Goal: Communication & Community: Answer question/provide support

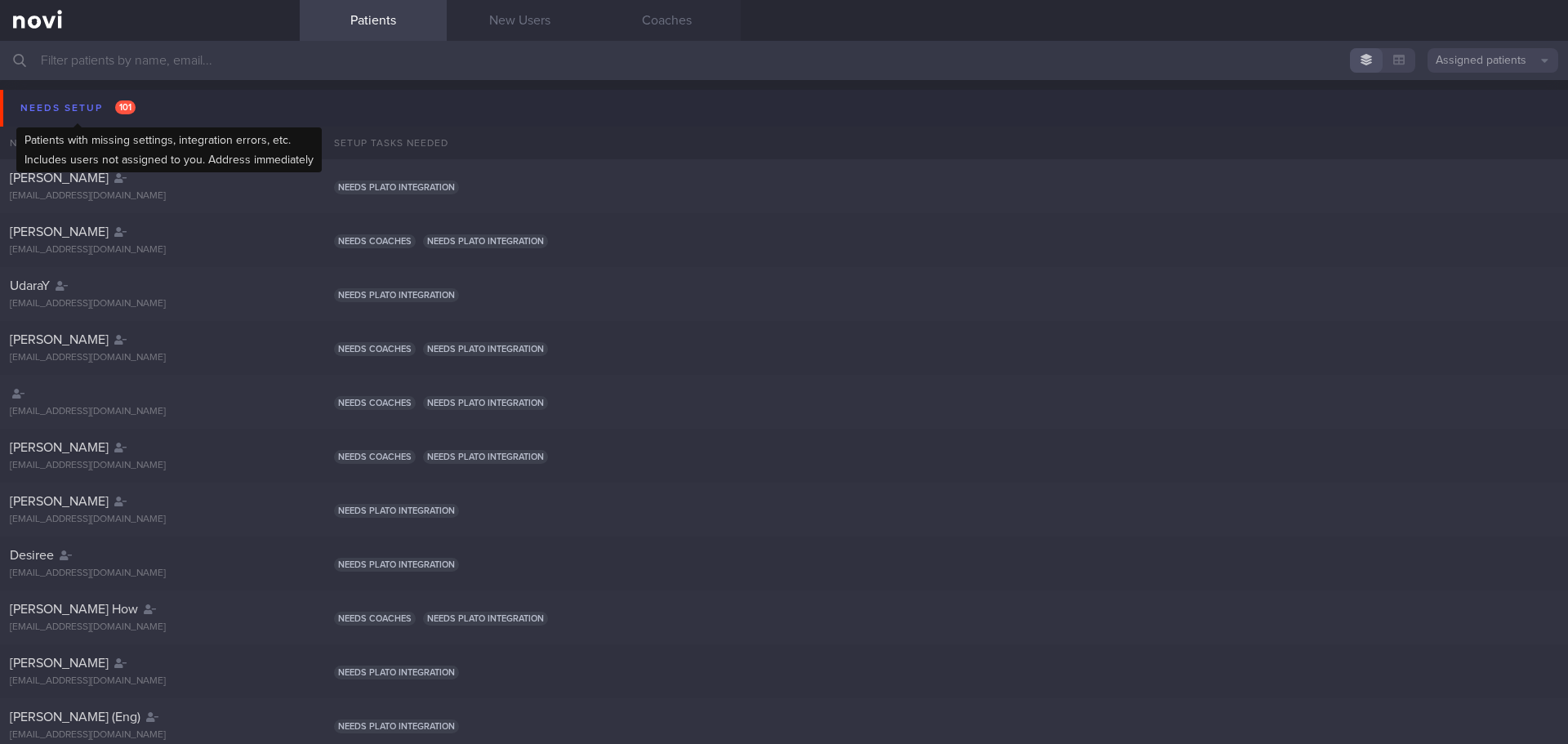
click at [91, 101] on div "Needs setup 101" at bounding box center [78, 109] width 123 height 22
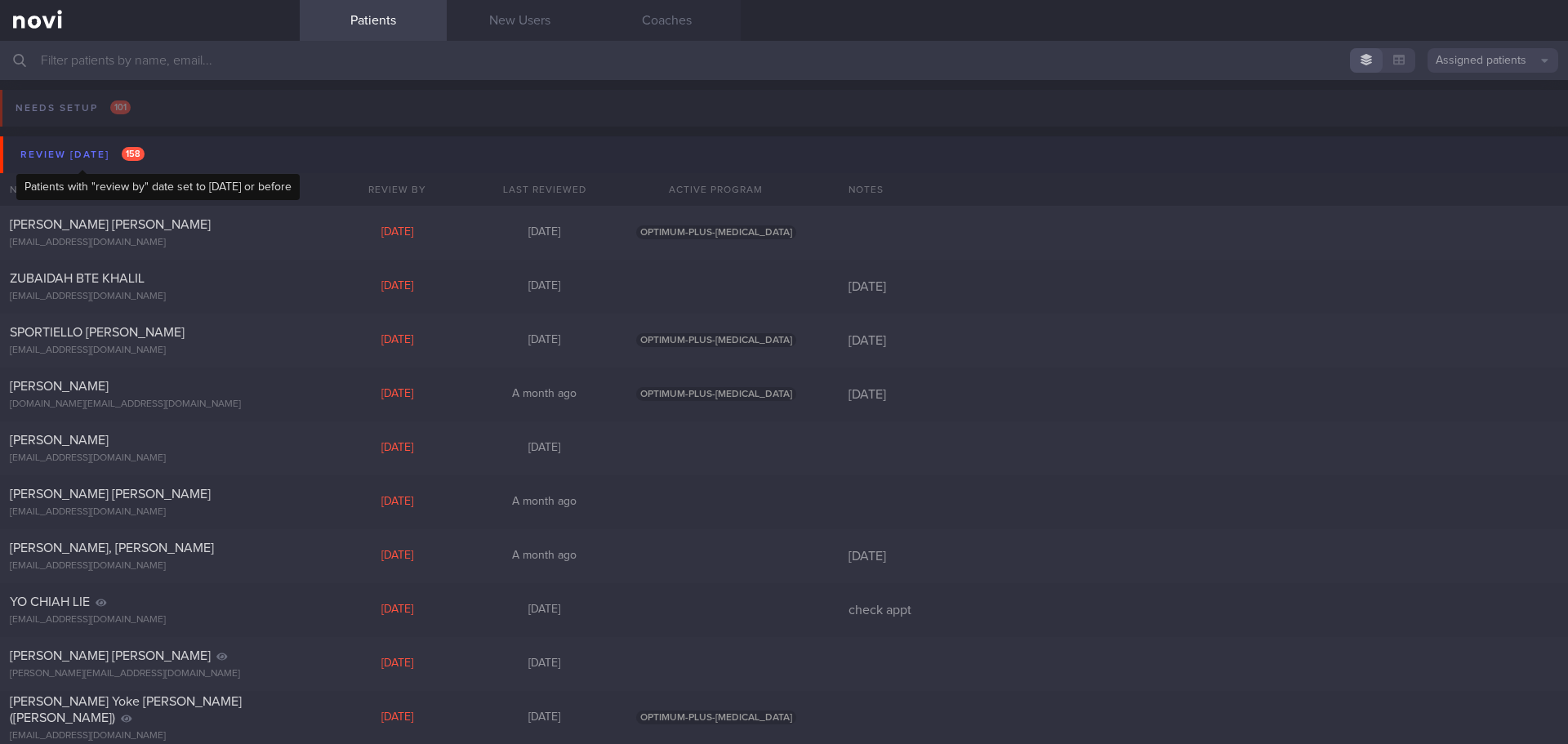
click at [71, 150] on div "Review [DATE] 158" at bounding box center [83, 155] width 133 height 22
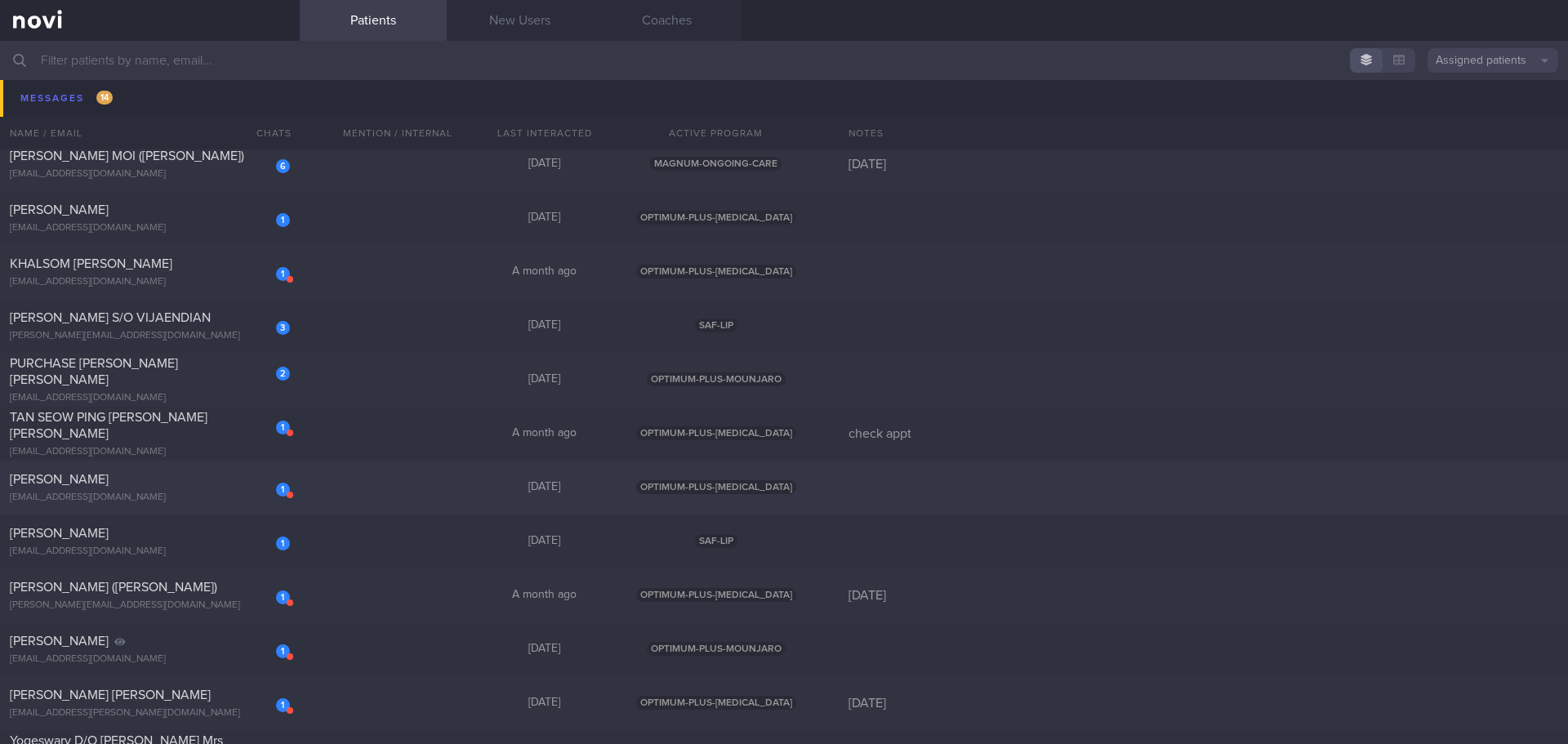
scroll to position [489, 0]
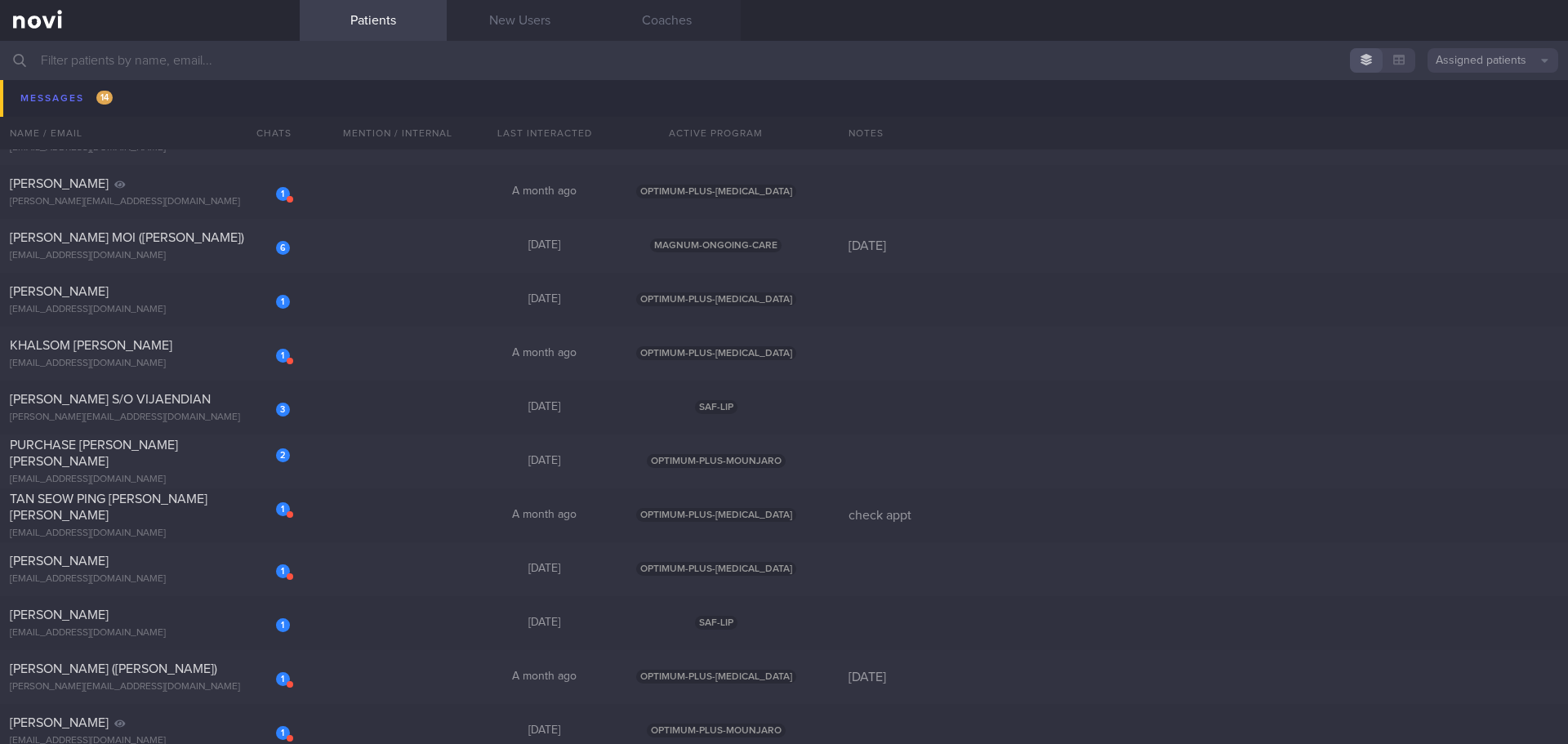
click at [272, 63] on input "text" at bounding box center [784, 60] width 1568 height 40
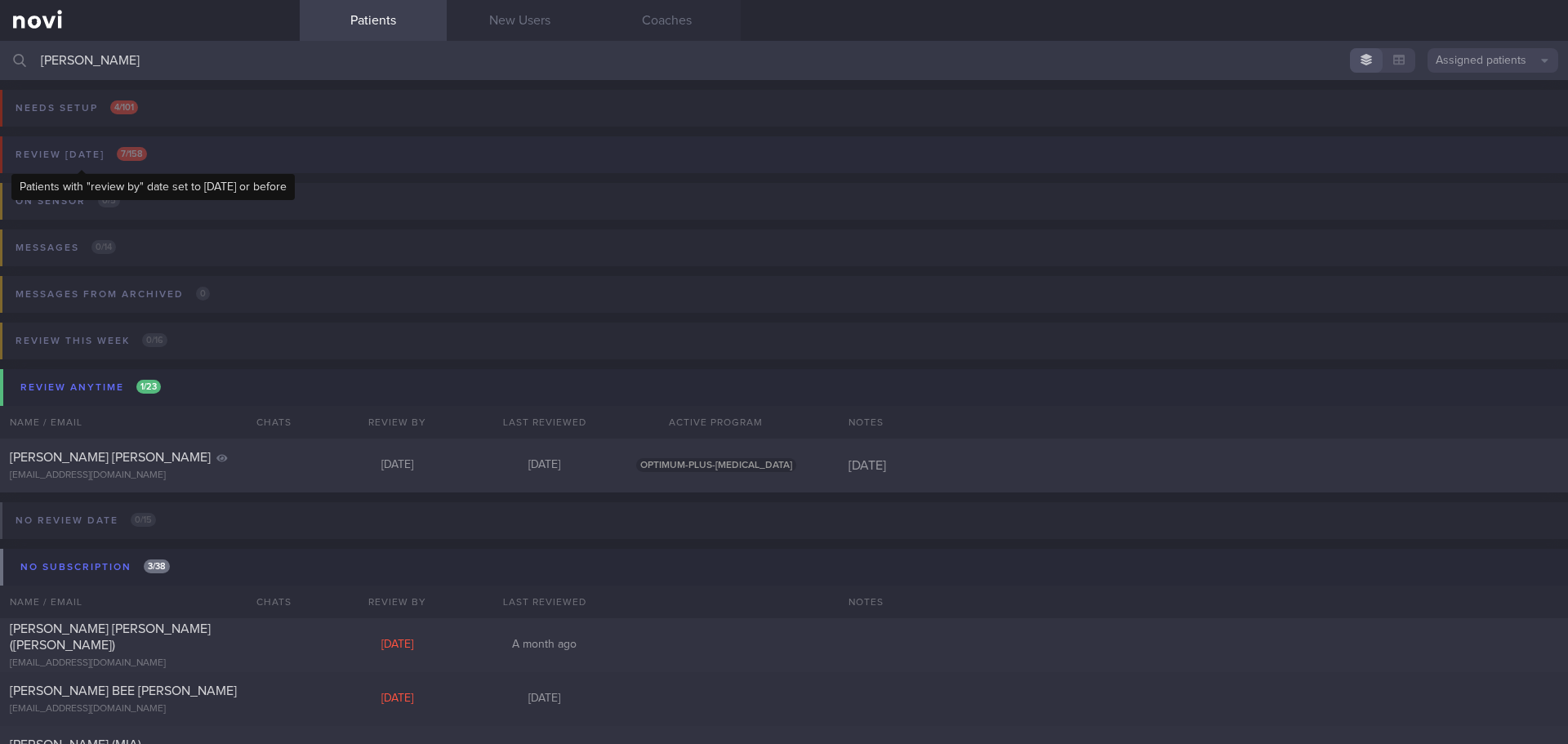
type input "[PERSON_NAME]"
click at [117, 156] on span "7 / 158" at bounding box center [132, 154] width 30 height 14
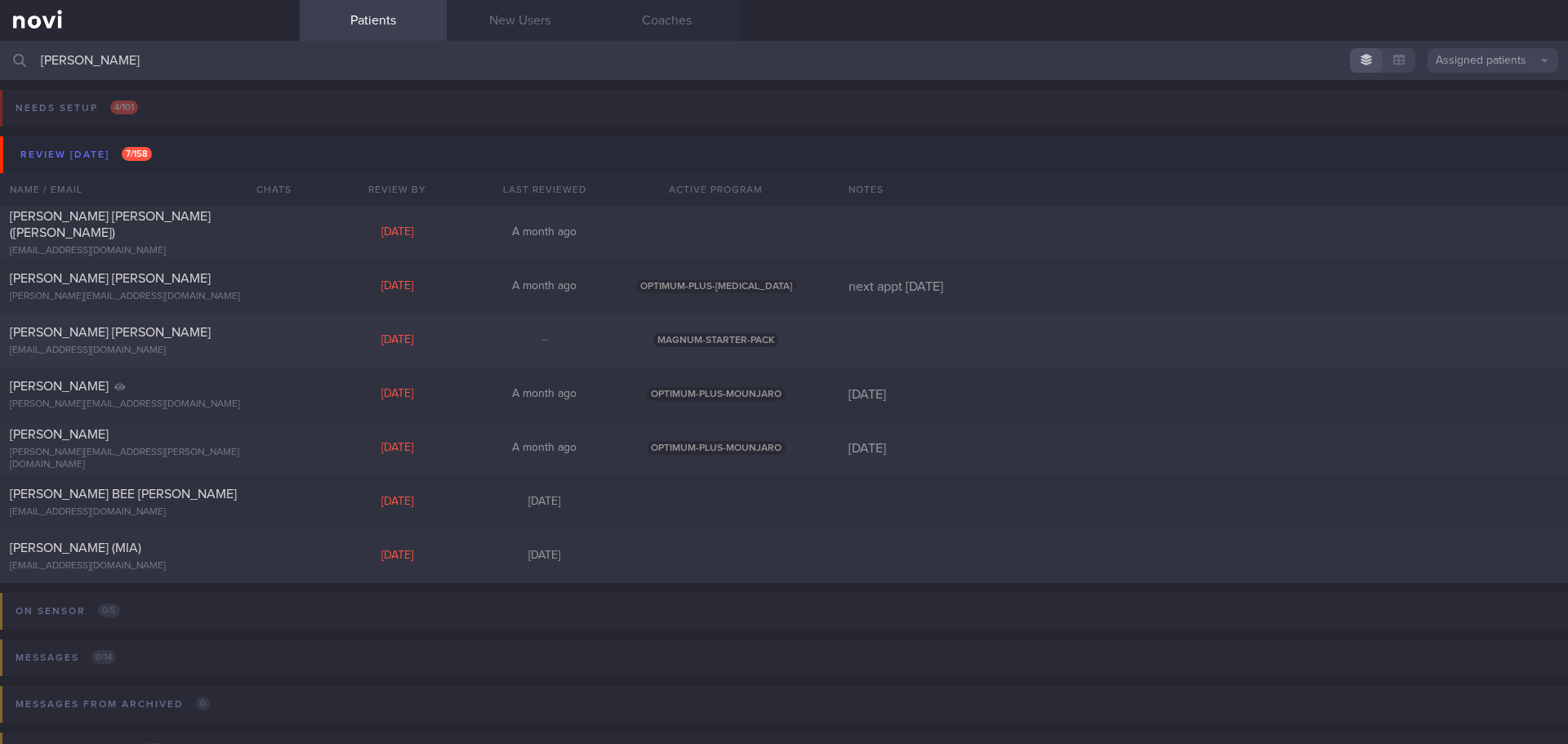
click at [197, 321] on div "[PERSON_NAME] [PERSON_NAME] [EMAIL_ADDRESS][DOMAIN_NAME] [DATE] – MAGNUM-STARTE…" at bounding box center [784, 340] width 1568 height 54
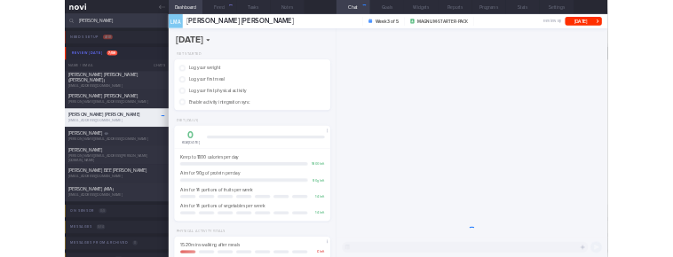
scroll to position [248, 446]
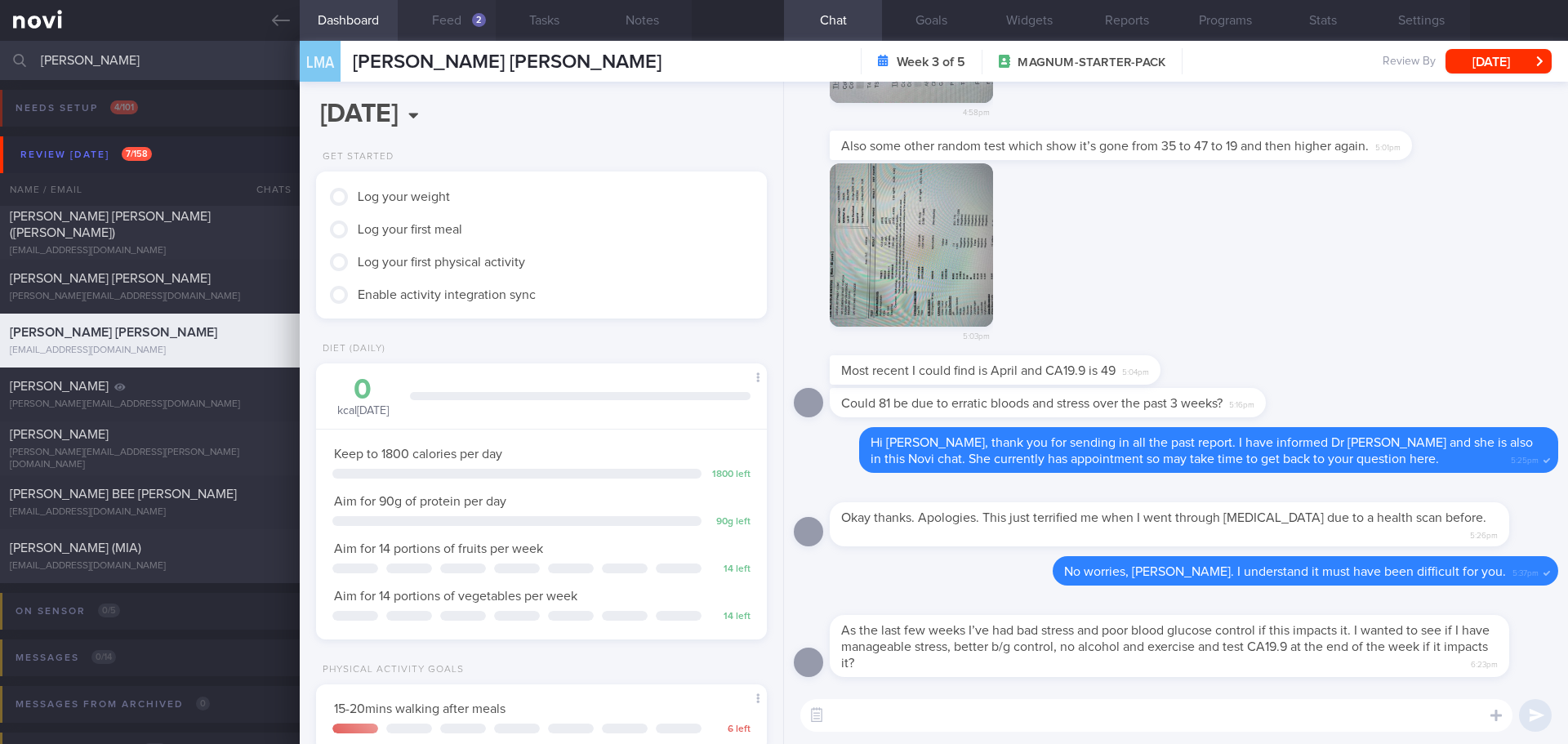
click at [451, 11] on button "Feed 2" at bounding box center [446, 20] width 98 height 40
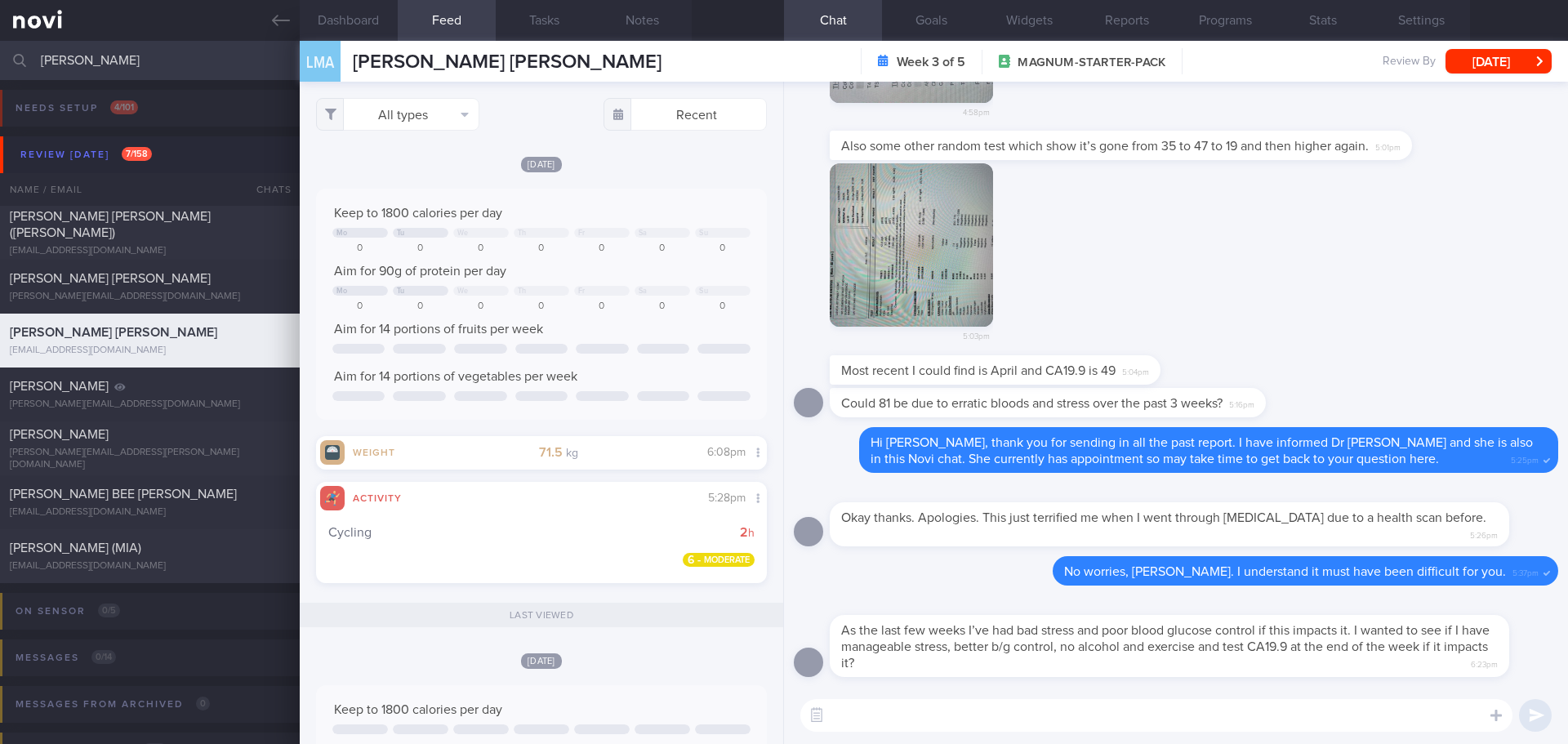
click at [1368, 708] on textarea at bounding box center [1157, 715] width 712 height 32
click at [888, 716] on textarea at bounding box center [1157, 715] width 712 height 32
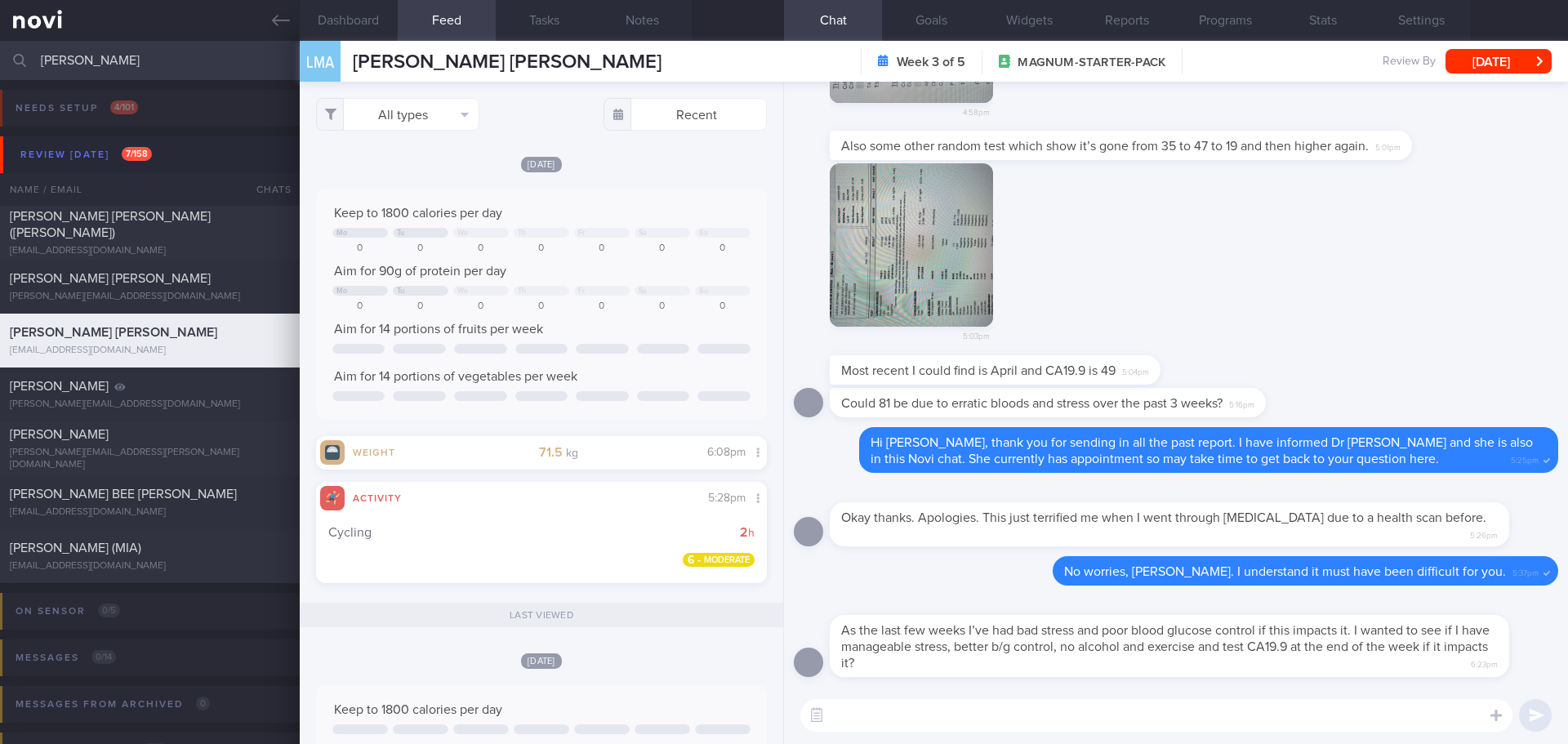
click at [888, 716] on textarea at bounding box center [1157, 715] width 712 height 32
click at [1040, 710] on textarea "Hi [PERSON_NAME], I noted that you will b" at bounding box center [1157, 715] width 712 height 32
type textarea "H"
click at [1316, 715] on textarea "Hi [PERSON_NAME], noted that our front desk has scheduled a videocall for you […" at bounding box center [1157, 715] width 712 height 32
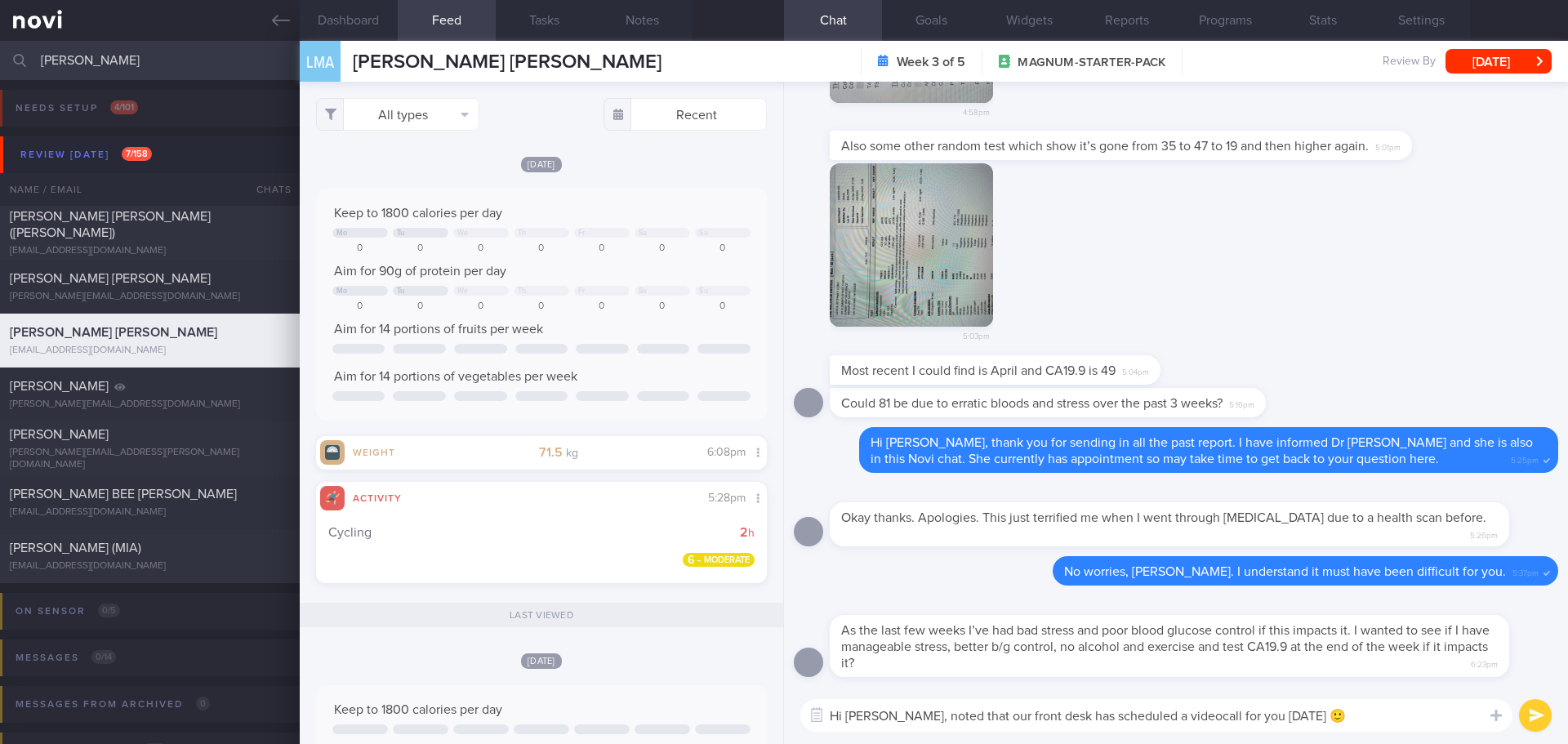
click at [1316, 715] on textarea "Hi [PERSON_NAME], noted that our front desk has scheduled a videocall for you […" at bounding box center [1157, 715] width 712 height 32
click at [1314, 715] on textarea "Hi [PERSON_NAME], noted that our front desk has scheduled a videocall for you […" at bounding box center [1157, 715] width 712 height 32
click at [1322, 715] on textarea "Hi [PERSON_NAME], noted that our front desk has scheduled a videocall for you […" at bounding box center [1157, 715] width 712 height 32
click at [1322, 715] on textarea "Hi [PERSON_NAME], noted that our front desk has scheduled a videocall for you […" at bounding box center [1157, 715] width 712 height 32
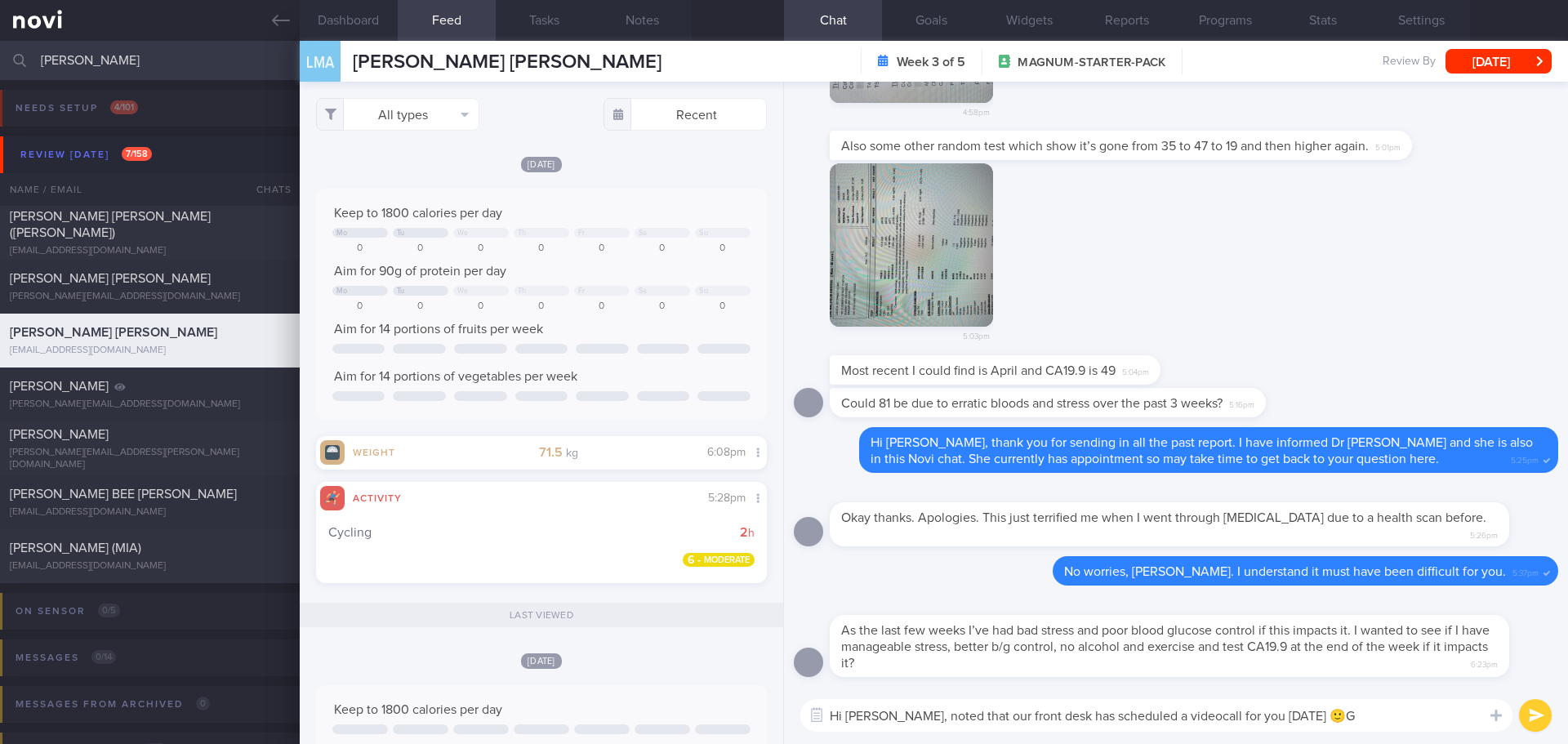
type textarea "Hi [PERSON_NAME], noted that our front desk has scheduled a videocall for you […"
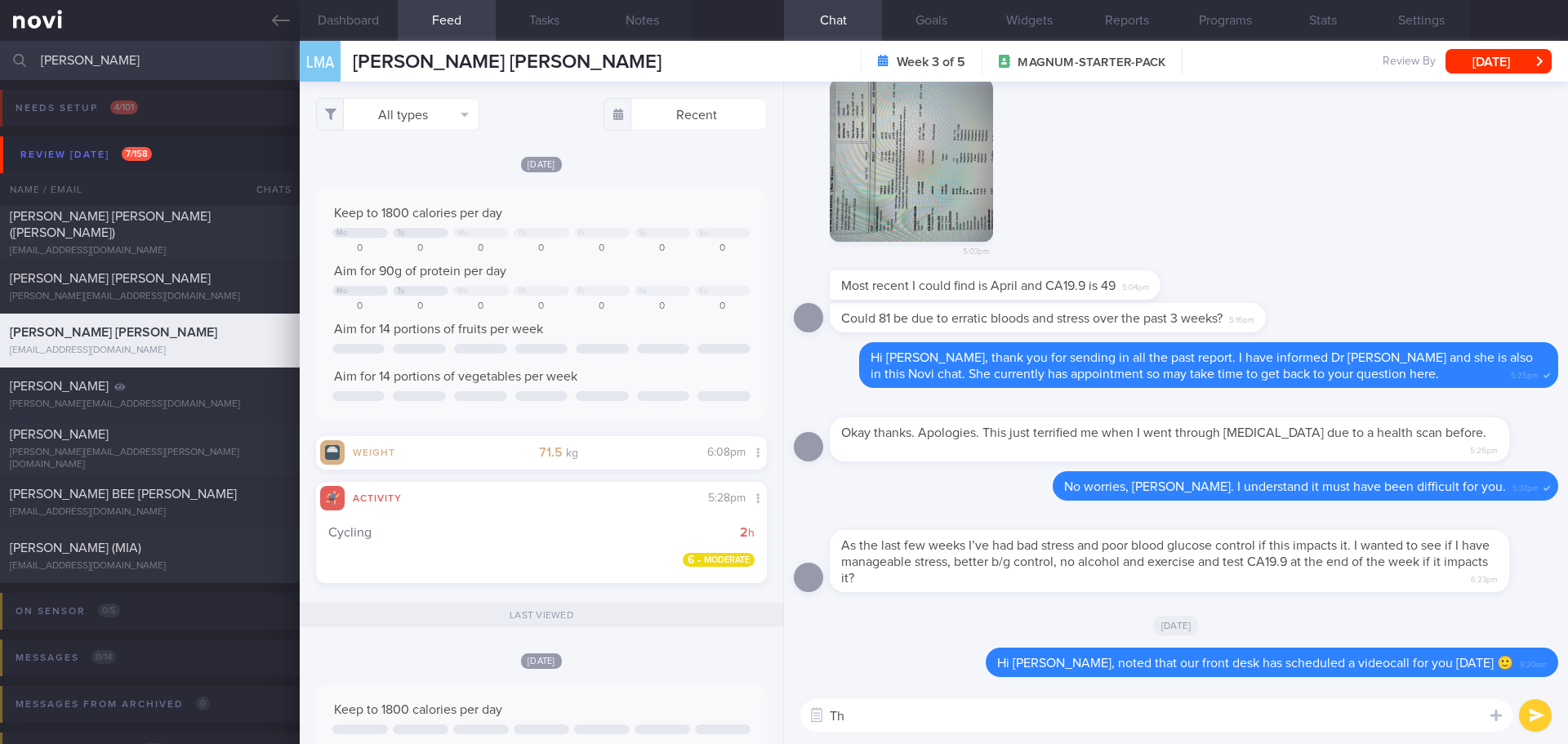
type textarea "T"
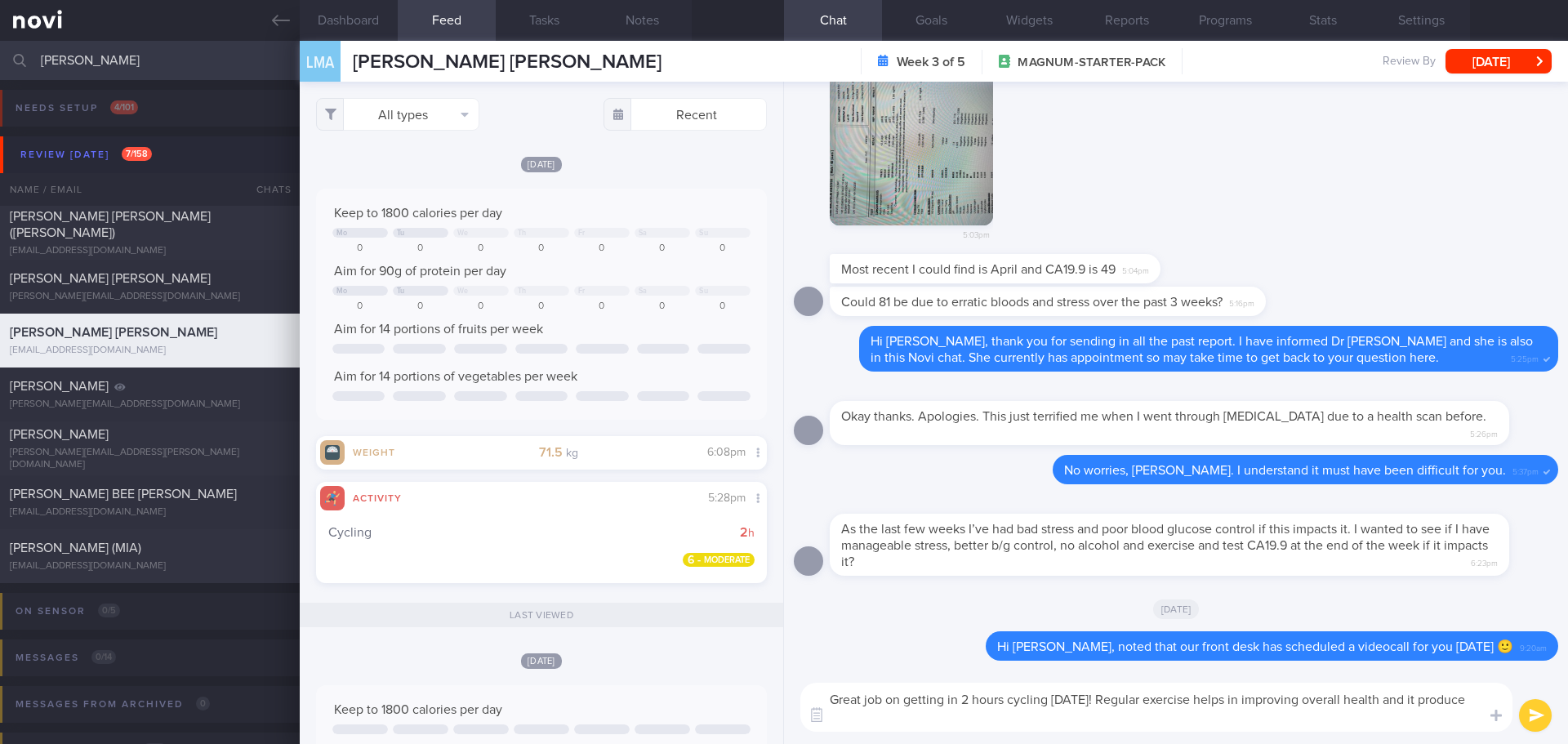
scroll to position [0, 0]
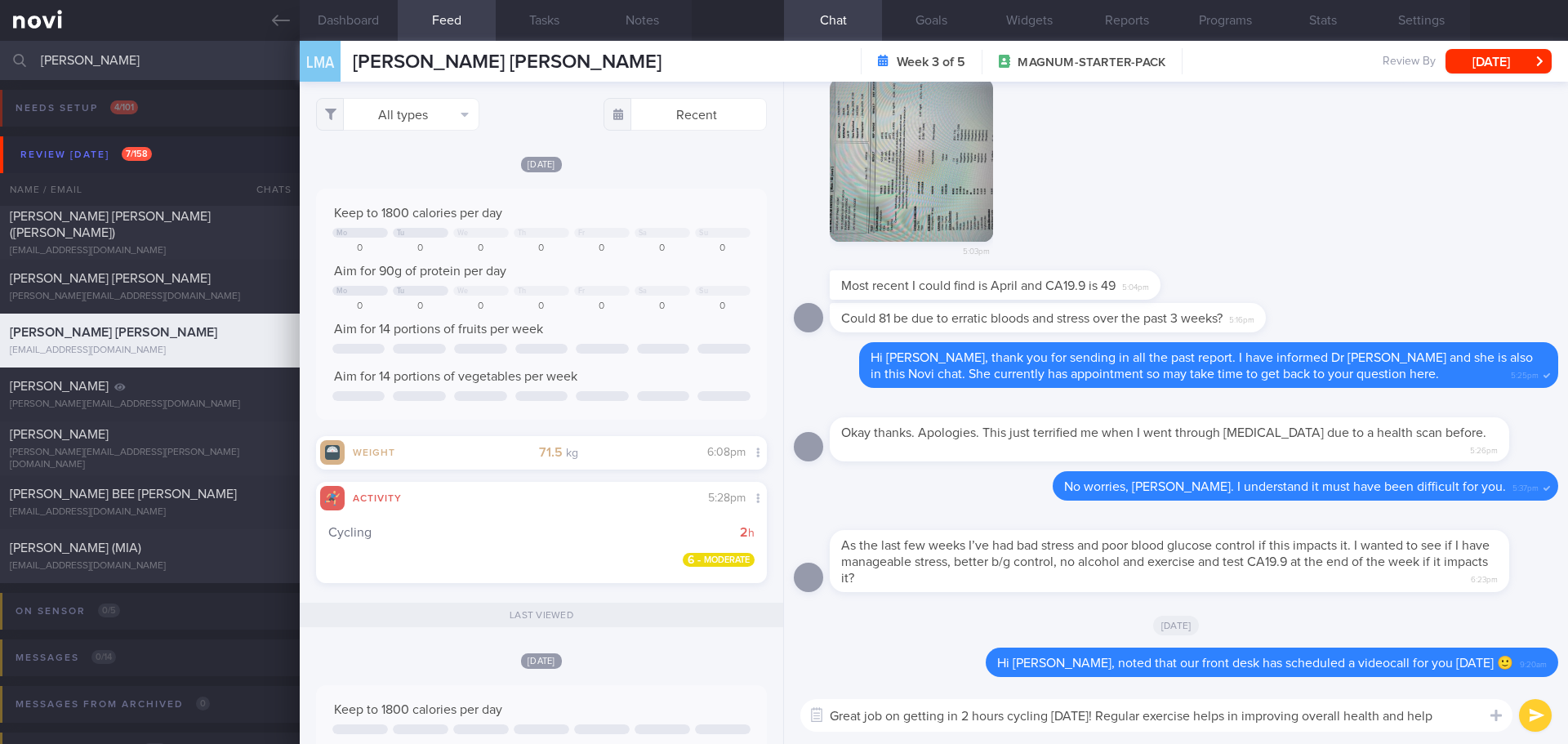
click at [1458, 712] on textarea "Great job on getting in 2 hours cycling [DATE]! Regular exercise helps in impro…" at bounding box center [1157, 715] width 712 height 32
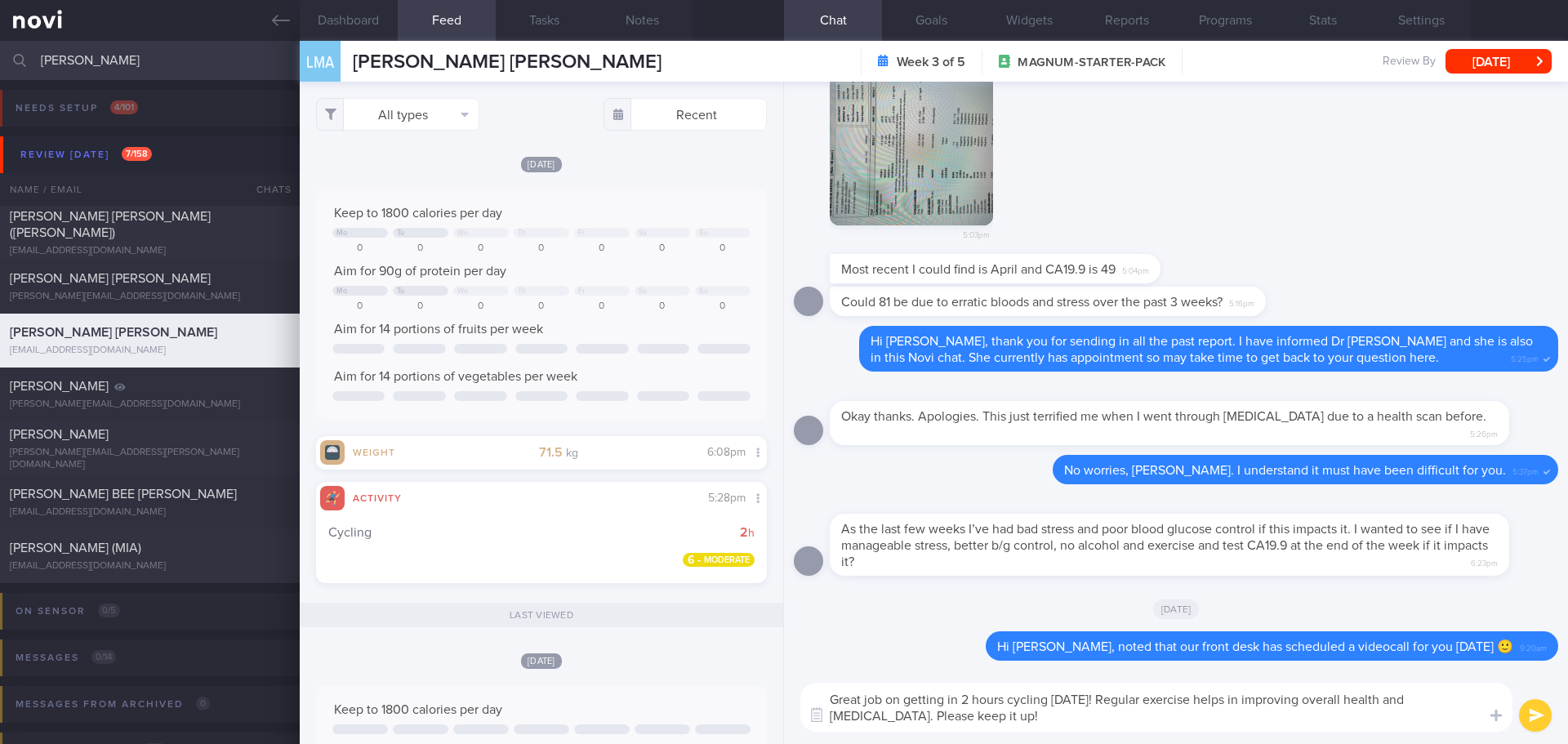
click at [1006, 703] on textarea "Great job on getting in 2 hours cycling [DATE]! Regular exercise helps in impro…" at bounding box center [1157, 706] width 712 height 49
click at [1186, 722] on textarea "Great job on getting in 2 hours of cycling [DATE]! Regular exercise helps in im…" at bounding box center [1157, 706] width 712 height 49
click at [1193, 716] on textarea "Great job on getting in 2 hours of cycling [DATE]! Regular exercise helps in im…" at bounding box center [1157, 706] width 712 height 49
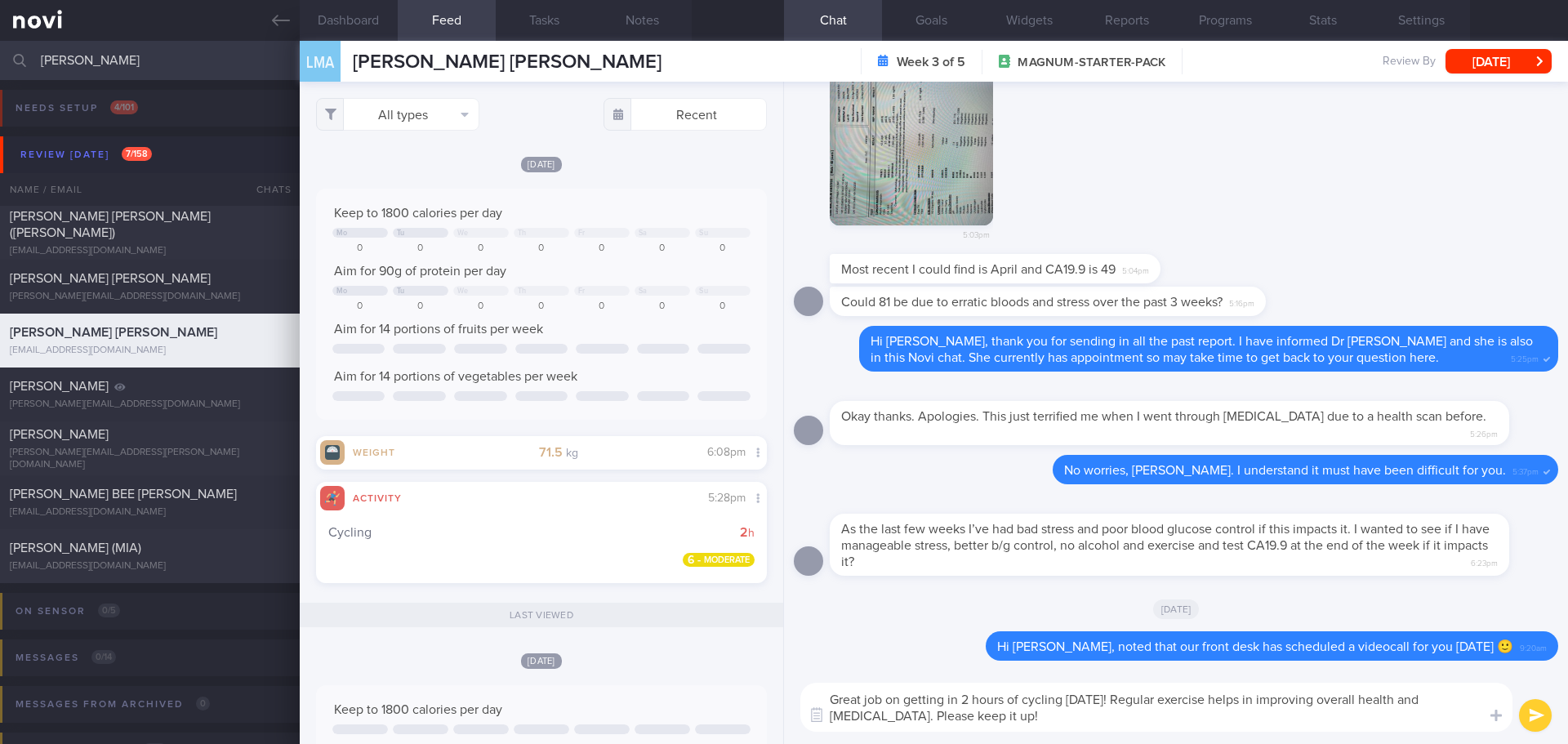
click at [1193, 716] on textarea "Great job on getting in 2 hours of cycling [DATE]! Regular exercise helps in im…" at bounding box center [1157, 706] width 712 height 49
click at [1140, 729] on textarea "Great job on getting in 2 hours of cycling [DATE]! Regular exercise helps in im…" at bounding box center [1157, 706] width 712 height 49
type textarea "Great job on getting in 2 hours of cycling [DATE]! Regular exercise helps in im…"
click at [1526, 713] on button "submit" at bounding box center [1535, 715] width 32 height 32
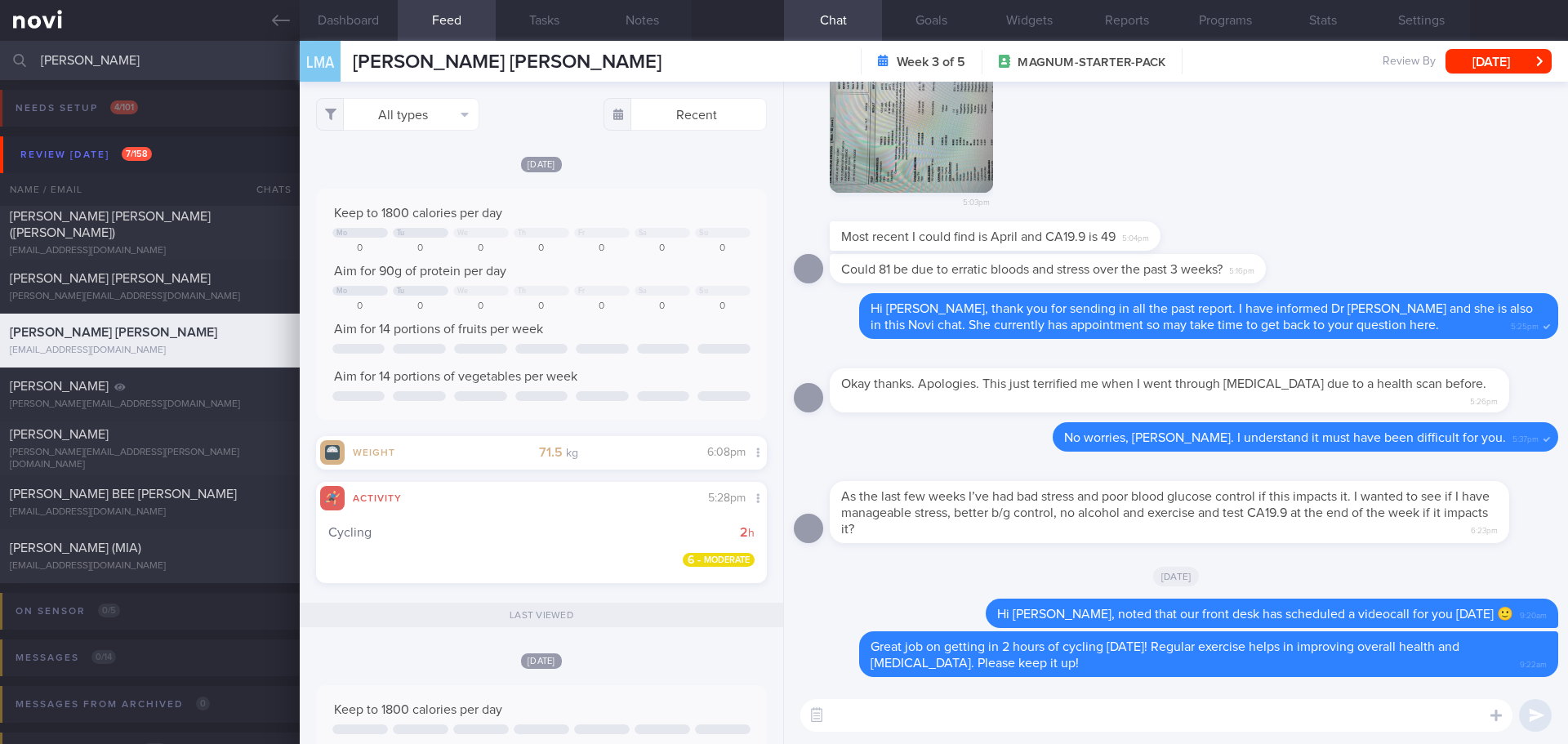
drag, startPoint x: 112, startPoint y: 60, endPoint x: -54, endPoint y: 66, distance: 166.1
click at [0, 66] on html "You are offline! Some functionality will be unavailable Patients New Users Coac…" at bounding box center [784, 372] width 1568 height 744
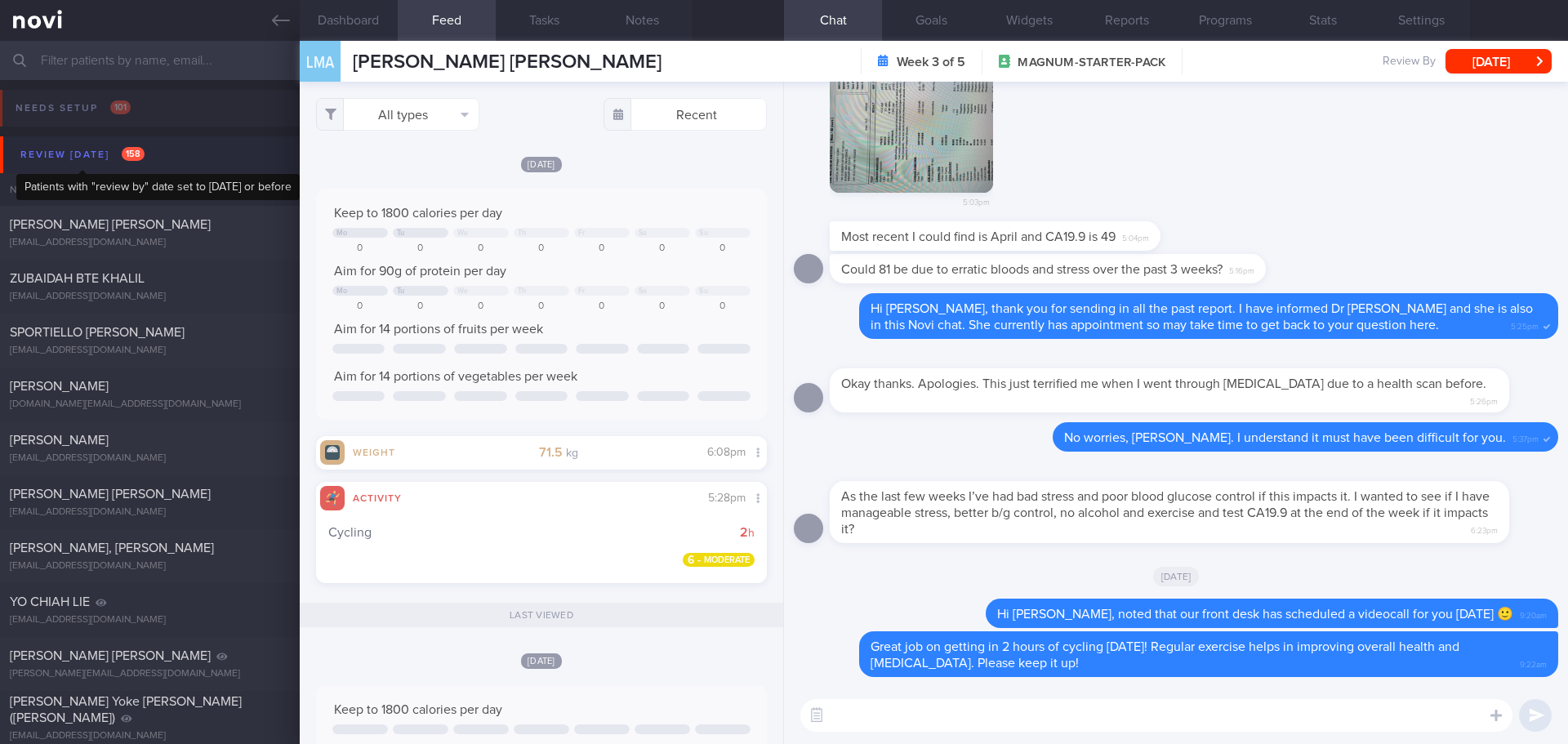
drag, startPoint x: 118, startPoint y: 144, endPoint x: 77, endPoint y: 148, distance: 41.2
click at [116, 145] on div "Review [DATE] 158" at bounding box center [83, 155] width 133 height 22
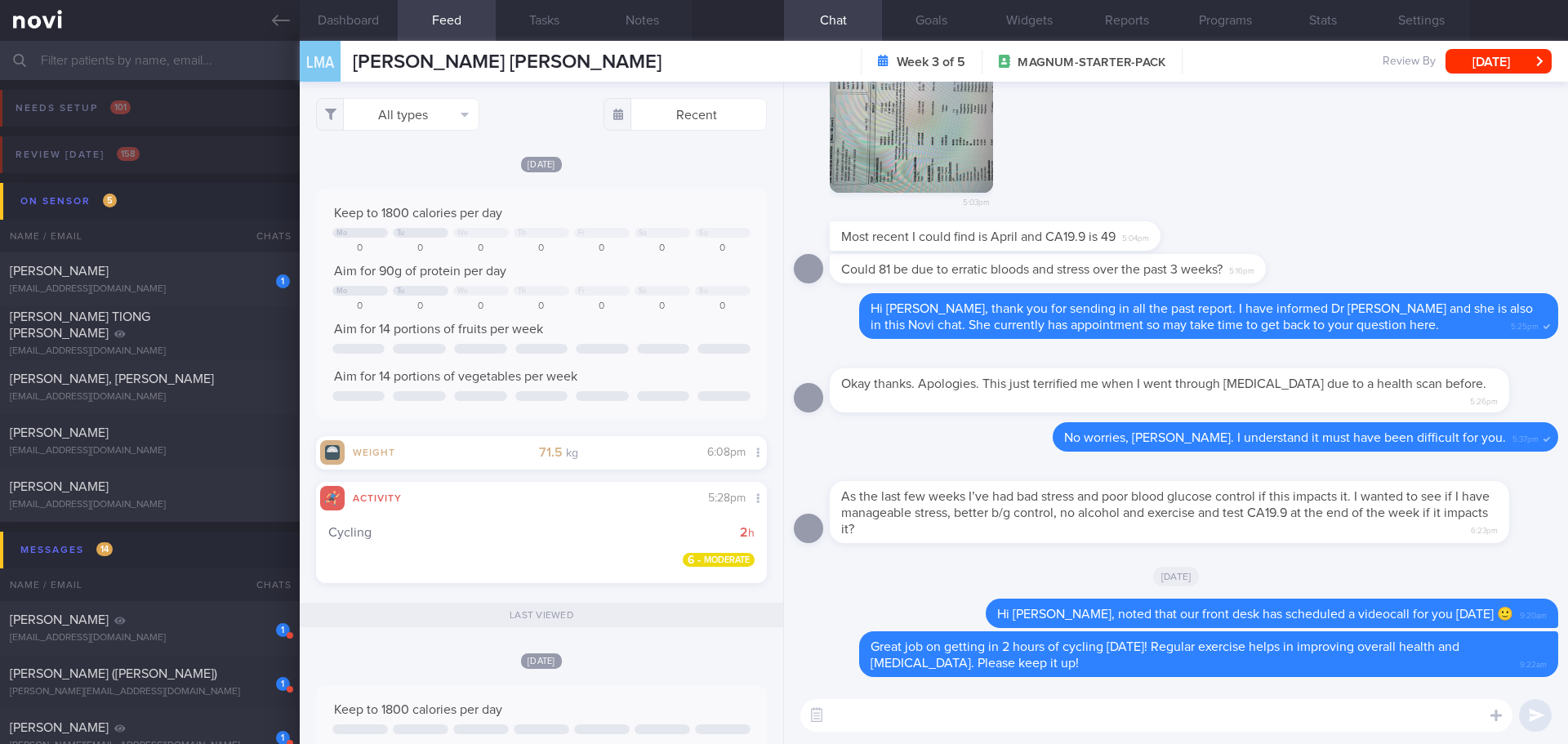
click at [1404, 575] on div "[DATE]" at bounding box center [1176, 576] width 765 height 46
click at [1185, 193] on div "5:03pm" at bounding box center [1176, 125] width 765 height 192
click at [1277, 210] on div "5:03pm" at bounding box center [1176, 125] width 765 height 192
click at [1352, 220] on div "5:03pm" at bounding box center [1176, 125] width 765 height 192
click at [1383, 237] on div "Most recent I could find is April and CA19.9 is 49 5:04pm" at bounding box center [1176, 237] width 765 height 32
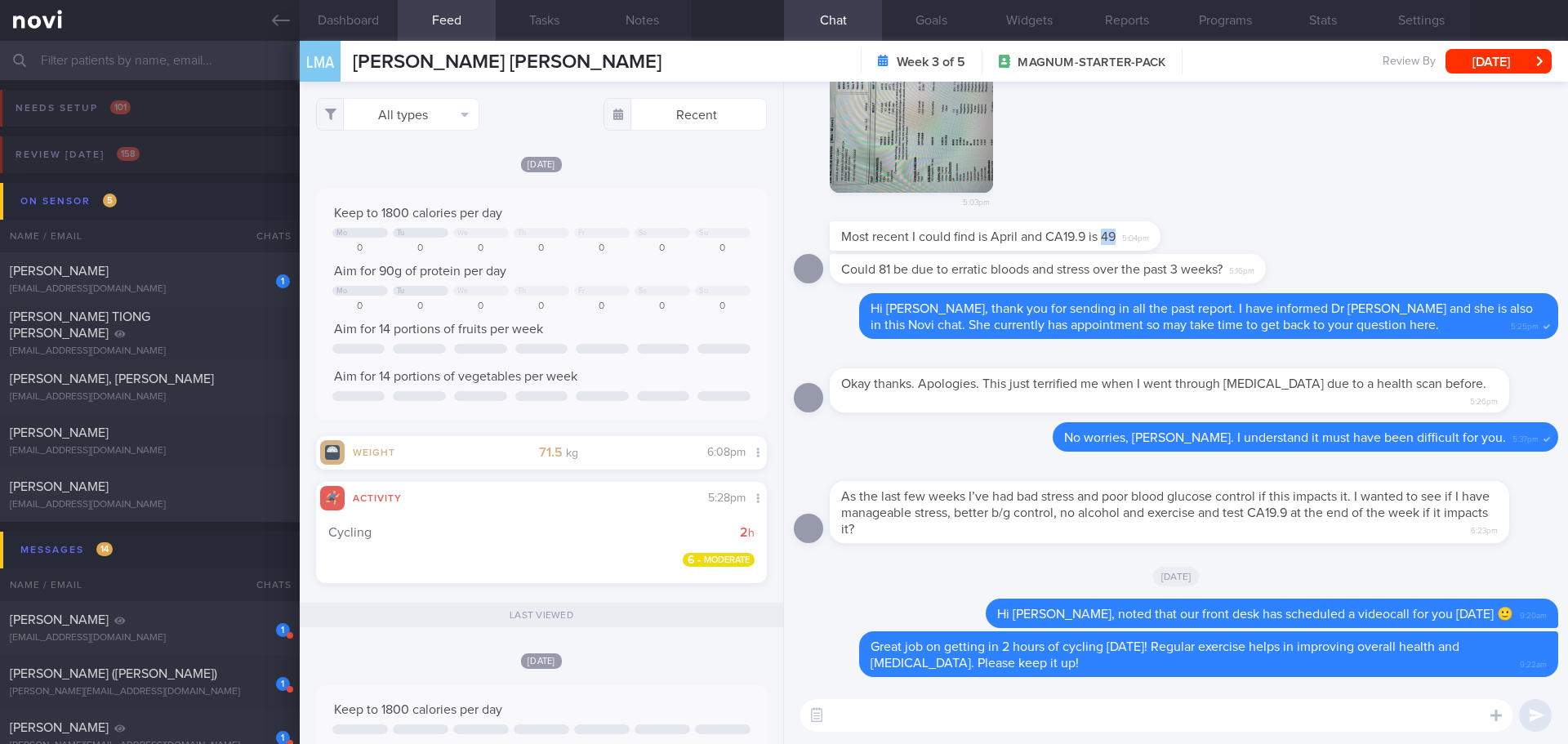
click at [1383, 237] on div "Most recent I could find is April and CA19.9 is 49 5:04pm" at bounding box center [1176, 237] width 765 height 32
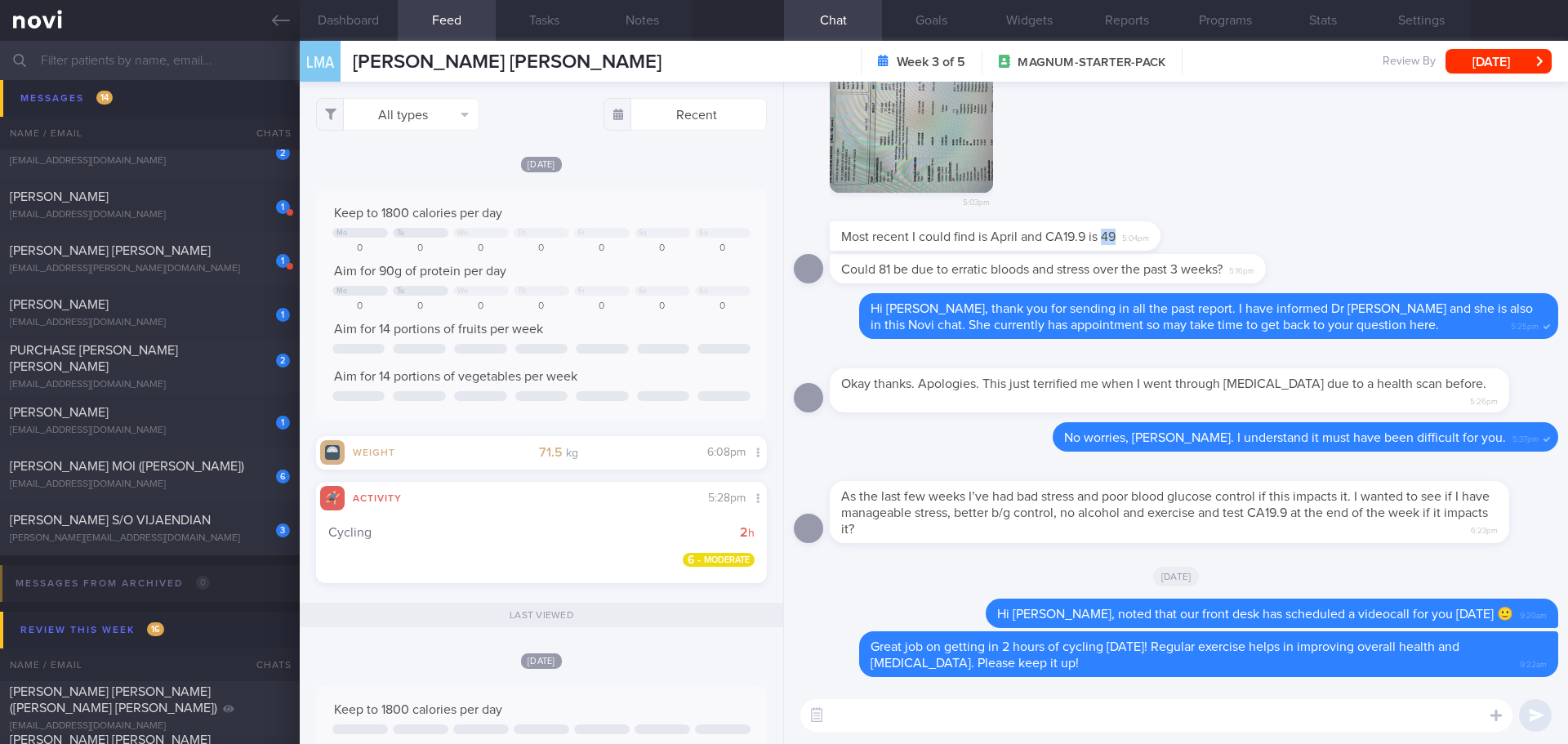
scroll to position [816, 0]
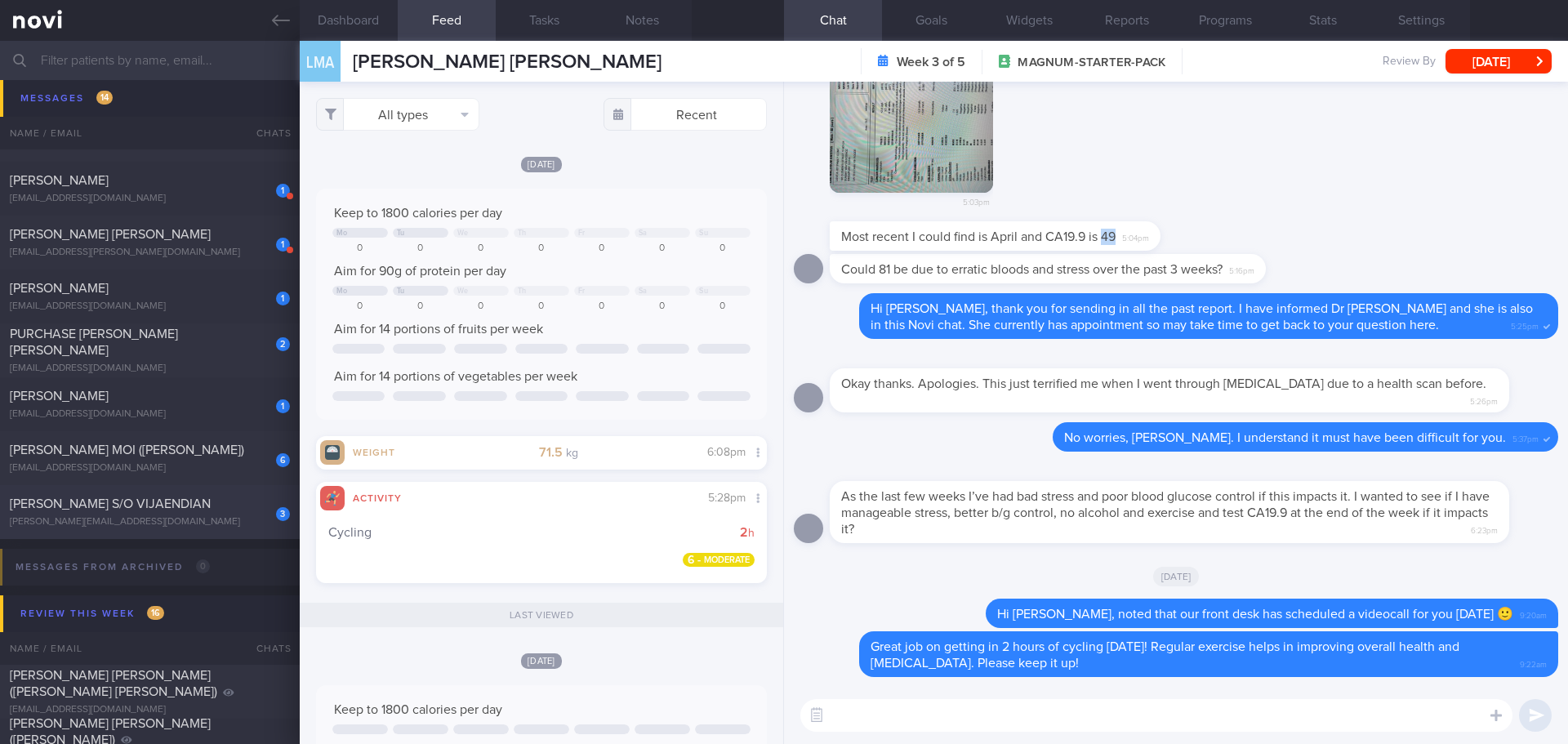
click at [219, 521] on div "[PERSON_NAME][EMAIL_ADDRESS][DOMAIN_NAME]" at bounding box center [150, 521] width 280 height 12
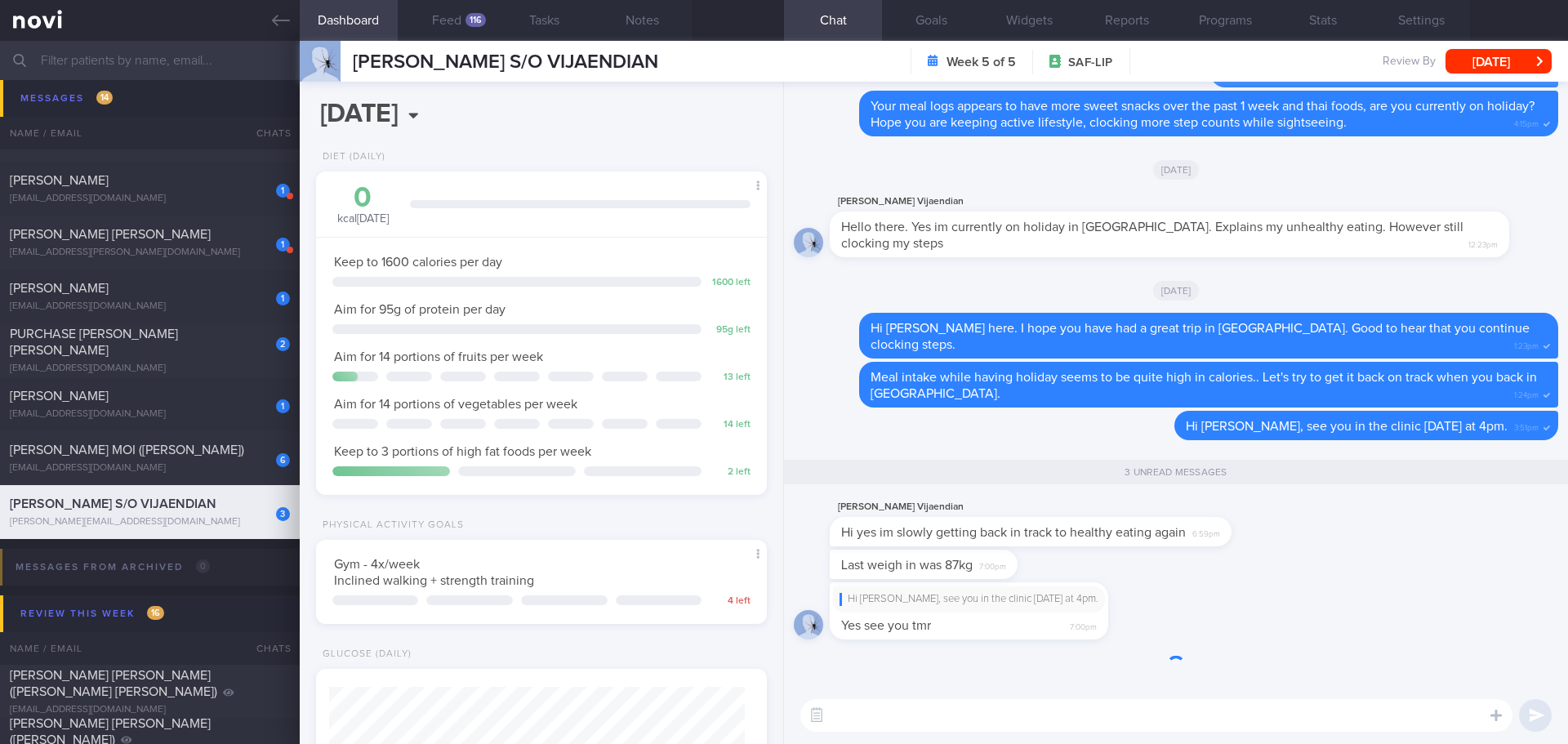
scroll to position [228, 410]
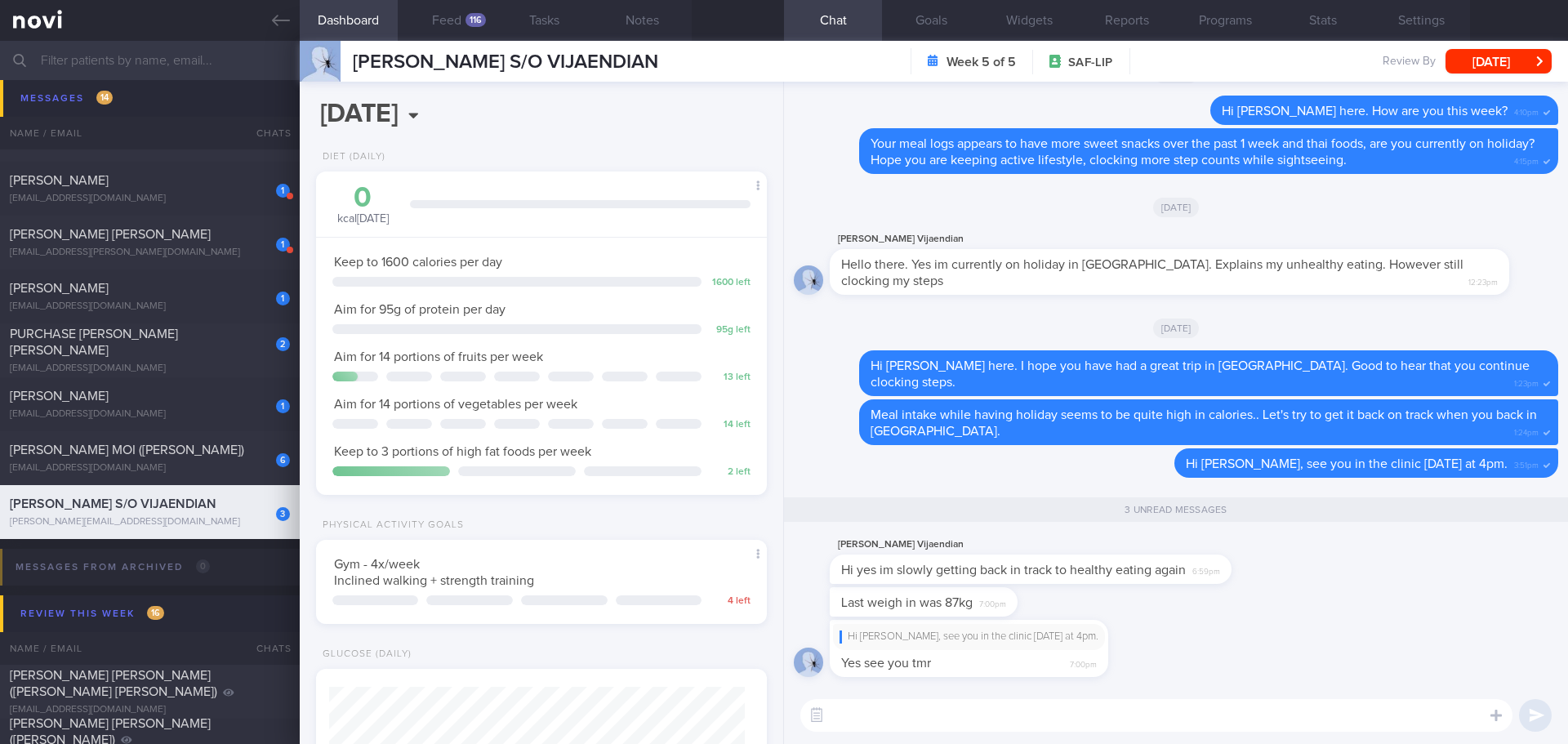
click at [882, 708] on textarea at bounding box center [1157, 715] width 712 height 32
type textarea "S"
drag, startPoint x: 1109, startPoint y: 580, endPoint x: 1259, endPoint y: 570, distance: 150.3
click at [1259, 570] on div "[PERSON_NAME] Vijaendian Hi yes im slowly getting back in track to healthy eati…" at bounding box center [1055, 558] width 451 height 49
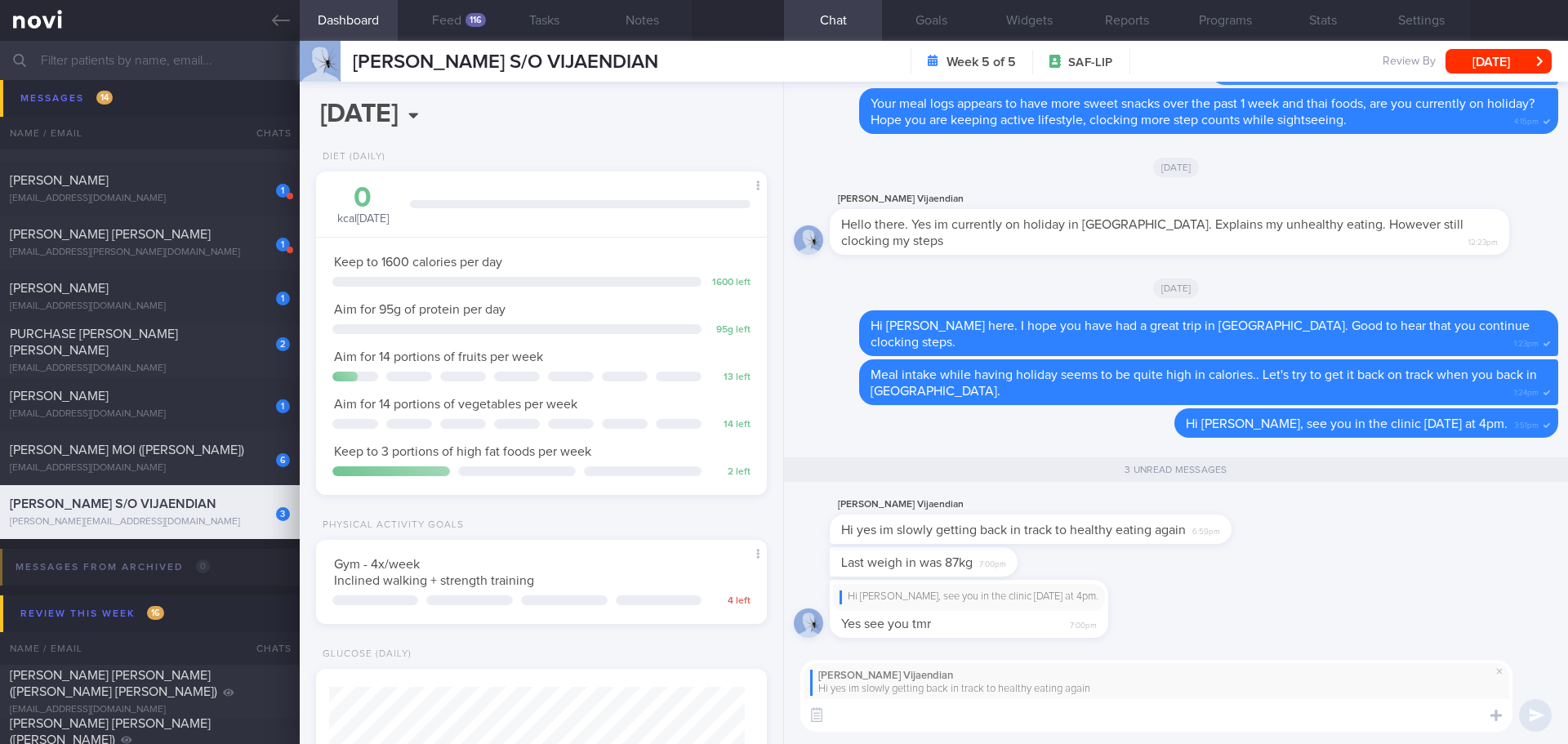
click at [1123, 722] on textarea at bounding box center [1157, 715] width 712 height 32
drag, startPoint x: 1020, startPoint y: 715, endPoint x: 873, endPoint y: 708, distance: 147.2
click at [873, 708] on textarea "Great! We can discuss more later 😊" at bounding box center [1157, 715] width 712 height 32
type textarea "Great! Do let me know if you have any question, we can discuss more later 😊"
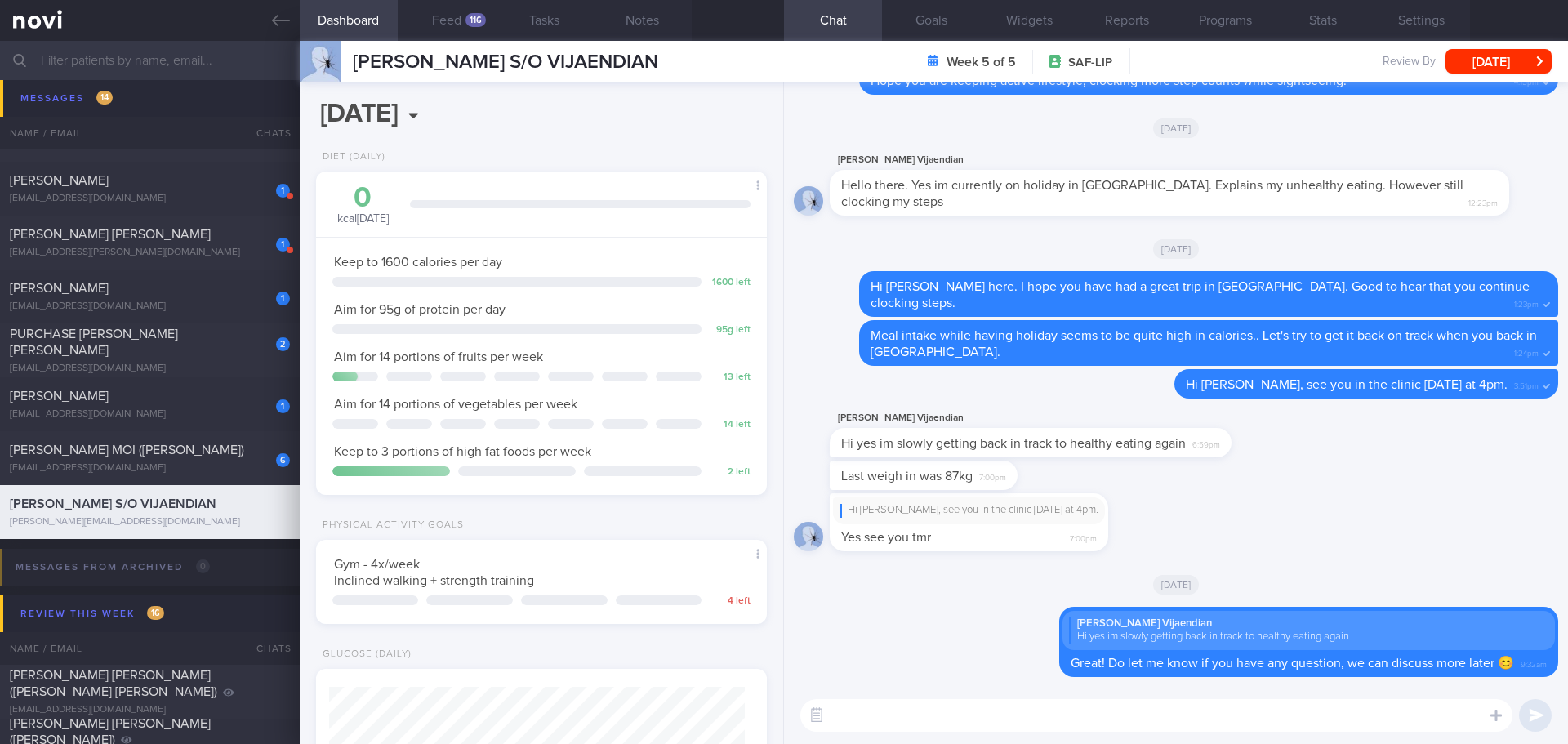
click at [146, 67] on input "text" at bounding box center [784, 60] width 1568 height 40
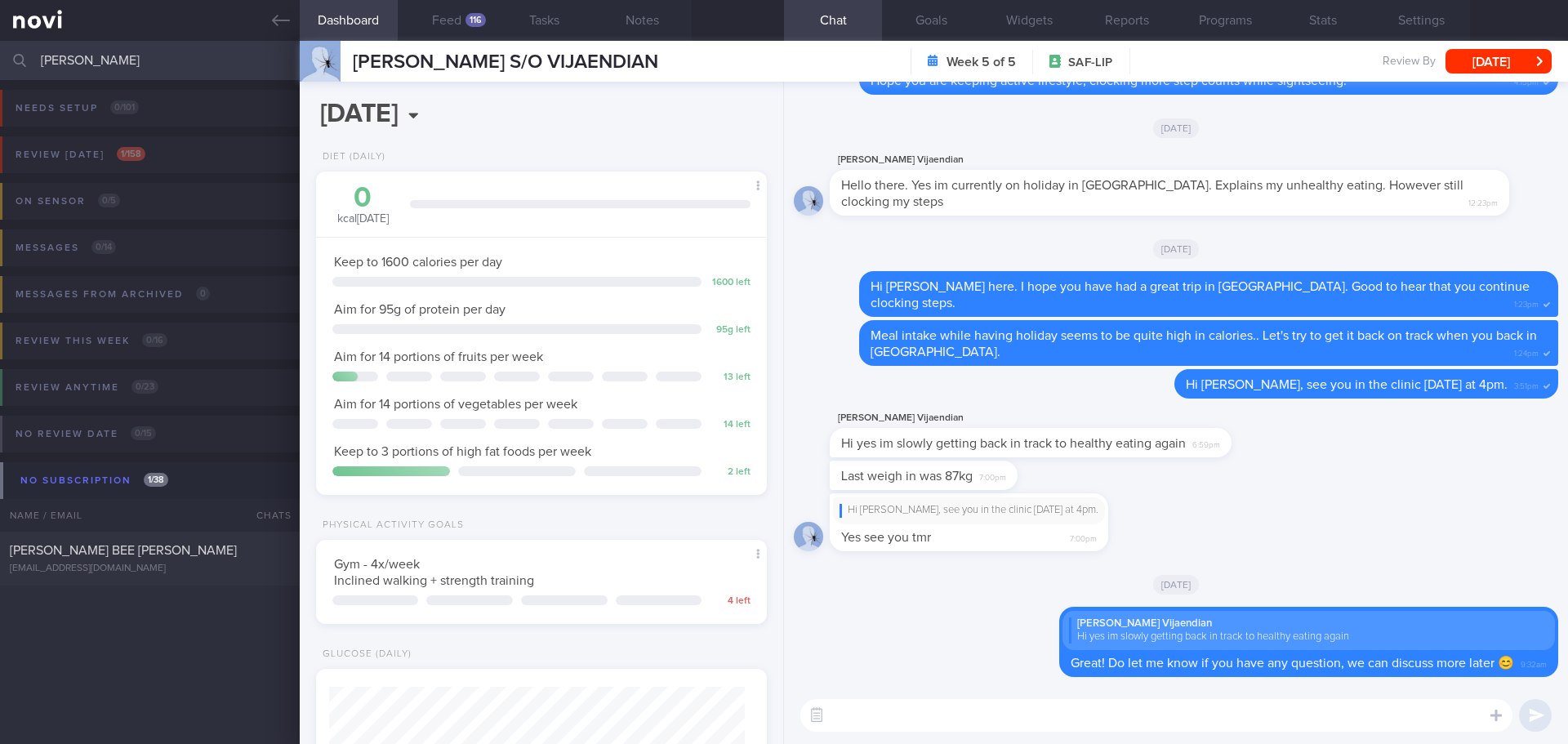
type input "[PERSON_NAME]"
click at [133, 577] on div "[PERSON_NAME] BEE [PERSON_NAME] [EMAIL_ADDRESS][DOMAIN_NAME] [DATE][DATE]" at bounding box center [784, 558] width 1568 height 54
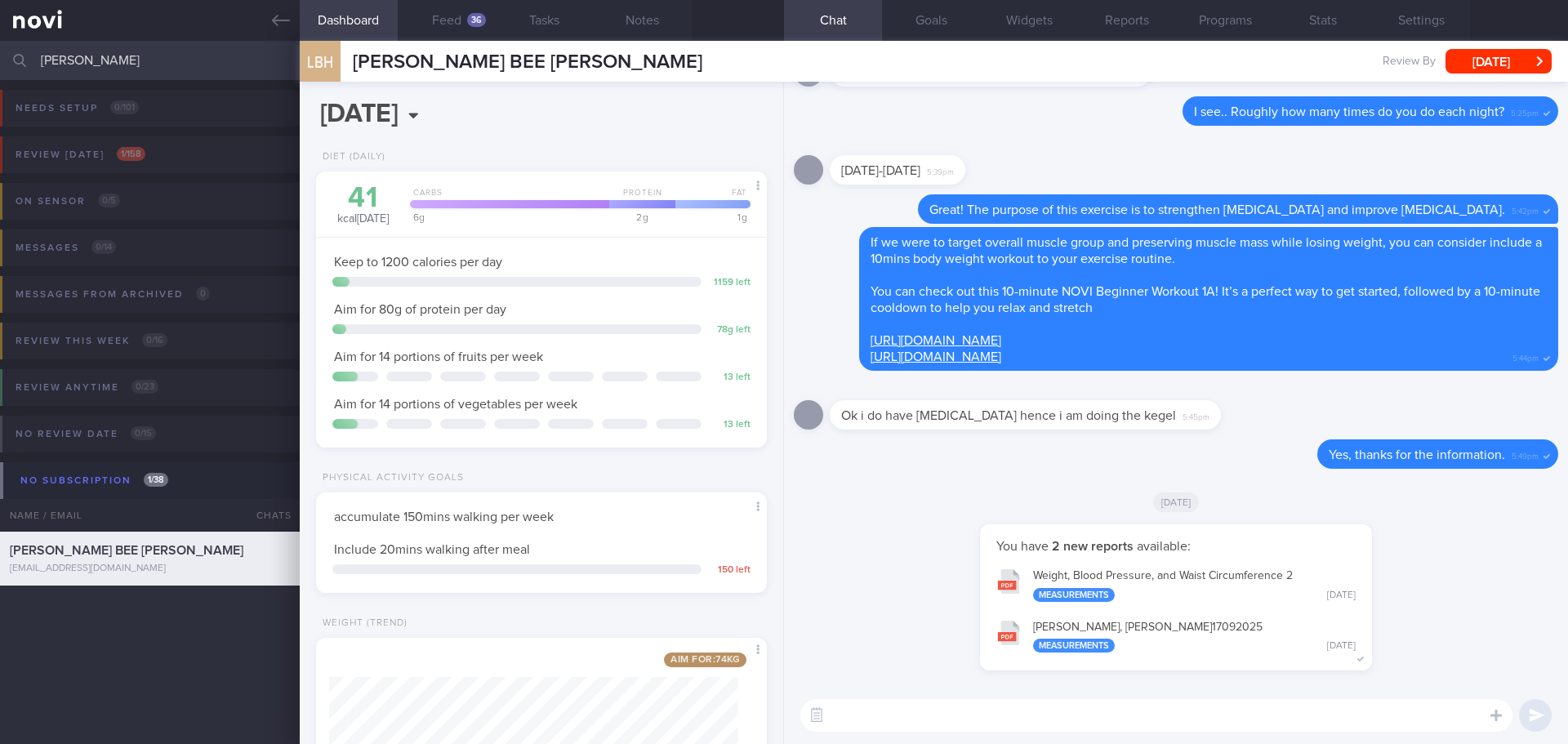
scroll to position [228, 410]
click at [475, 26] on div "36" at bounding box center [477, 19] width 18 height 14
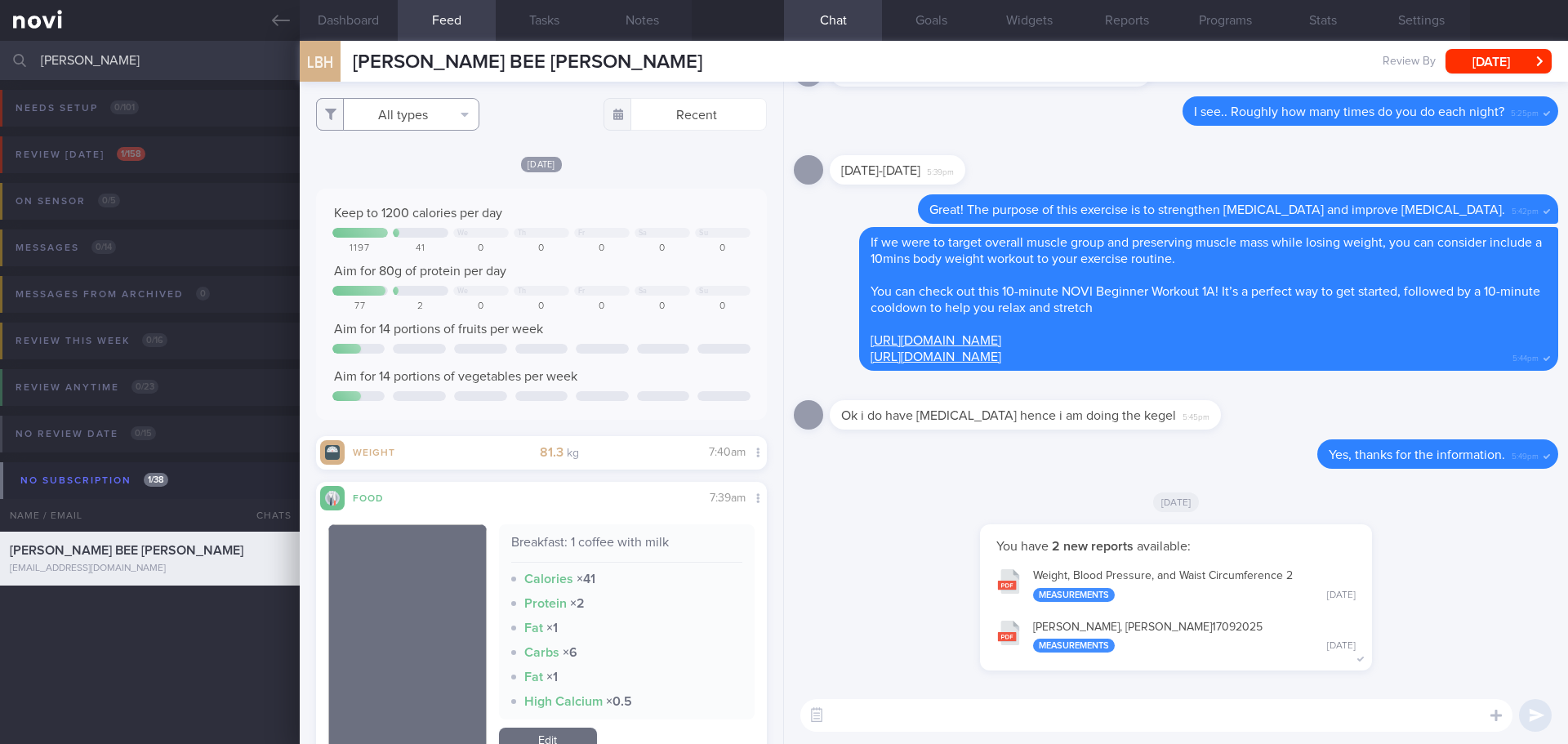
click at [456, 120] on button "All types" at bounding box center [397, 113] width 163 height 32
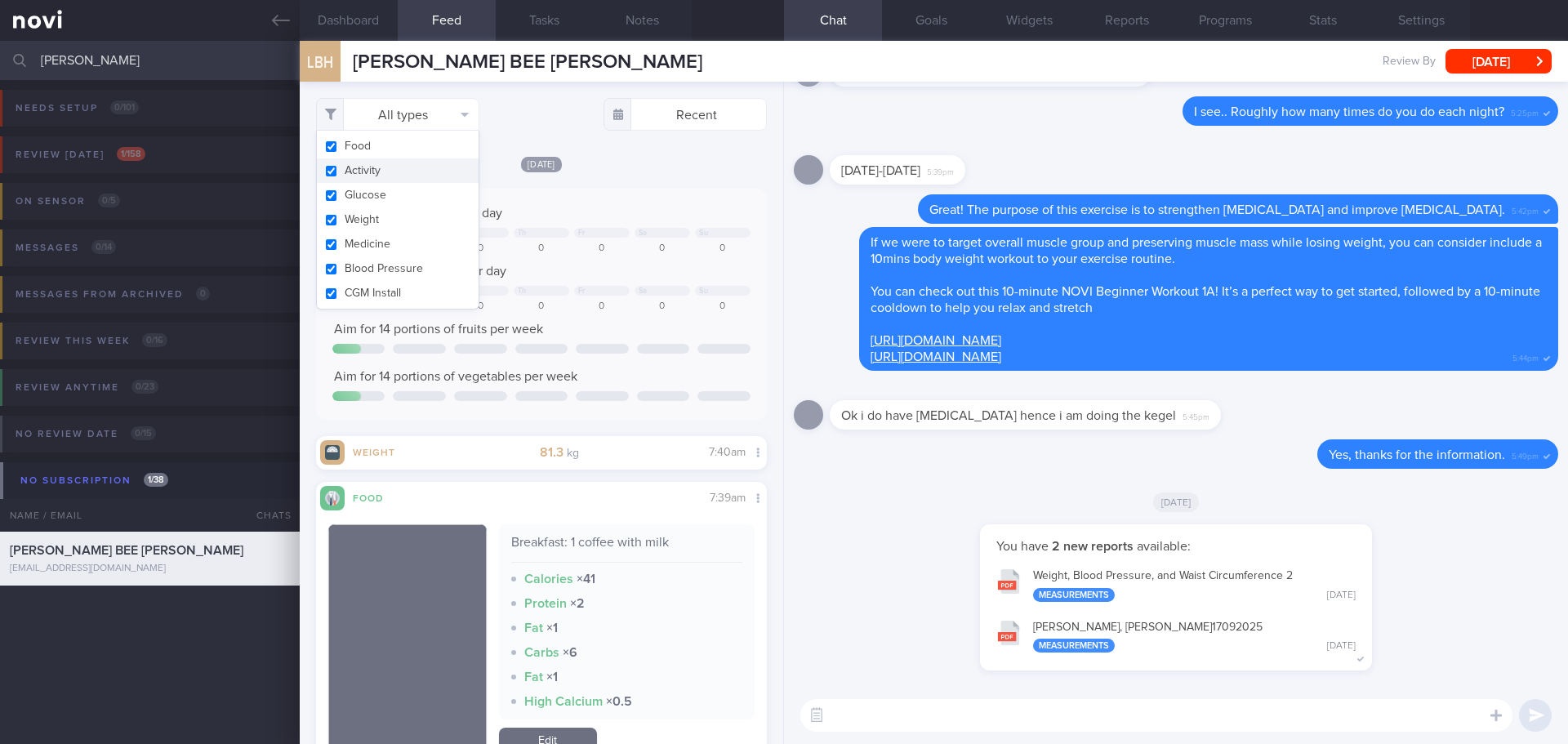
click at [431, 166] on button "Activity" at bounding box center [398, 170] width 162 height 25
checkbox input "false"
click at [635, 215] on div "Keep to 1200 calories per day" at bounding box center [541, 213] width 418 height 17
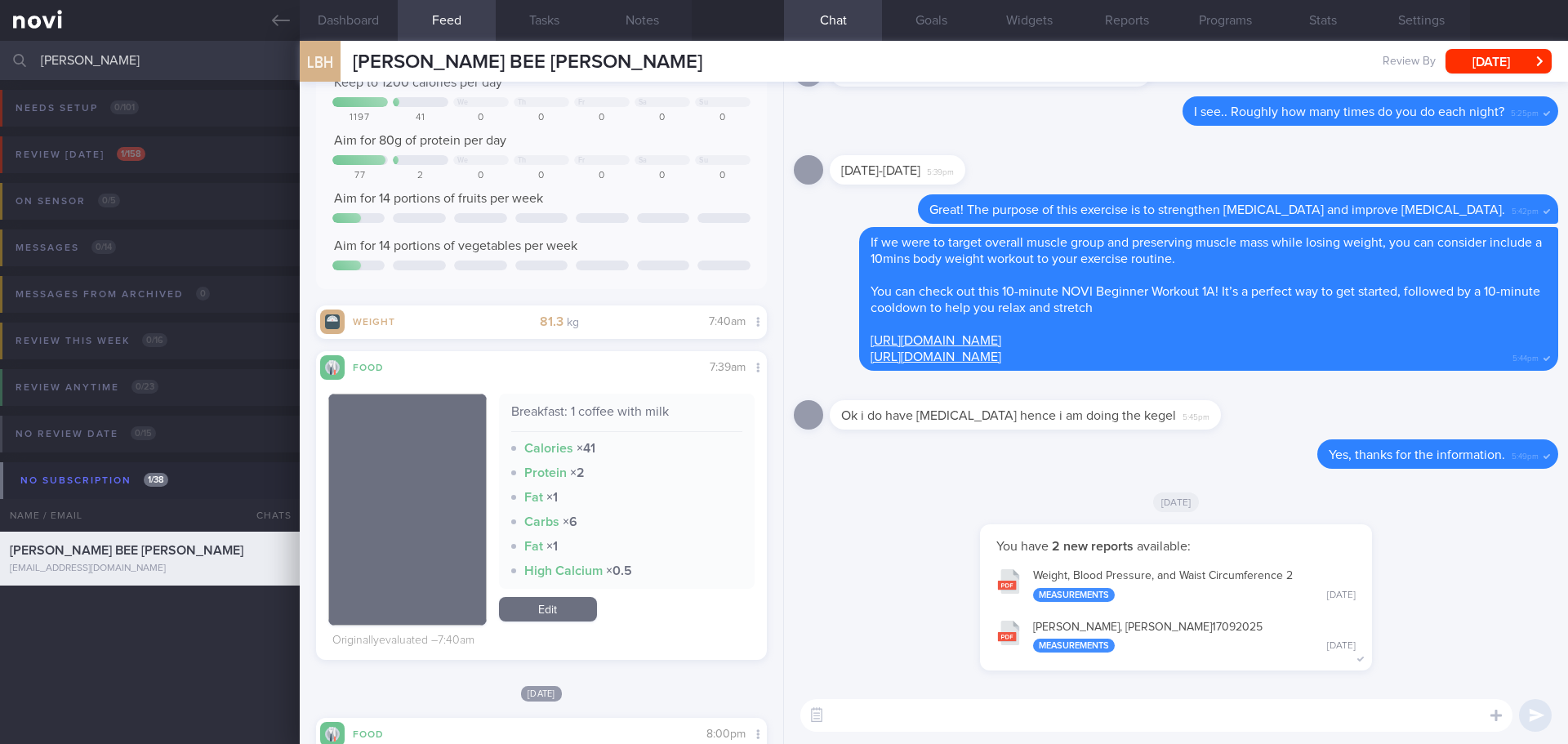
scroll to position [326, 0]
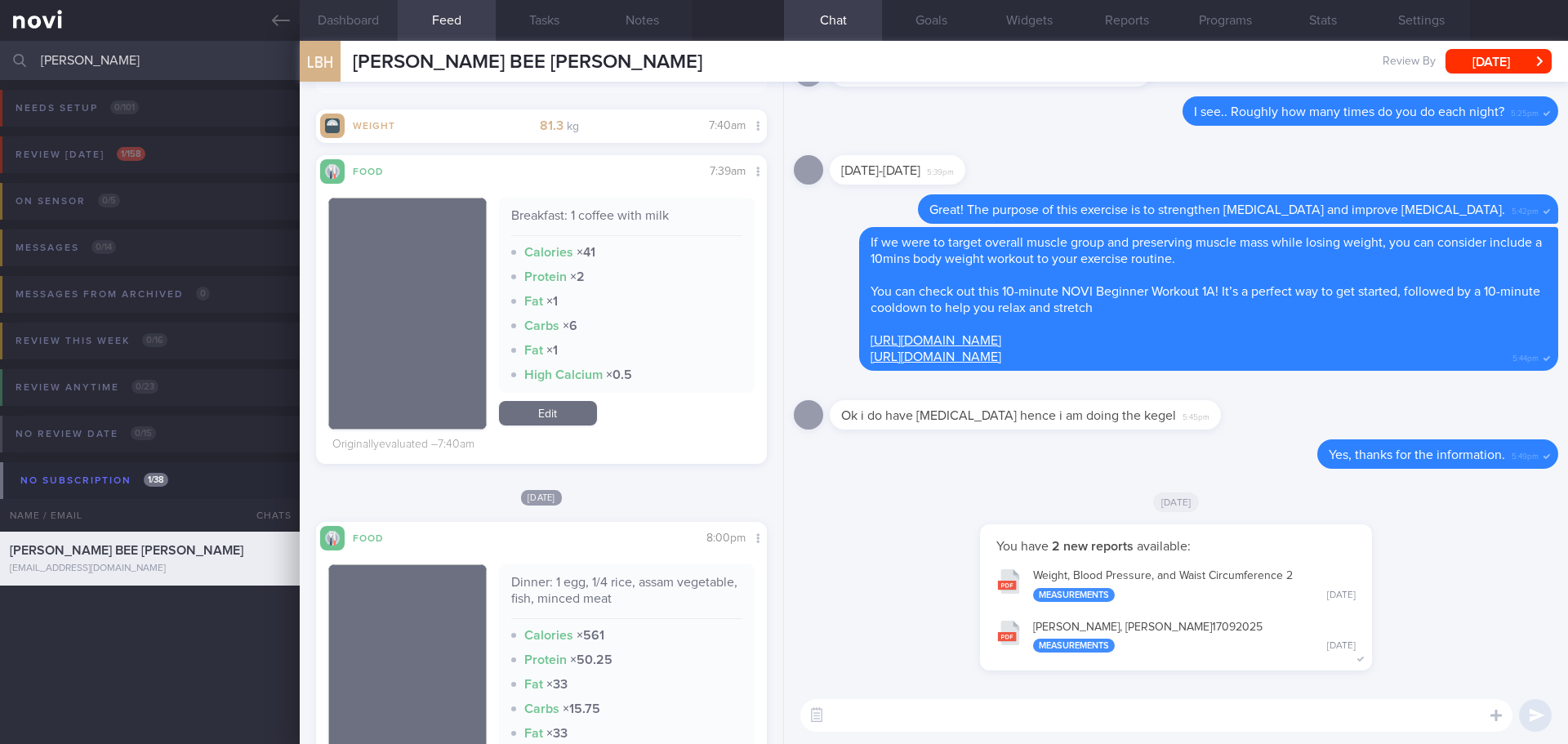
click at [335, 15] on button "Dashboard" at bounding box center [349, 20] width 98 height 40
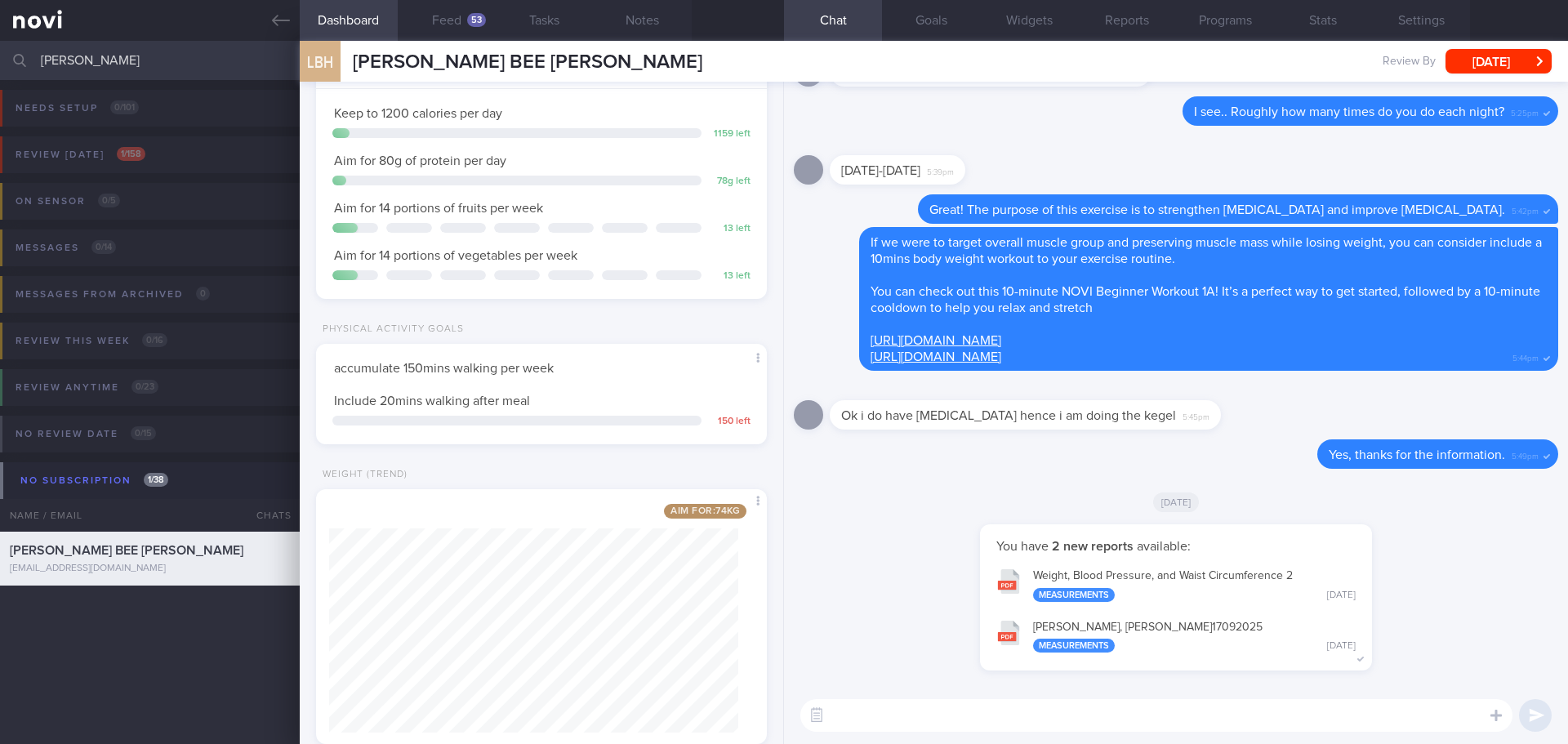
scroll to position [189, 0]
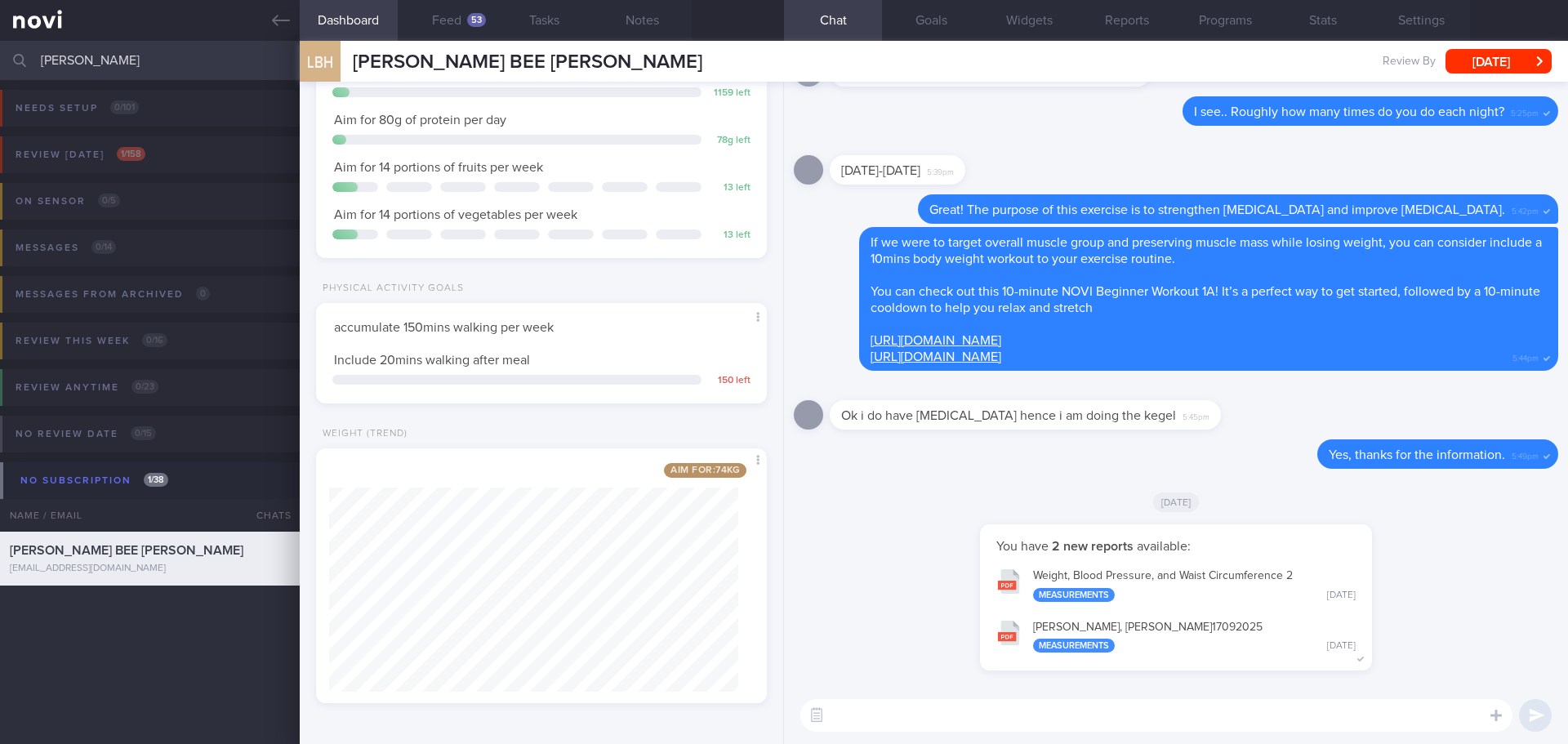
click at [1212, 580] on button "Weight, Blood Pressure, and Waist Circumference 2 Measurements [DATE]" at bounding box center [1176, 584] width 375 height 52
click at [1116, 632] on button "[PERSON_NAME], SHERLIN_ 17092025 Measurements [DATE]" at bounding box center [1176, 635] width 375 height 52
click at [1161, 716] on textarea at bounding box center [1157, 715] width 712 height 32
click at [1228, 26] on button "Programs" at bounding box center [1225, 20] width 98 height 40
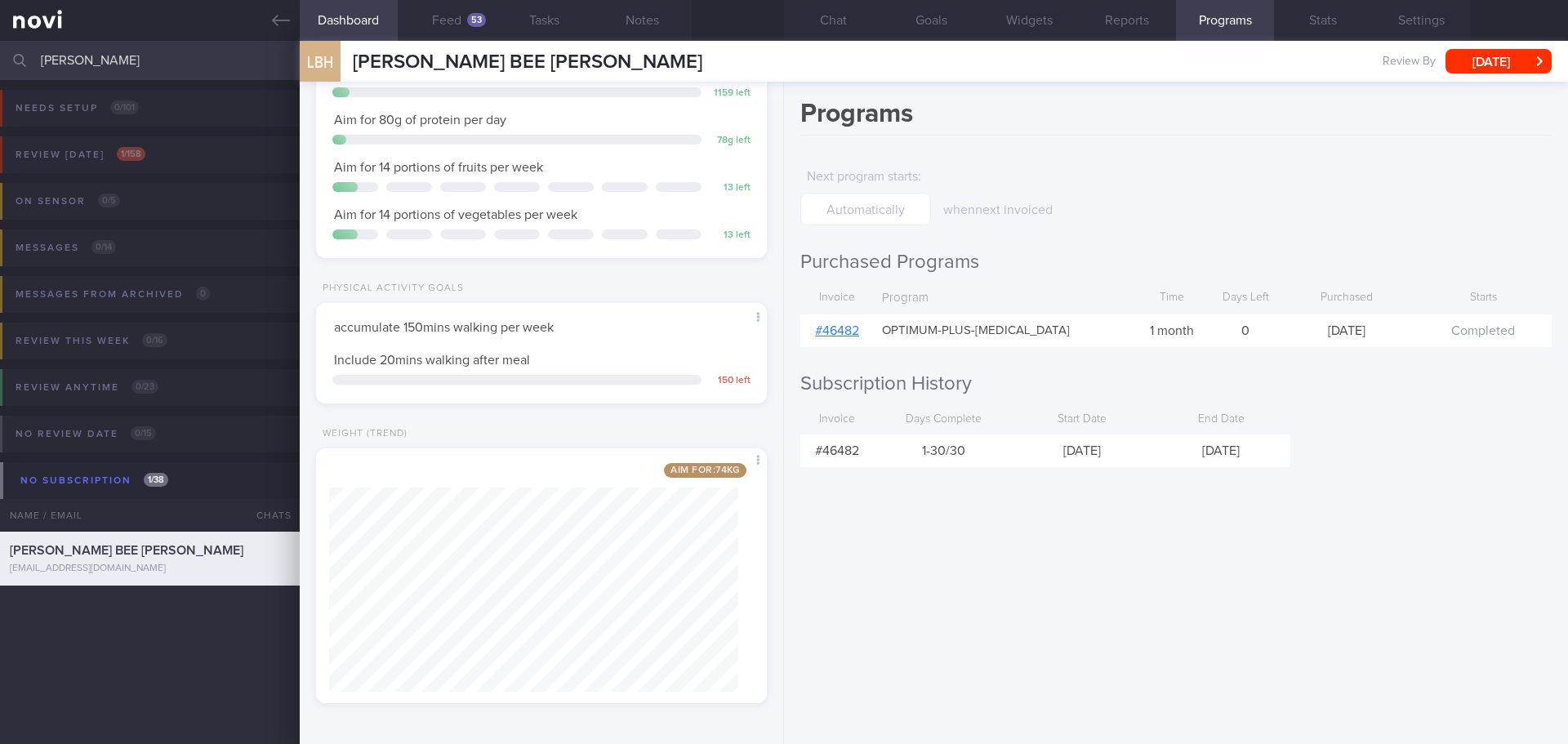
click at [846, 330] on link "# 46482" at bounding box center [837, 330] width 44 height 13
click at [835, 25] on button "Chat" at bounding box center [833, 20] width 98 height 40
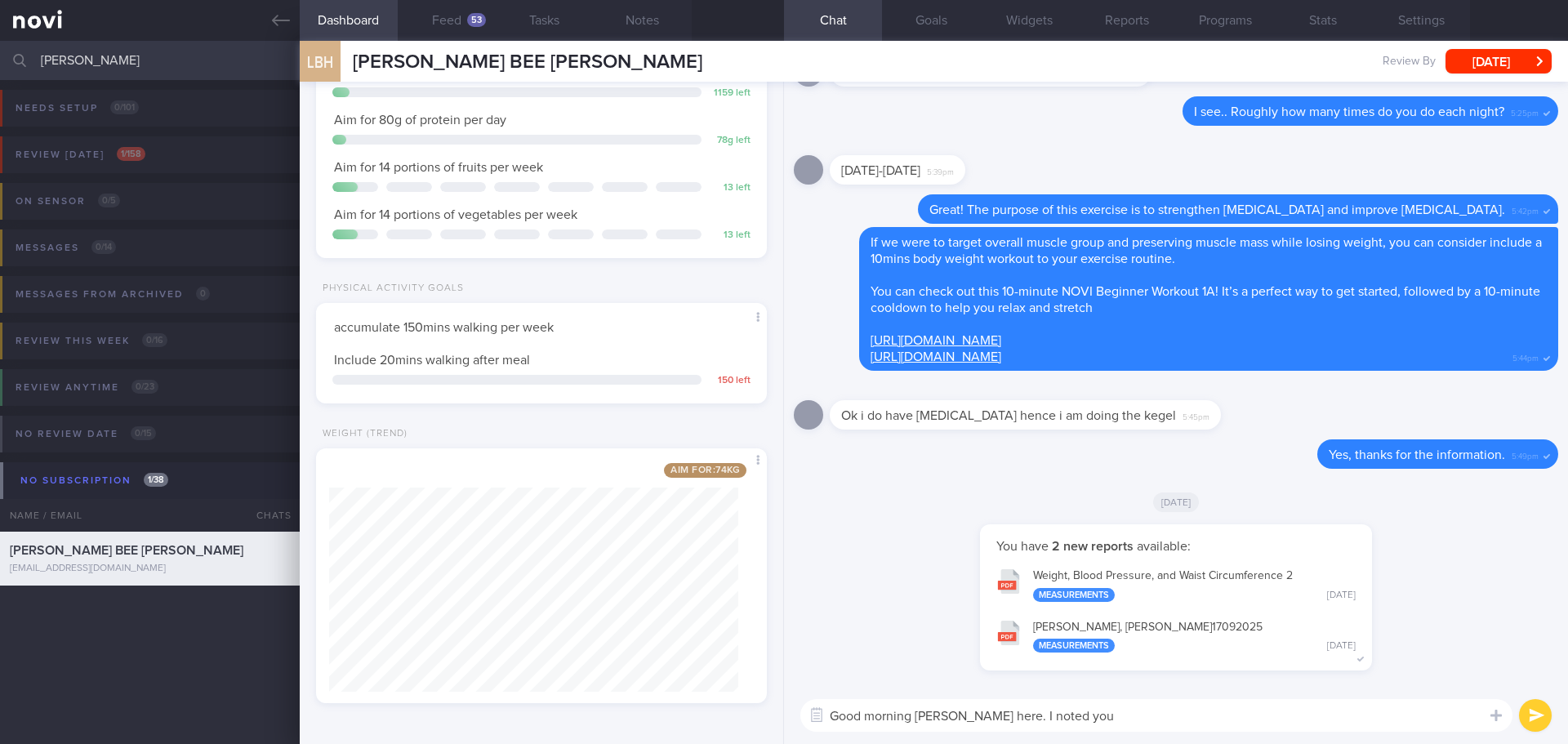
click at [1140, 715] on textarea "Good morning [PERSON_NAME] here. I noted you" at bounding box center [1157, 715] width 712 height 32
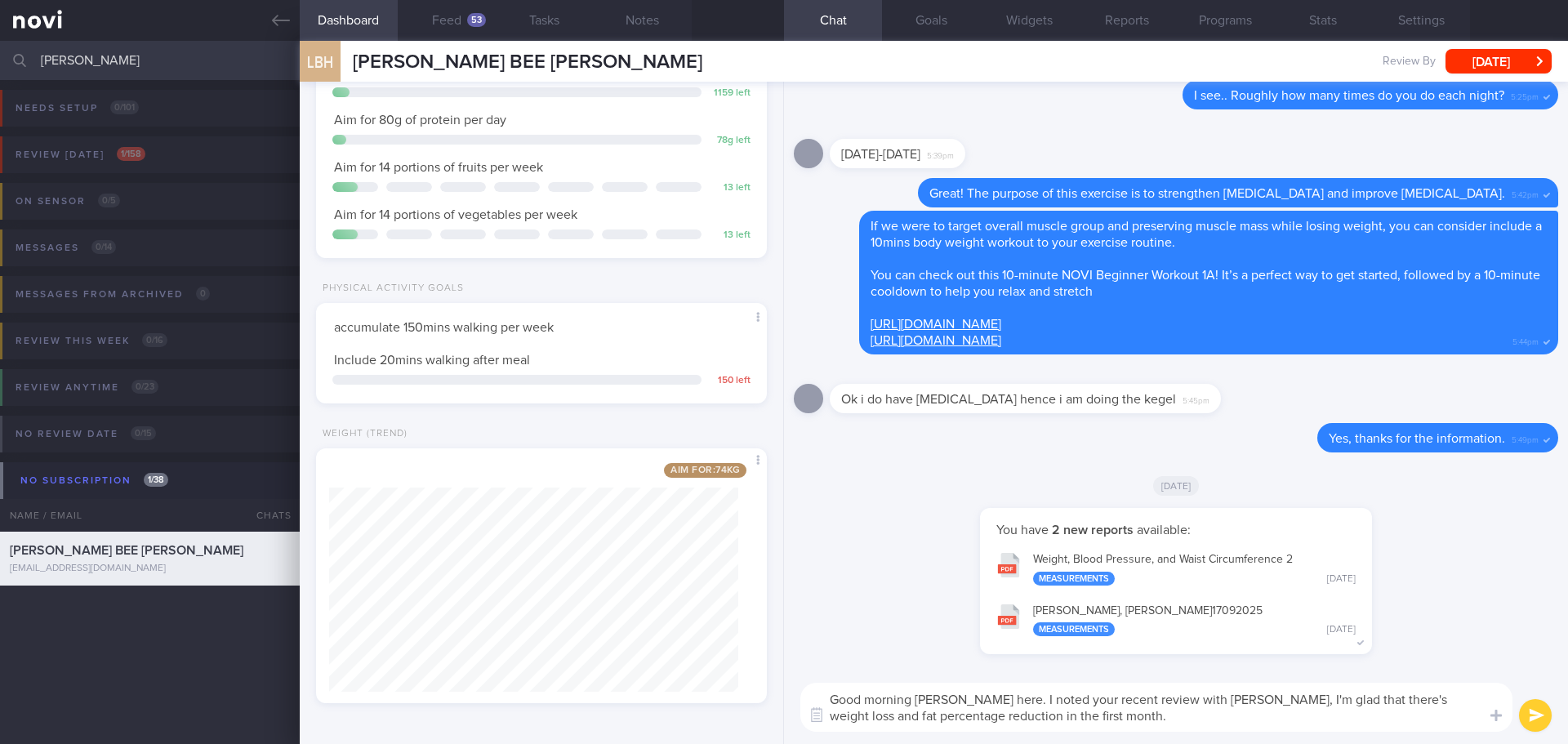
click at [1130, 722] on textarea "Good morning [PERSON_NAME] here. I noted your recent review with [PERSON_NAME],…" at bounding box center [1157, 706] width 712 height 49
click at [1130, 721] on textarea "Good morning [PERSON_NAME] here. I noted your recent review with [PERSON_NAME],…" at bounding box center [1157, 706] width 712 height 49
click at [455, 30] on button "Feed 53" at bounding box center [446, 20] width 98 height 40
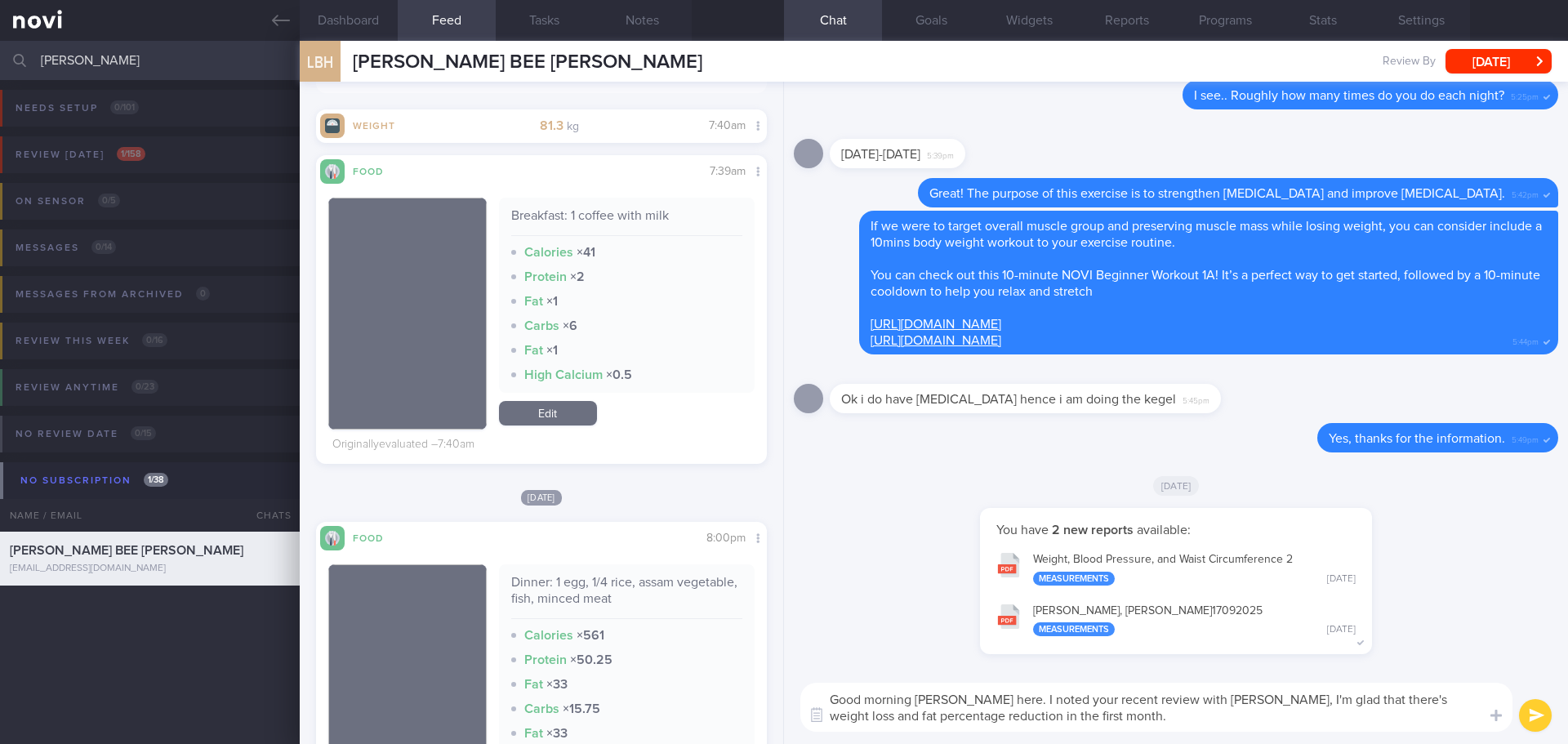
click at [1159, 720] on textarea "Good morning [PERSON_NAME] here. I noted your recent review with [PERSON_NAME],…" at bounding box center [1157, 706] width 712 height 49
click at [1372, 720] on textarea "Good morning [PERSON_NAME] here. I noted your recent review with [PERSON_NAME],…" at bounding box center [1157, 706] width 712 height 49
click at [1300, 712] on textarea "Good morning [PERSON_NAME] here. I noted your recent review with [PERSON_NAME],…" at bounding box center [1157, 706] width 712 height 49
click at [1356, 715] on textarea "Good morning [PERSON_NAME] here. I noted your recent review with [PERSON_NAME],…" at bounding box center [1157, 706] width 712 height 49
click at [1417, 716] on textarea "Good morning [PERSON_NAME] here. I noted your recent review with [PERSON_NAME],…" at bounding box center [1157, 706] width 712 height 49
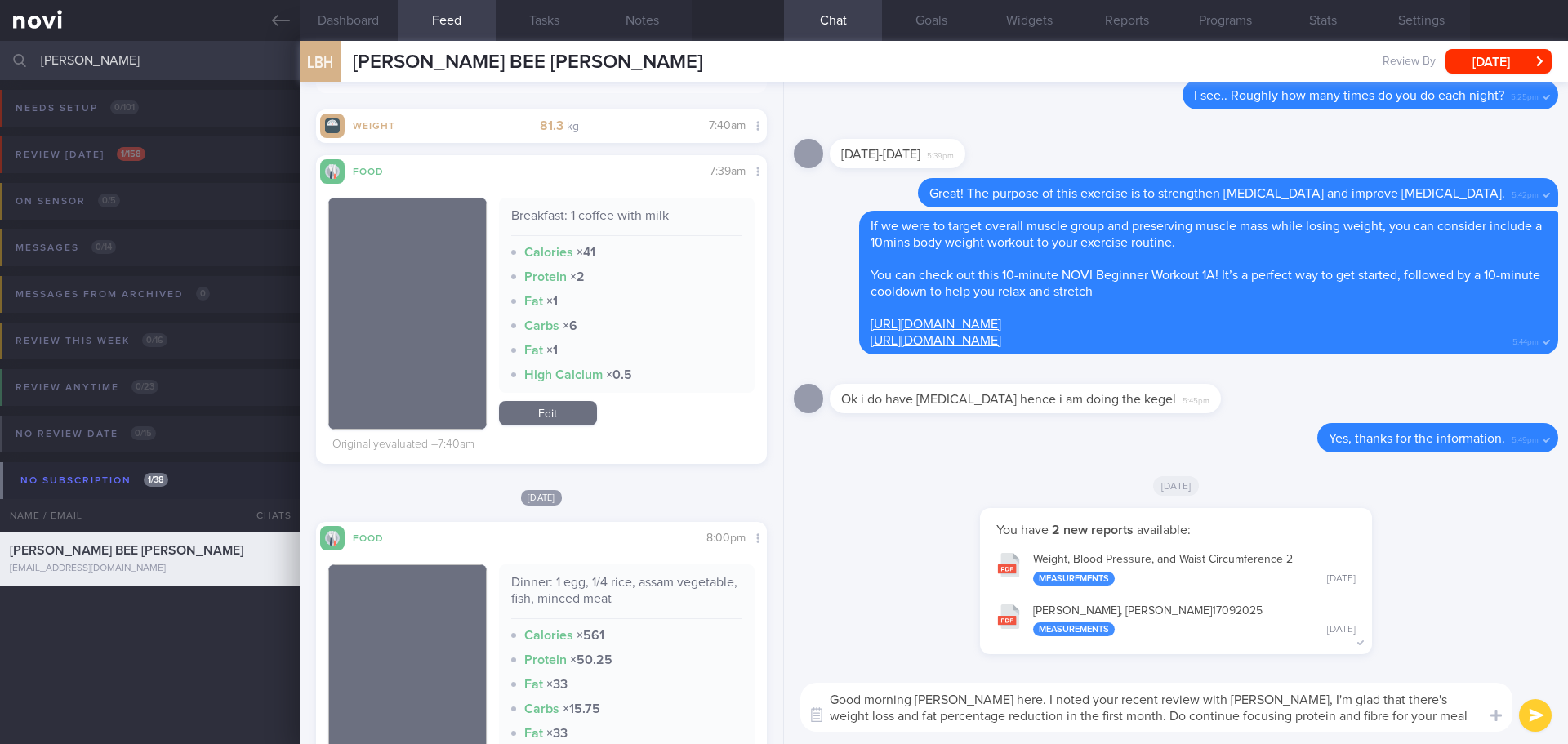
click at [1438, 713] on textarea "Good morning [PERSON_NAME] here. I noted your recent review with [PERSON_NAME],…" at bounding box center [1157, 706] width 712 height 49
type textarea "Good morning [PERSON_NAME] here. I noted your recent review with [PERSON_NAME],…"
click at [1537, 713] on button "submit" at bounding box center [1535, 715] width 32 height 32
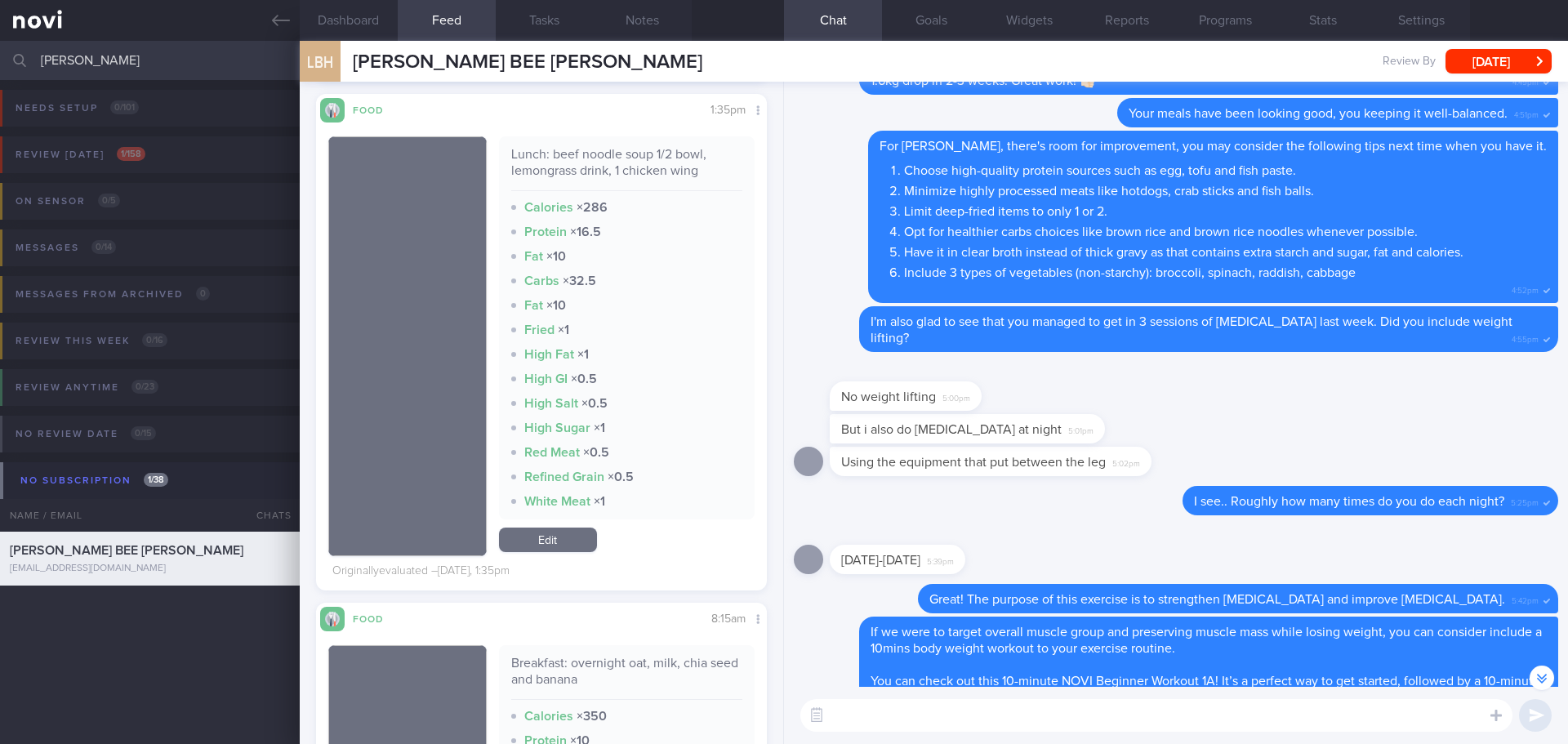
scroll to position [1061, 0]
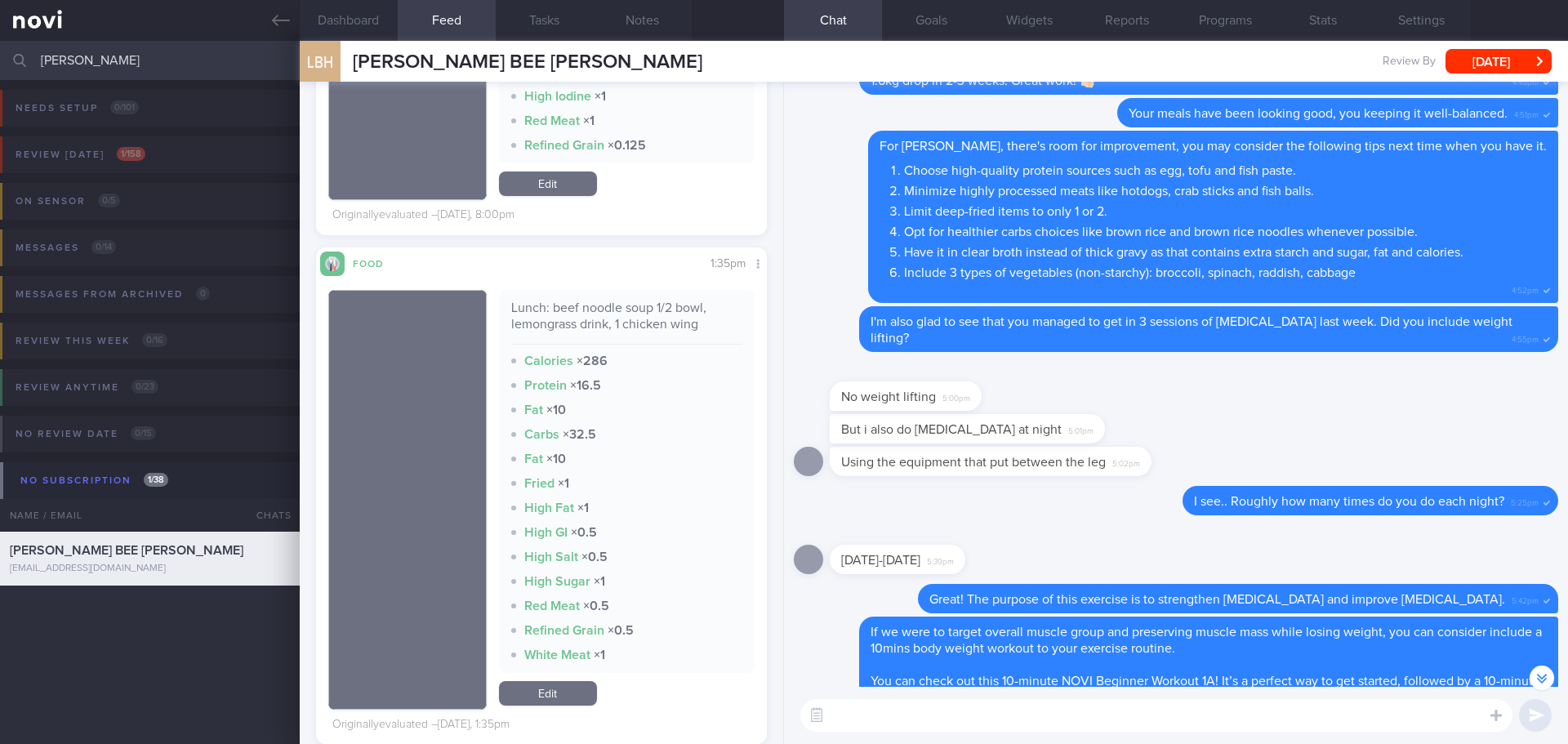
click at [926, 721] on textarea at bounding box center [1157, 715] width 712 height 32
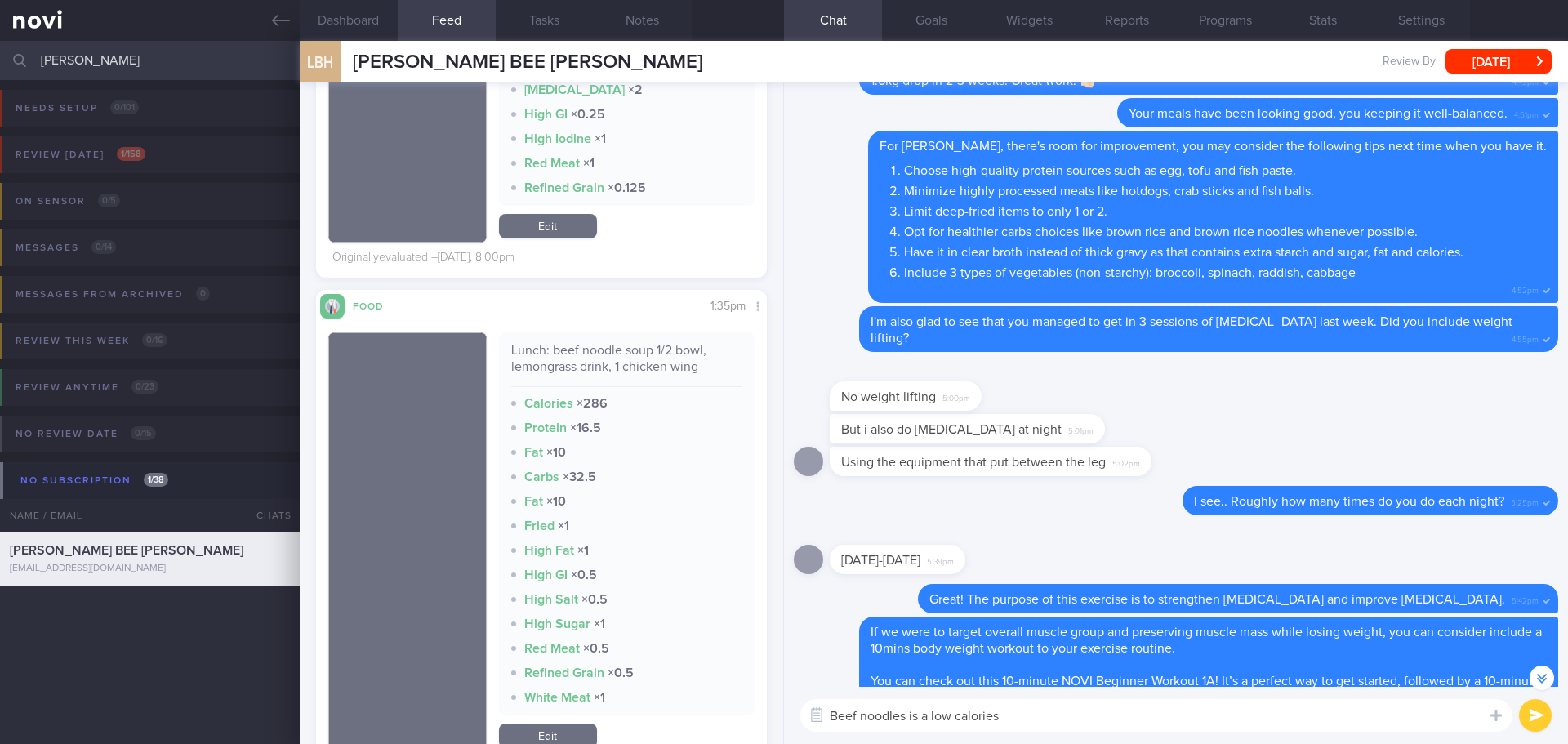
scroll to position [735, 0]
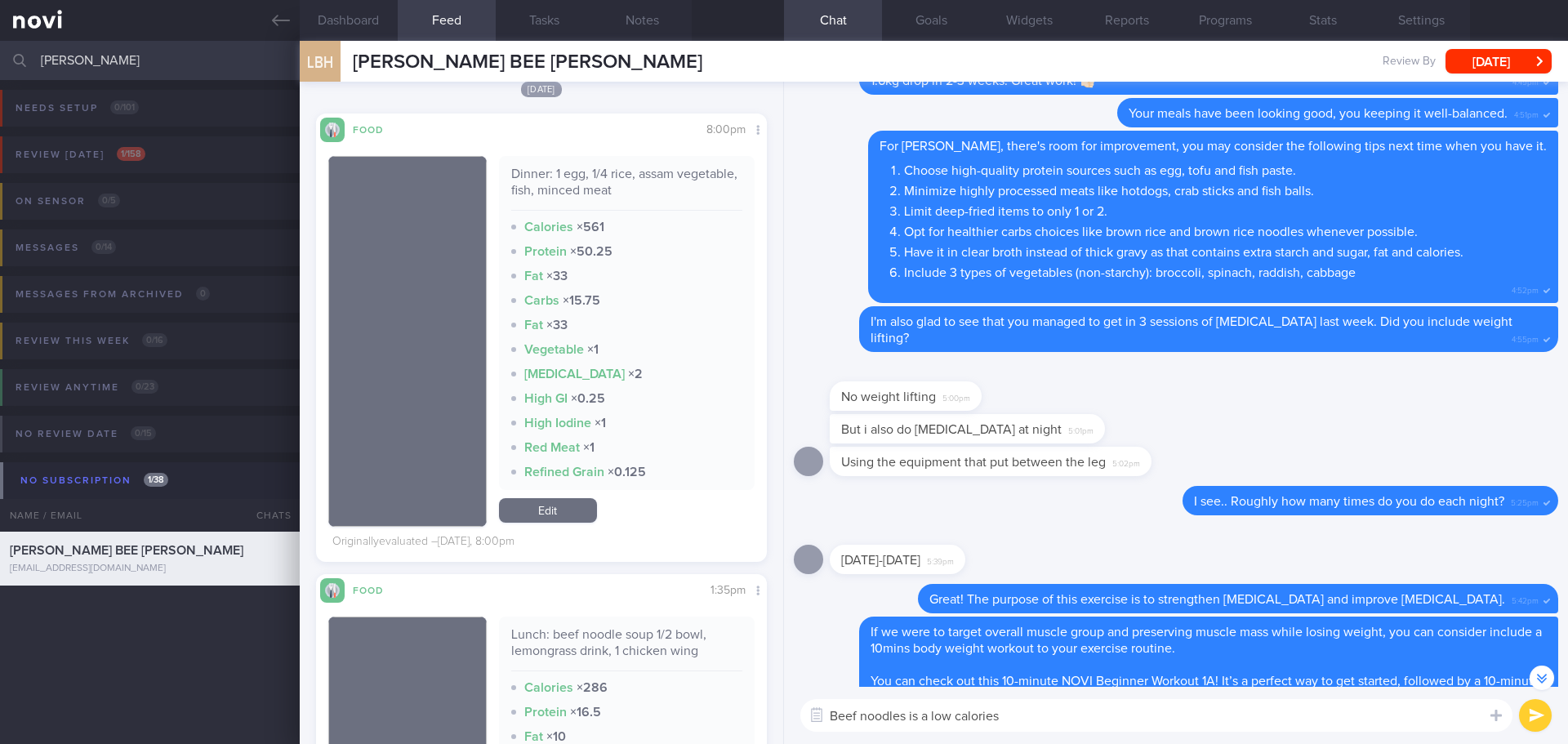
type textarea "Beef noodles is a low calories"
click at [557, 505] on link "Edit" at bounding box center [548, 509] width 98 height 25
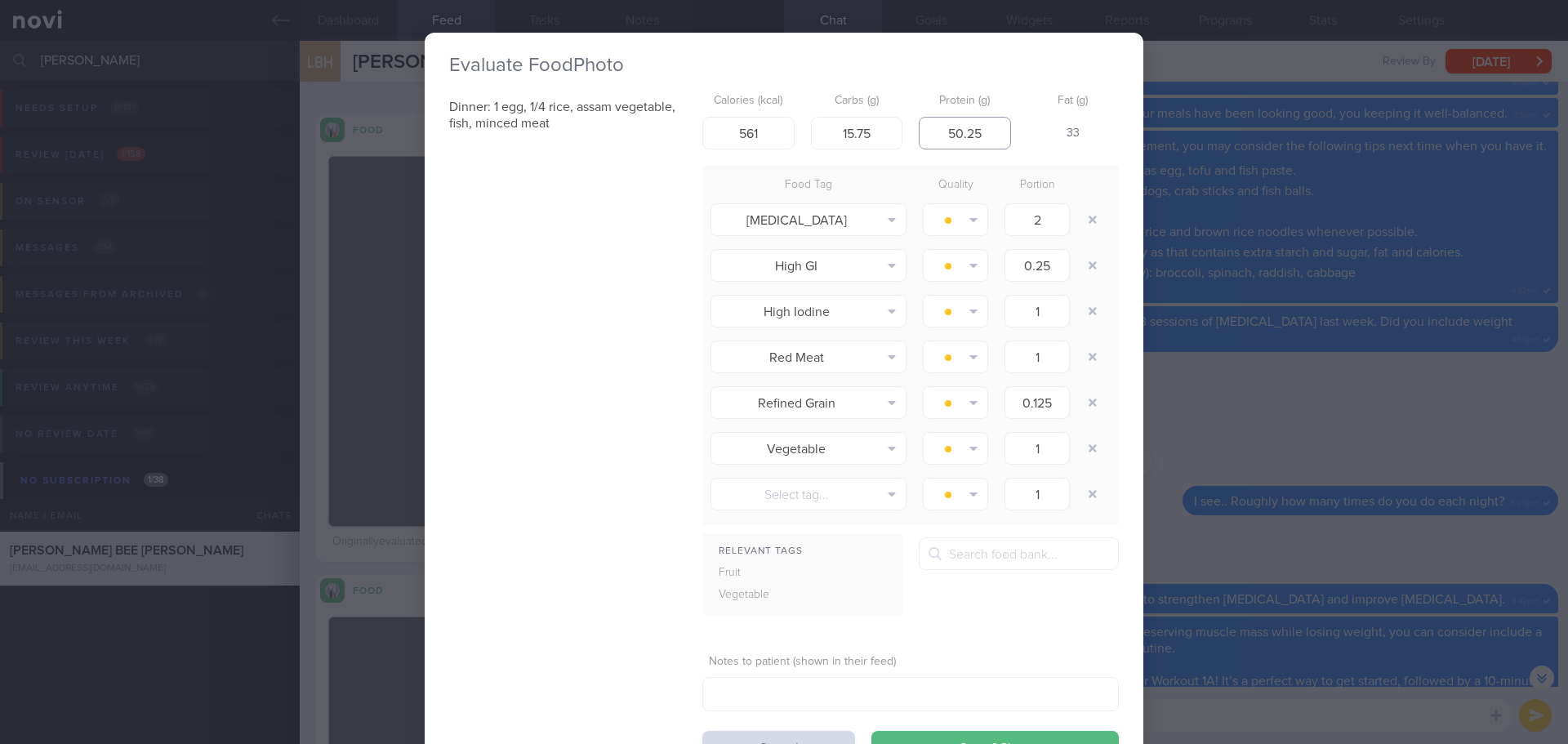
drag, startPoint x: 989, startPoint y: 133, endPoint x: 930, endPoint y: 145, distance: 60.2
click at [930, 145] on input "50.25" at bounding box center [964, 132] width 92 height 32
type input "30"
click at [768, 134] on input "561" at bounding box center [748, 132] width 92 height 32
drag, startPoint x: 762, startPoint y: 134, endPoint x: 700, endPoint y: 134, distance: 62.0
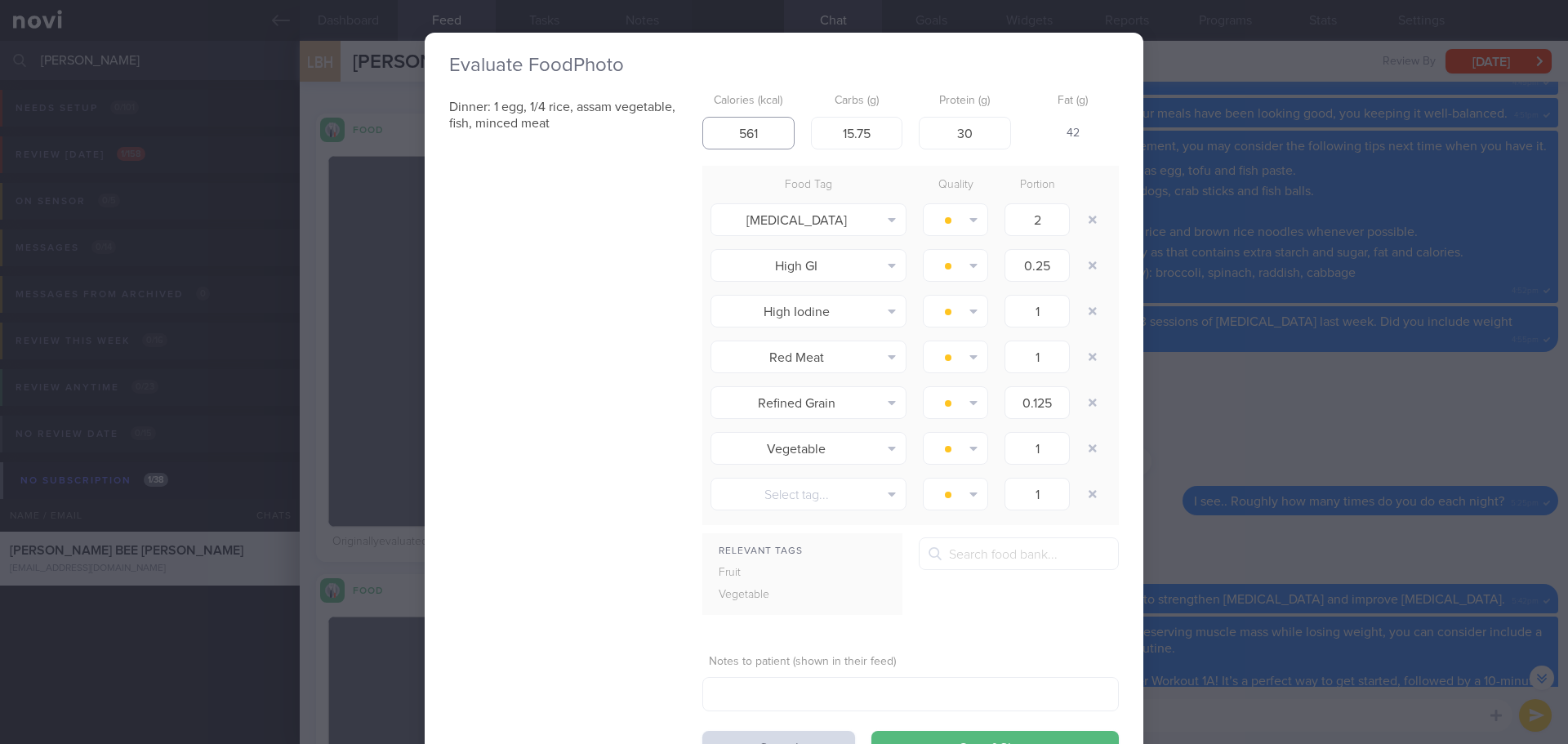
click at [702, 134] on input "561" at bounding box center [748, 132] width 92 height 32
click at [763, 132] on input "450" at bounding box center [748, 132] width 92 height 32
drag, startPoint x: 761, startPoint y: 132, endPoint x: 731, endPoint y: 141, distance: 31.3
click at [731, 141] on input "450" at bounding box center [748, 132] width 92 height 32
type input "420"
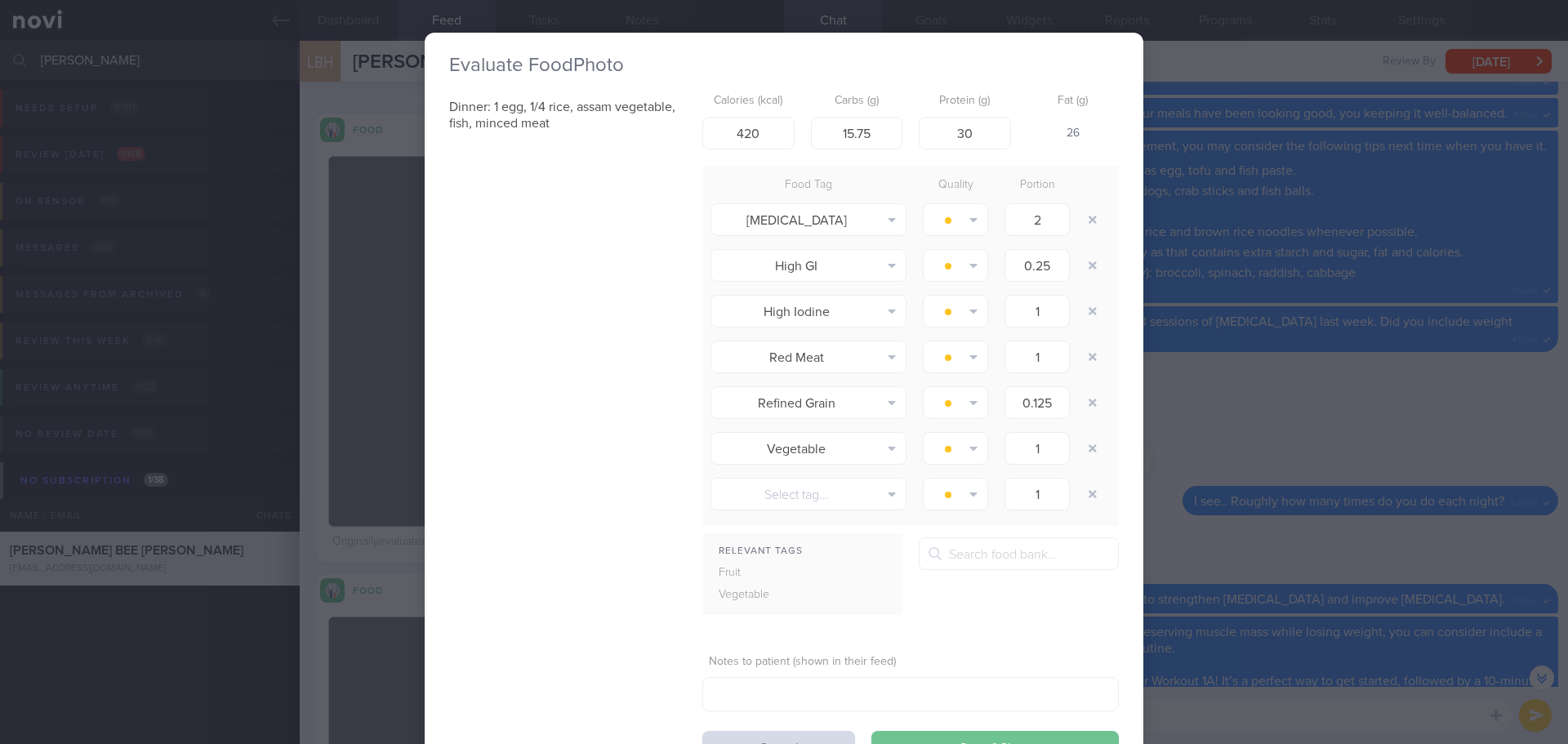
click at [953, 738] on button "Save & Close" at bounding box center [995, 746] width 248 height 32
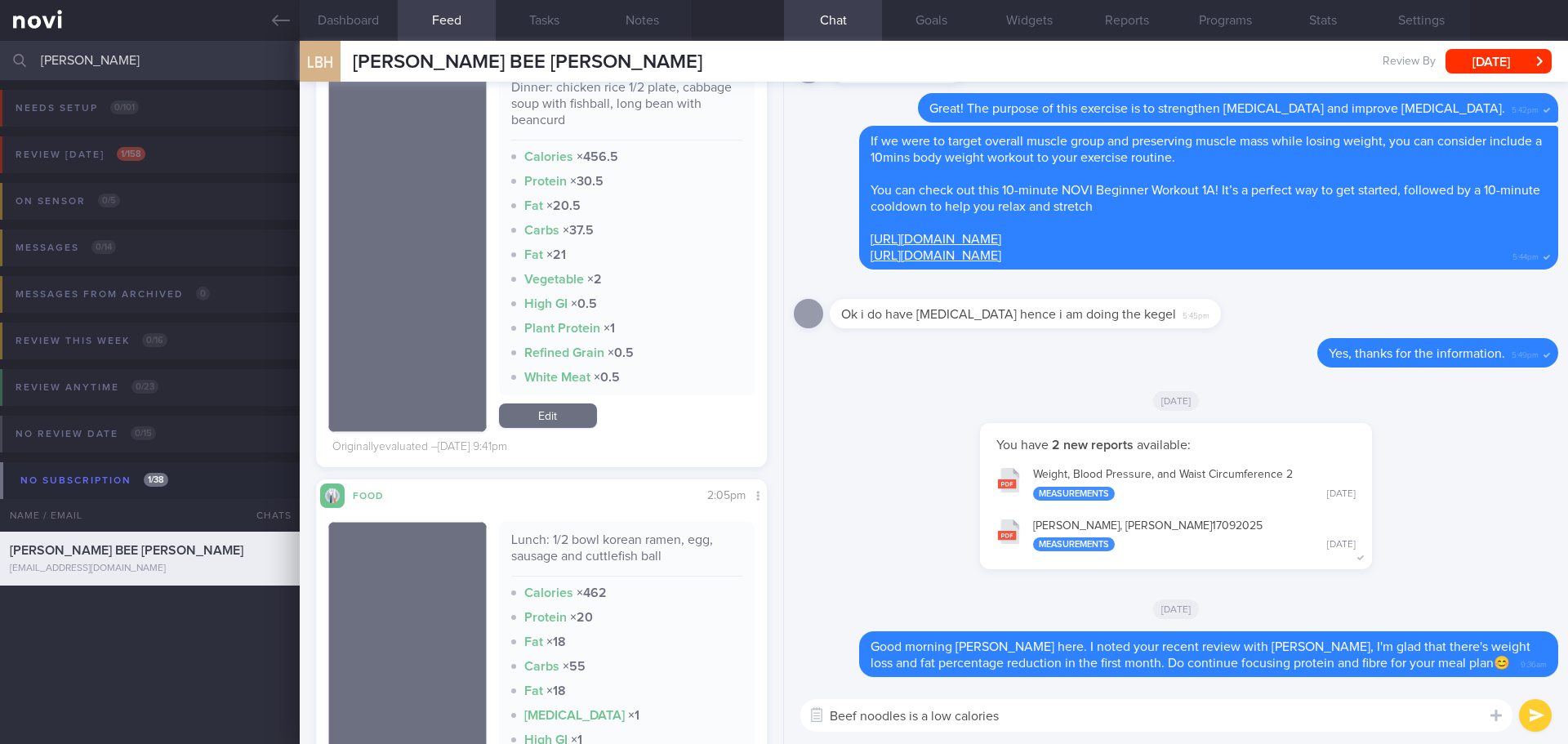
drag, startPoint x: 1036, startPoint y: 713, endPoint x: 735, endPoint y: 729, distance: 301.4
click at [735, 729] on div "Dashboard Feed 53 Tasks Notes Chat Goals Widgets Reports Programs Stats Setting…" at bounding box center [934, 392] width 1268 height 703
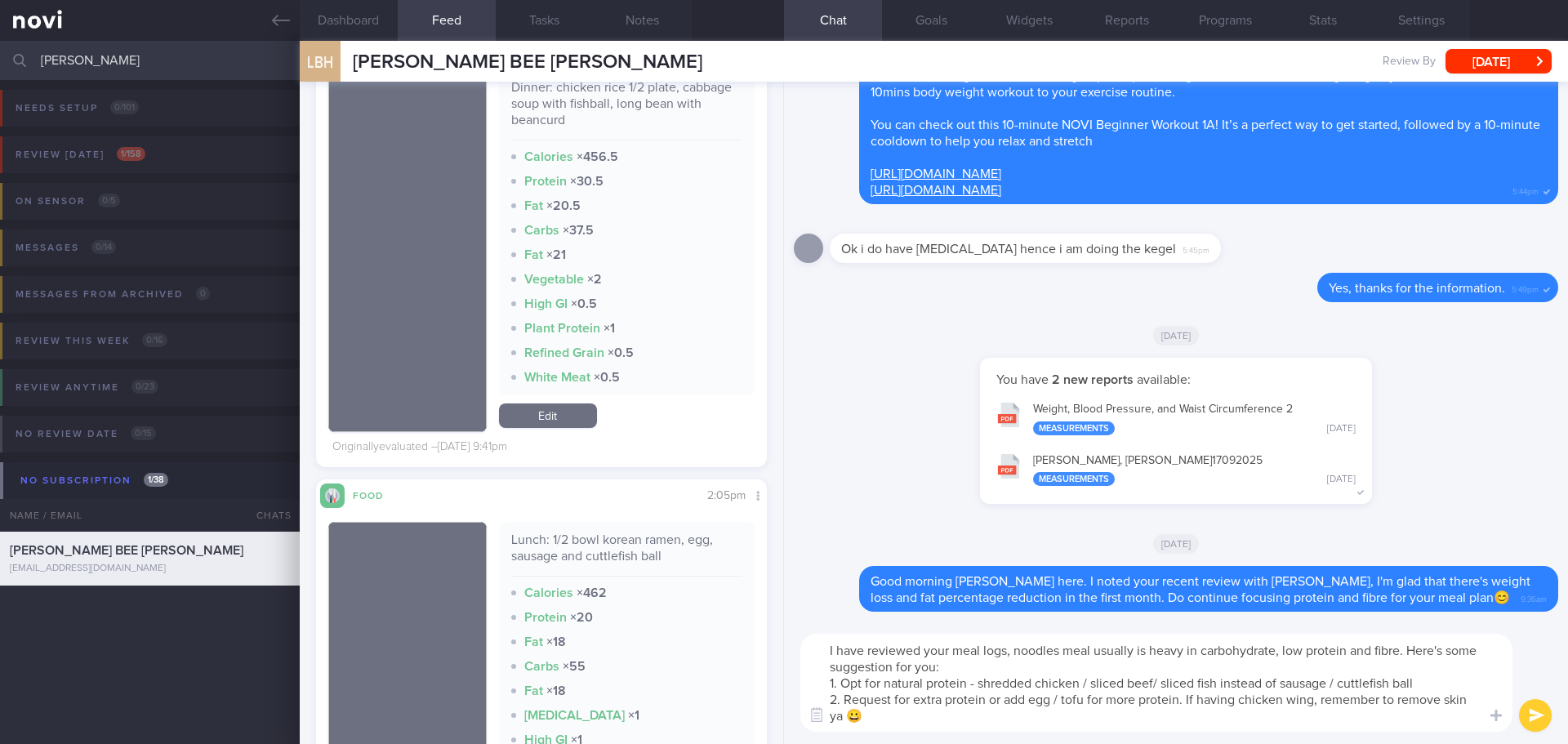
click at [1066, 721] on textarea "I have reviewed your meal logs, noodles meal usually is heavy in carbohydrate, …" at bounding box center [1157, 682] width 712 height 97
click at [1062, 715] on textarea "I have reviewed your meal logs, noodles meal usually is heavy in carbohydrate, …" at bounding box center [1157, 682] width 712 height 97
click at [1076, 715] on textarea "I have reviewed your meal logs, noodles meal usually is heavy in carbohydrate, …" at bounding box center [1157, 682] width 712 height 97
click at [1223, 665] on textarea "I have reviewed your meal logs, noodles meal usually is heavy in carbohydrate, …" at bounding box center [1157, 682] width 712 height 97
click at [1198, 647] on textarea "I have reviewed your meal logs, noodles meal usually is heavy in carbohydrate, …" at bounding box center [1157, 682] width 712 height 97
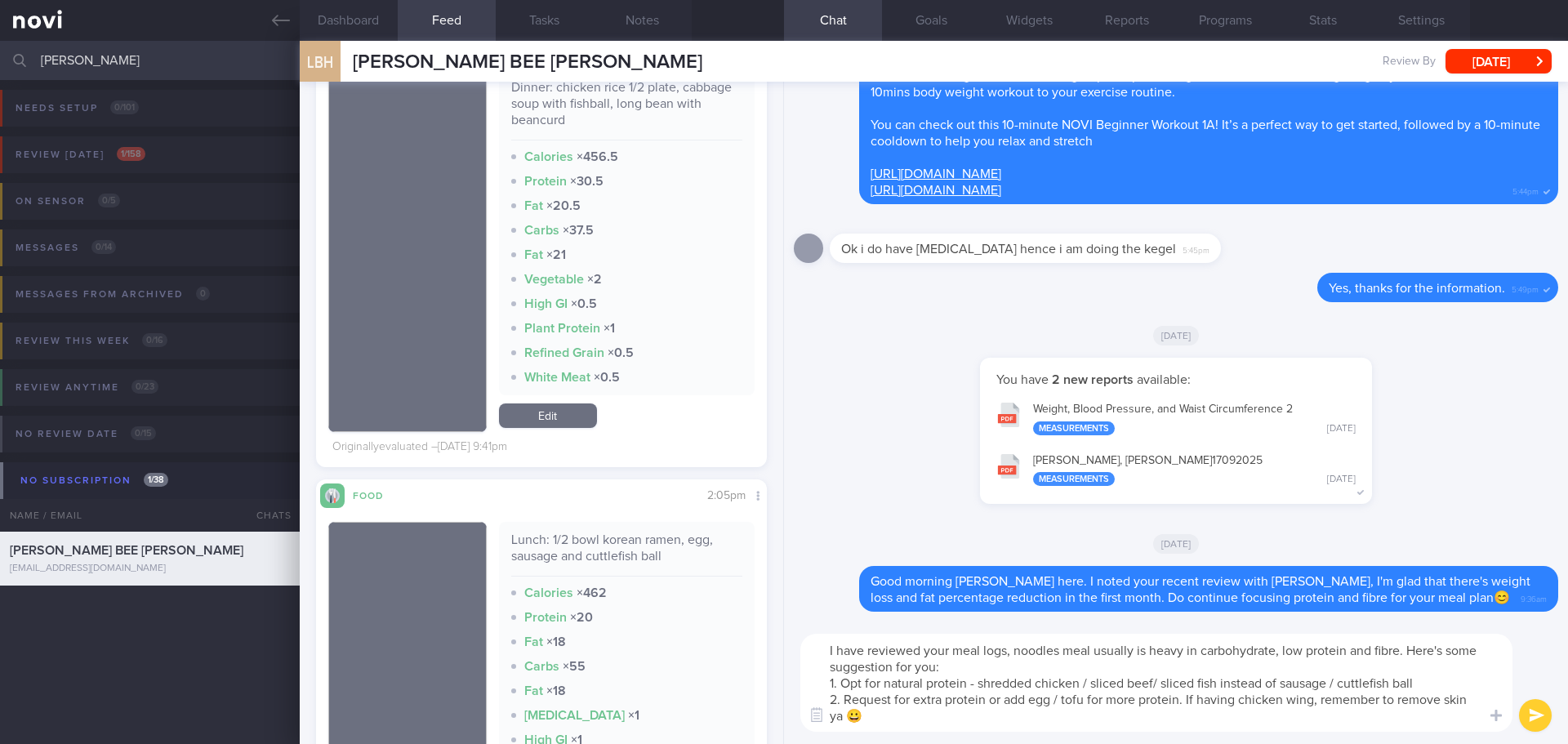
drag, startPoint x: 1198, startPoint y: 650, endPoint x: 1137, endPoint y: 649, distance: 61.0
click at [1137, 649] on textarea "I have reviewed your meal logs, noodles meal usually is heavy in carbohydrate, …" at bounding box center [1157, 682] width 712 height 97
click at [1386, 655] on textarea "I have reviewed your meal logs, noodles meal usually is high carbohydrate, low …" at bounding box center [1157, 682] width 712 height 97
click at [954, 716] on textarea "I have reviewed your meal logs, noodles meal usually is high carbohydrate, low …" at bounding box center [1157, 682] width 712 height 97
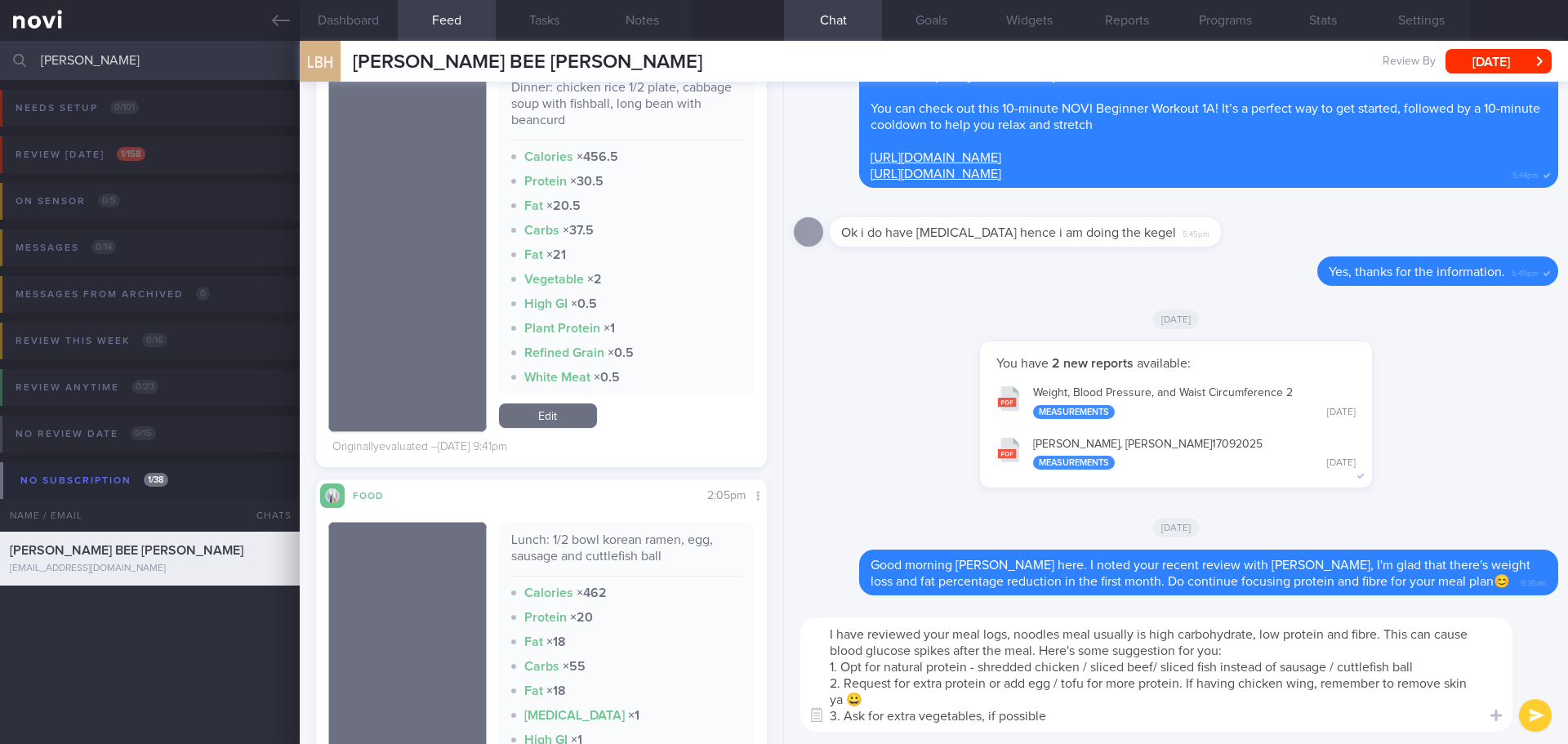
type textarea "I have reviewed your meal logs, noodles meal usually is high carbohydrate, low …"
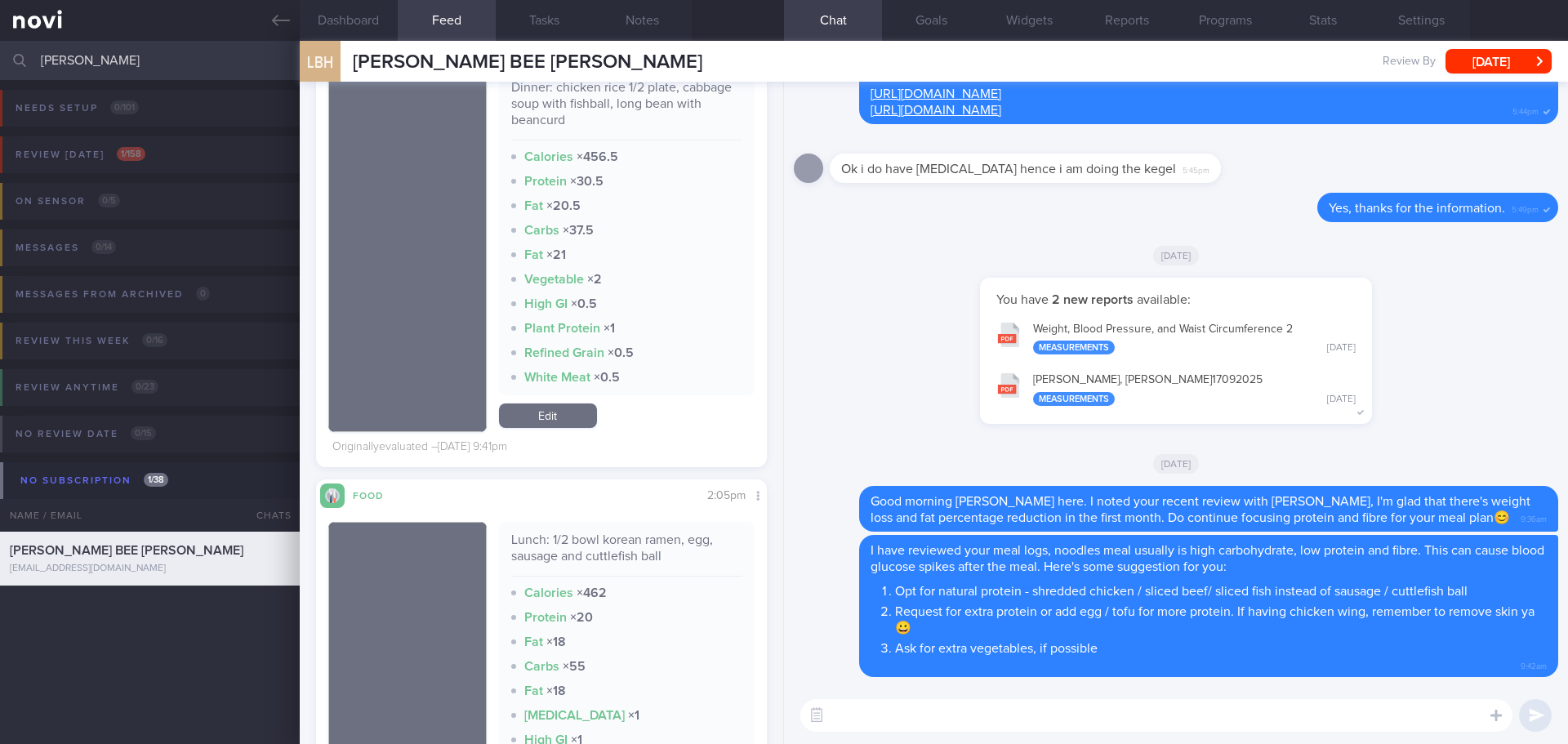
drag, startPoint x: 149, startPoint y: 56, endPoint x: -88, endPoint y: 91, distance: 239.6
click at [0, 91] on html "You are offline! Some functionality will be unavailable Patients New Users Coac…" at bounding box center [784, 372] width 1568 height 744
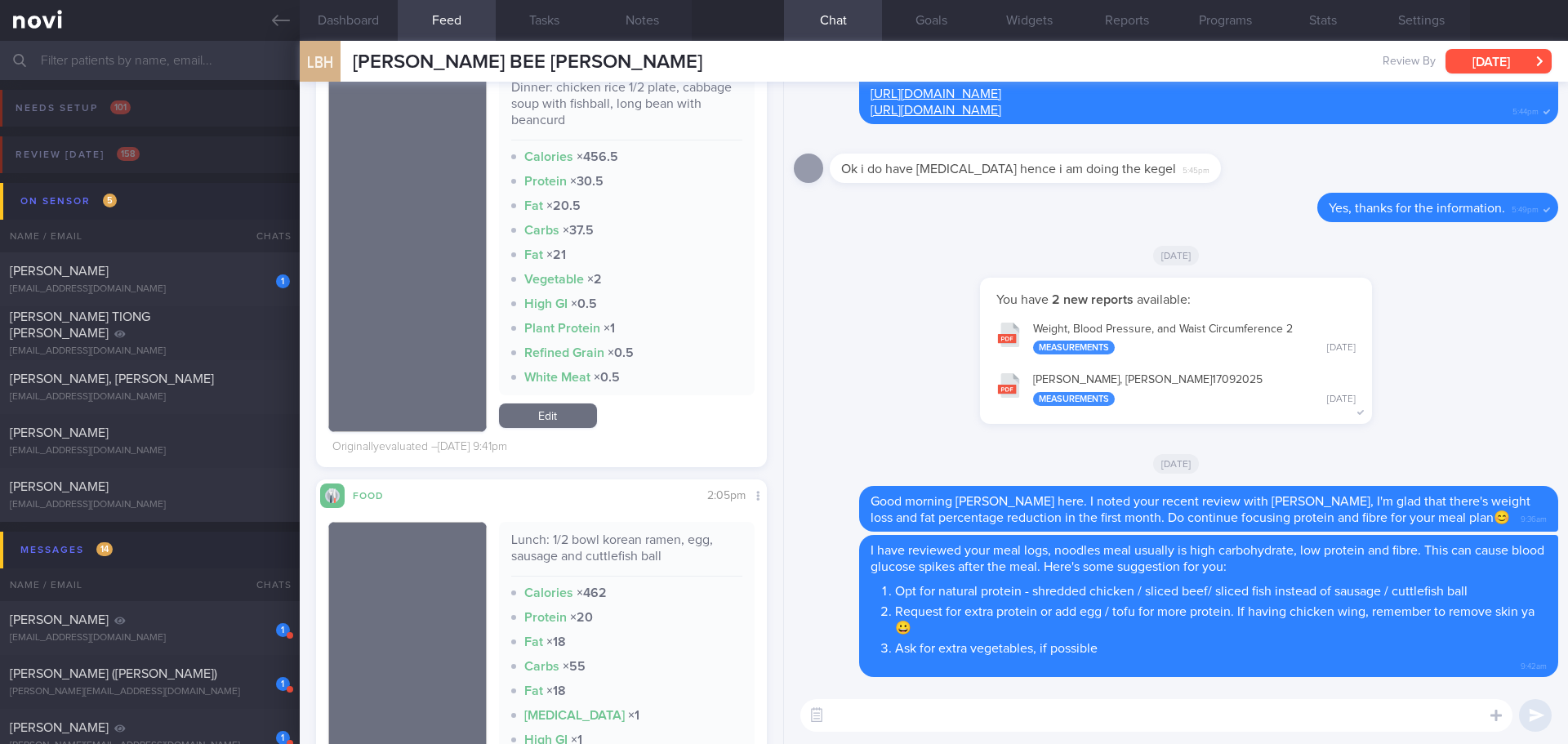
click at [1477, 61] on button "[DATE]" at bounding box center [1498, 61] width 106 height 25
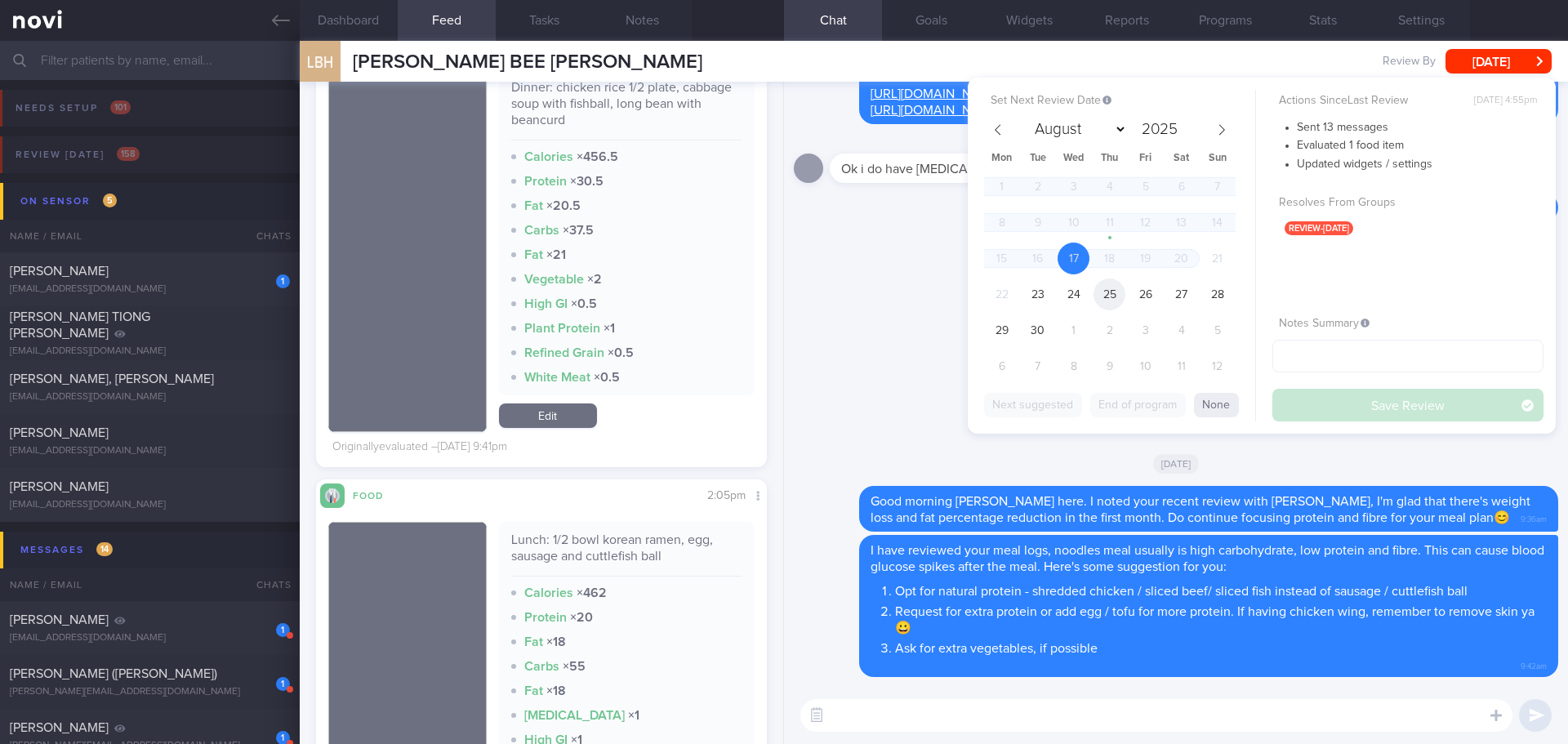
click at [1106, 294] on span "25" at bounding box center [1109, 294] width 32 height 32
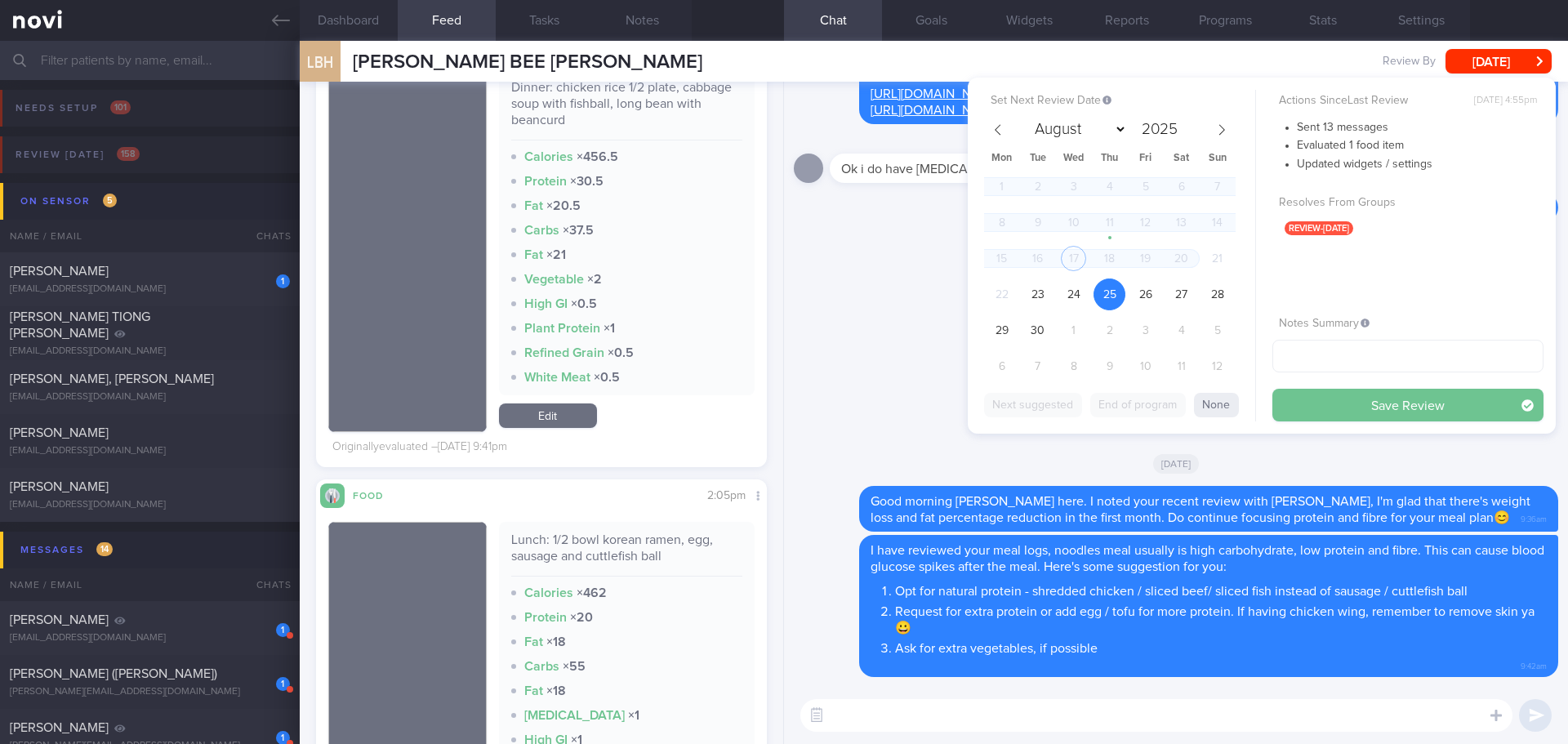
click at [1339, 397] on button "Save Review" at bounding box center [1408, 404] width 271 height 32
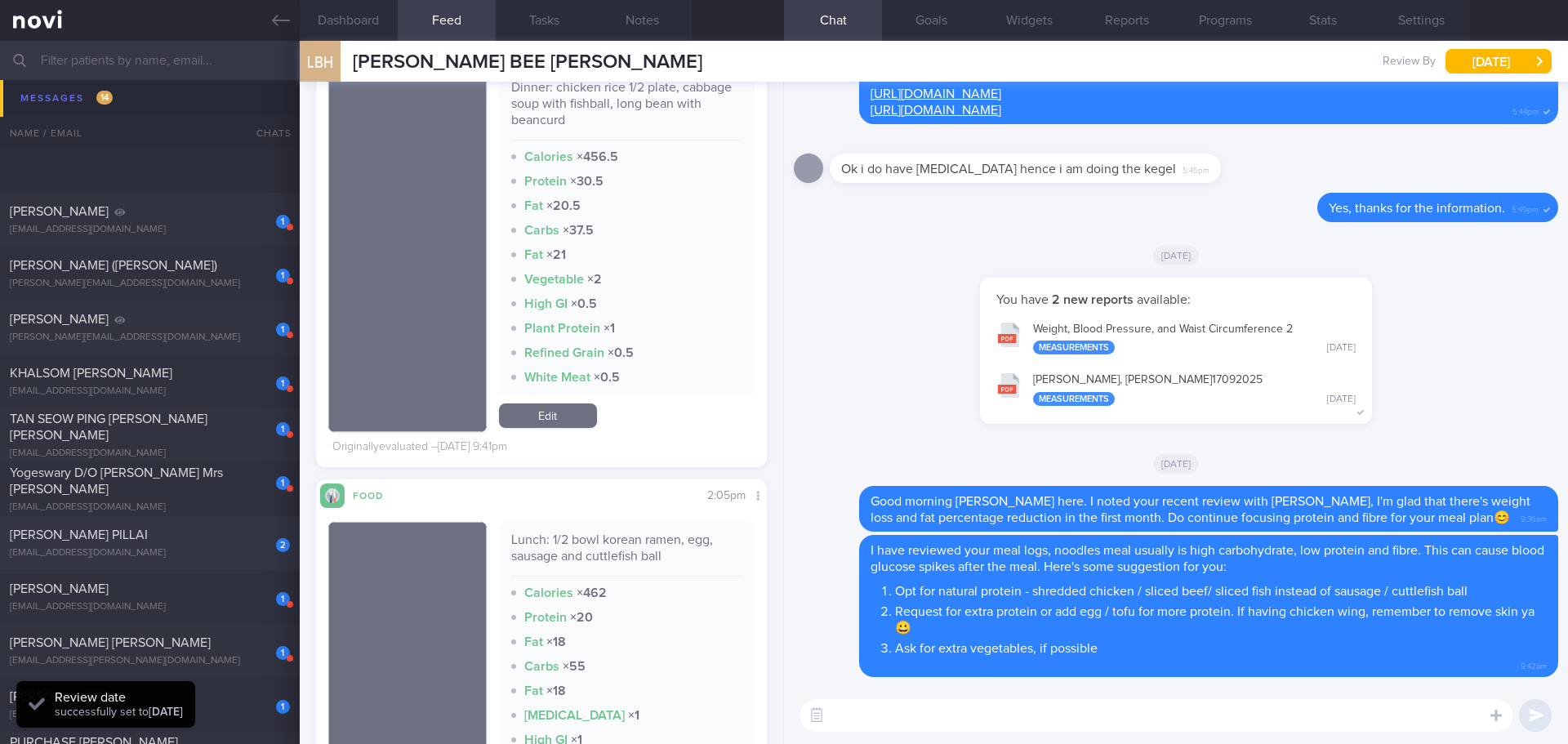
scroll to position [653, 0]
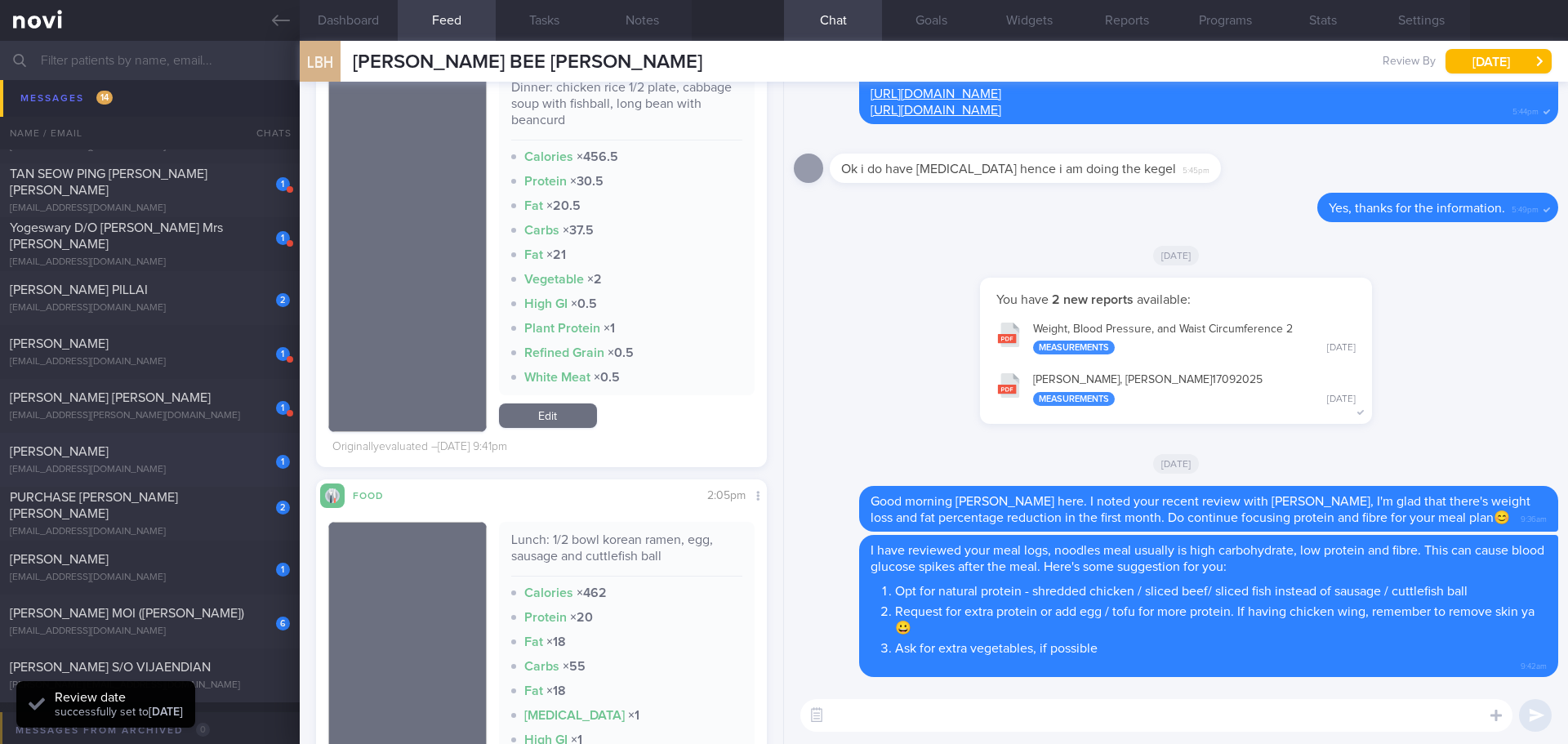
click at [165, 459] on div "[PERSON_NAME]" at bounding box center [148, 452] width 276 height 17
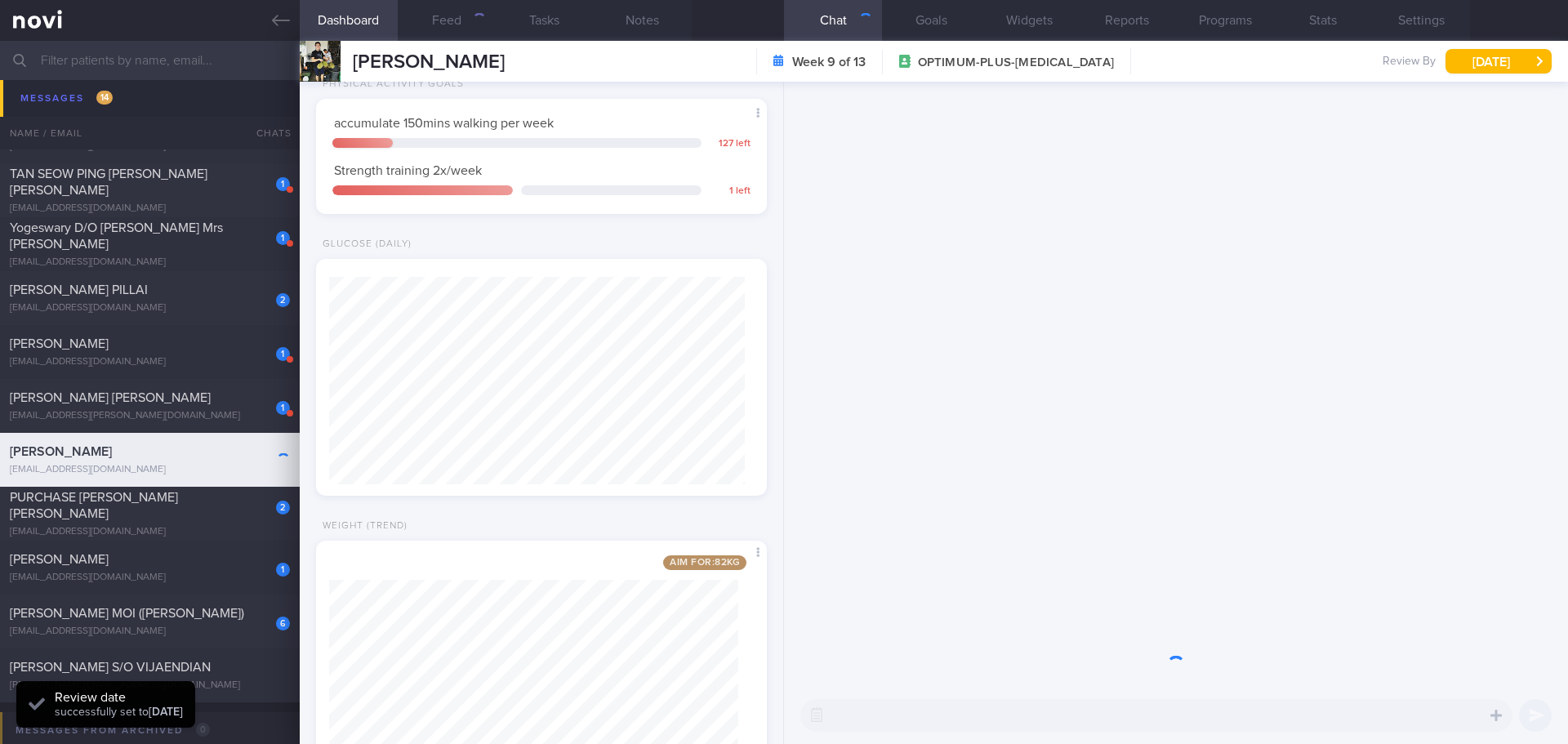
scroll to position [207, 417]
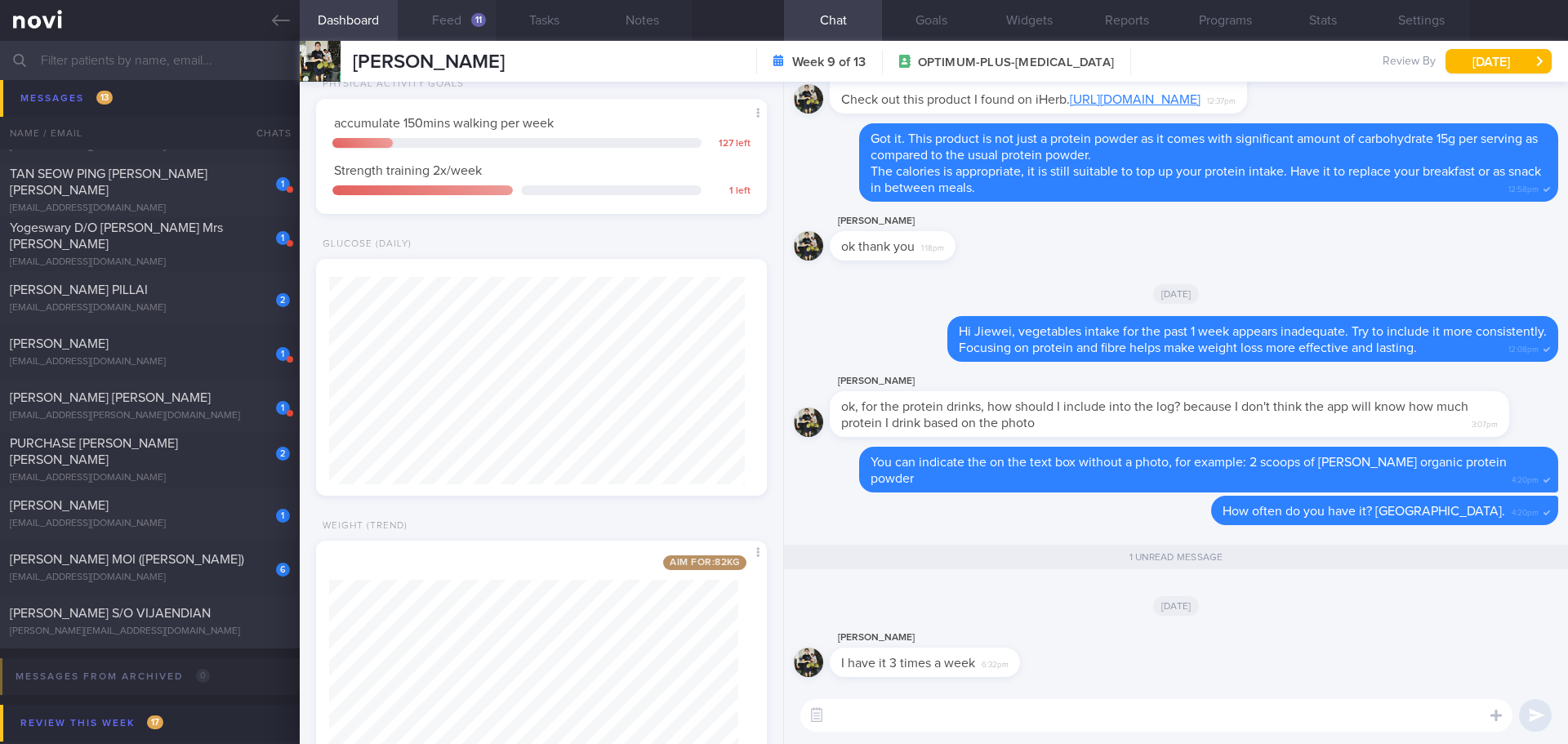
click at [444, 14] on button "Feed 11" at bounding box center [446, 20] width 98 height 40
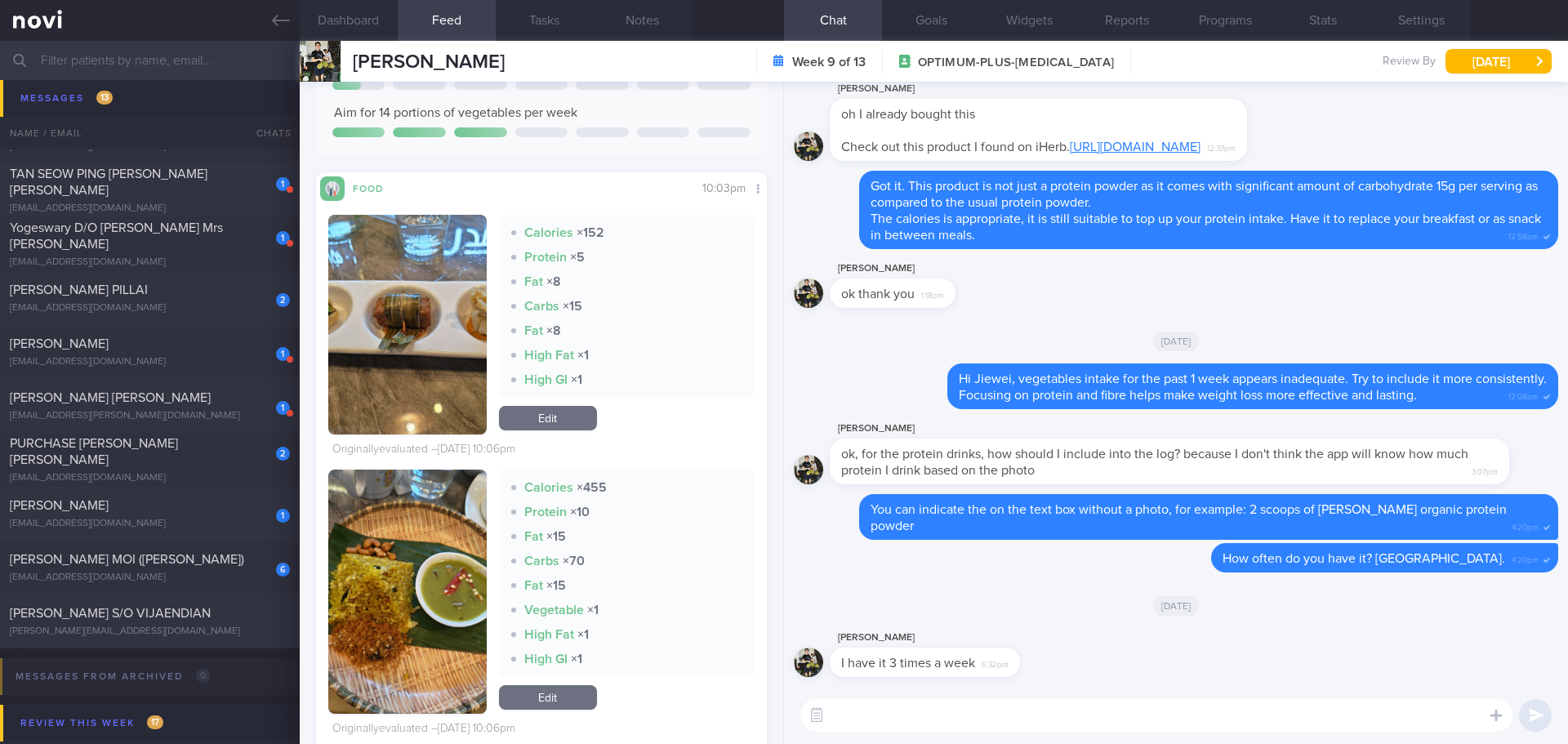
scroll to position [2041, 0]
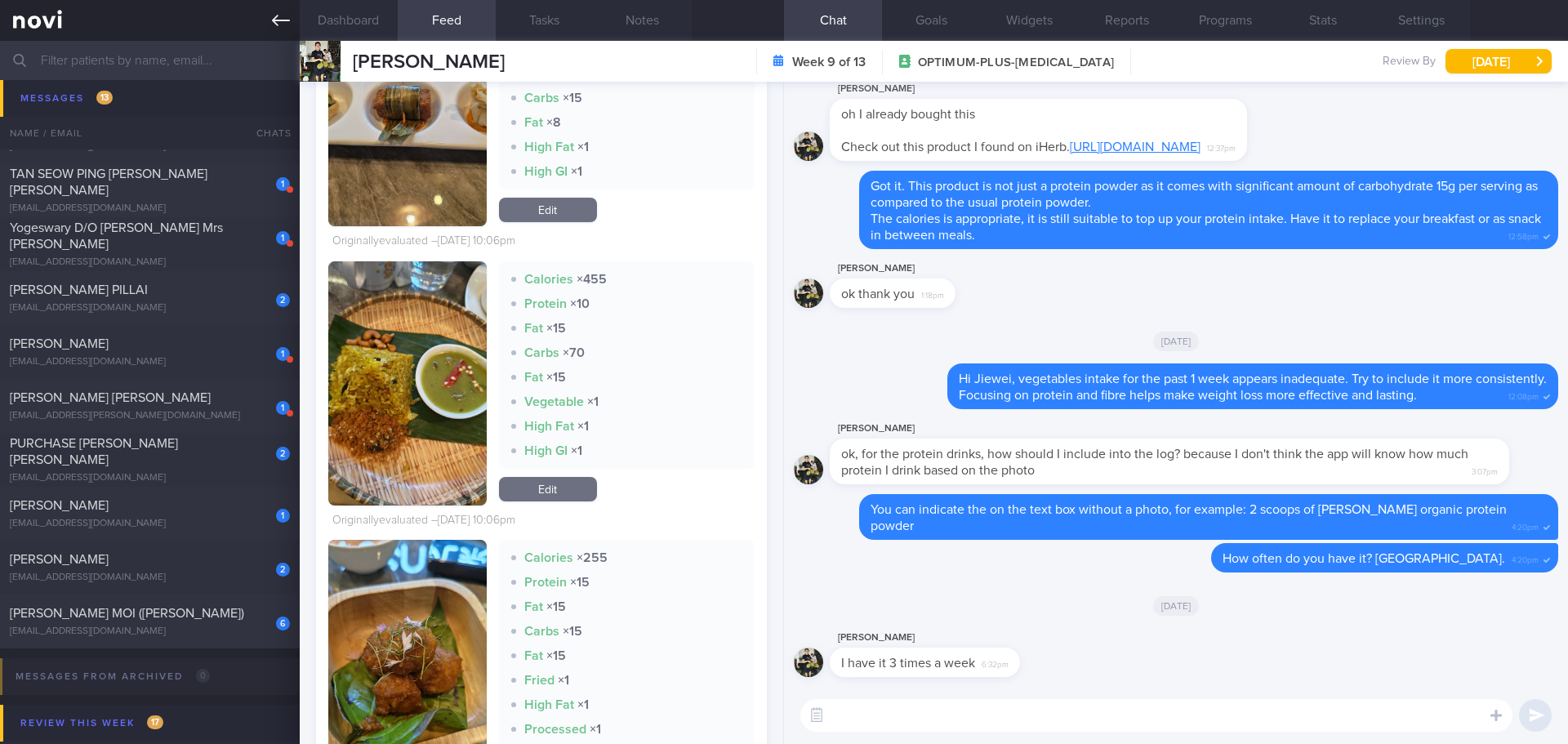
click at [293, 14] on link at bounding box center [150, 20] width 300 height 40
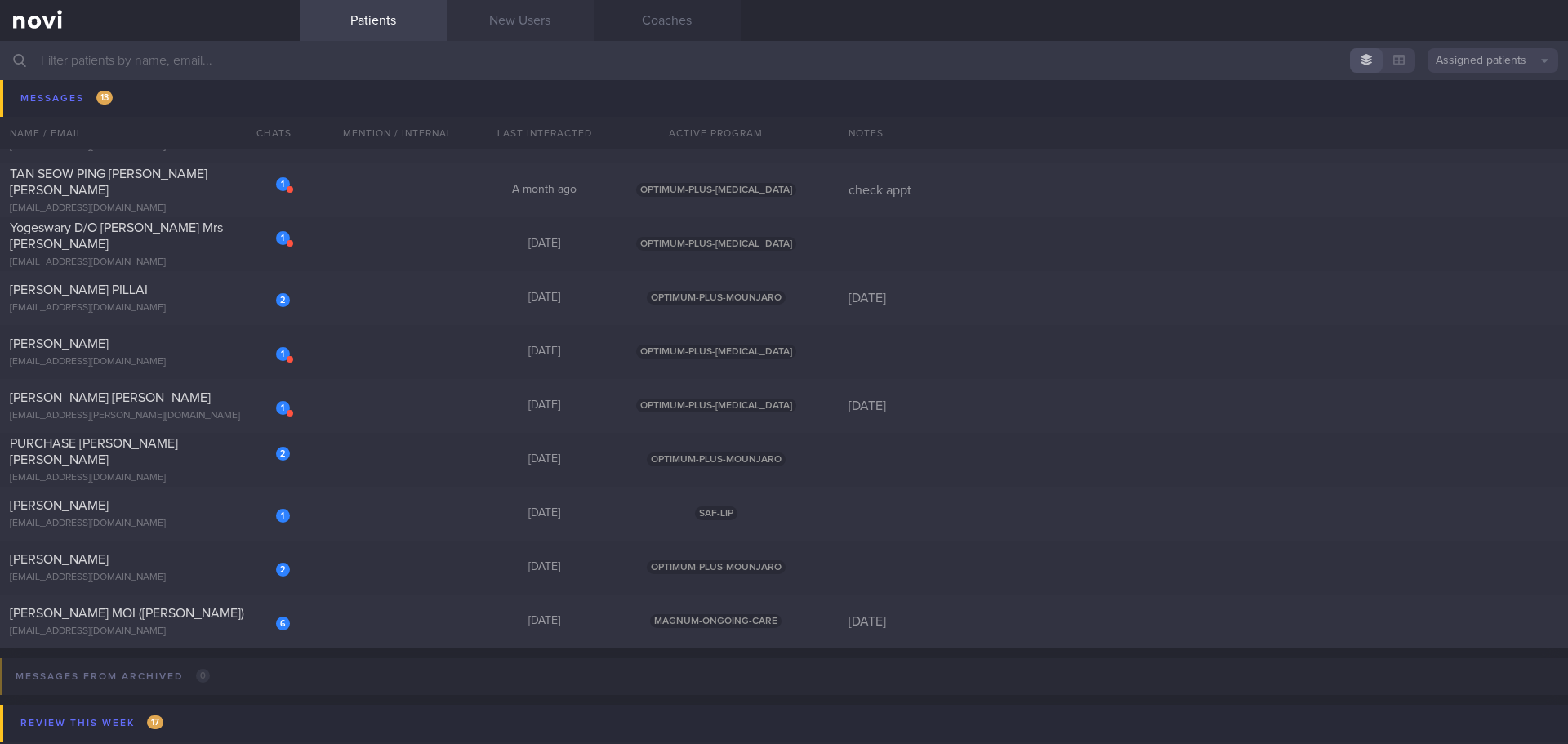
click at [562, 24] on link "New Users" at bounding box center [520, 20] width 147 height 40
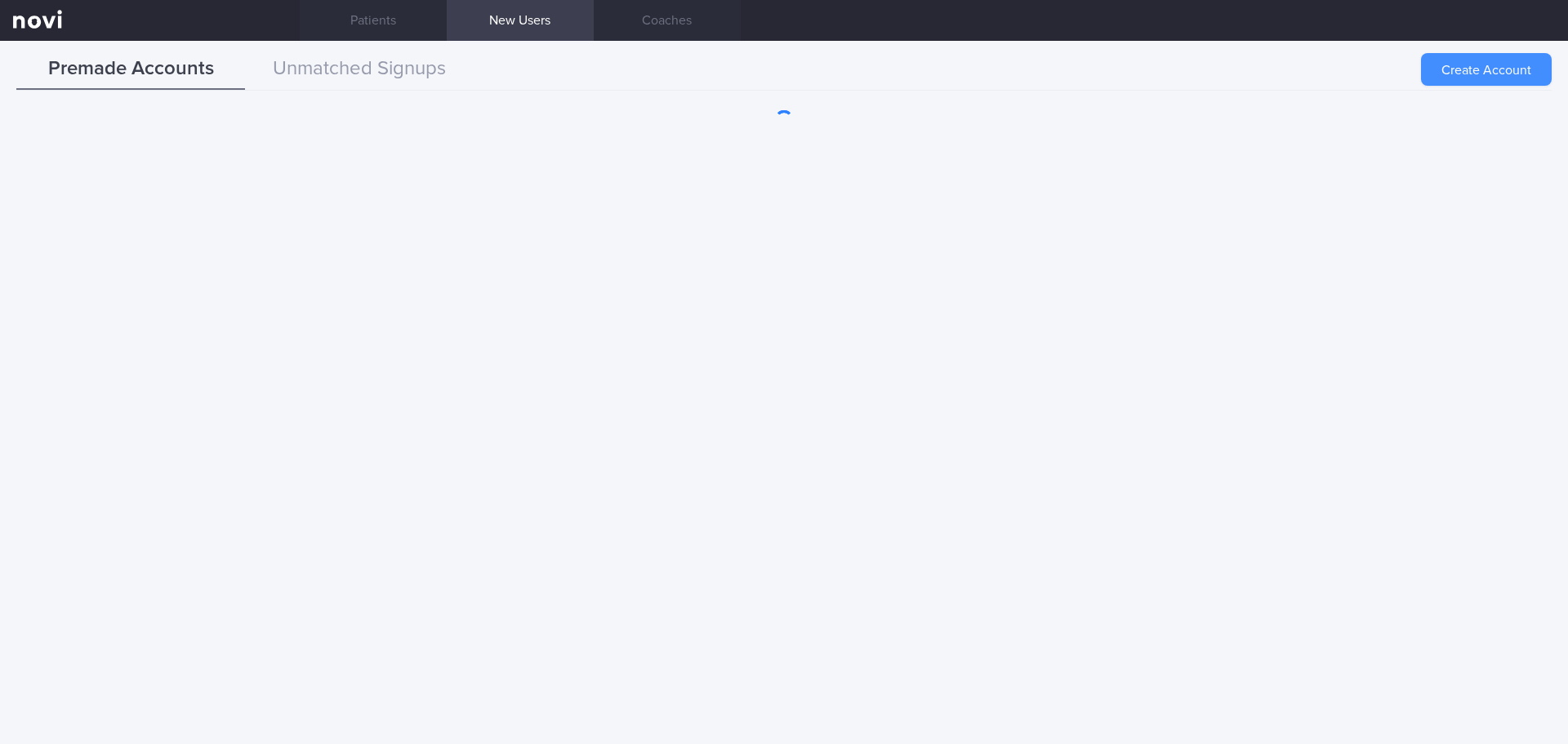
click at [1458, 64] on button "Create Account" at bounding box center [1486, 69] width 131 height 32
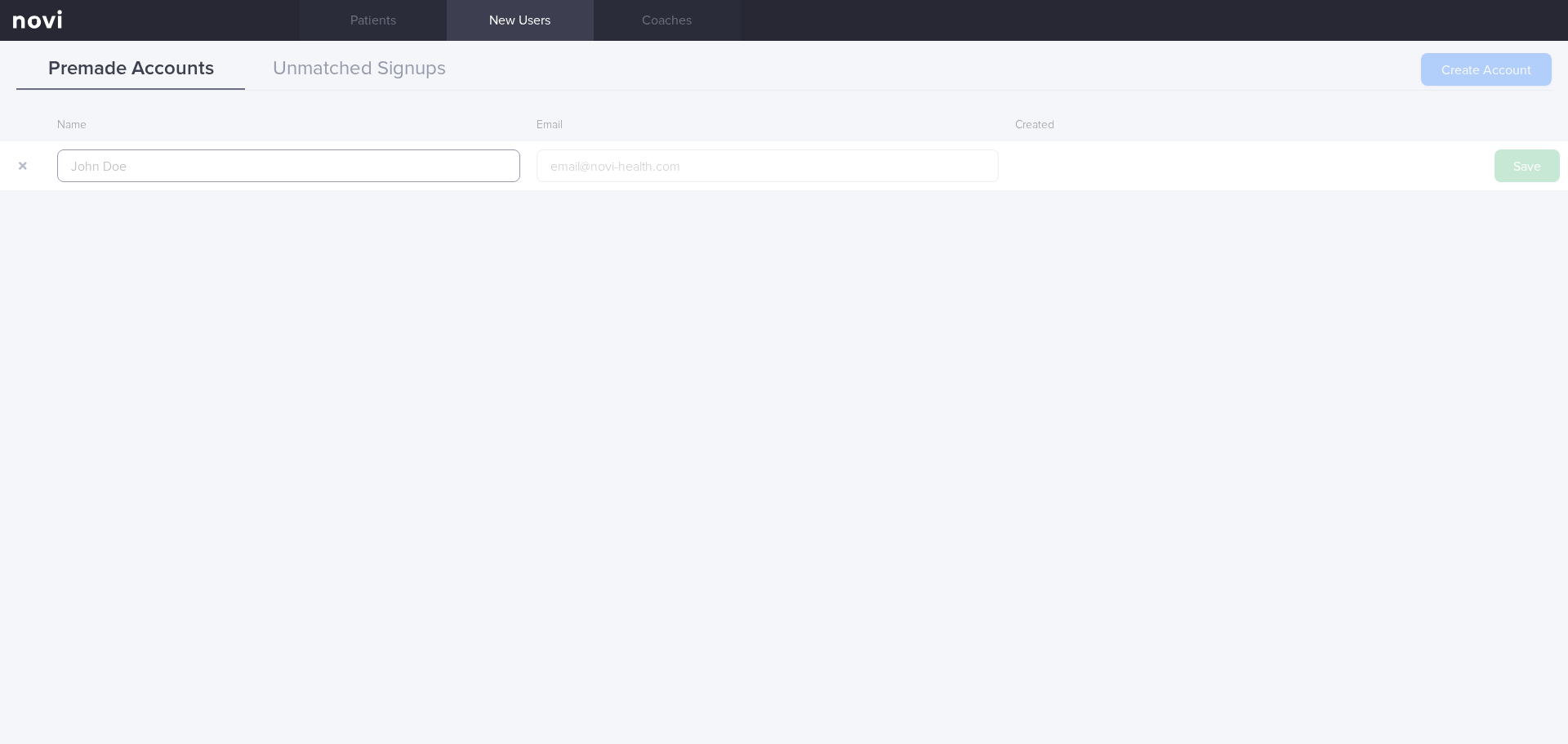
click at [465, 170] on input "text" at bounding box center [288, 165] width 463 height 32
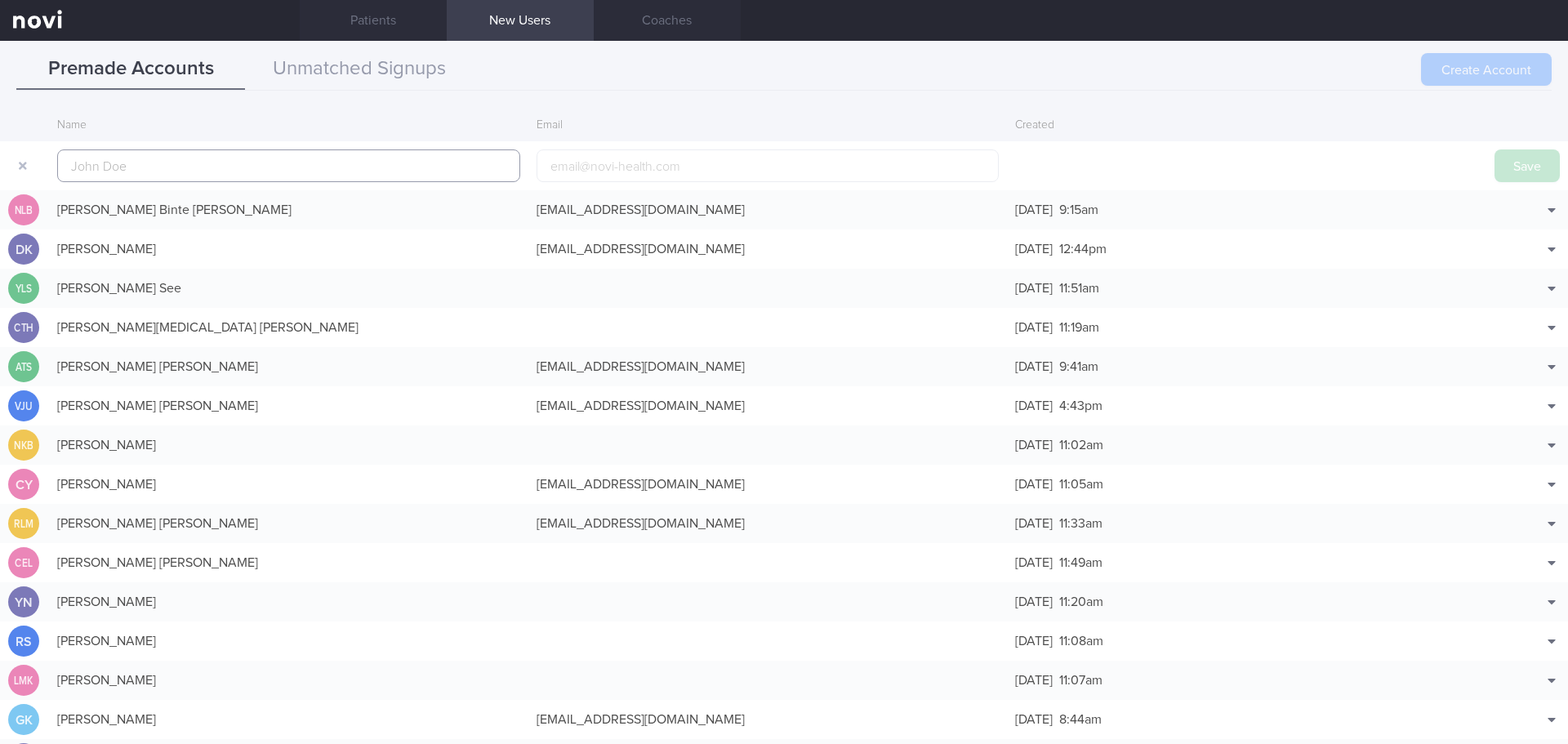
click at [465, 170] on input "text" at bounding box center [288, 165] width 463 height 32
click at [315, 153] on input "text" at bounding box center [288, 165] width 463 height 32
paste input "[PERSON_NAME]"
type input "[PERSON_NAME]"
click at [626, 163] on input "email" at bounding box center [767, 165] width 463 height 32
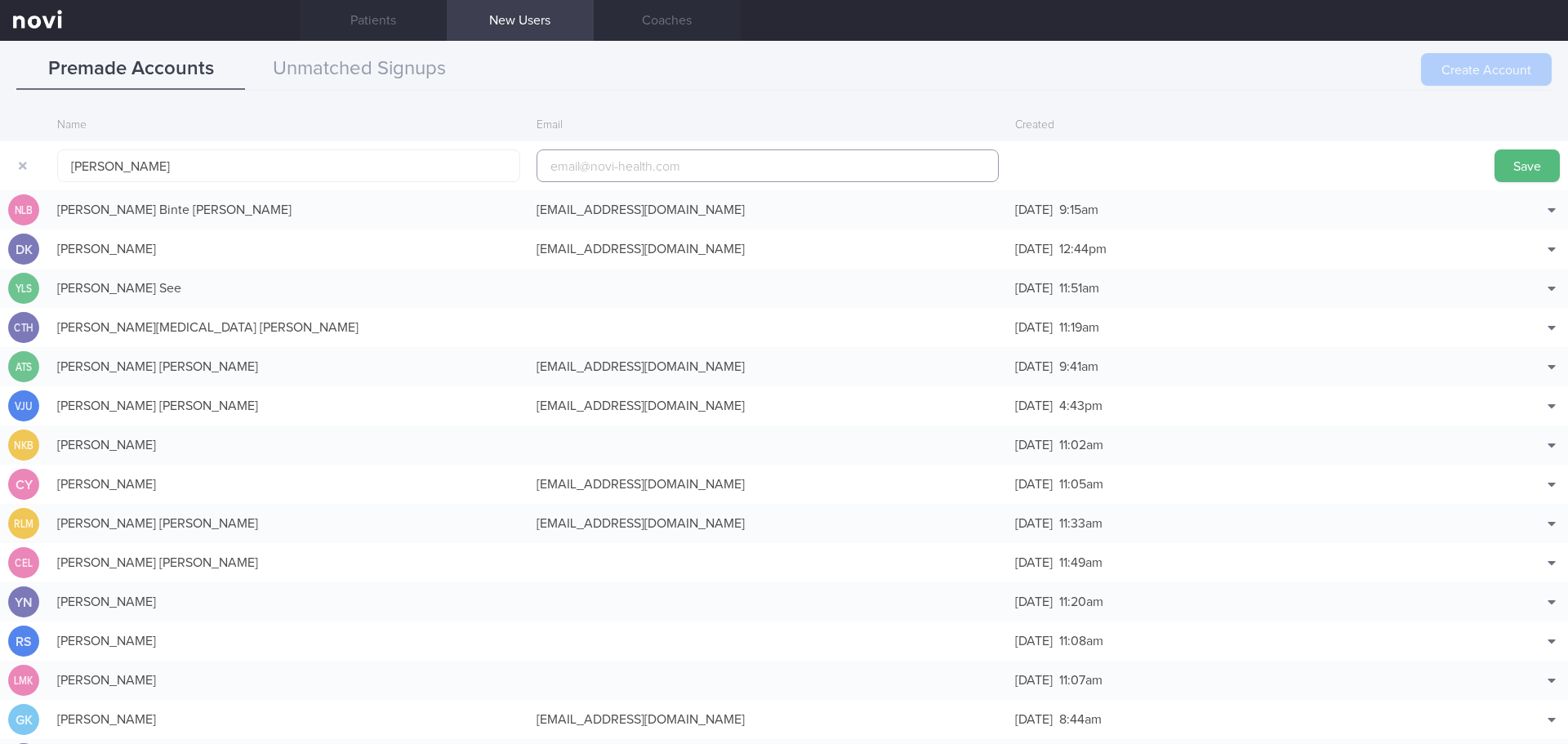
paste input "[EMAIL_ADDRESS][DOMAIN_NAME]"
click at [606, 165] on input "[EMAIL_ADDRESS][DOMAIN_NAME]" at bounding box center [767, 165] width 463 height 32
type input "[EMAIL_ADDRESS][DOMAIN_NAME]"
click at [1534, 162] on button "Save" at bounding box center [1527, 165] width 65 height 32
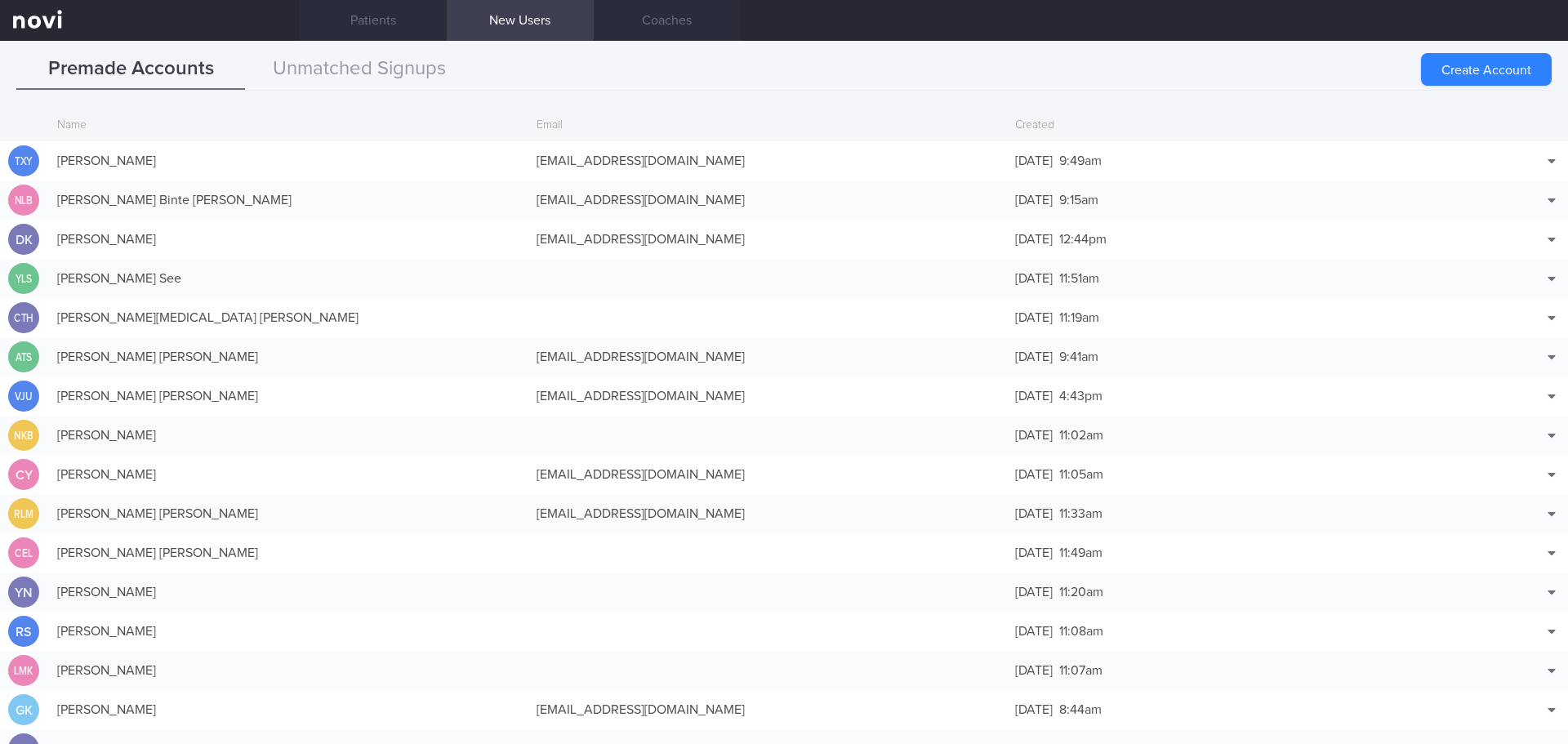
click at [522, 69] on div "Premade Accounts Unmatched Signups" at bounding box center [784, 69] width 1535 height 41
click at [410, 80] on button "Unmatched Signups" at bounding box center [359, 69] width 228 height 40
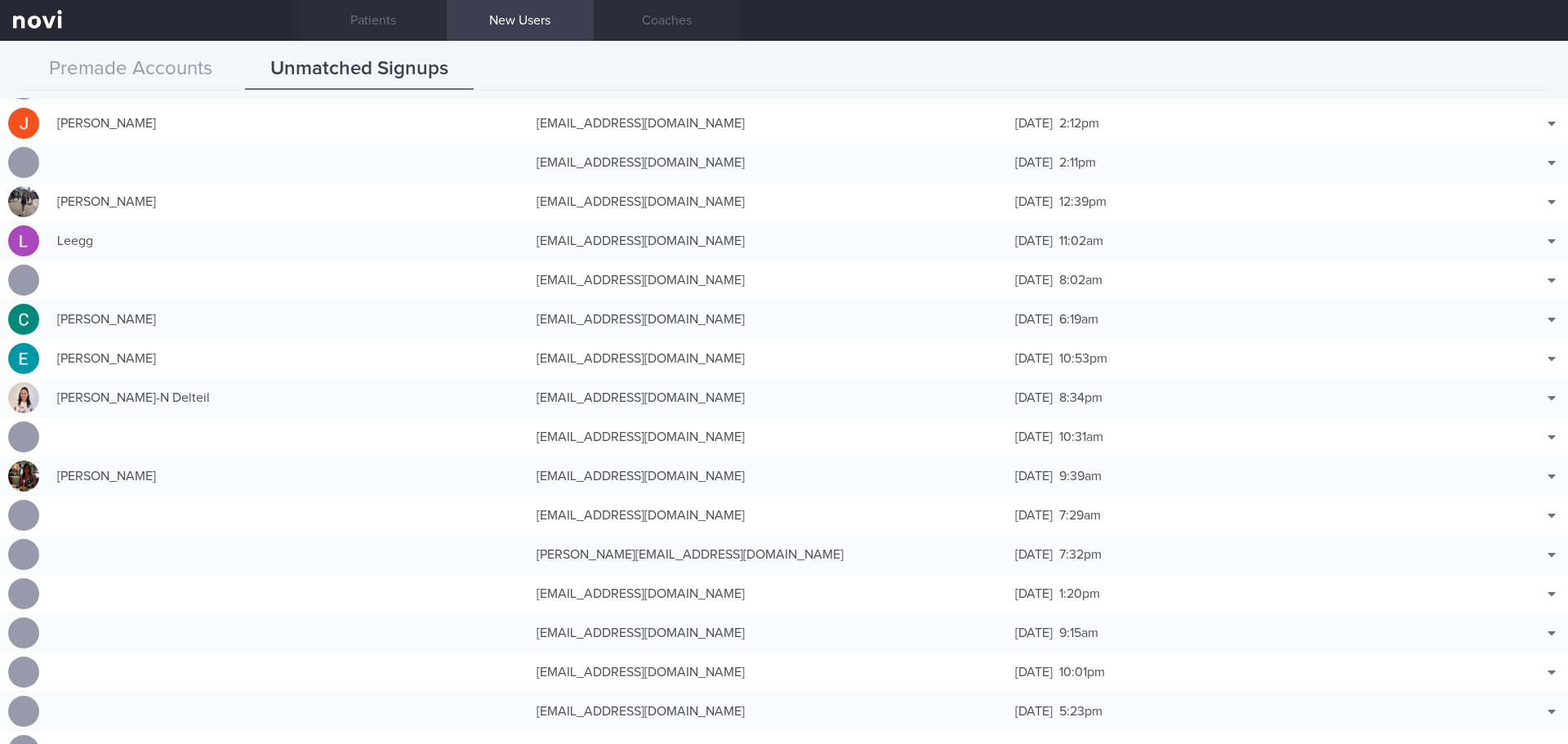
scroll to position [408, 0]
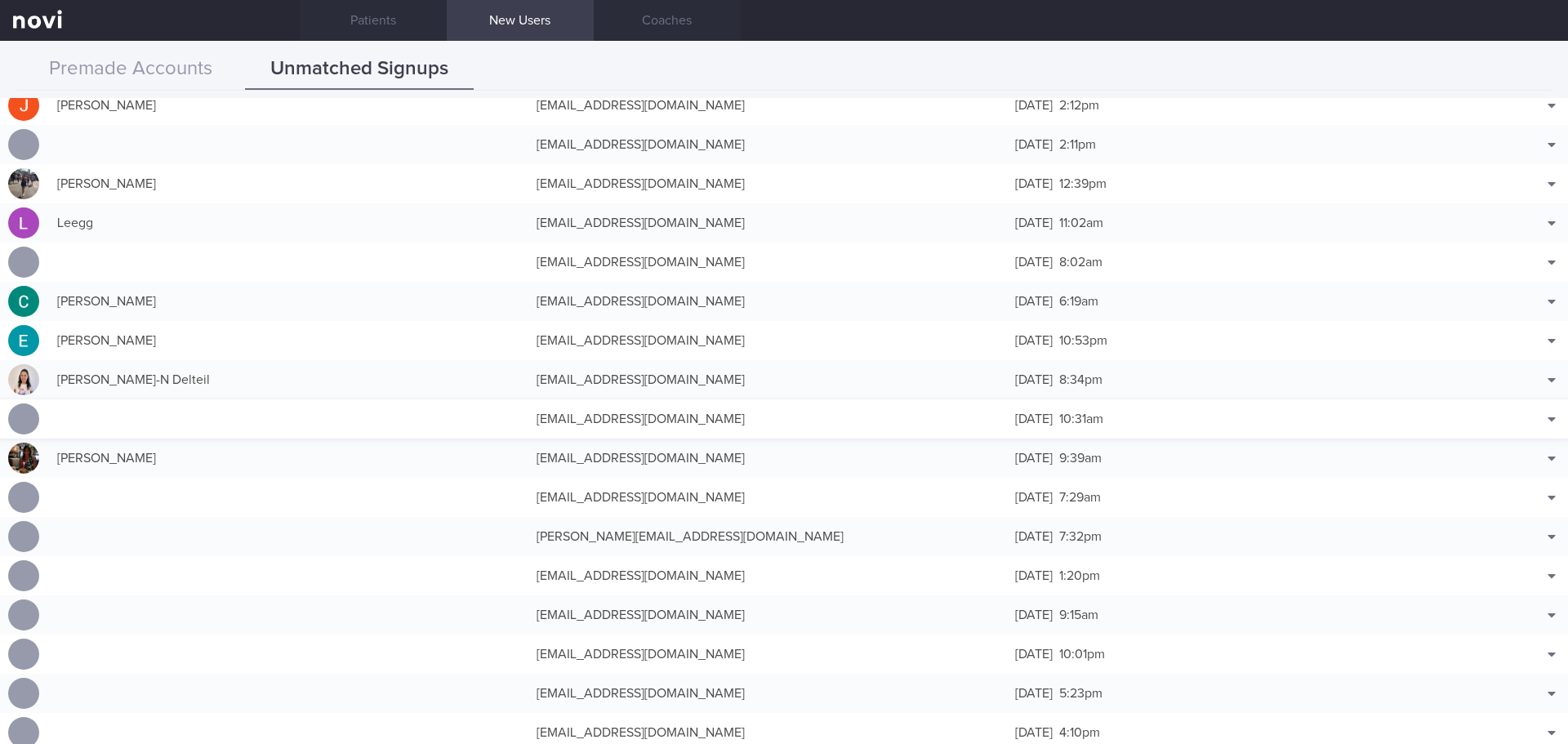
click at [776, 412] on div "[EMAIL_ADDRESS][DOMAIN_NAME]" at bounding box center [767, 418] width 479 height 32
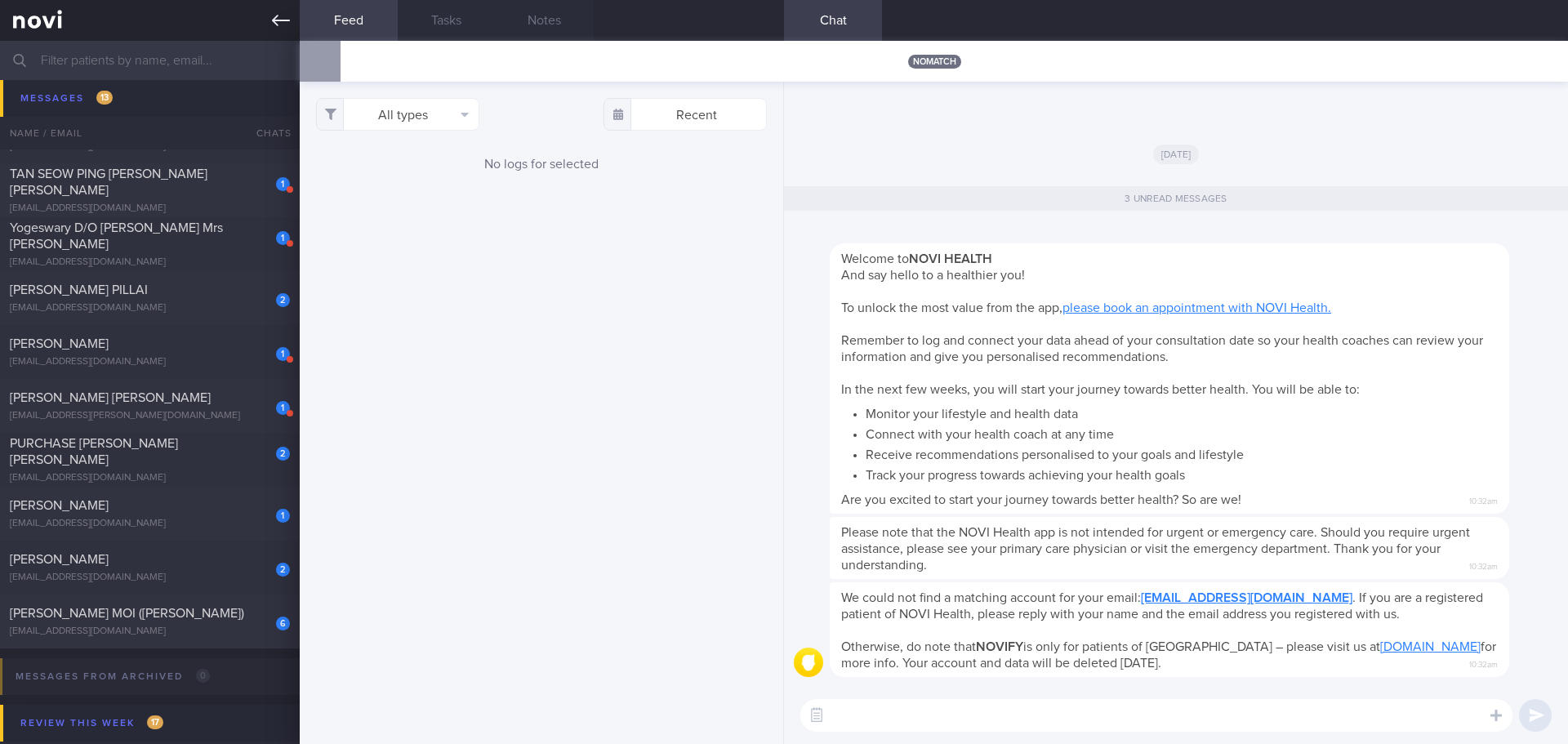
click at [287, 14] on icon at bounding box center [282, 20] width 18 height 18
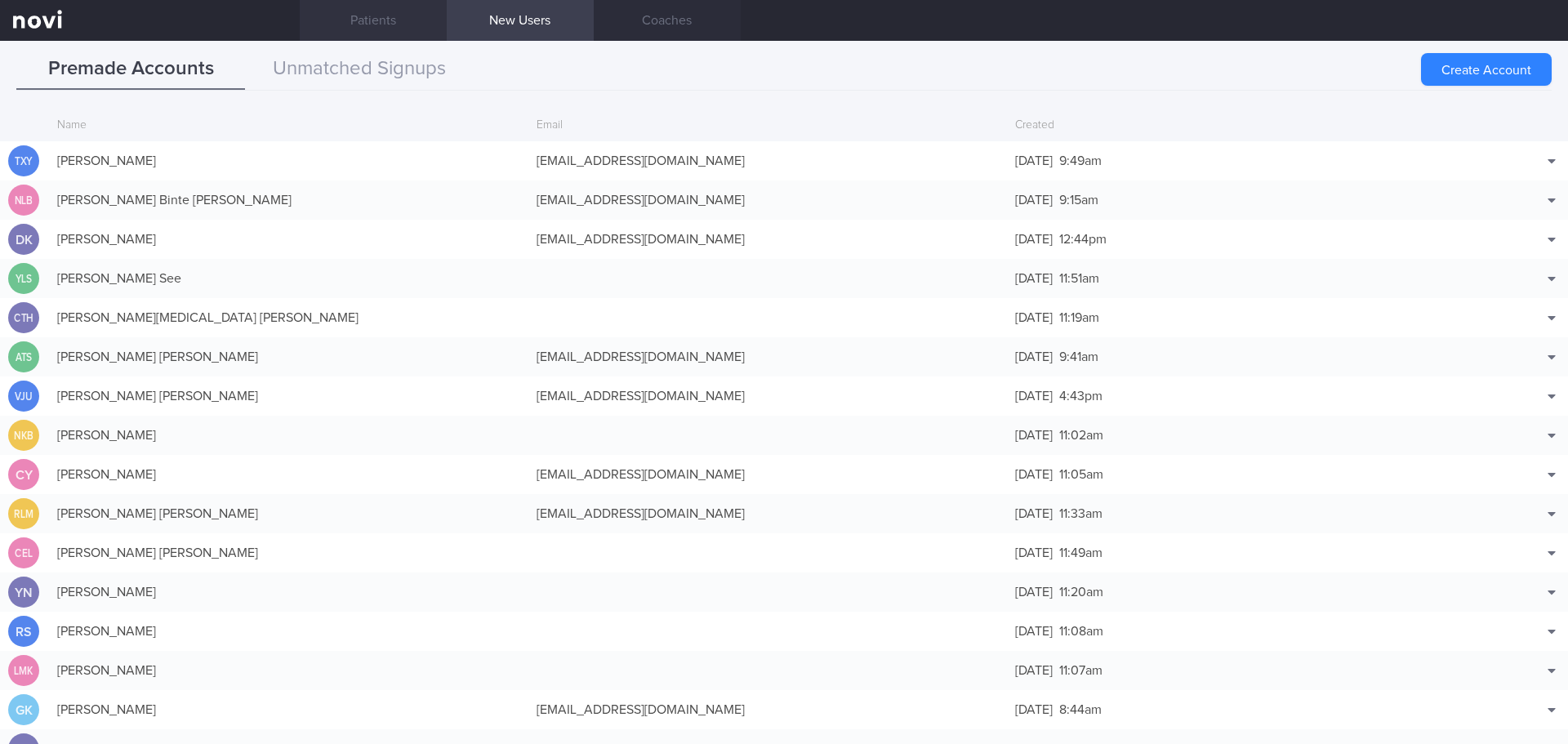
click at [362, 6] on link "Patients" at bounding box center [374, 20] width 147 height 40
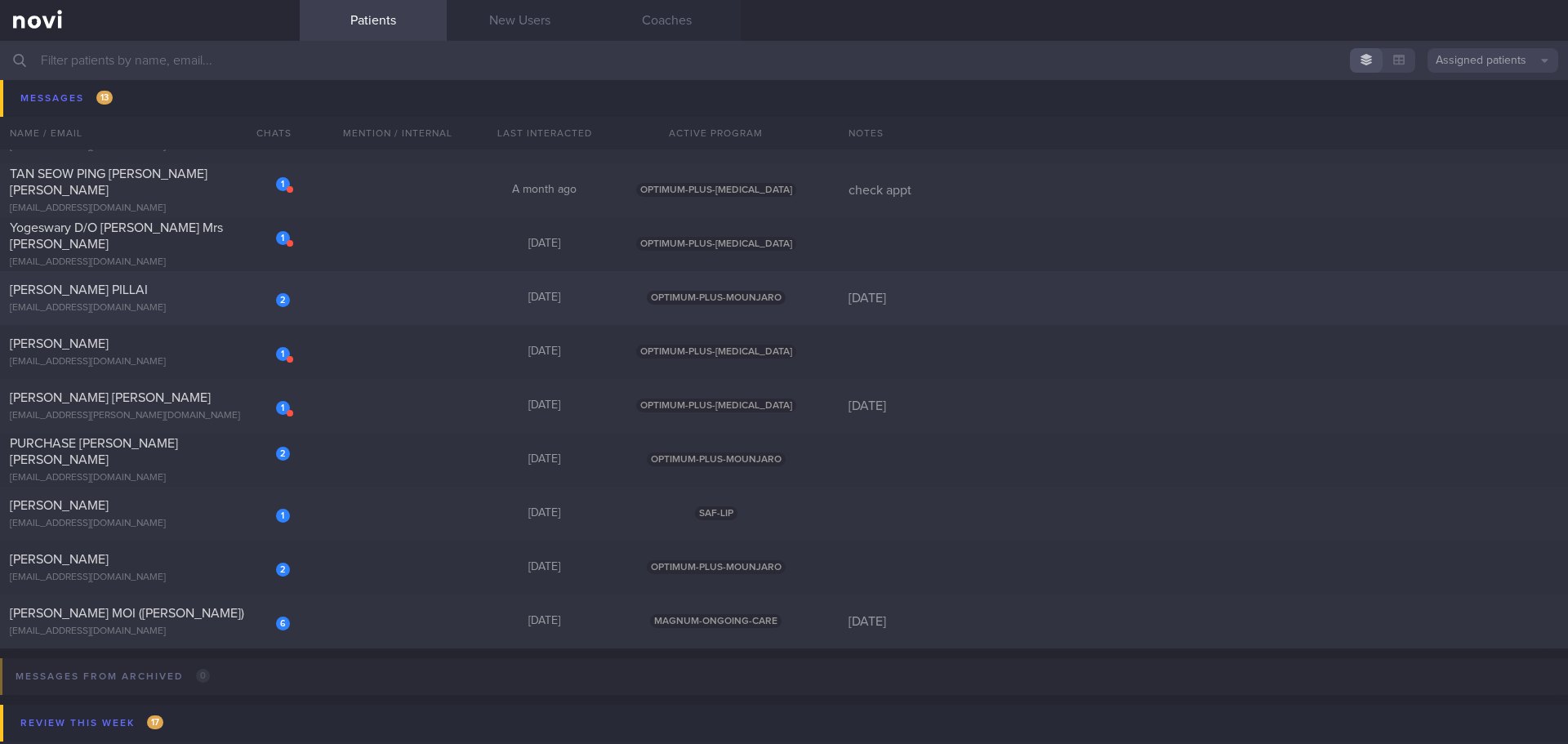
click at [127, 294] on span "[PERSON_NAME] PILLAI" at bounding box center [79, 290] width 138 height 13
select select "7"
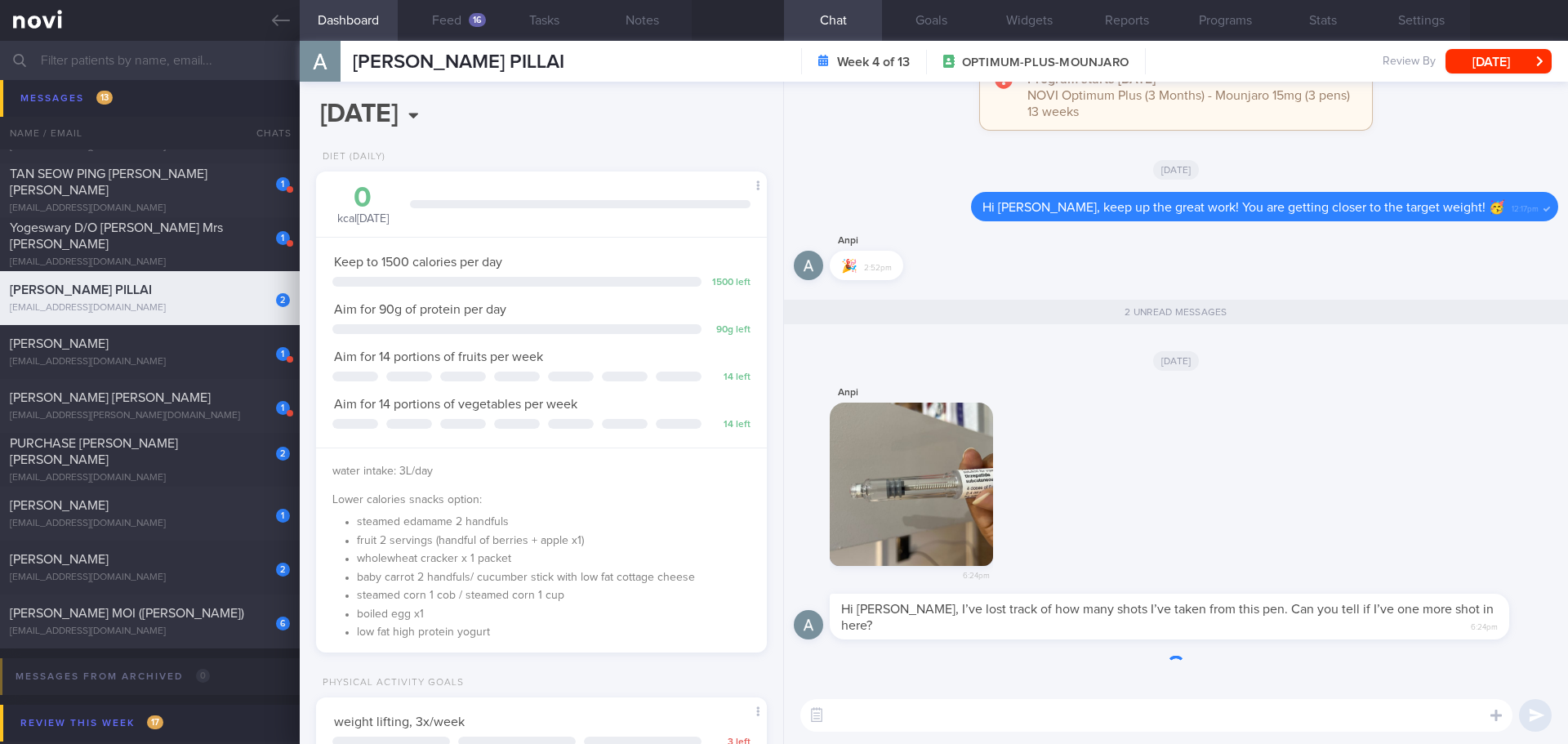
scroll to position [1, 0]
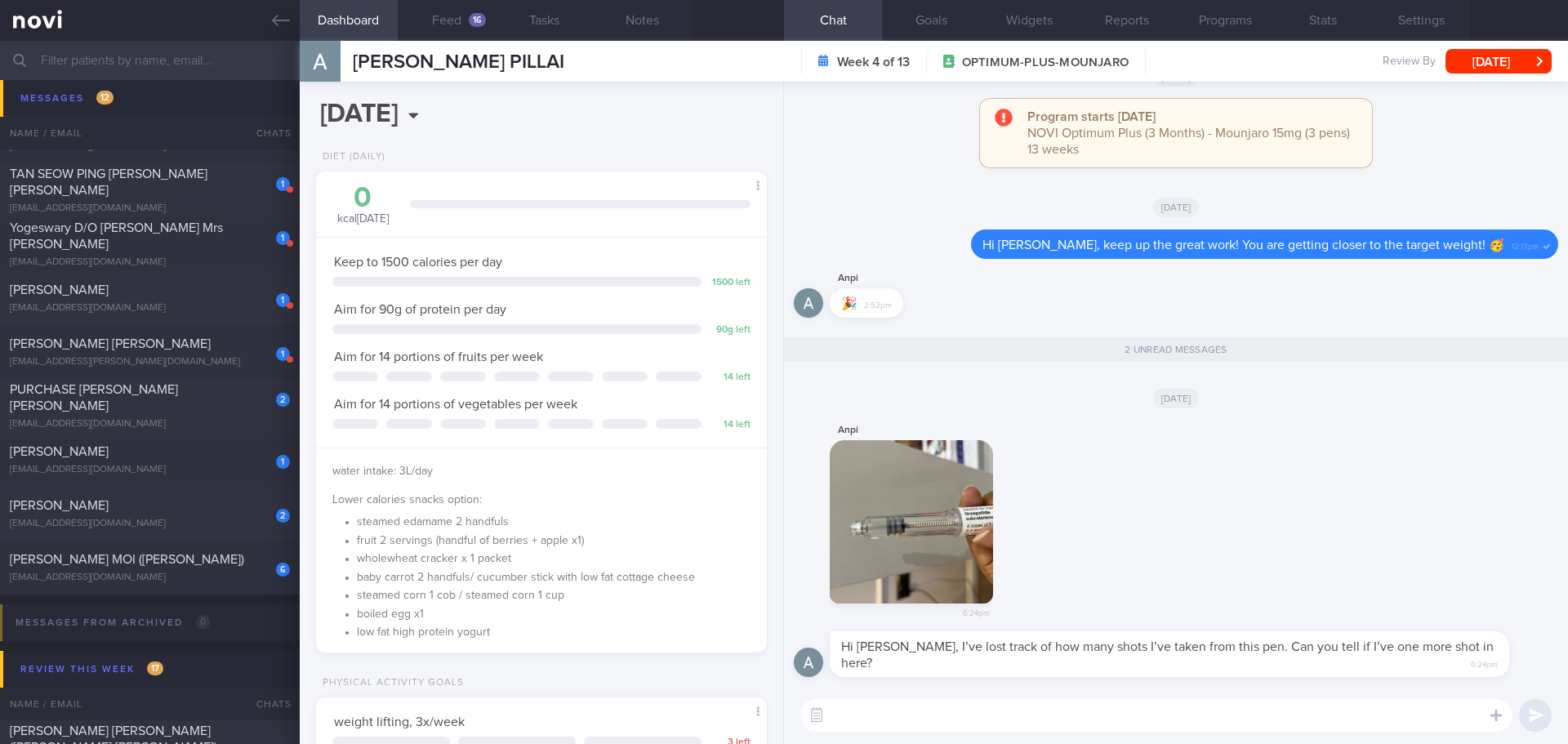
click at [924, 522] on button "button" at bounding box center [911, 521] width 163 height 163
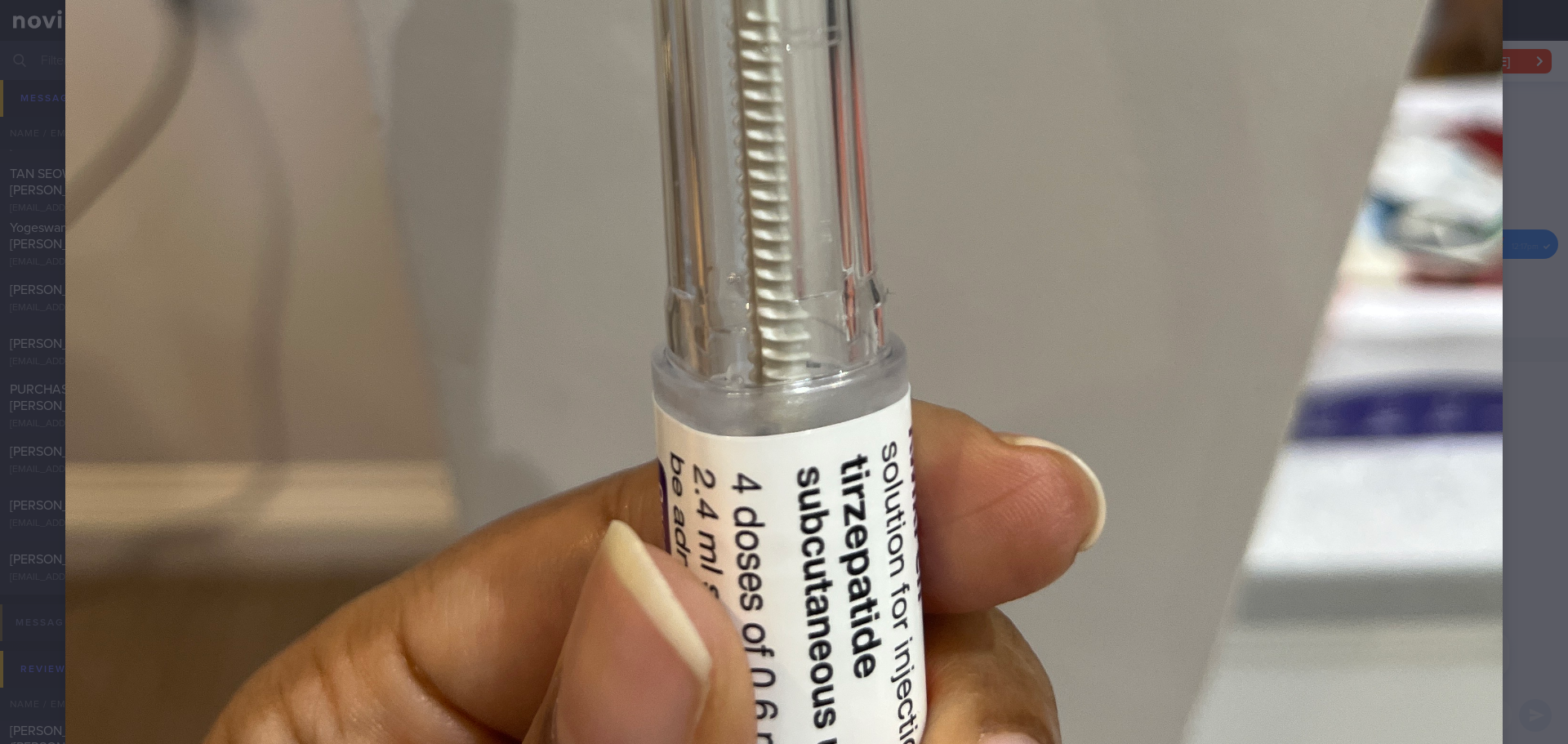
scroll to position [1061, 0]
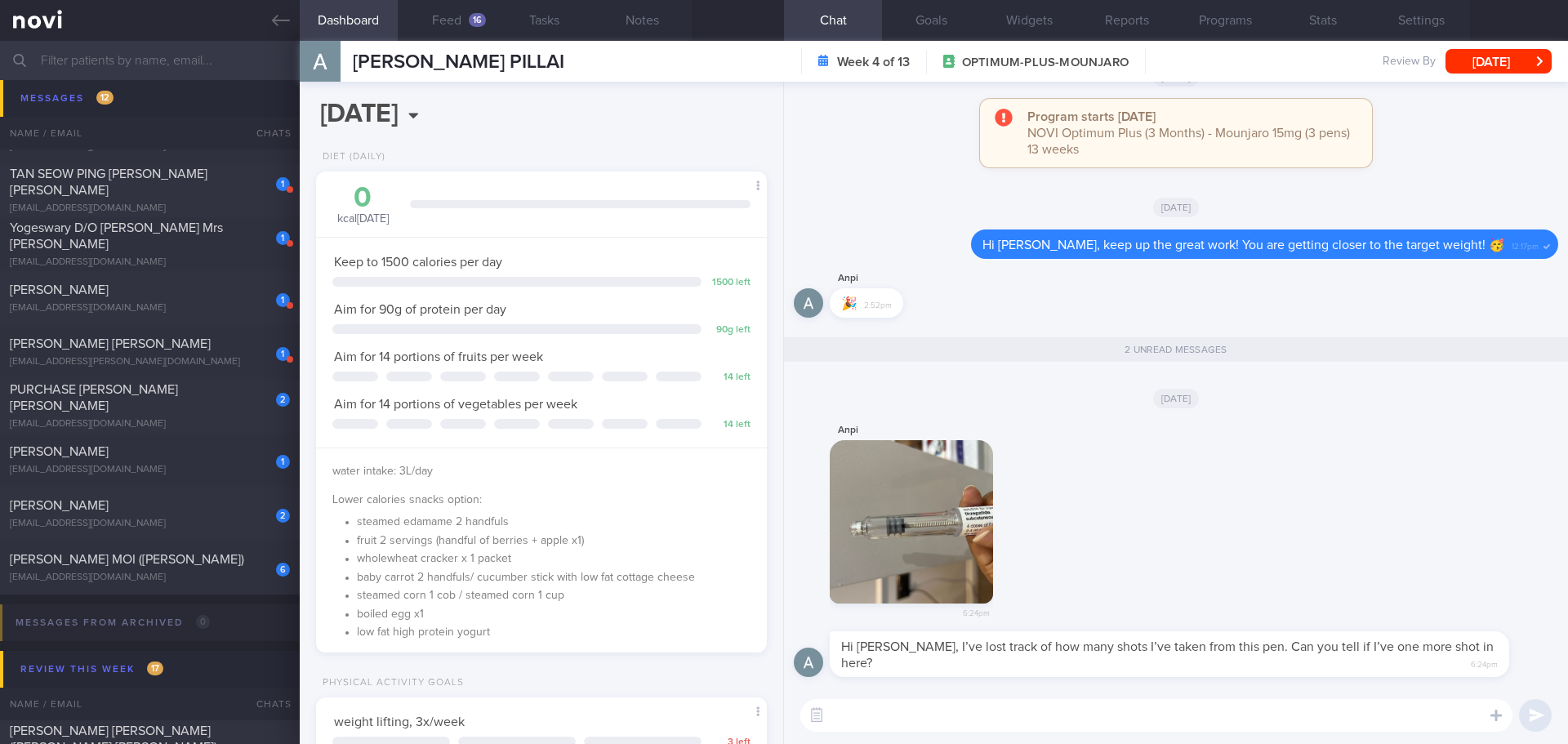
click at [1430, 472] on div "Anpi 6:24pm" at bounding box center [1176, 526] width 765 height 212
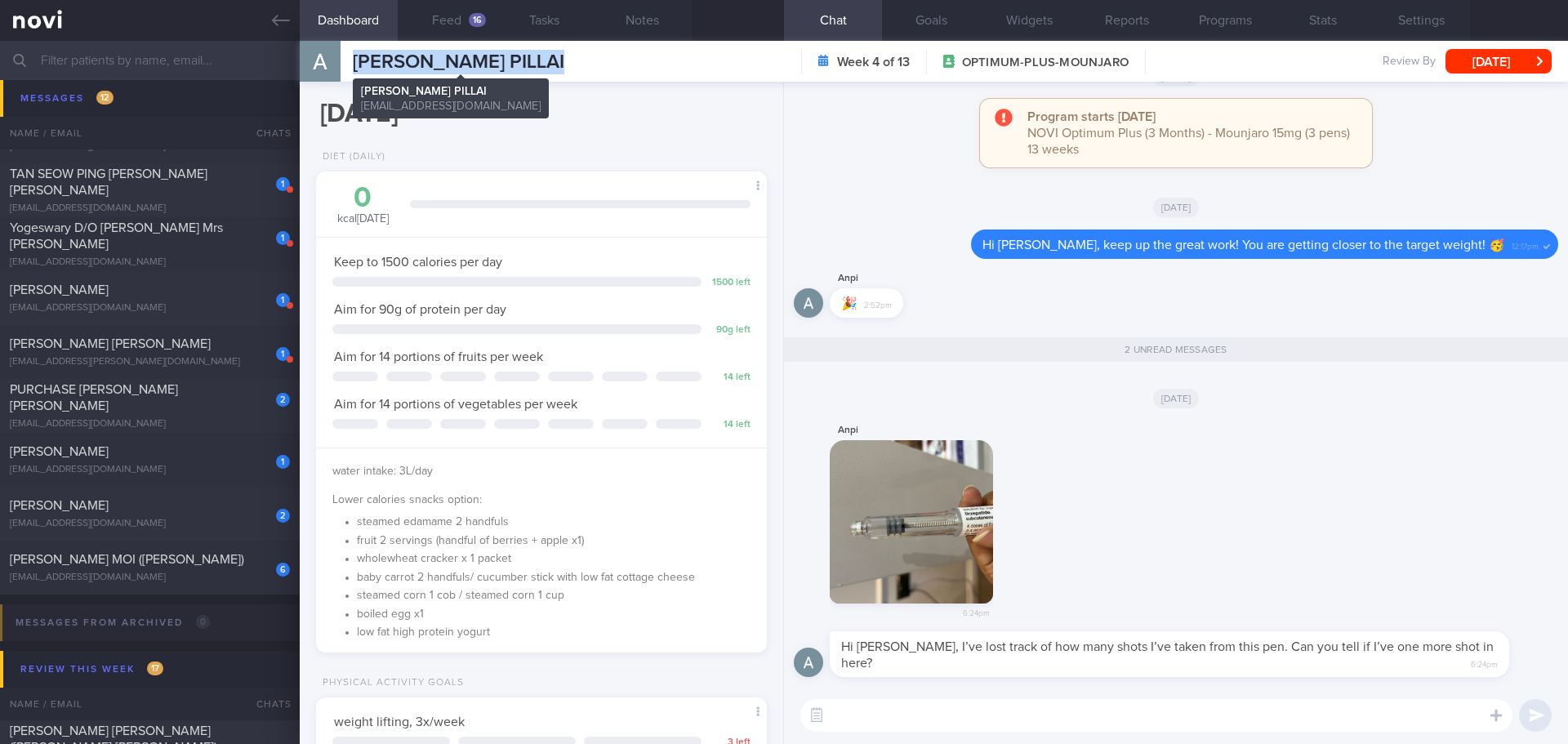
drag, startPoint x: 497, startPoint y: 66, endPoint x: 352, endPoint y: 62, distance: 145.1
click at [352, 62] on div "[PERSON_NAME] PILLAI [PERSON_NAME] PILLAI [EMAIL_ADDRESS][DOMAIN_NAME] Week 4 o…" at bounding box center [934, 61] width 1268 height 40
copy span "[PERSON_NAME] PILLAI"
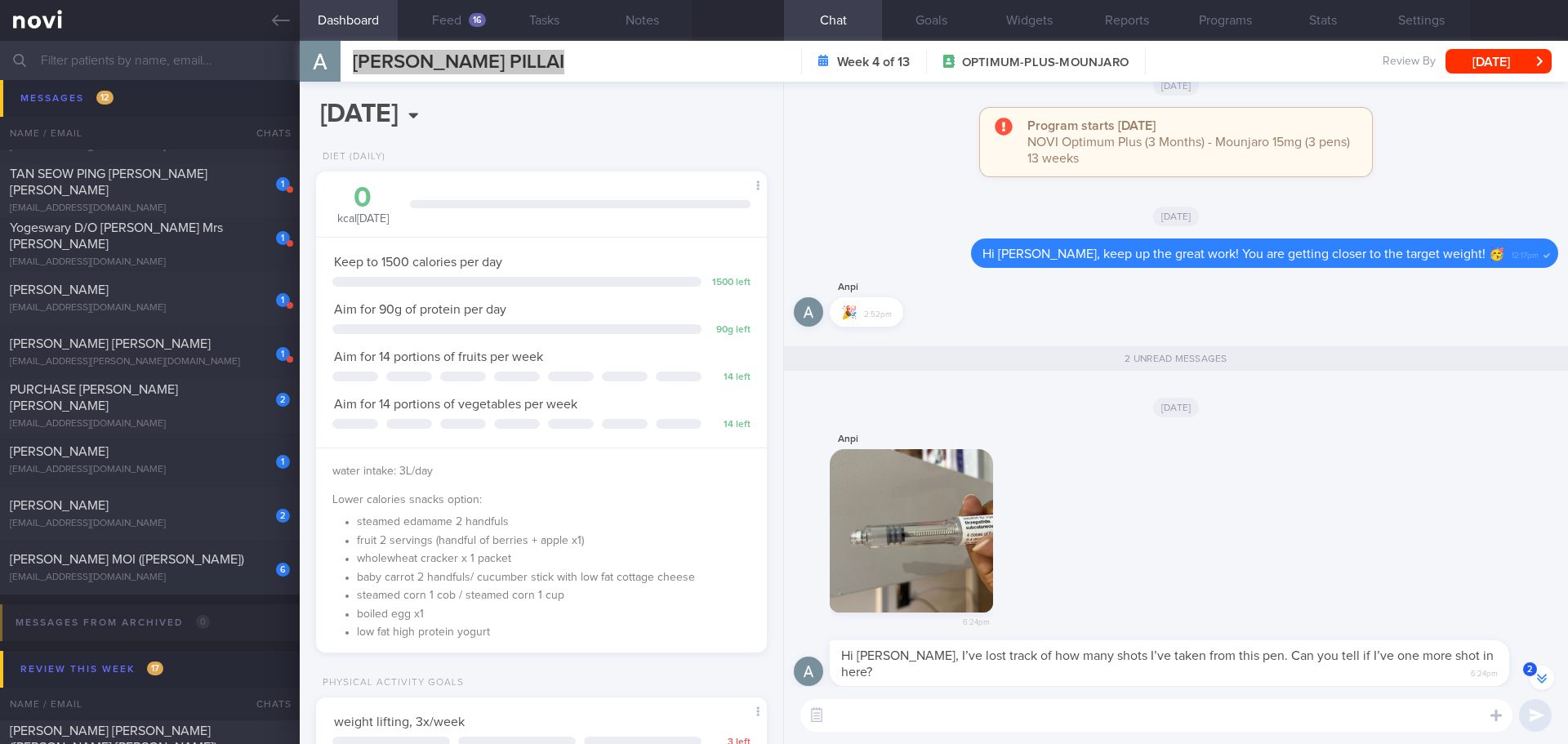
scroll to position [1, 0]
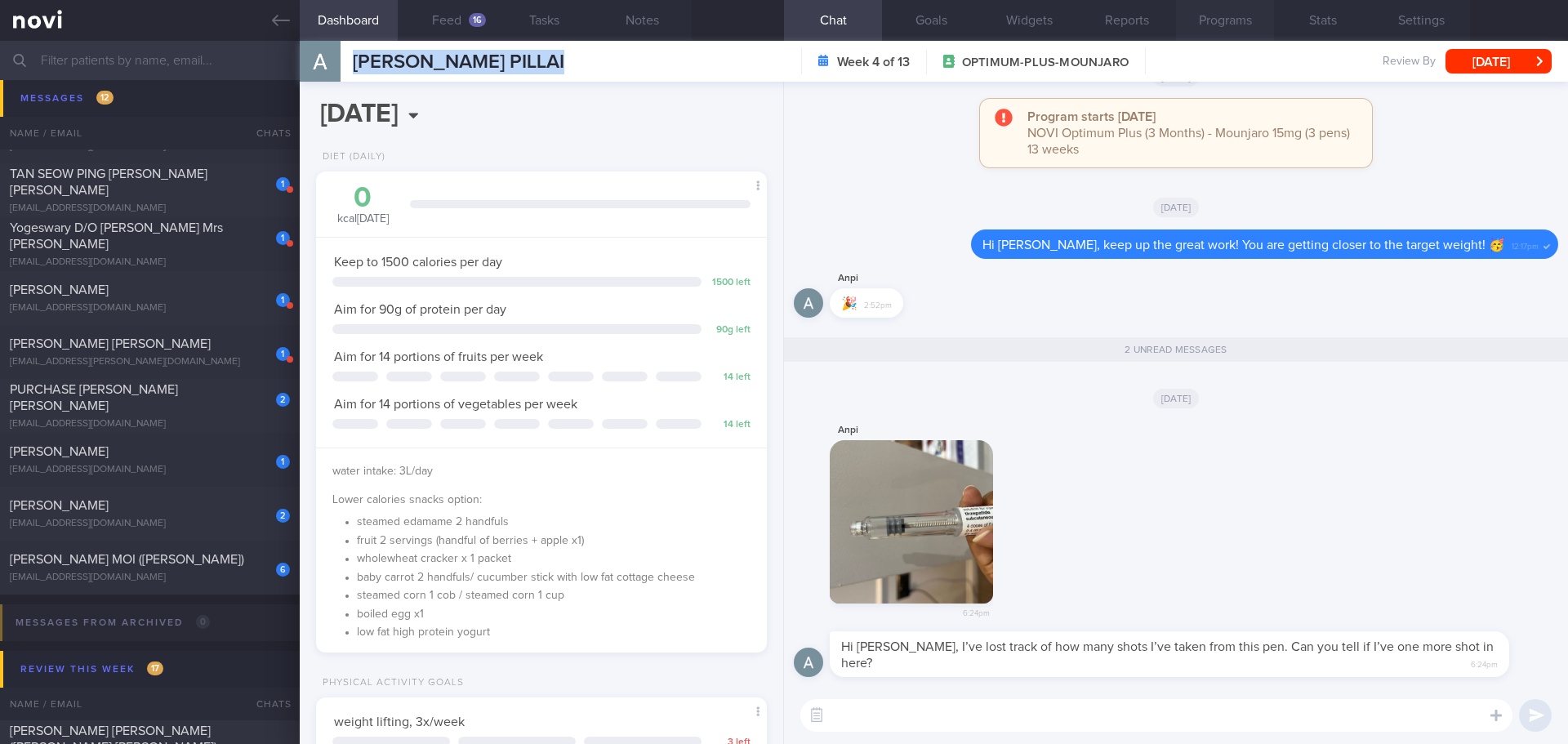
click at [1198, 26] on button "Programs" at bounding box center [1225, 20] width 98 height 40
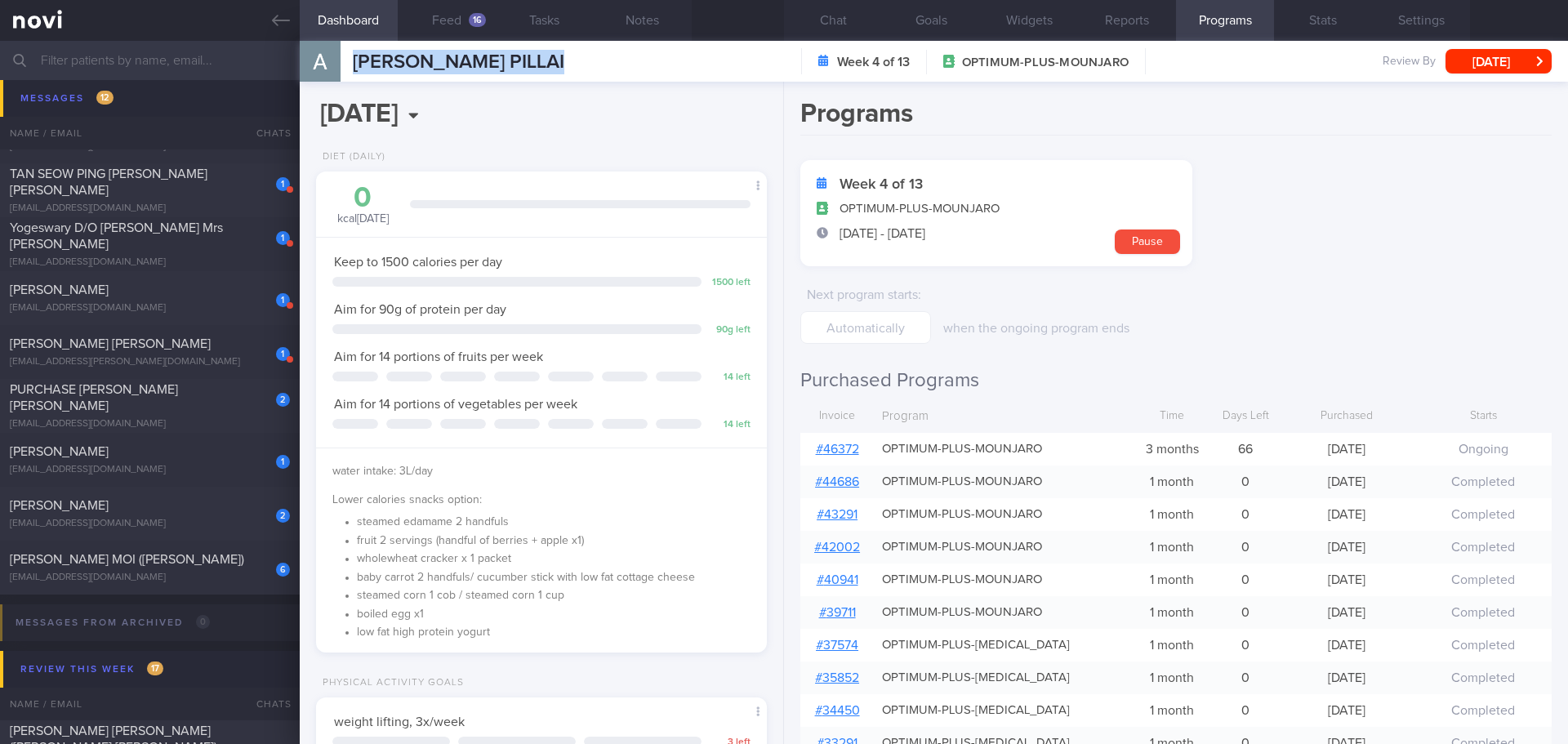
click at [852, 445] on link "# 46372" at bounding box center [837, 449] width 43 height 13
click at [839, 18] on button "Chat" at bounding box center [833, 20] width 98 height 40
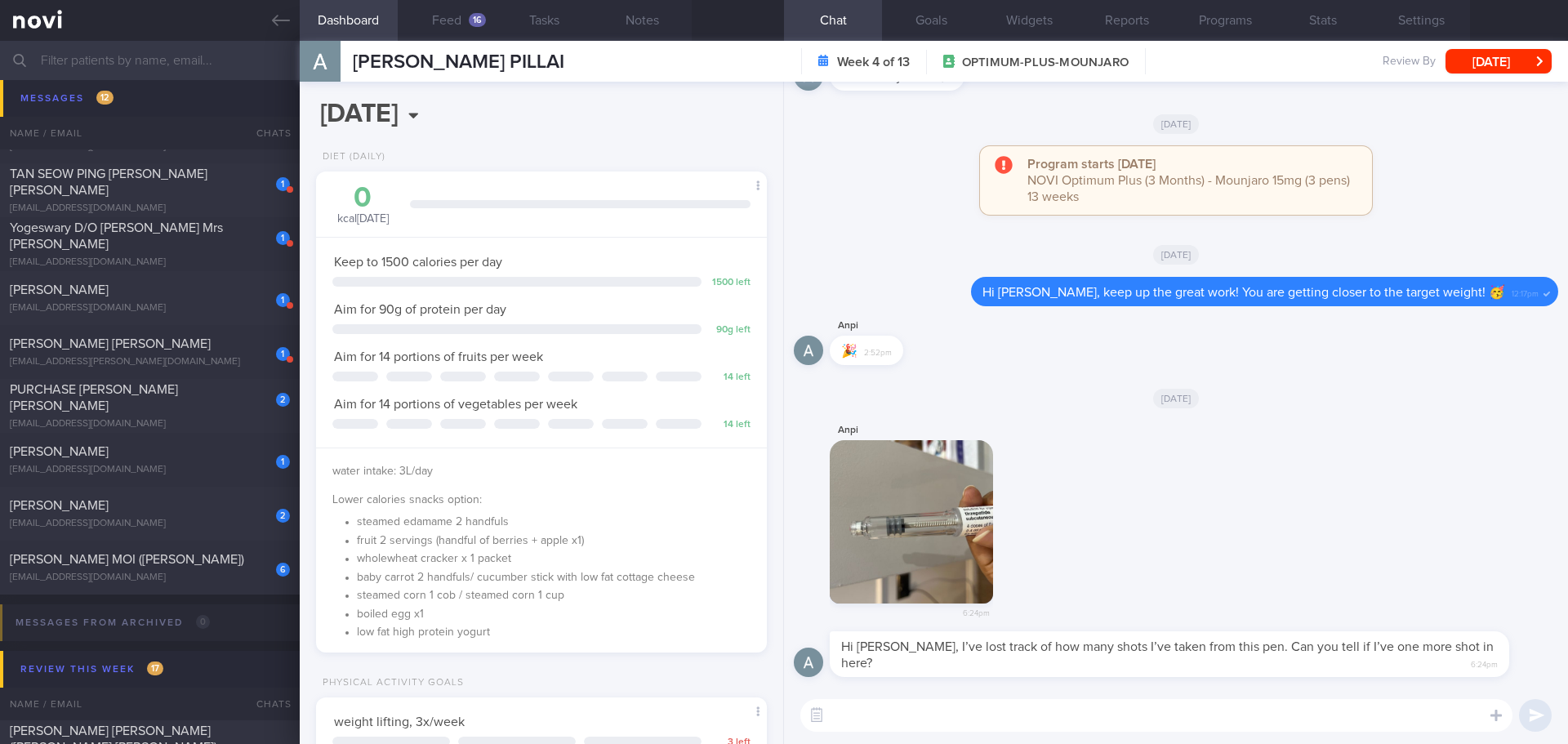
click at [903, 708] on textarea at bounding box center [1157, 715] width 712 height 32
click at [961, 499] on button "button" at bounding box center [911, 521] width 163 height 163
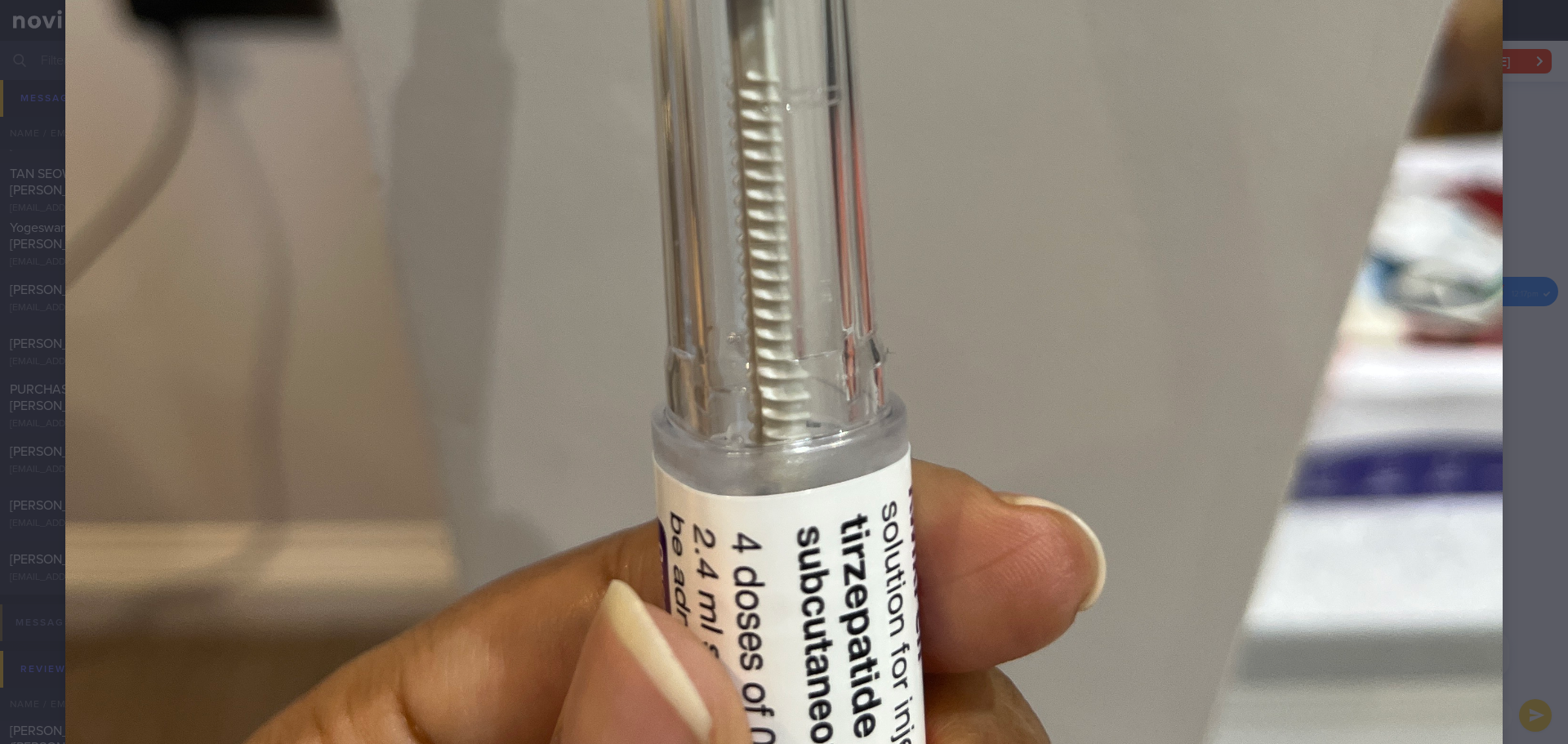
scroll to position [1287, 0]
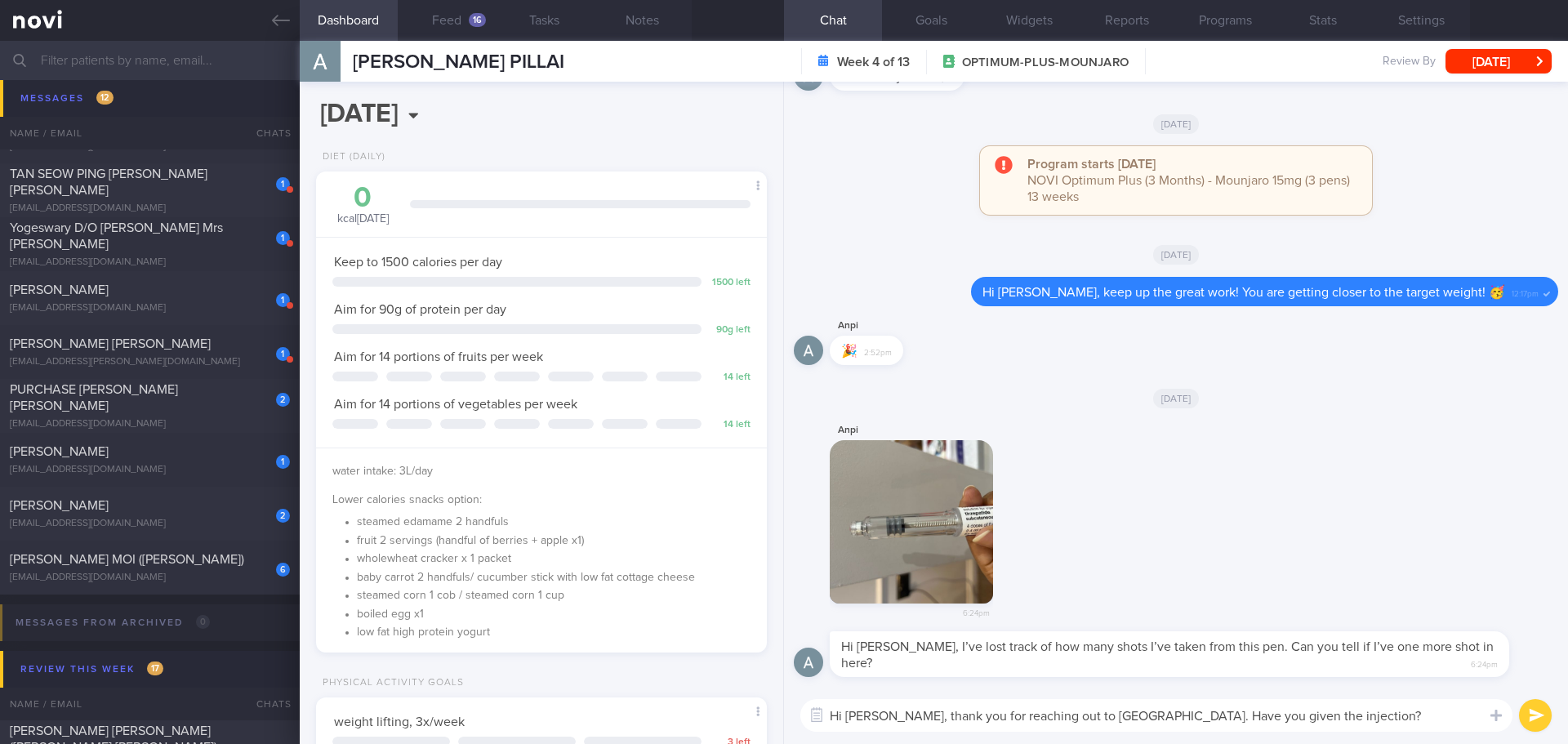
click at [1416, 713] on textarea "Hi [PERSON_NAME], thank you for reaching out to [GEOGRAPHIC_DATA]. Have you giv…" at bounding box center [1157, 715] width 712 height 32
drag, startPoint x: 1416, startPoint y: 715, endPoint x: 1383, endPoint y: 712, distance: 33.1
click at [1383, 712] on textarea "Hi [PERSON_NAME], thank you for reaching out to [GEOGRAPHIC_DATA]. Have you giv…" at bounding box center [1157, 715] width 712 height 32
click at [1448, 718] on textarea "Hi [PERSON_NAME], thank you for reaching out to [GEOGRAPHIC_DATA]. Have you giv…" at bounding box center [1157, 715] width 712 height 32
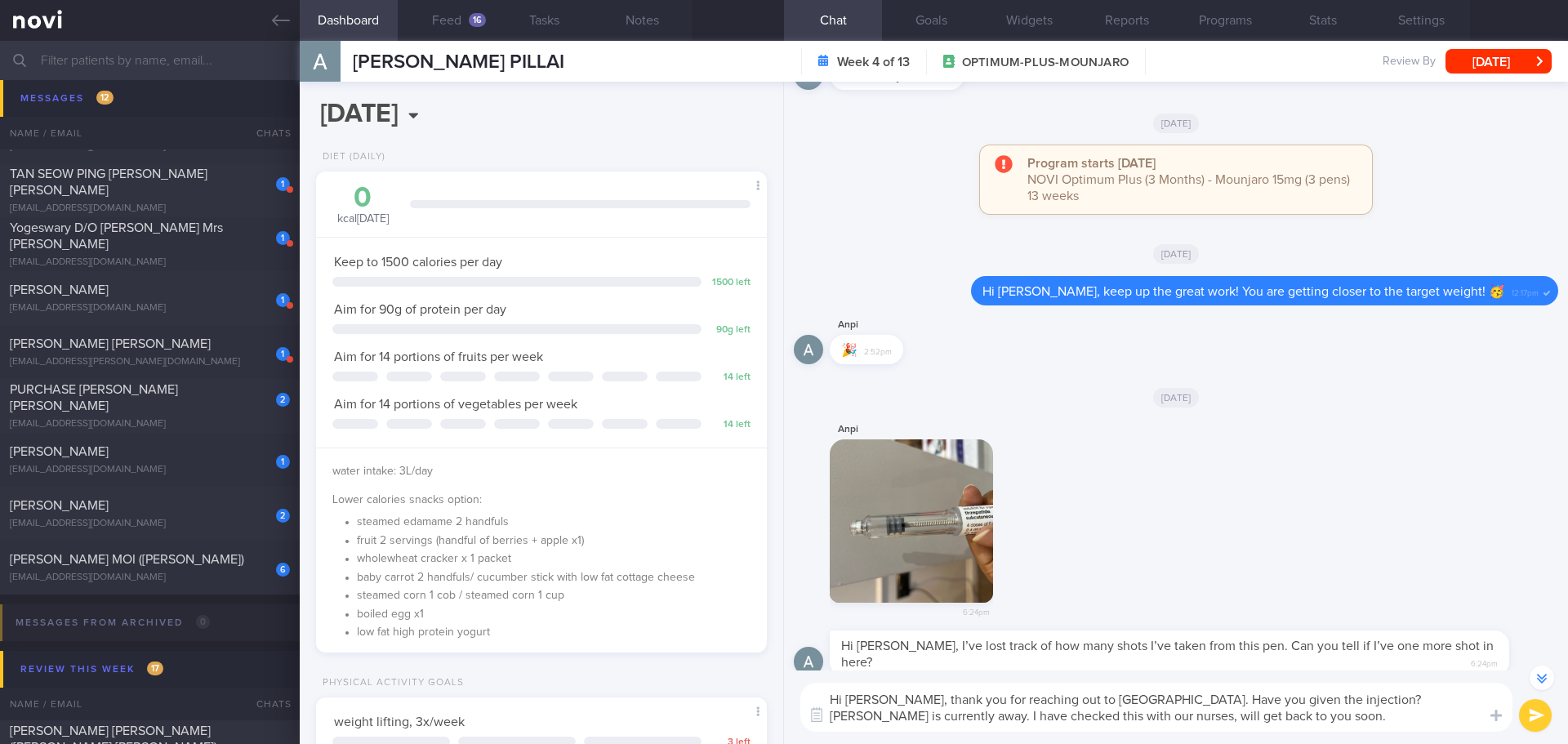
click at [1258, 708] on textarea "Hi [PERSON_NAME], thank you for reaching out to [GEOGRAPHIC_DATA]. Have you giv…" at bounding box center [1157, 706] width 712 height 49
click at [1269, 695] on textarea "Hi [PERSON_NAME], thank you for reaching out to [GEOGRAPHIC_DATA]. Have you giv…" at bounding box center [1157, 706] width 712 height 49
click at [1099, 700] on textarea "Hi [PERSON_NAME], thank you for reaching out to [GEOGRAPHIC_DATA]. Have you giv…" at bounding box center [1157, 706] width 712 height 49
click at [1287, 698] on textarea "Hi [PERSON_NAME], thank you for reaching out to [GEOGRAPHIC_DATA]. May I just c…" at bounding box center [1157, 706] width 712 height 49
click at [1412, 704] on textarea "Hi [PERSON_NAME], thank you for reaching out to [GEOGRAPHIC_DATA]. May I just c…" at bounding box center [1157, 706] width 712 height 49
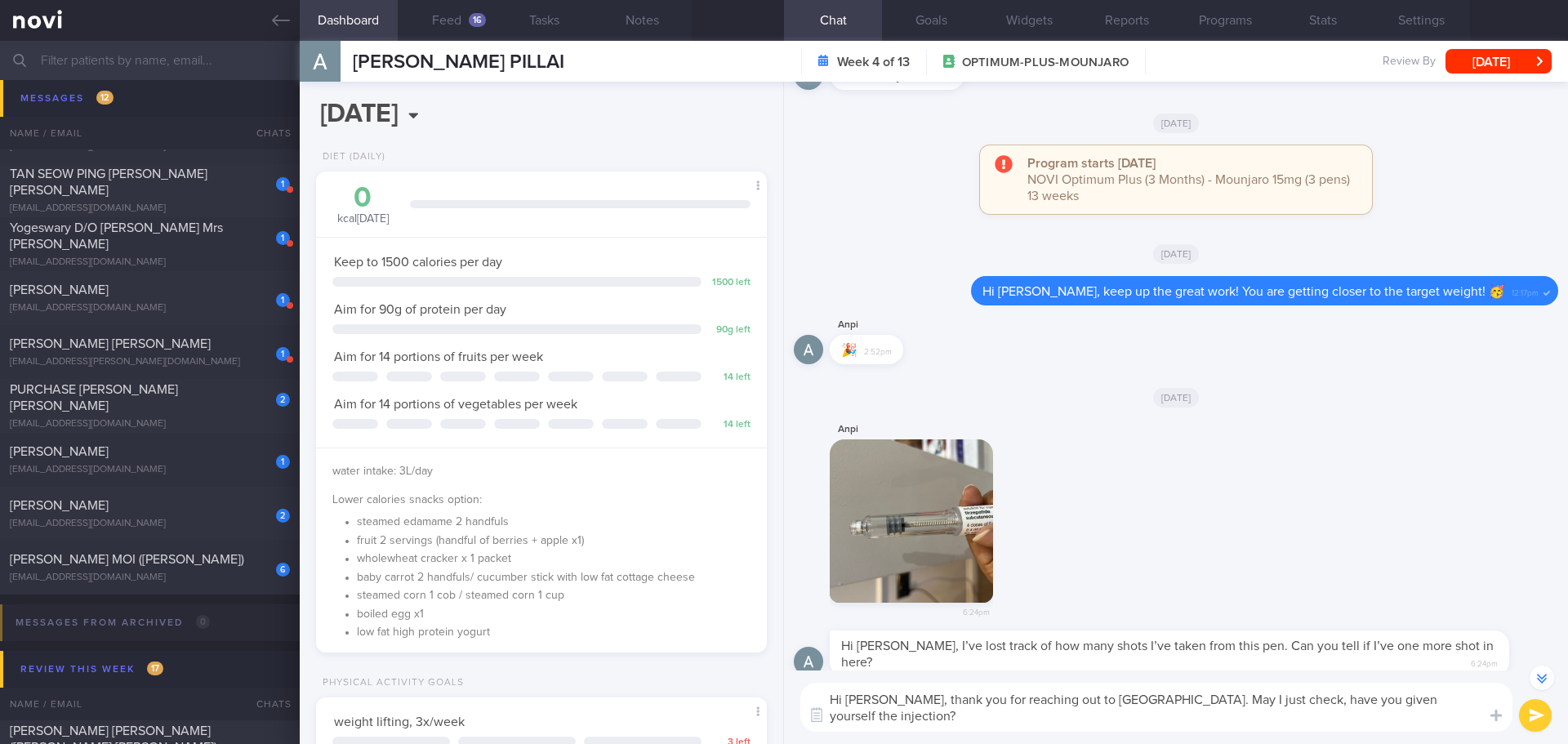
click at [1389, 725] on textarea "Hi [PERSON_NAME], thank you for reaching out to [GEOGRAPHIC_DATA]. May I just c…" at bounding box center [1157, 706] width 712 height 49
click at [1389, 724] on textarea "Hi [PERSON_NAME], thank you for reaching out to [GEOGRAPHIC_DATA]. May I just c…" at bounding box center [1157, 706] width 712 height 49
type textarea "Hi [PERSON_NAME], thank you for reaching out to [GEOGRAPHIC_DATA]. May I just c…"
click at [1523, 720] on button "submit" at bounding box center [1535, 715] width 32 height 32
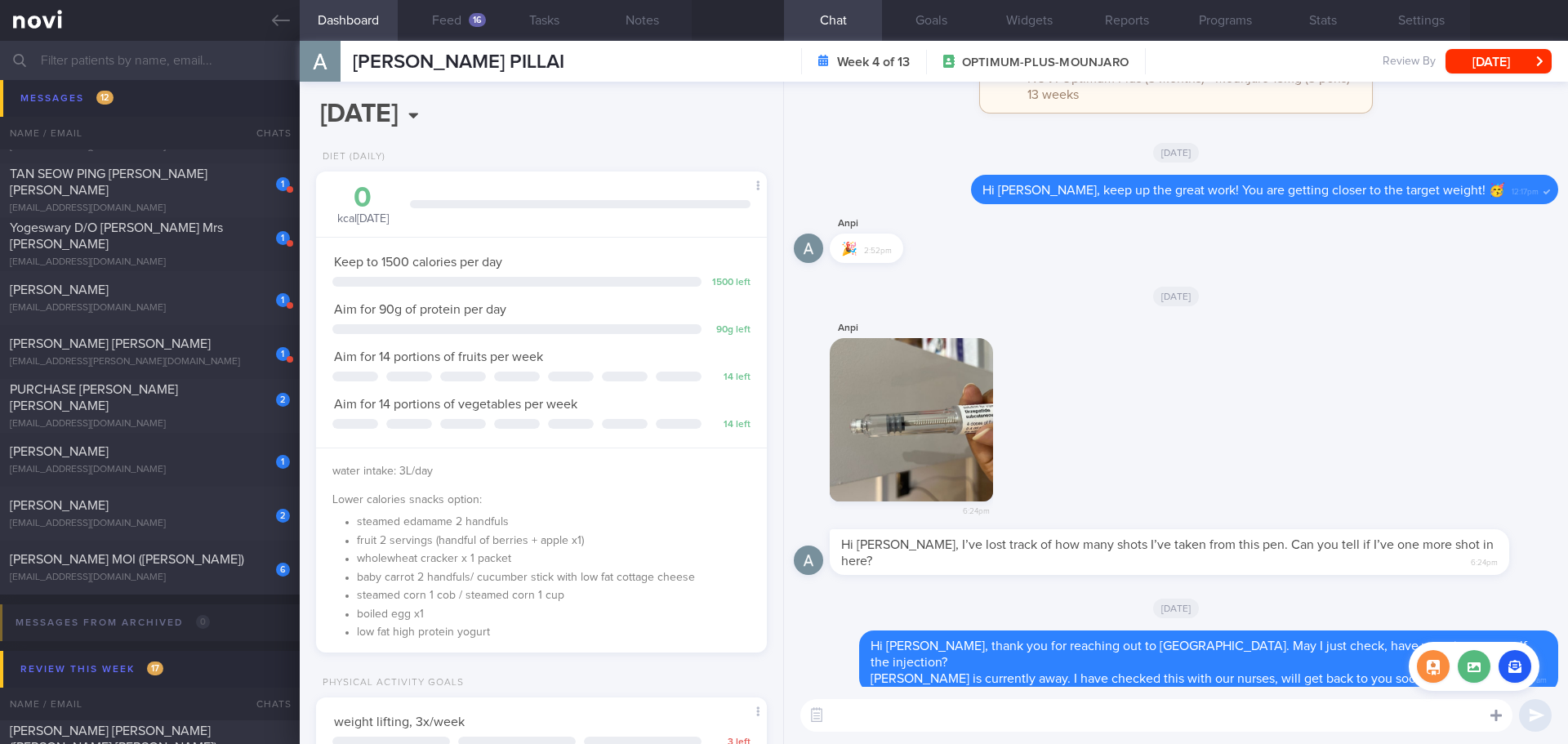
scroll to position [0, 0]
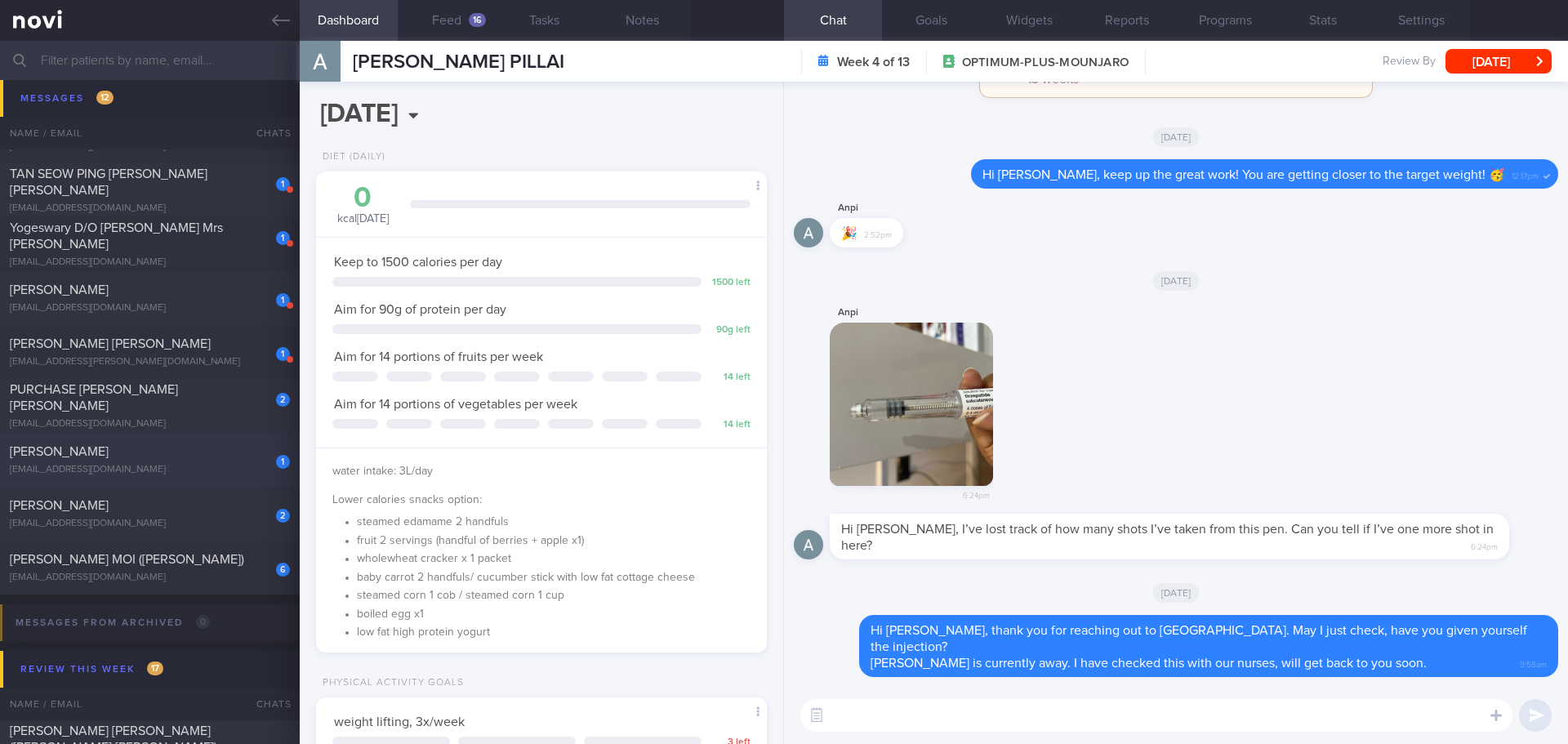
click at [185, 453] on div "[PERSON_NAME]" at bounding box center [148, 452] width 276 height 17
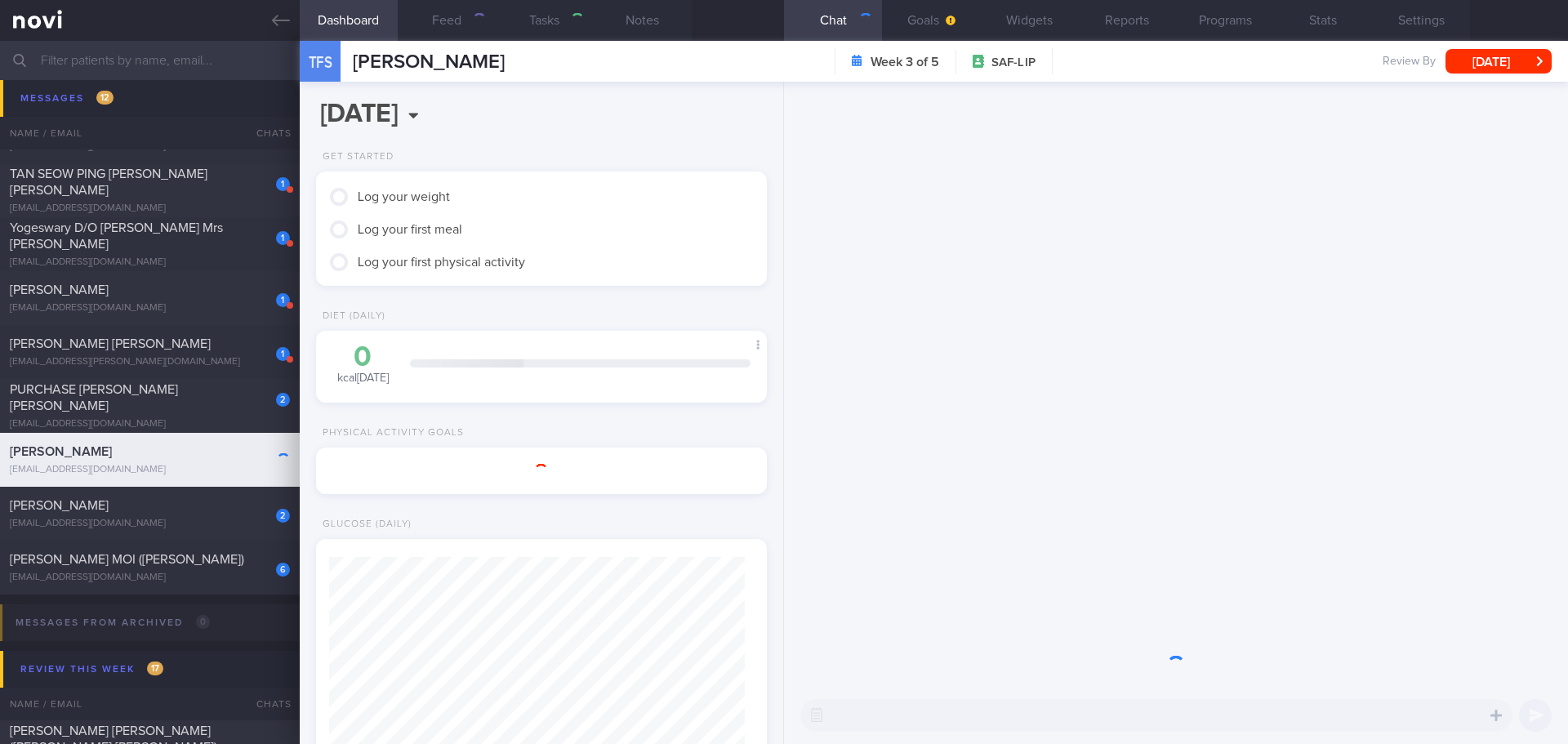
select select "8"
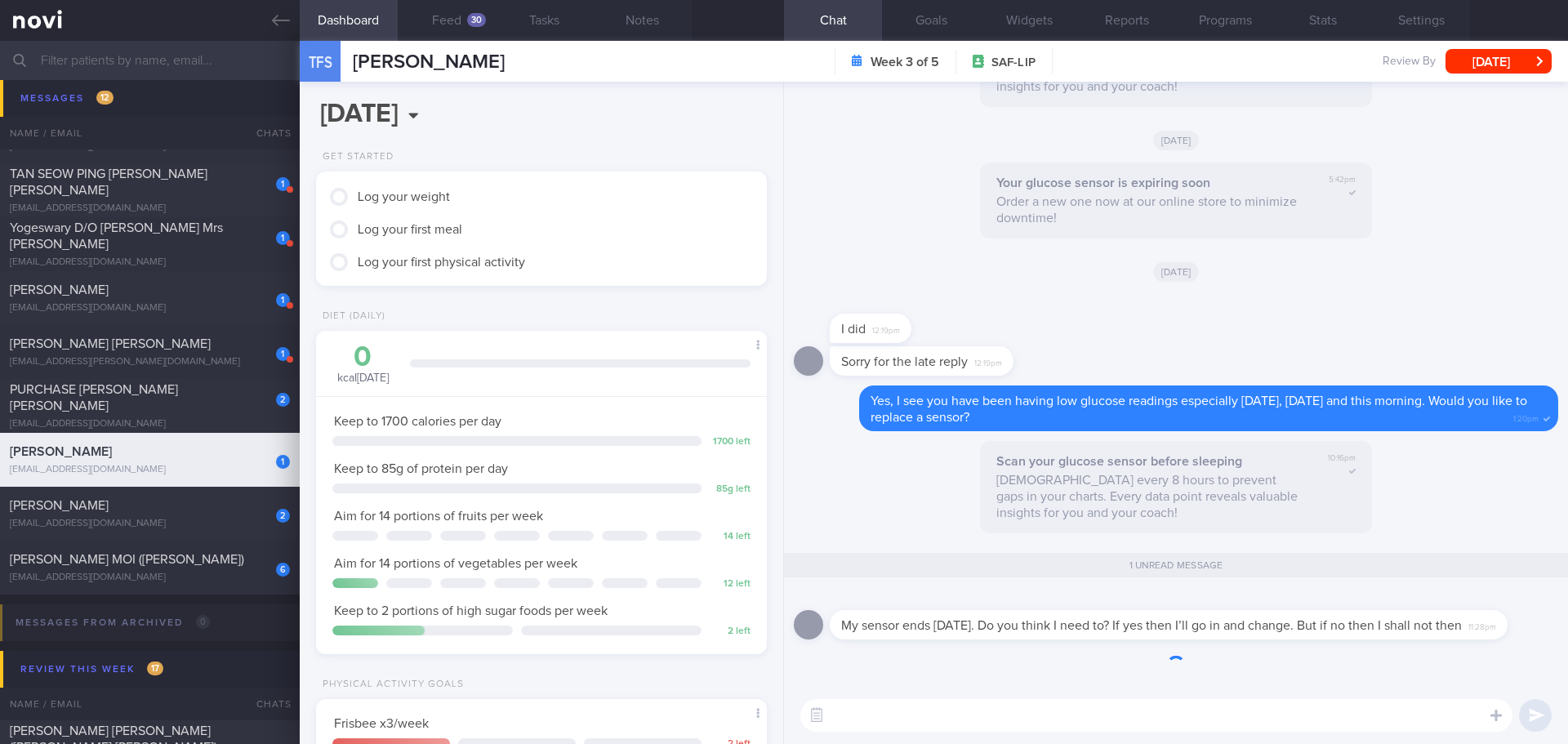
scroll to position [207, 417]
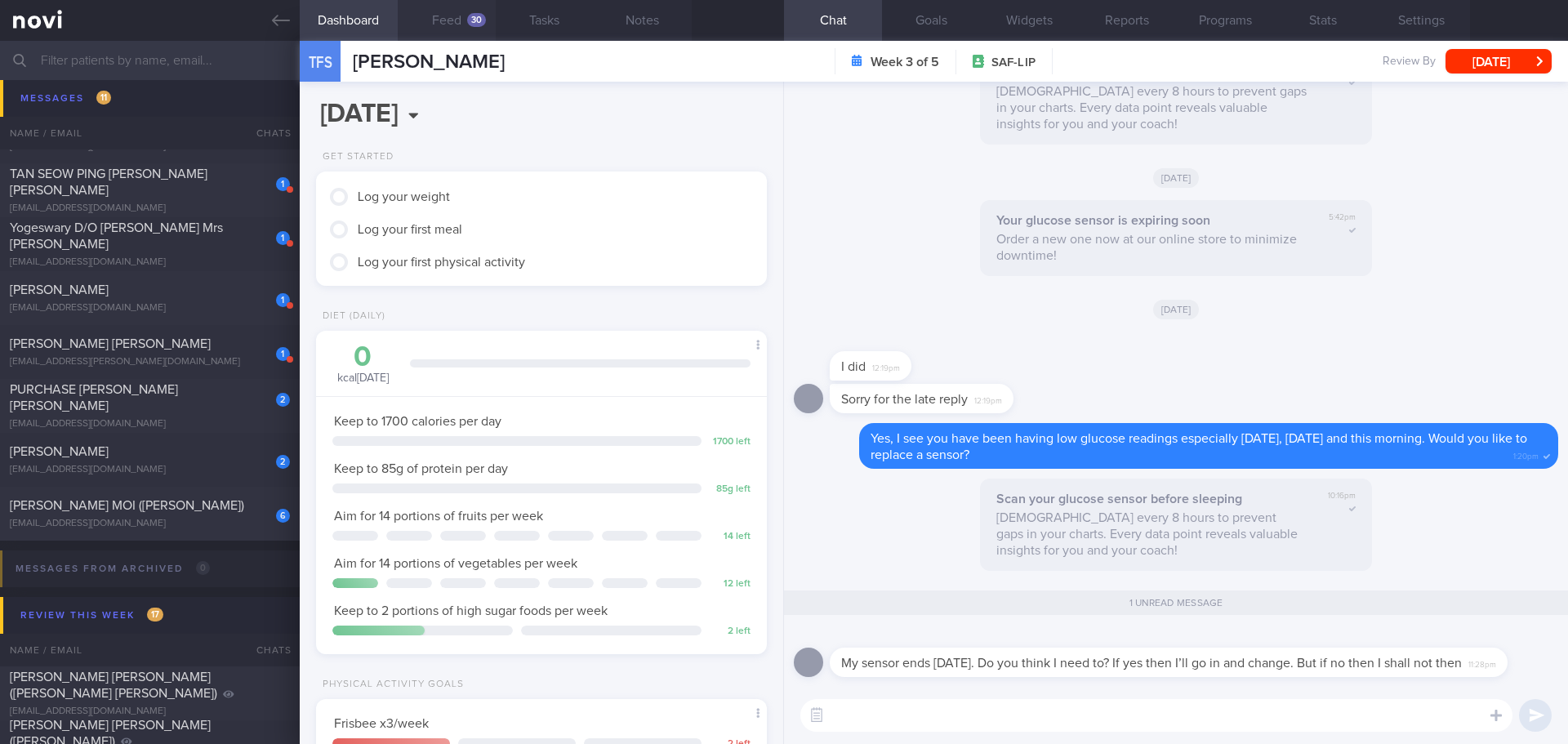
click at [462, 26] on button "Feed 30" at bounding box center [446, 20] width 98 height 40
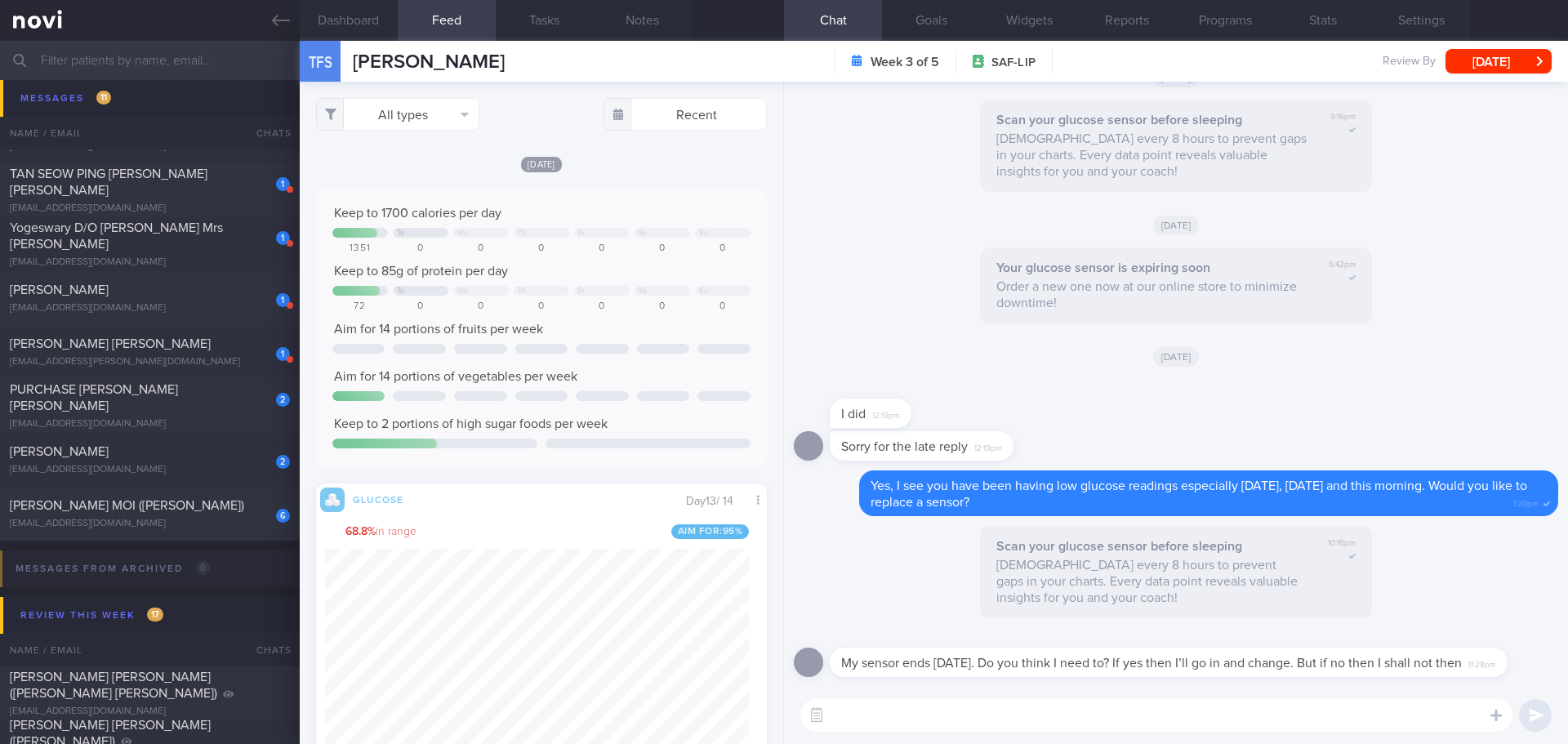
click at [693, 266] on div "Keep to 85g of protein per day" at bounding box center [541, 271] width 418 height 17
click at [447, 101] on button "All types" at bounding box center [397, 113] width 163 height 32
click at [406, 166] on button "Activity" at bounding box center [398, 170] width 162 height 25
checkbox input "false"
click at [695, 178] on div "[DATE] Keep to 1700 calories per day Tu We Th Fr Sa Su 1351 0 0 0 0 0 0 Keep to…" at bounding box center [541, 486] width 451 height 663
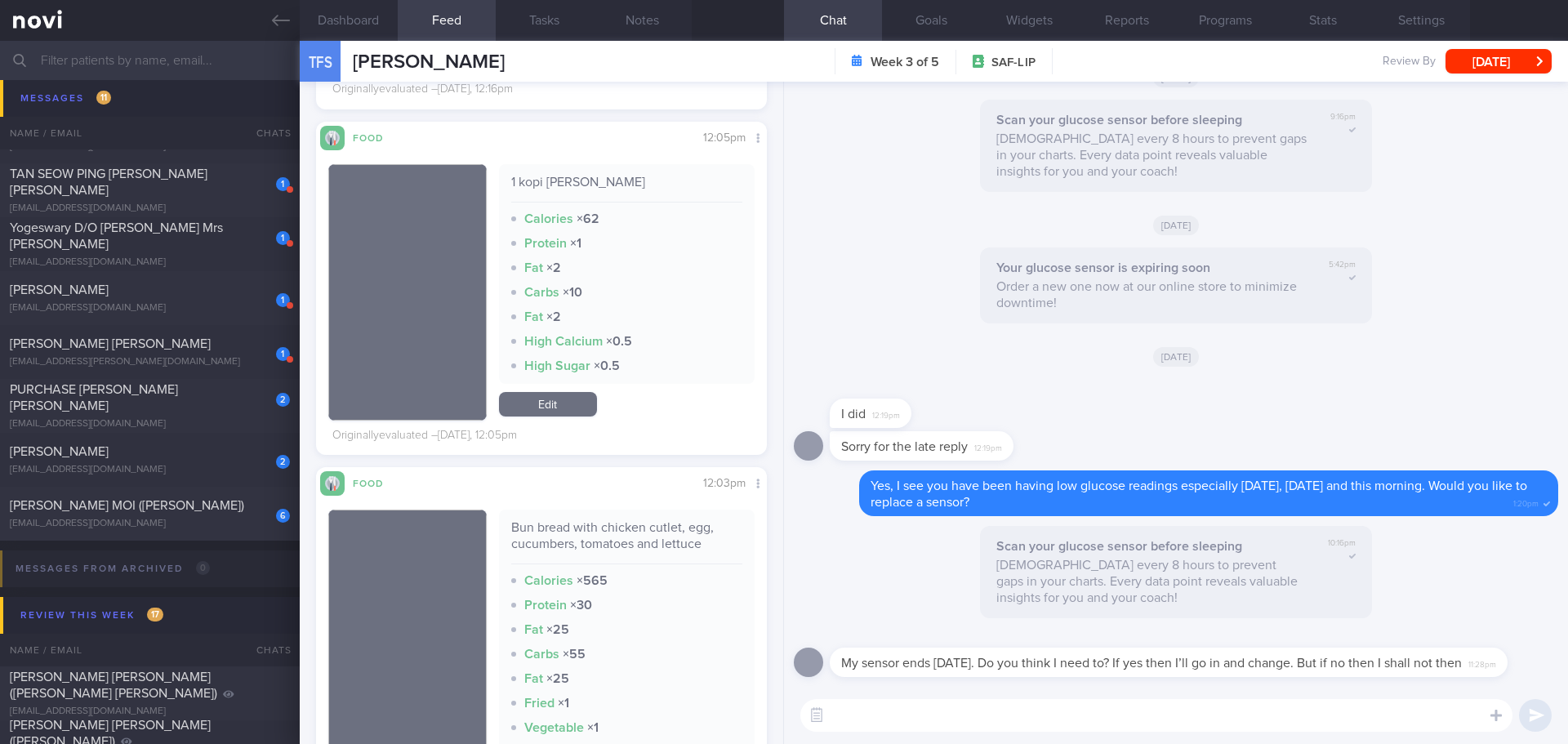
click at [1090, 708] on textarea at bounding box center [1157, 715] width 712 height 32
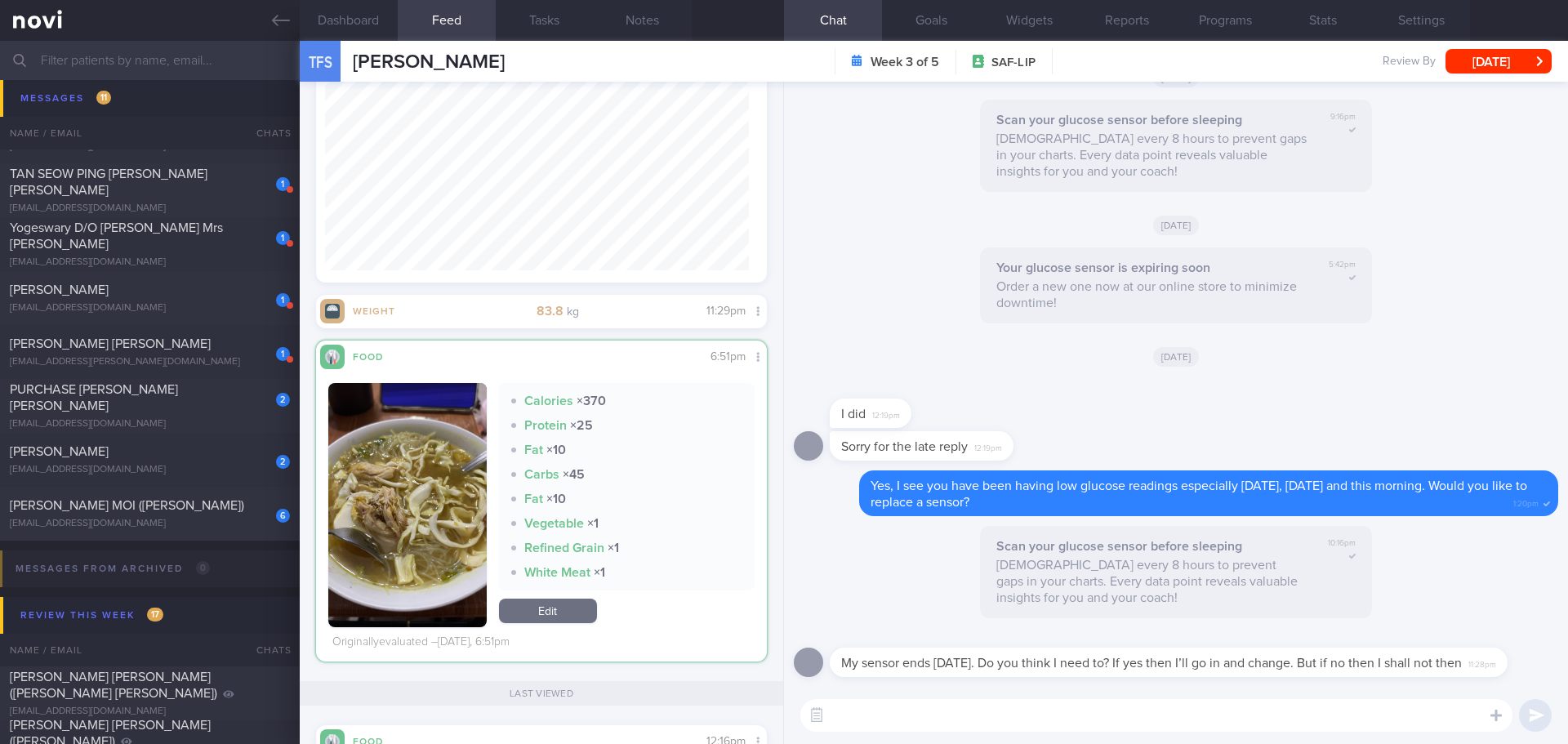
click at [404, 496] on button "button" at bounding box center [408, 504] width 158 height 244
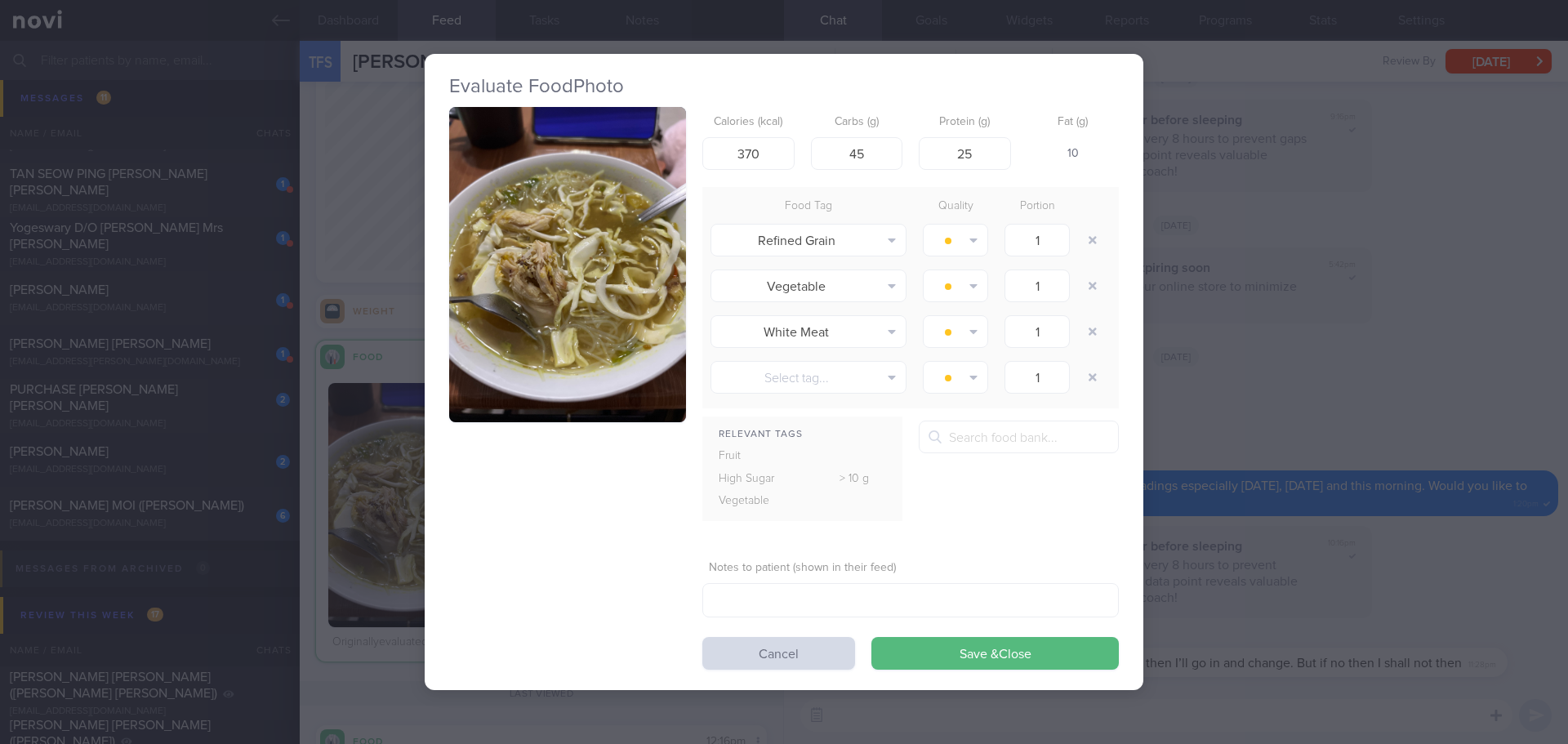
click at [520, 284] on button "button" at bounding box center [567, 264] width 236 height 315
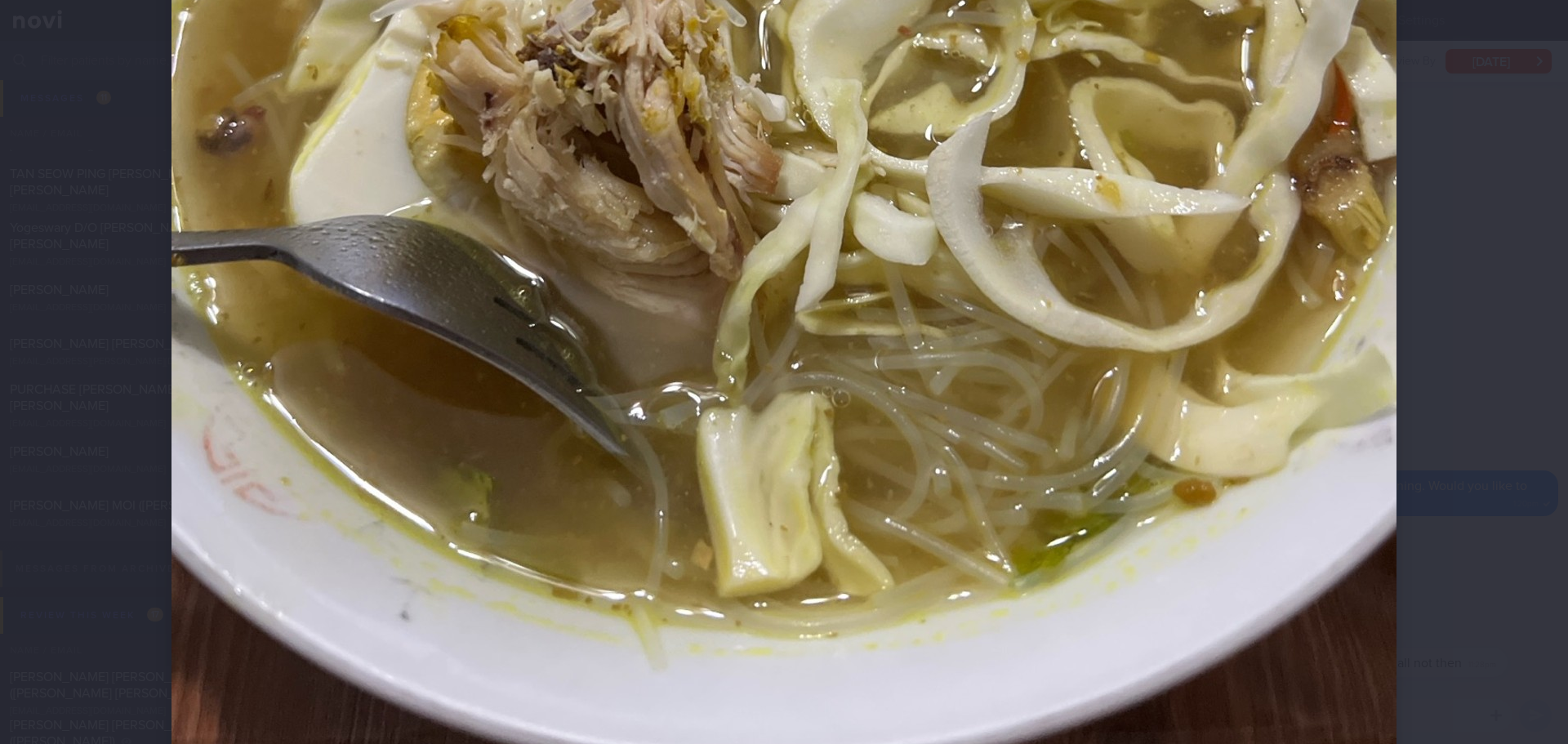
click at [1404, 370] on div at bounding box center [783, 65] width 1355 height 1763
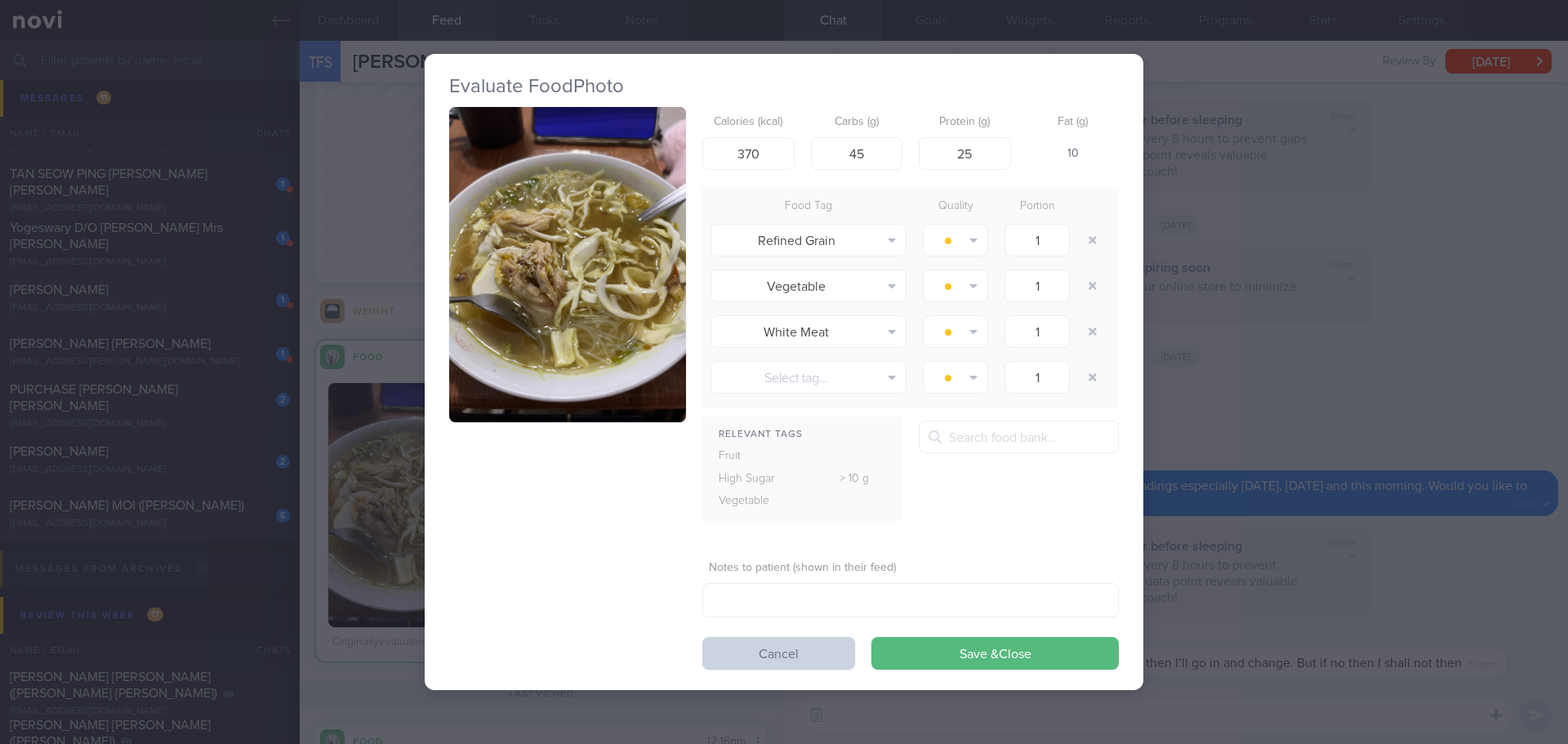
click at [798, 659] on button "Cancel" at bounding box center [778, 652] width 153 height 32
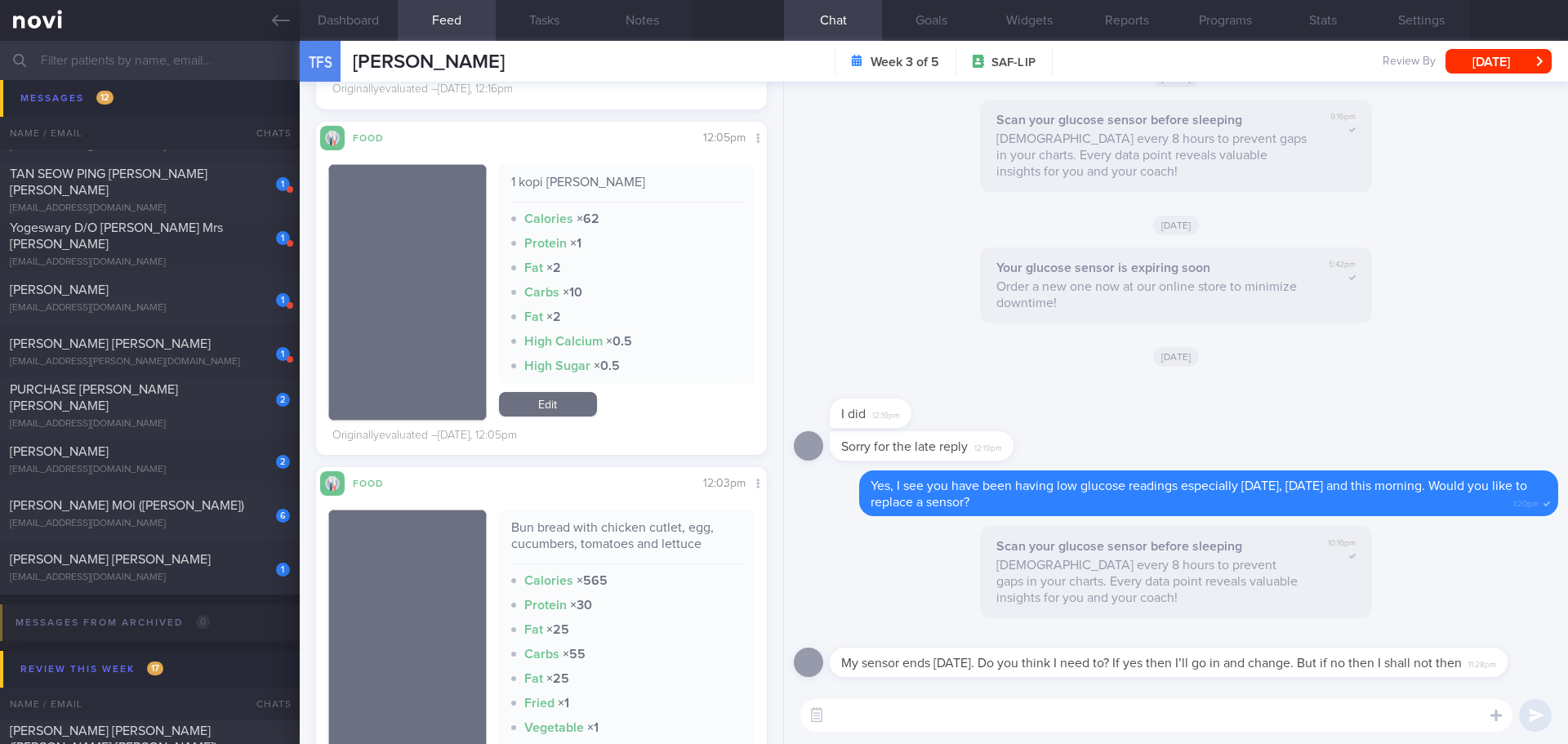
click at [271, 7] on link at bounding box center [150, 20] width 300 height 40
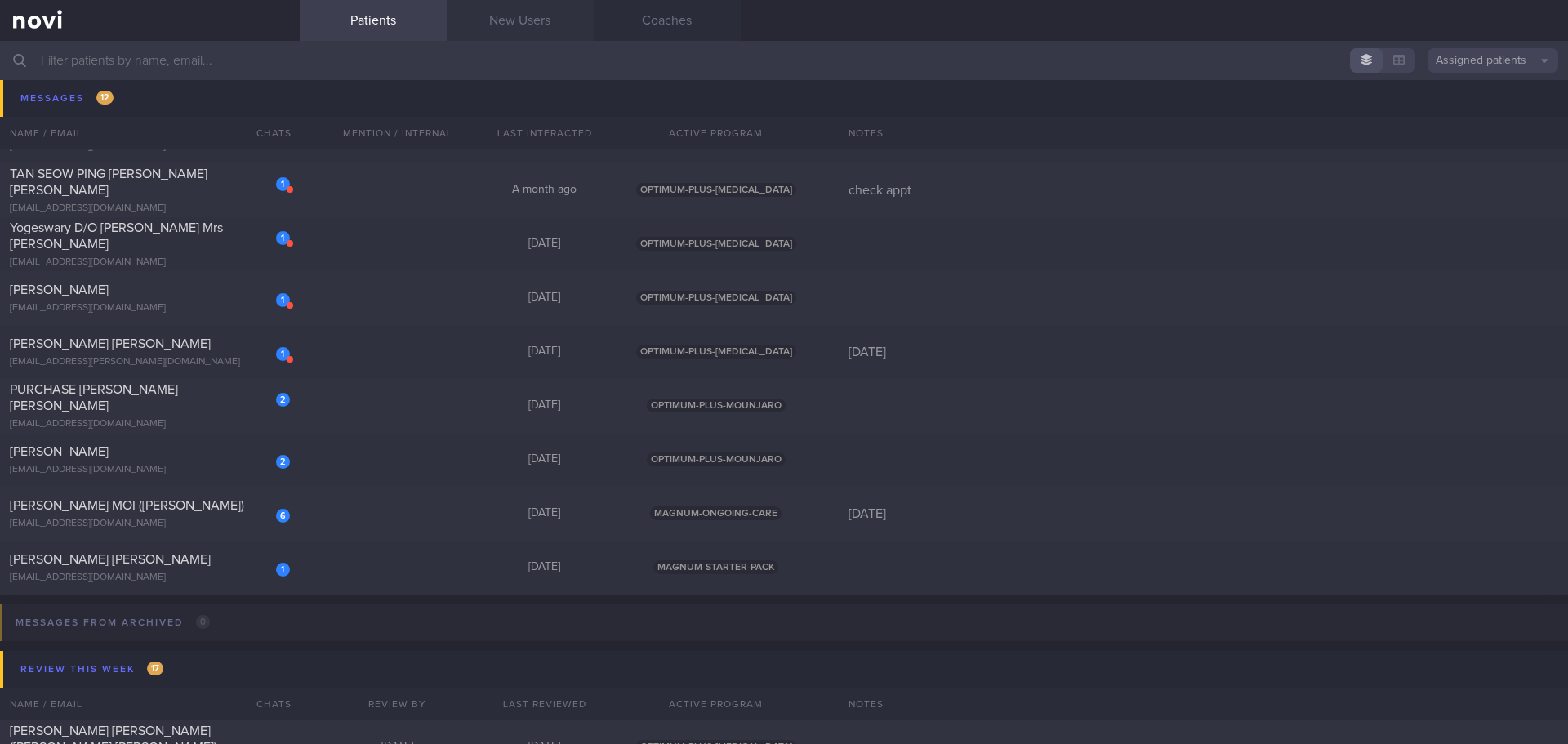
click at [497, 4] on link "New Users" at bounding box center [520, 20] width 147 height 40
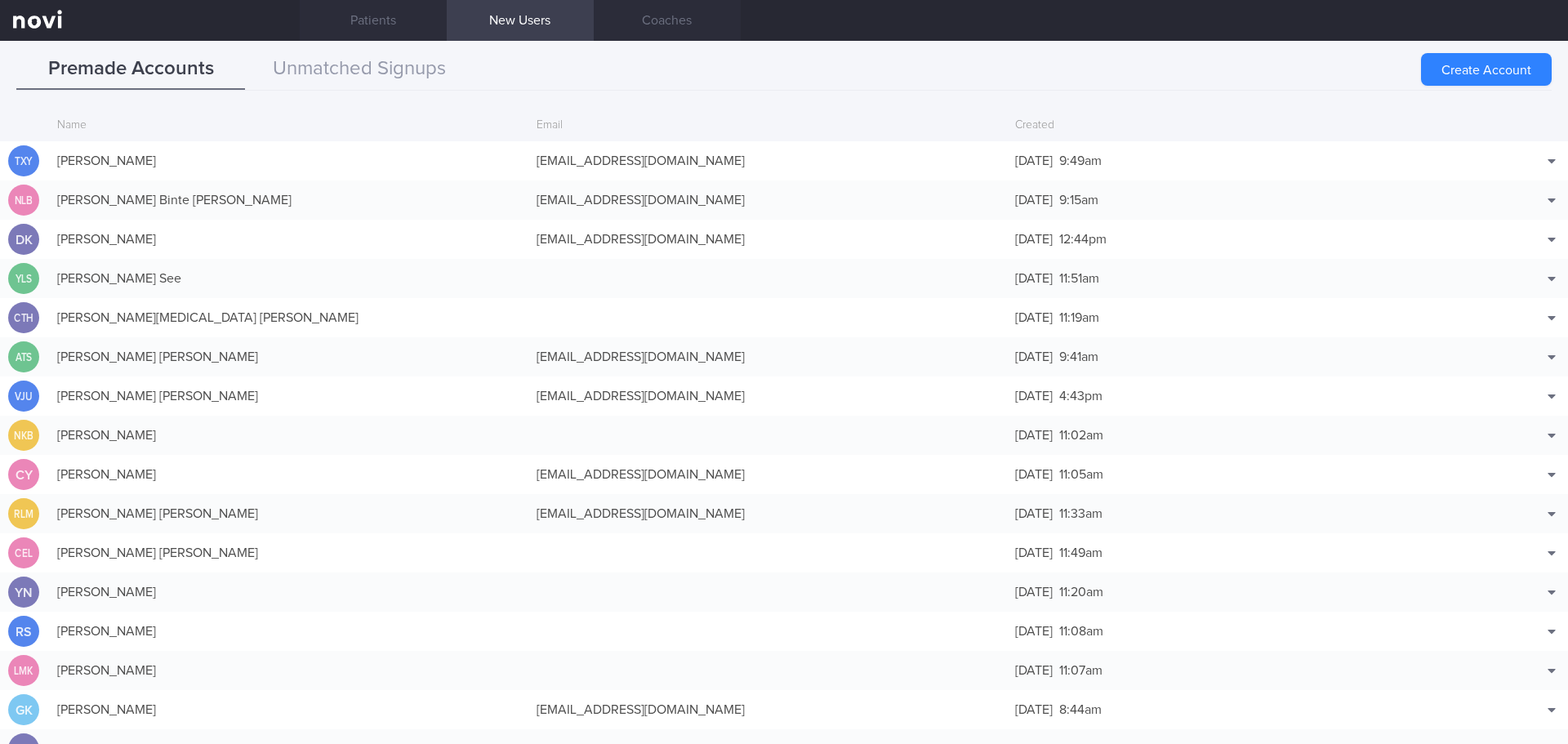
click at [532, 26] on link "New Users" at bounding box center [520, 20] width 147 height 40
click at [1470, 74] on button "Create Account" at bounding box center [1486, 69] width 131 height 32
click at [1499, 74] on div "Create Account" at bounding box center [1486, 69] width 131 height 32
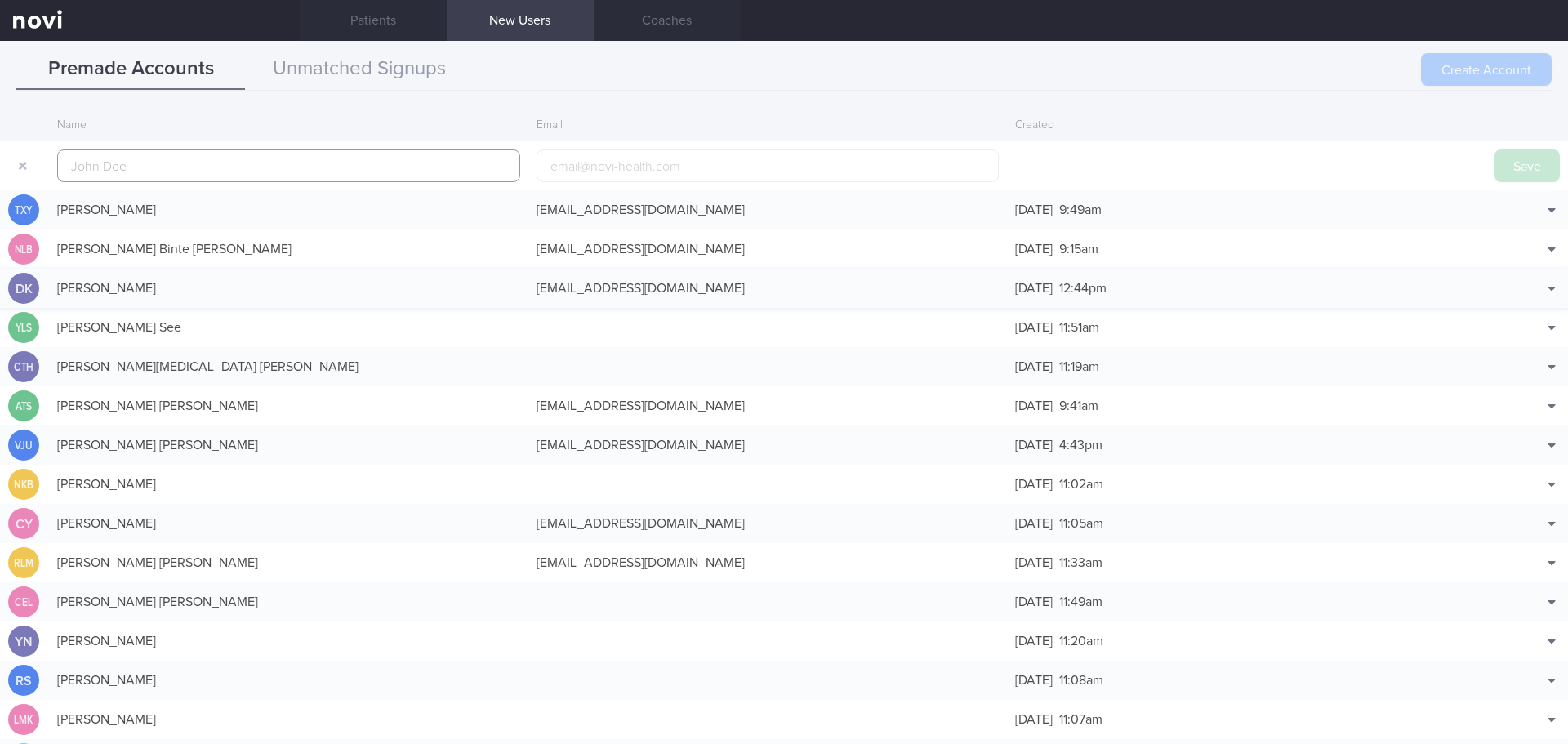
scroll to position [40, 0]
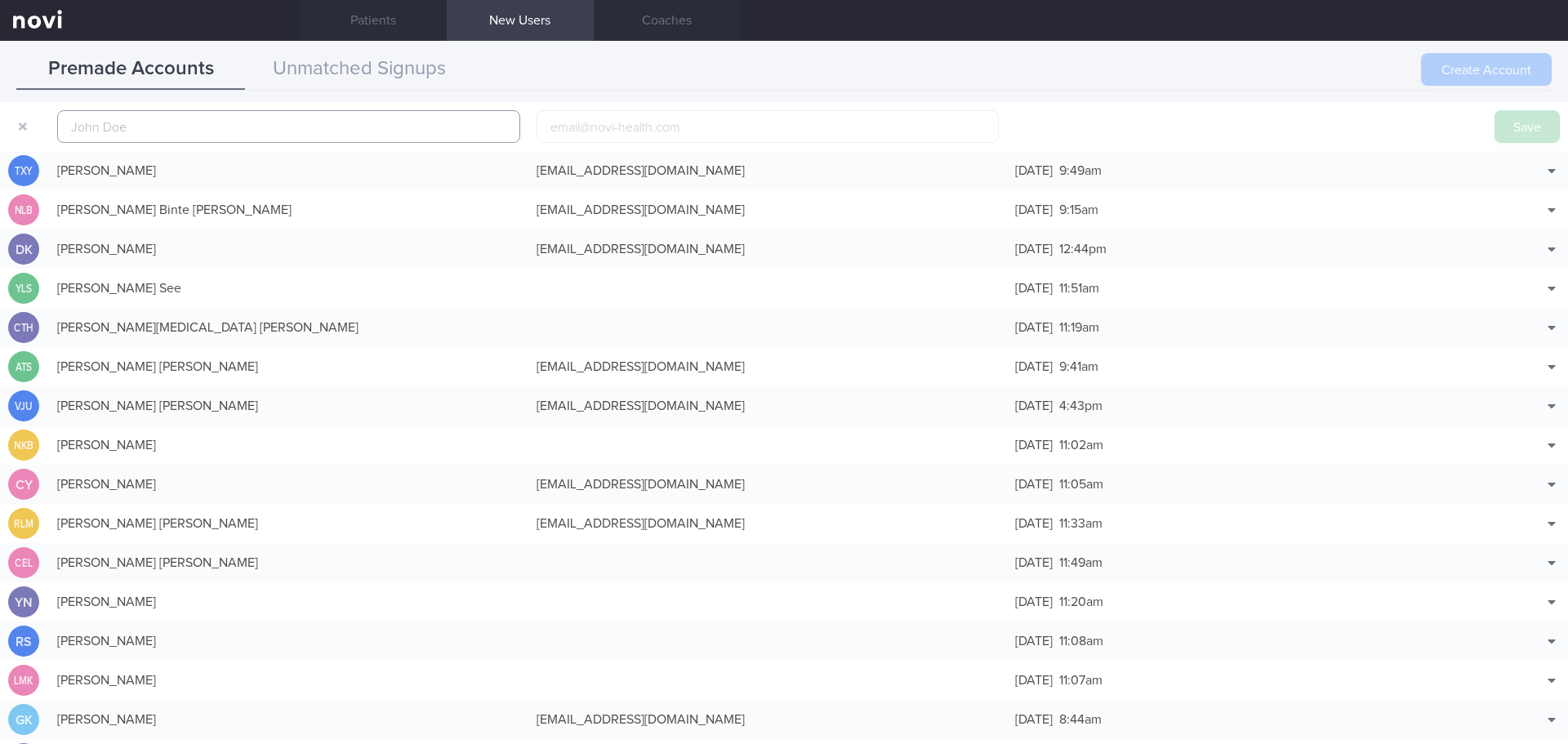
click at [294, 120] on input "text" at bounding box center [288, 126] width 463 height 32
paste input "LO [PERSON_NAME]"
type input "LO [PERSON_NAME]"
click at [1514, 124] on button "Save" at bounding box center [1527, 126] width 65 height 32
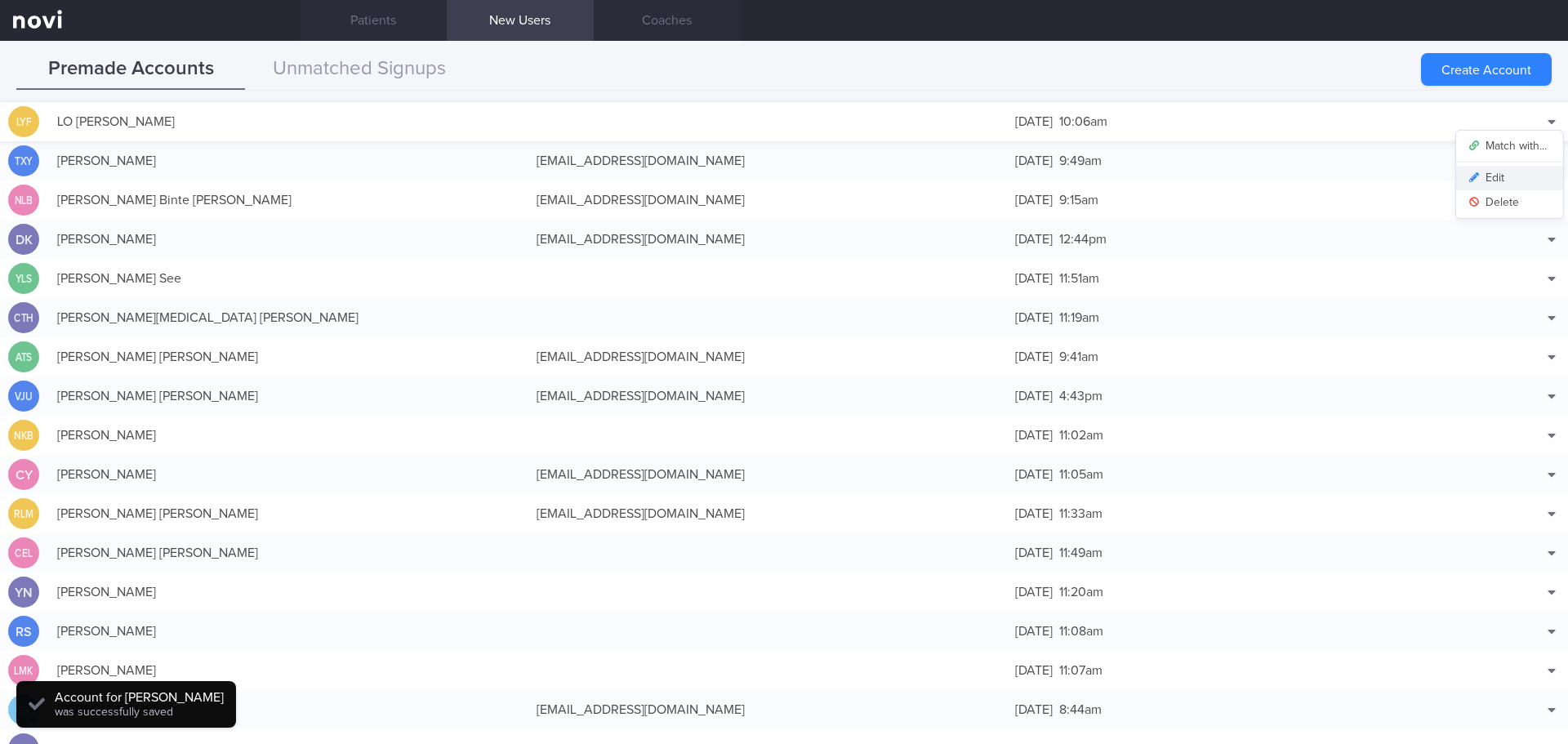
click at [1493, 180] on button "Edit" at bounding box center [1509, 177] width 107 height 25
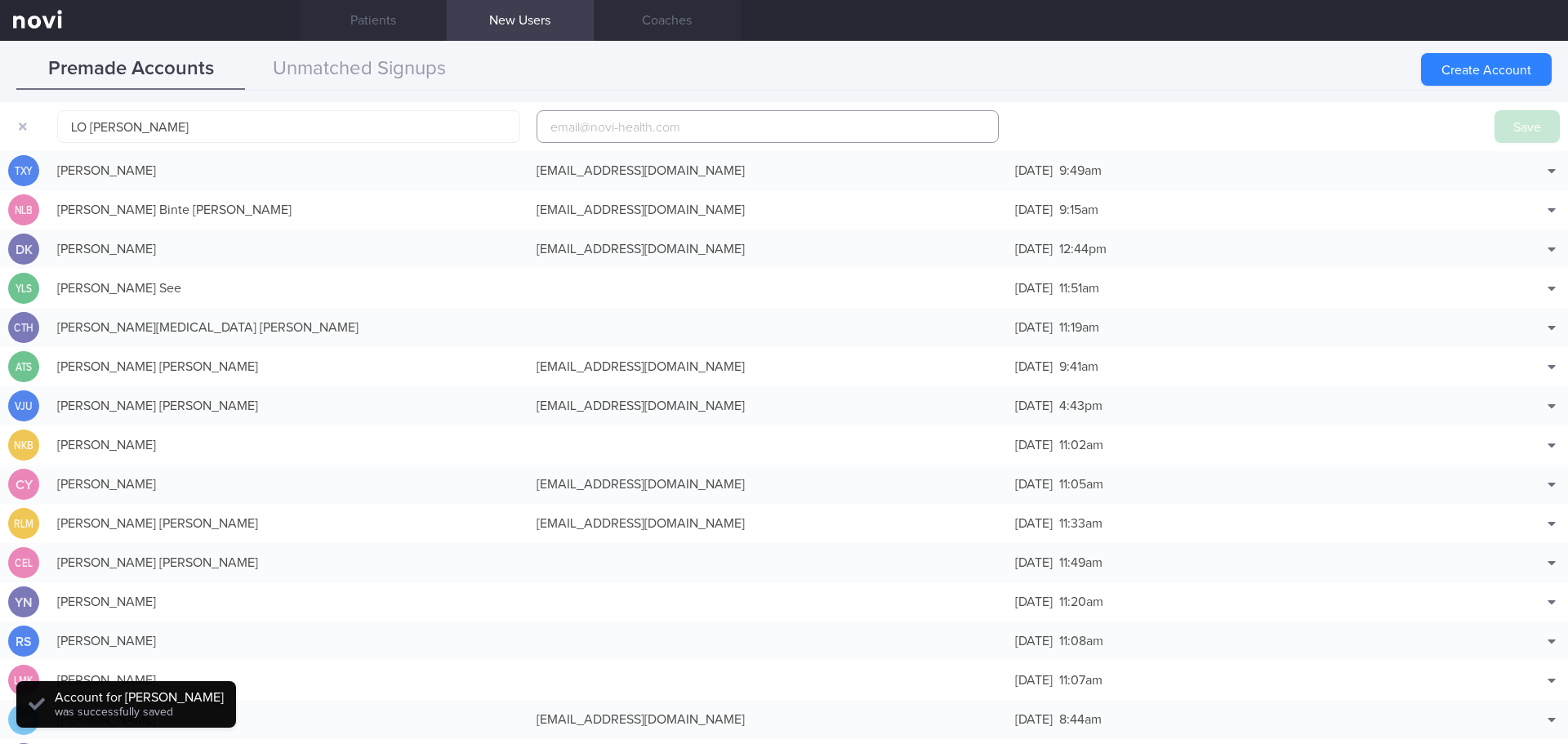
click at [643, 125] on input "email" at bounding box center [767, 126] width 463 height 32
paste input "[EMAIL_ADDRESS][DOMAIN_NAME]"
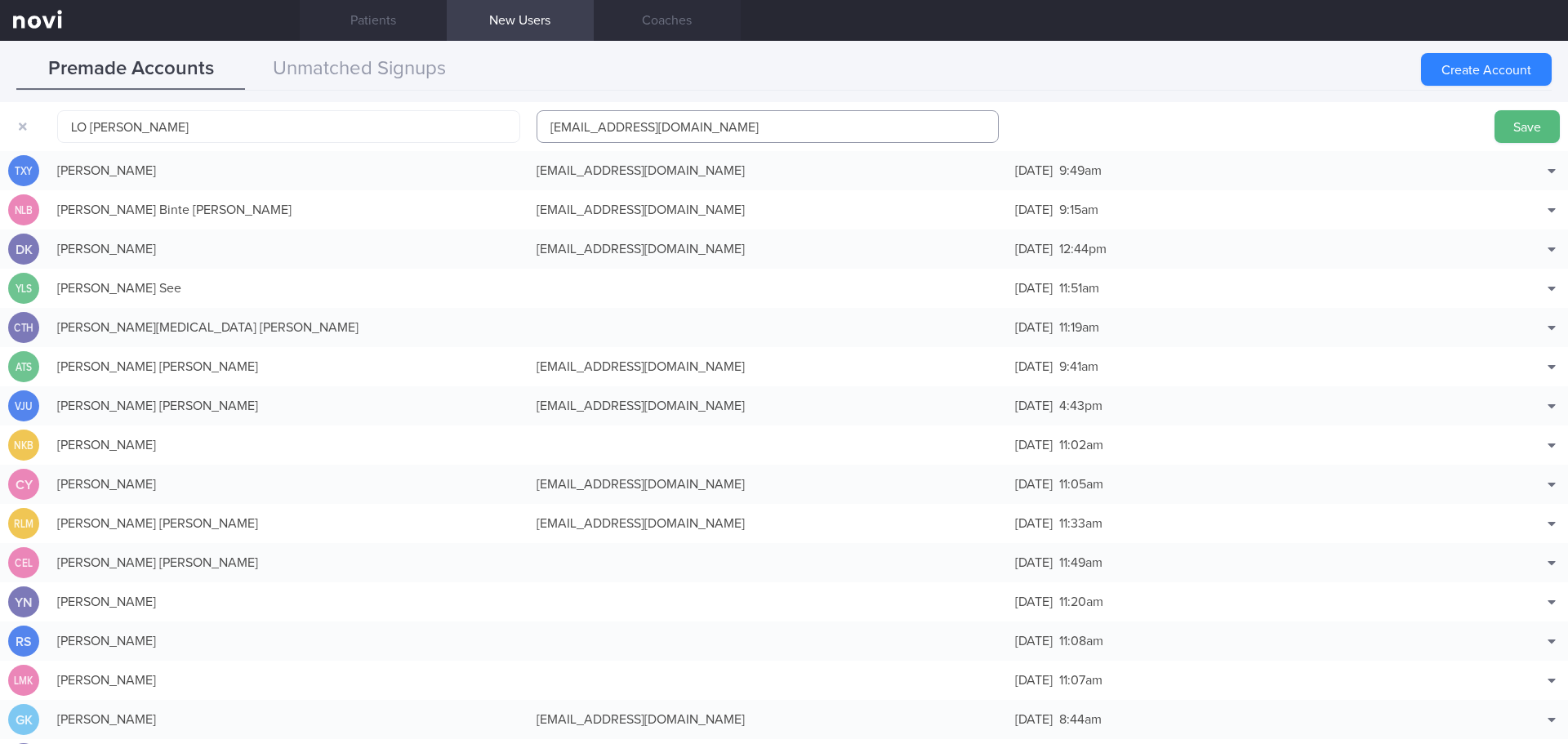
click at [651, 123] on input "[EMAIL_ADDRESS][DOMAIN_NAME]" at bounding box center [767, 126] width 463 height 32
type input "[EMAIL_ADDRESS][DOMAIN_NAME]"
click at [1502, 127] on button "Save" at bounding box center [1527, 126] width 65 height 32
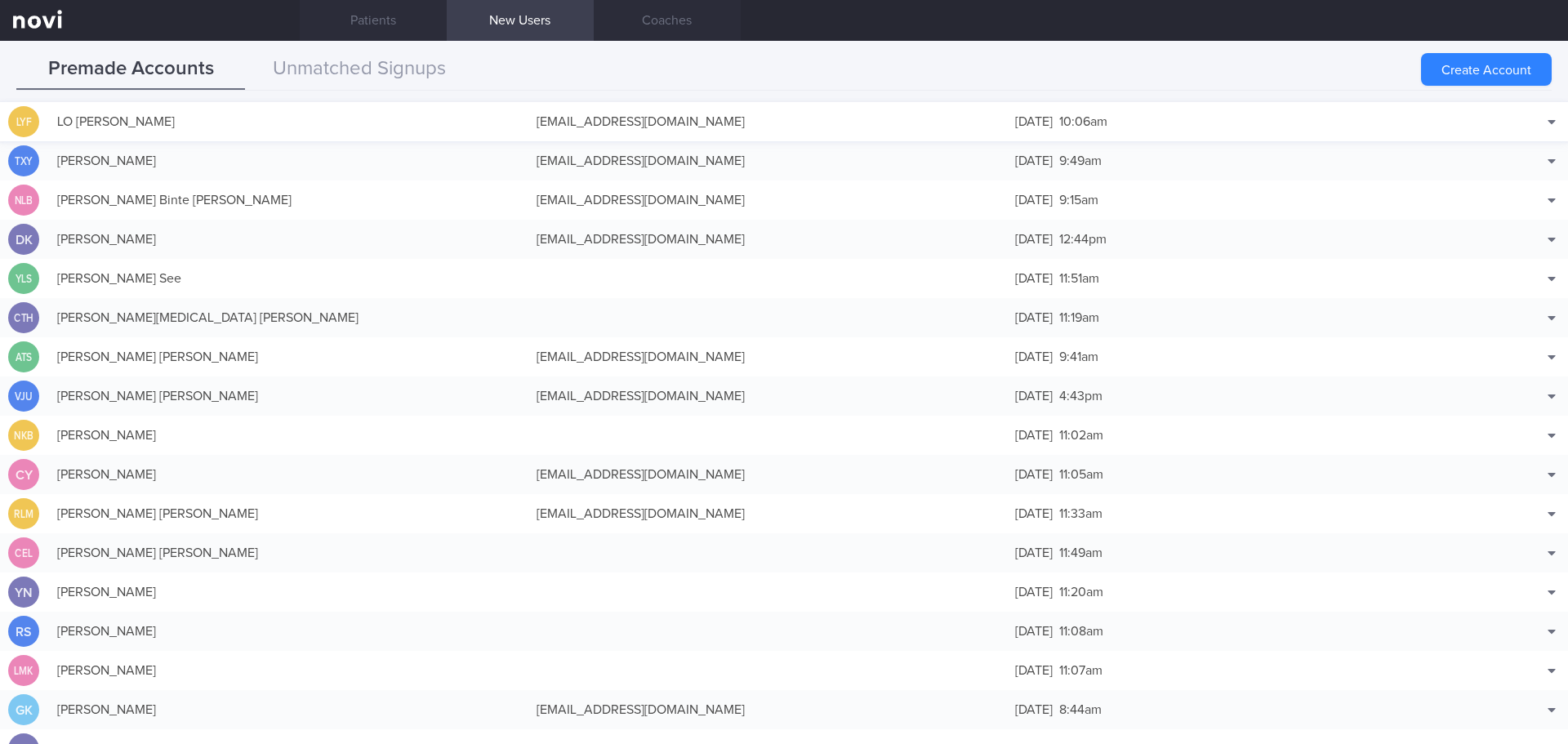
click at [326, 118] on div "LO [PERSON_NAME]" at bounding box center [288, 120] width 479 height 32
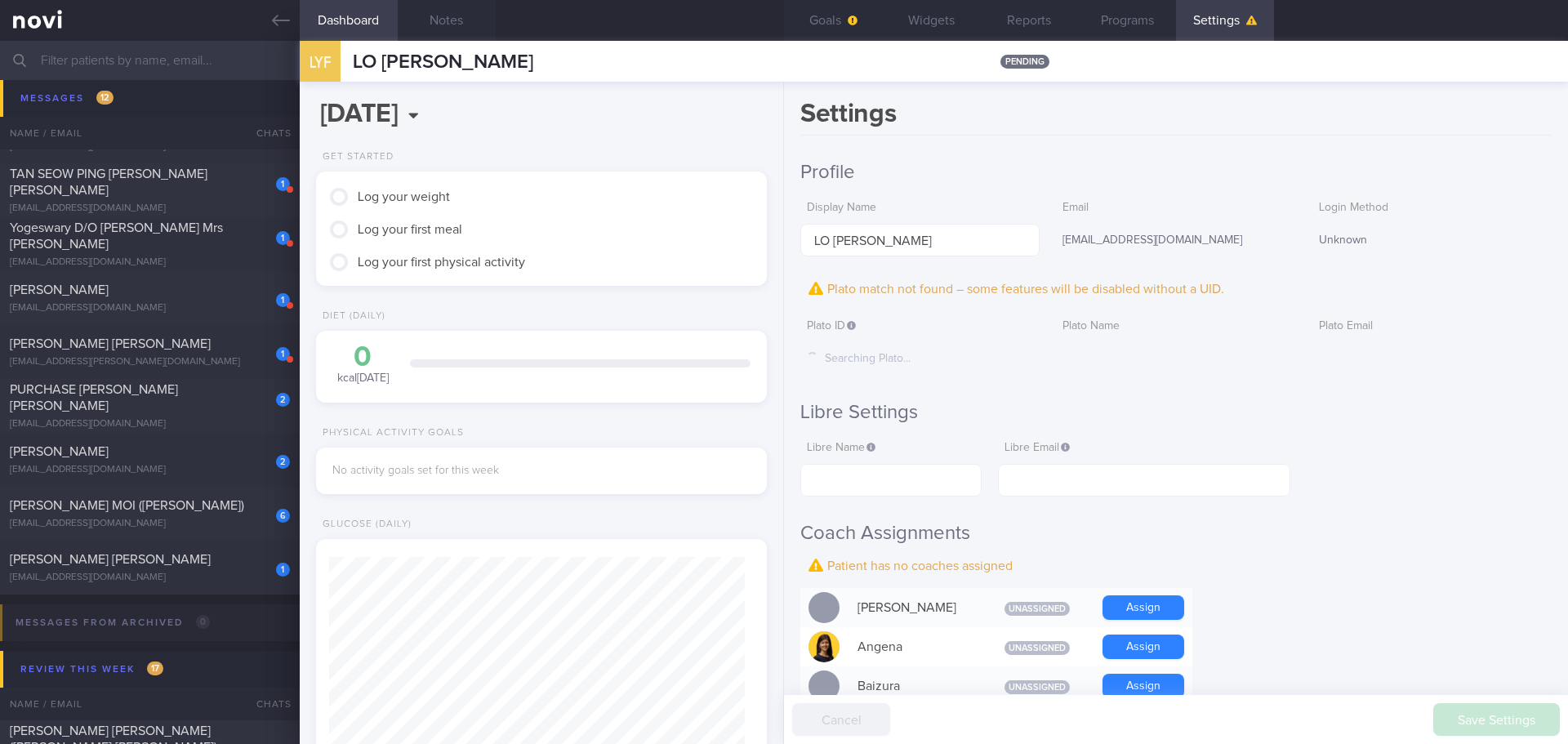
scroll to position [204, 410]
click at [1080, 137] on div "Settings Profile Display Name LO [PERSON_NAME] Email [EMAIL_ADDRESS][DOMAIN_NAM…" at bounding box center [1176, 413] width 784 height 662
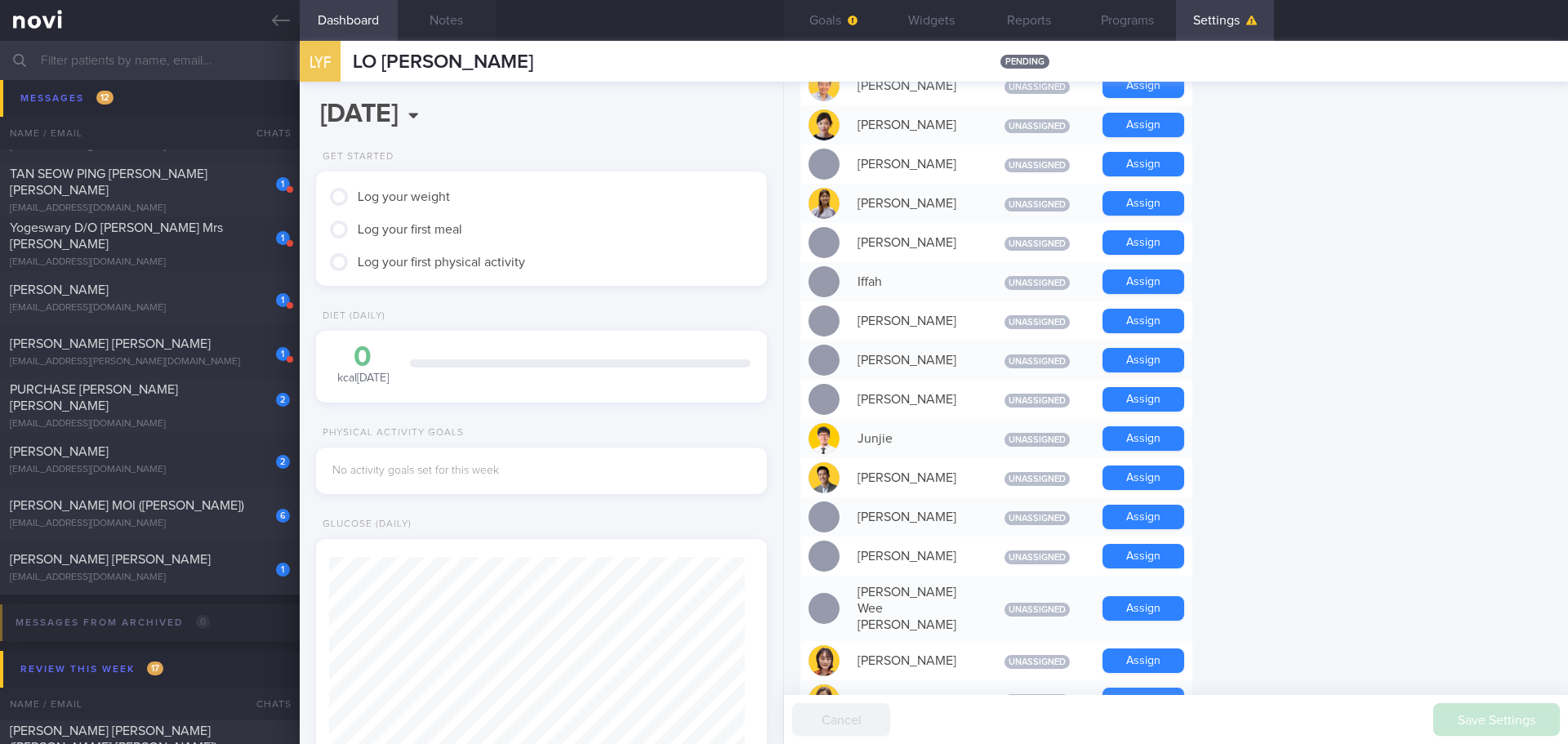
scroll to position [653, 0]
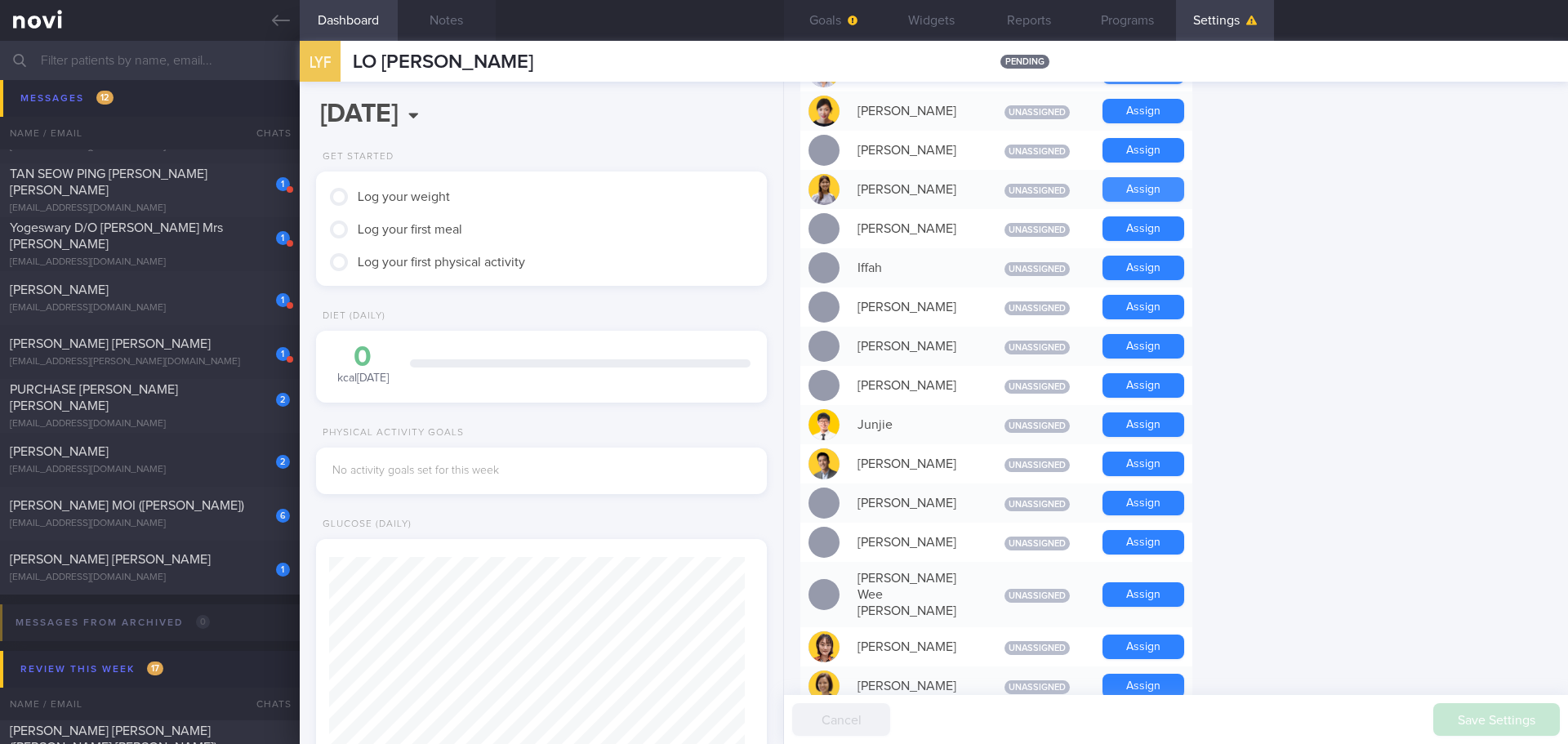
click at [1119, 188] on button "Assign" at bounding box center [1143, 189] width 82 height 25
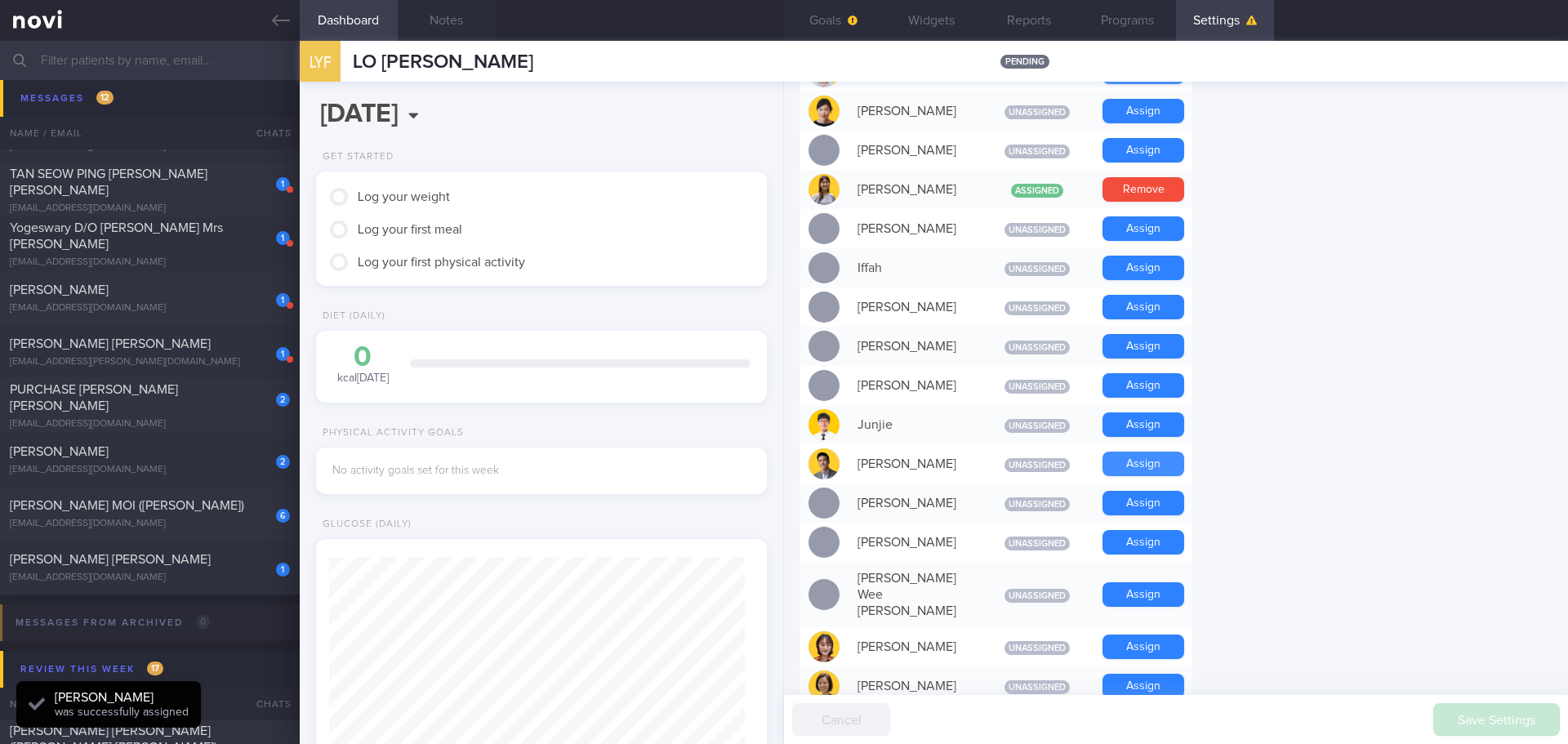
scroll to position [207, 417]
click at [1128, 460] on button "Assign" at bounding box center [1143, 464] width 82 height 25
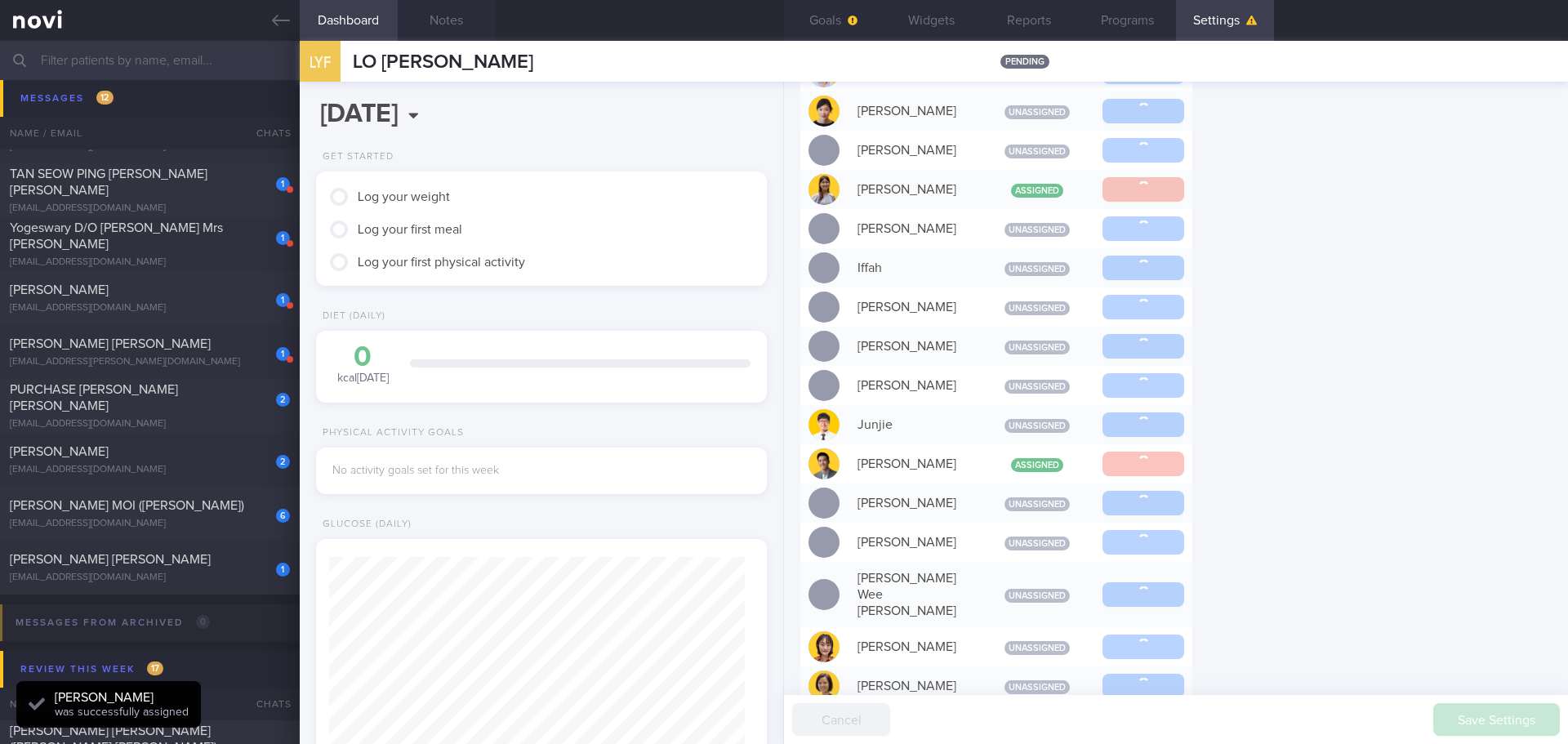
click at [1330, 446] on div "Settings Profile Display Name LO [PERSON_NAME] Email [EMAIL_ADDRESS][DOMAIN_NAM…" at bounding box center [1176, 413] width 784 height 662
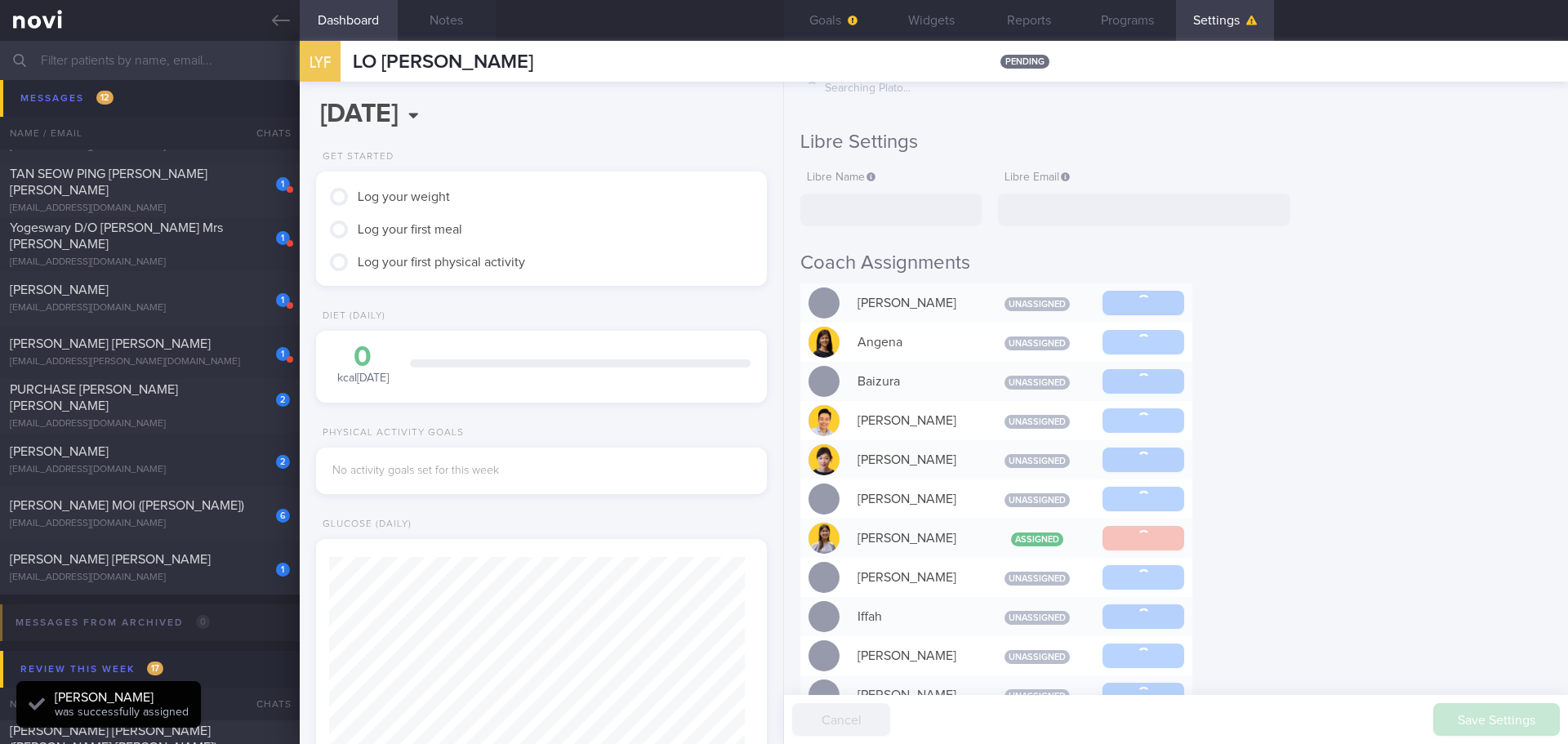
scroll to position [211, 0]
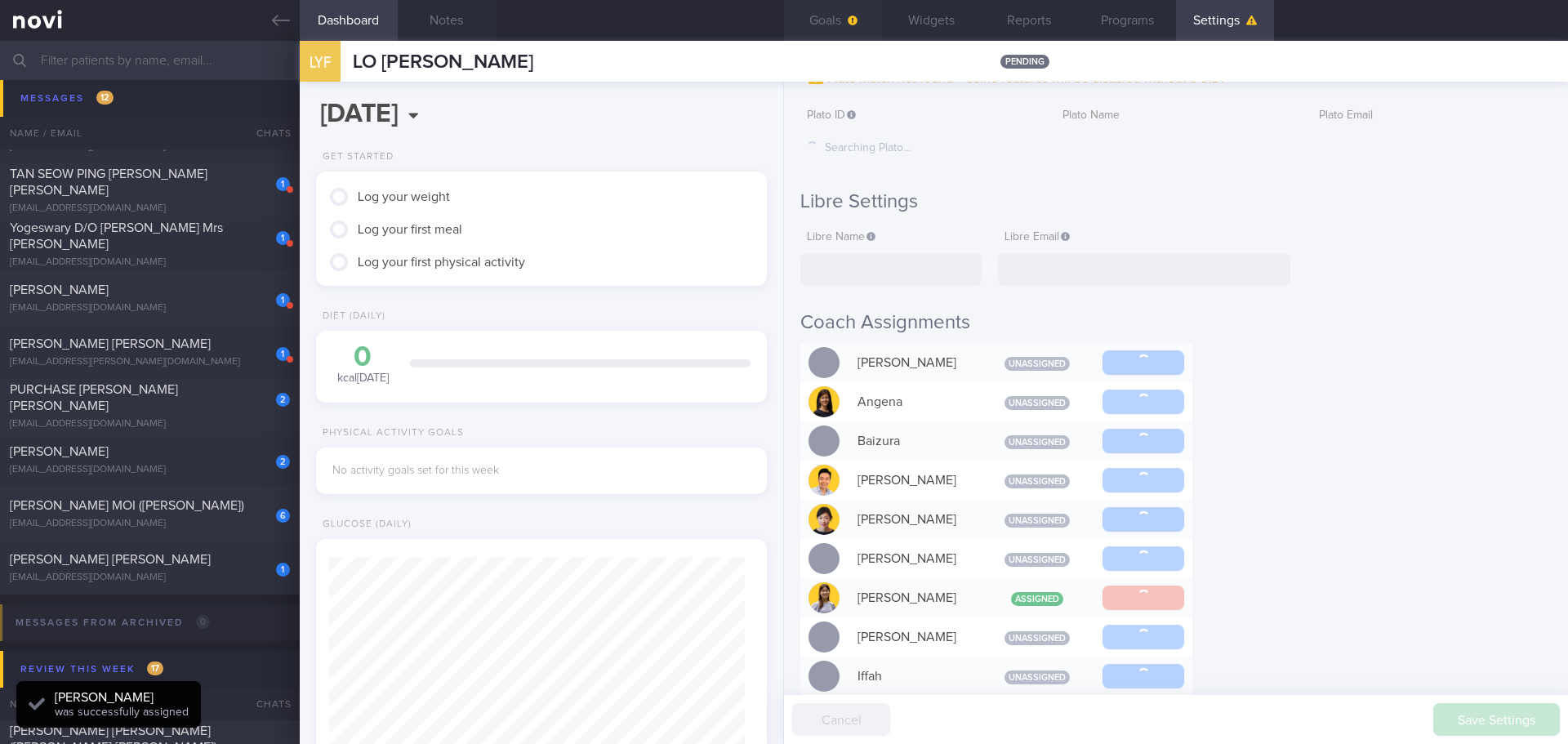
click at [838, 26] on button "Goals" at bounding box center [833, 20] width 98 height 40
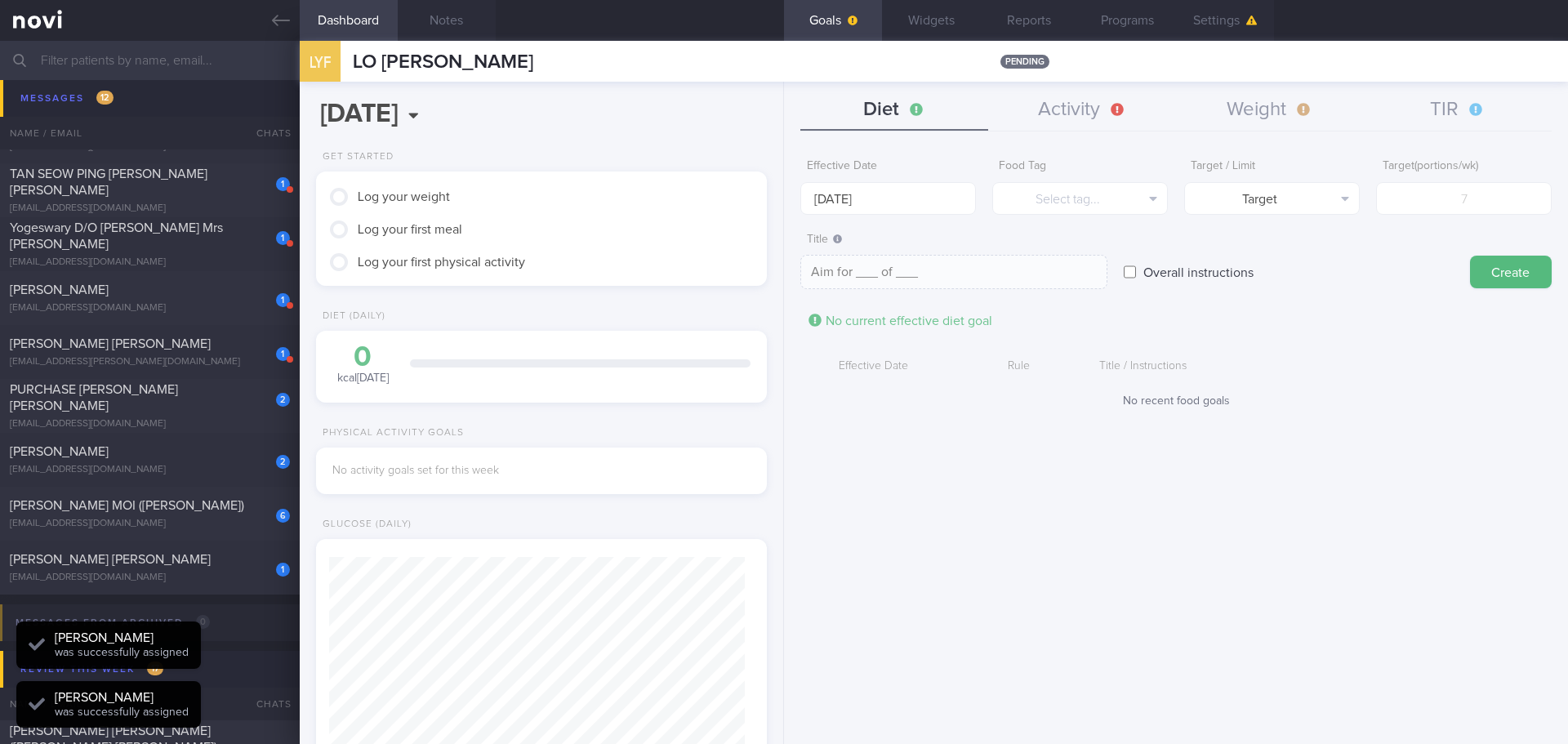
scroll to position [207, 417]
click at [1452, 112] on button "TIR" at bounding box center [1458, 110] width 188 height 40
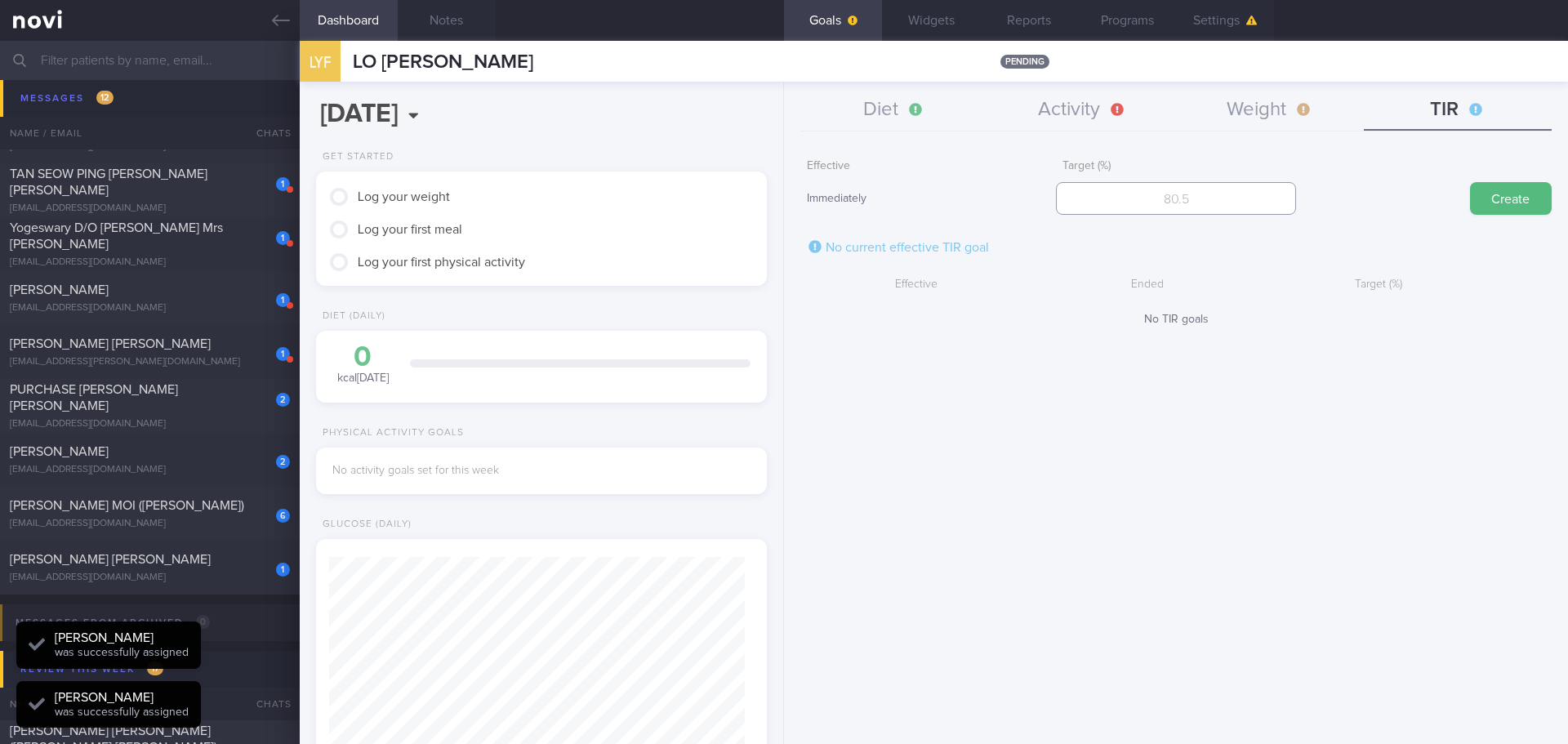
click at [1170, 201] on input "number" at bounding box center [1176, 198] width 239 height 32
type input "95"
click at [1521, 207] on button "Create" at bounding box center [1510, 198] width 82 height 32
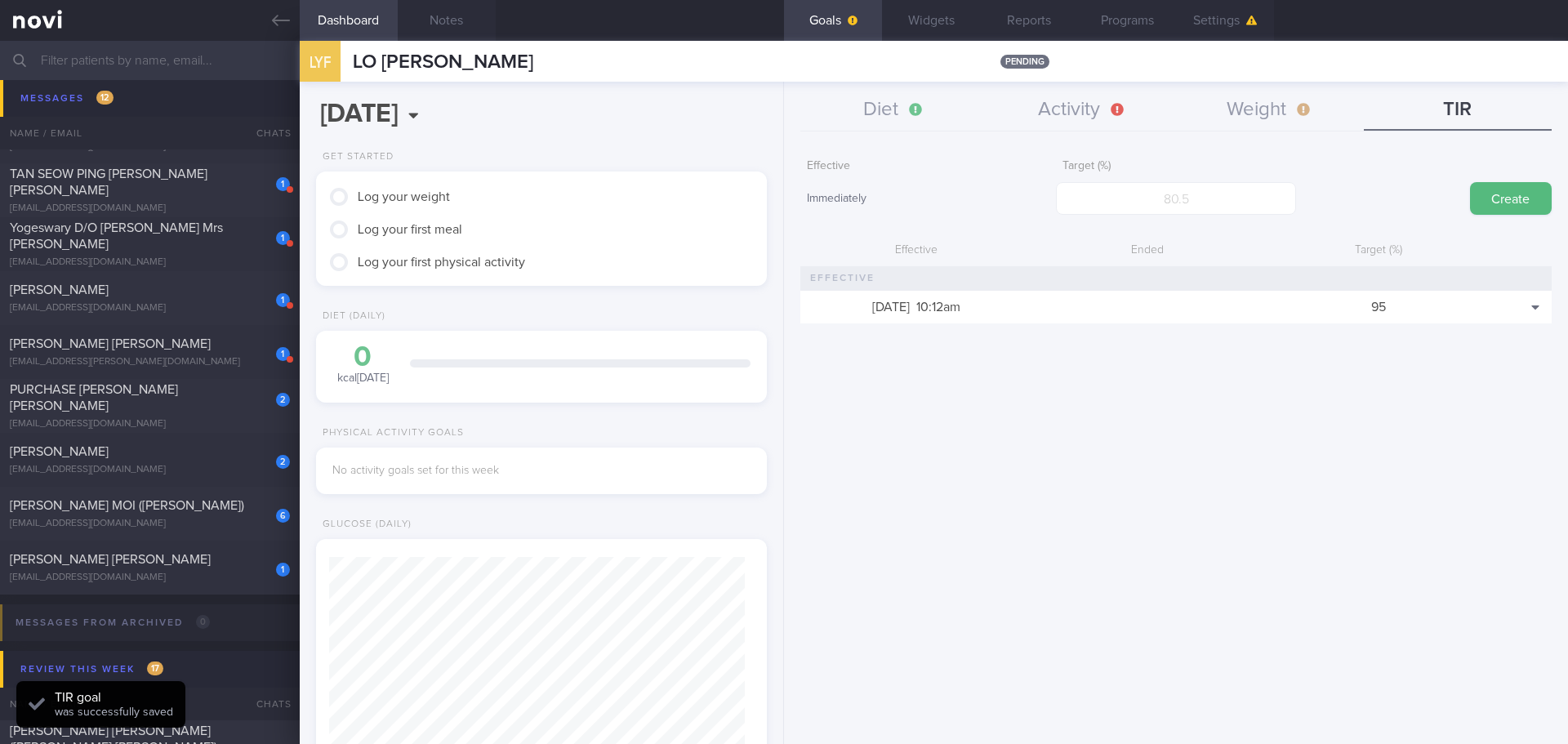
drag, startPoint x: 927, startPoint y: 14, endPoint x: 926, endPoint y: 52, distance: 38.0
click at [927, 13] on button "Widgets" at bounding box center [930, 20] width 98 height 40
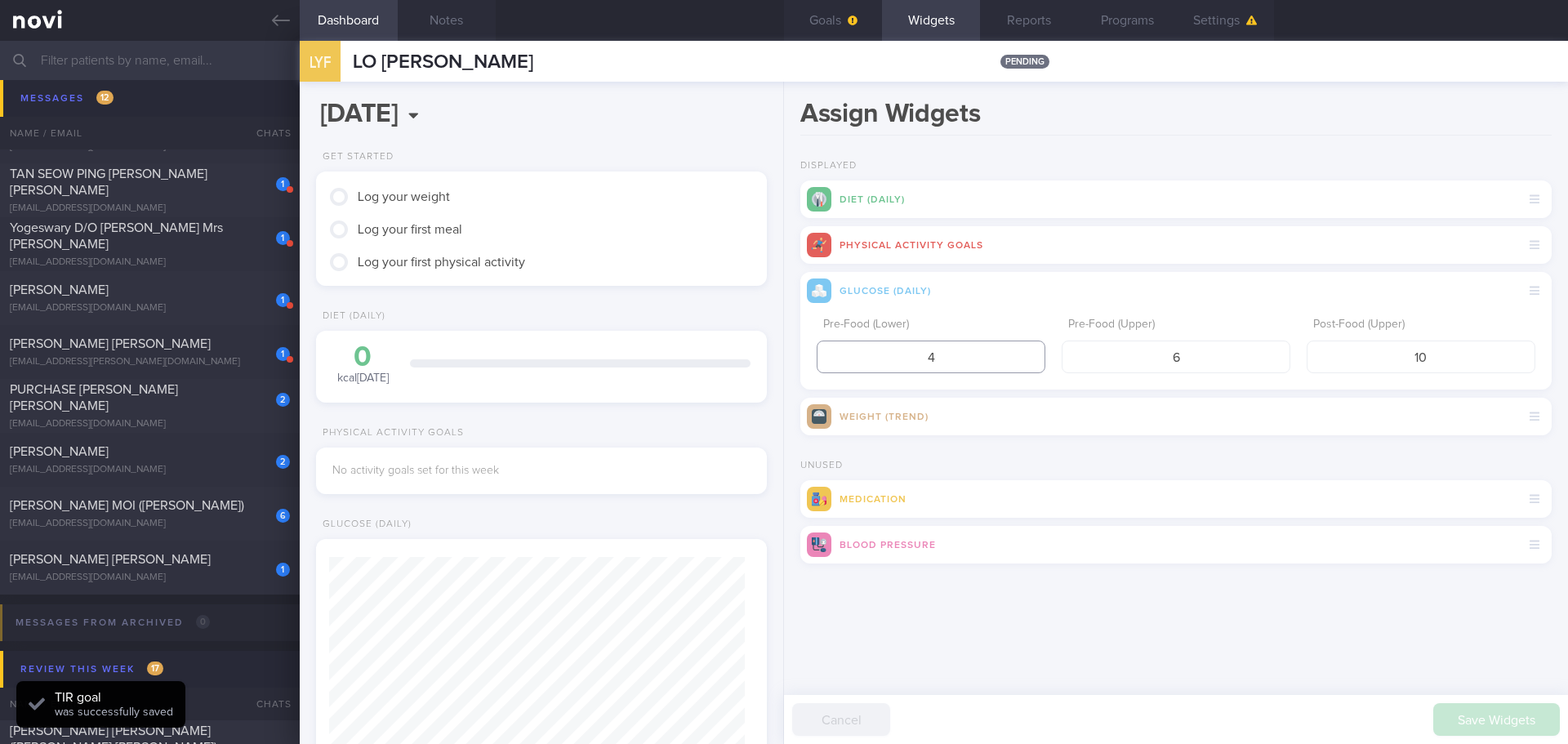
drag, startPoint x: 946, startPoint y: 361, endPoint x: 901, endPoint y: 361, distance: 45.0
click at [901, 361] on input "4" at bounding box center [930, 356] width 228 height 32
type input "3.9"
click at [1212, 348] on input "6" at bounding box center [1176, 356] width 228 height 32
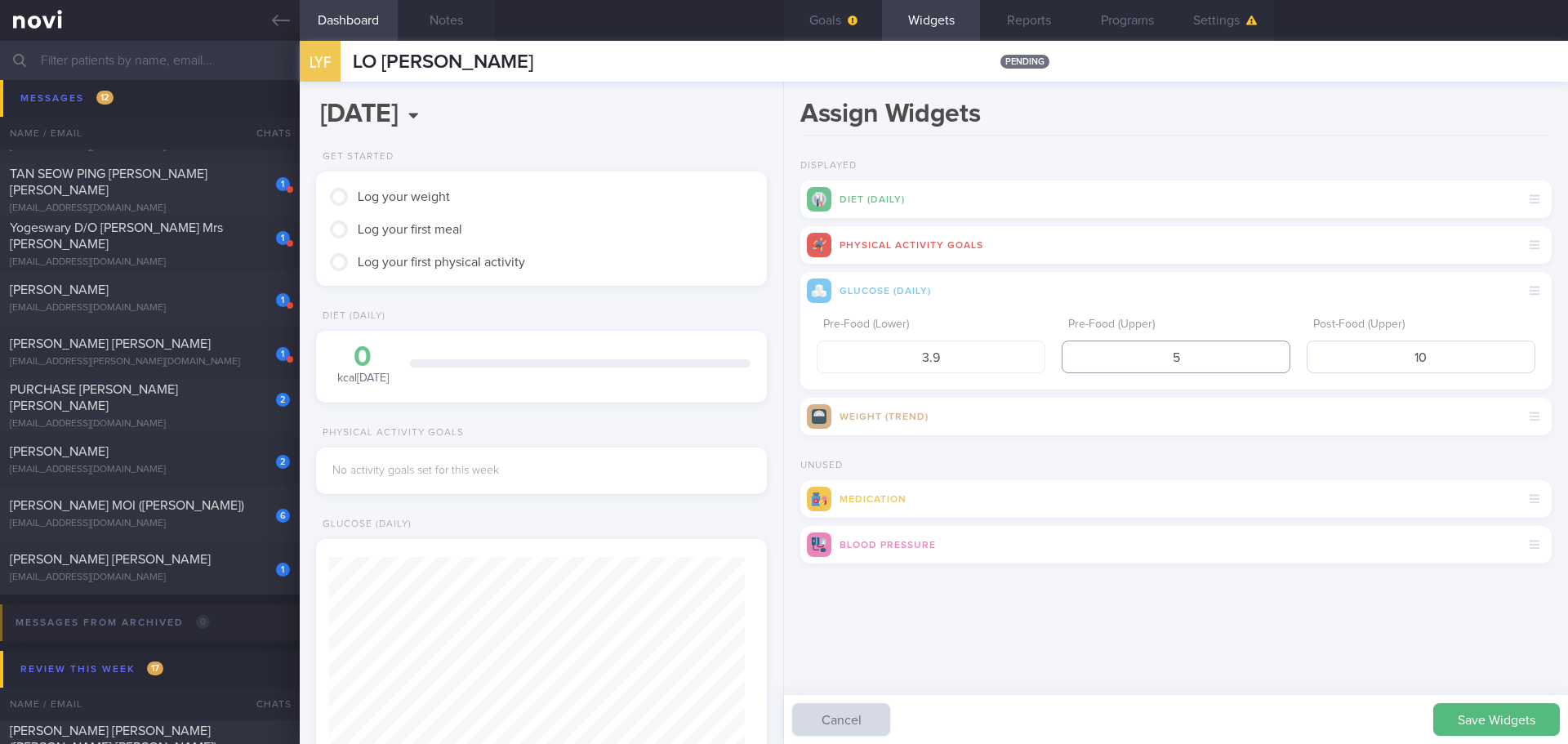
type input "5"
drag, startPoint x: 1453, startPoint y: 359, endPoint x: 1358, endPoint y: 365, distance: 95.2
click at [1358, 365] on input "10" at bounding box center [1421, 356] width 228 height 32
type input "7.8"
click at [1484, 723] on button "Save Widgets" at bounding box center [1497, 718] width 127 height 32
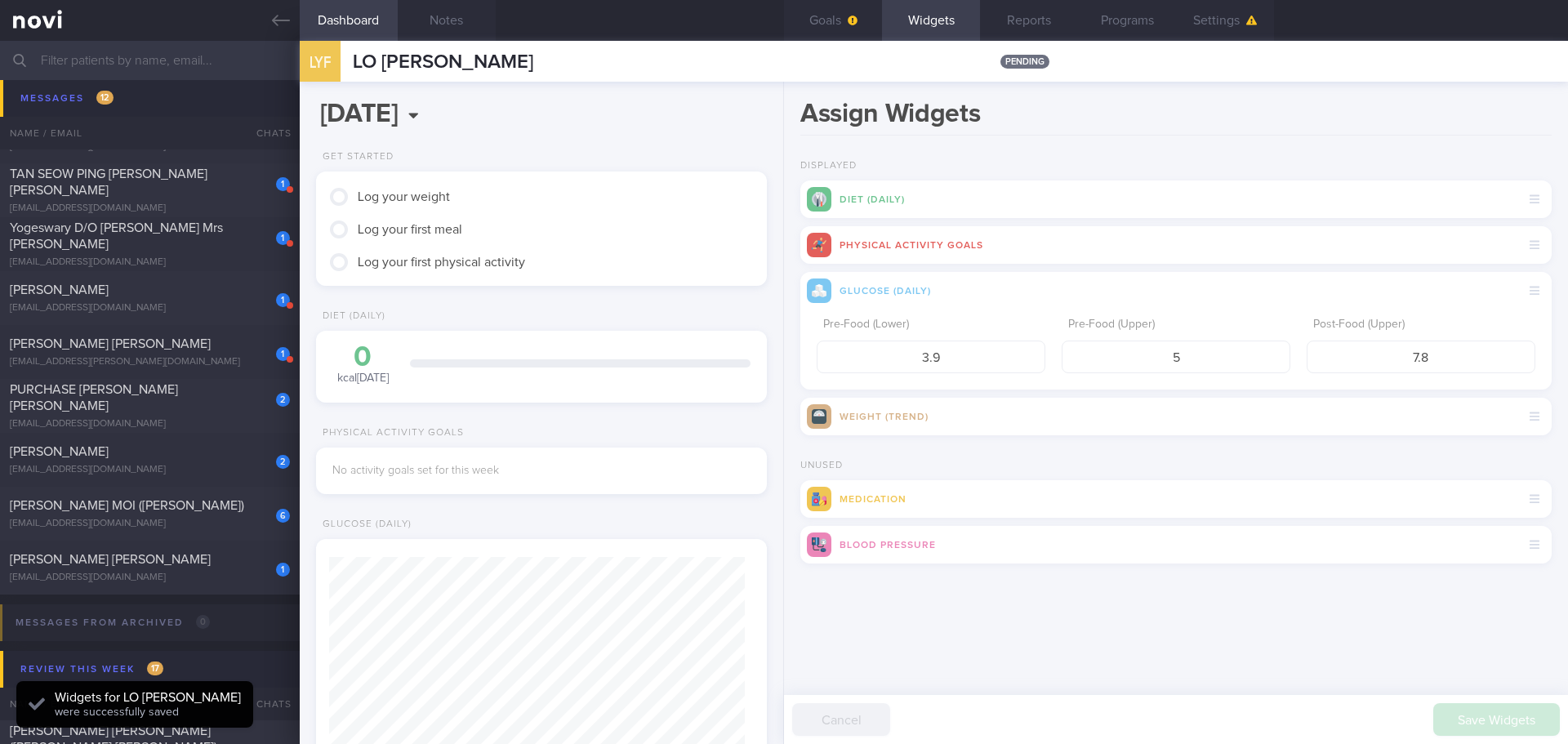
scroll to position [207, 417]
click at [1390, 670] on div "Assign Widgets Displayed Diet (Daily) Physical Activity Goals Glucose (Daily) P…" at bounding box center [1176, 413] width 784 height 662
click at [860, 20] on button "Goals" at bounding box center [833, 20] width 98 height 40
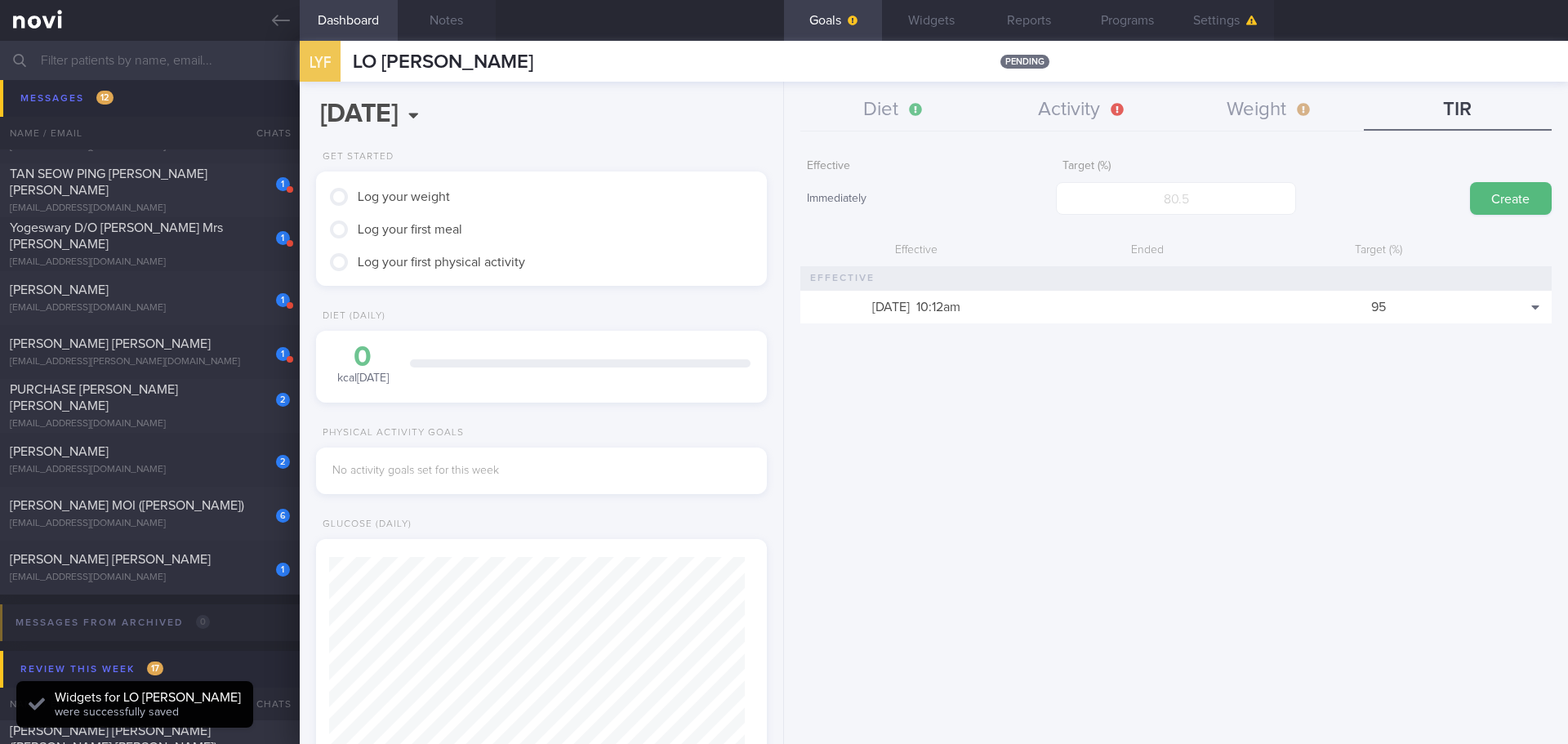
click at [1055, 367] on div "Effective Immediately Target (%) Create Effective Ended Target (%) [DATE] 10:12…" at bounding box center [1176, 441] width 784 height 605
click at [1234, 373] on div "Effective Immediately Target (%) Create Effective Ended Target (%) [DATE] 10:12…" at bounding box center [1176, 441] width 784 height 605
click at [133, 557] on div "[PERSON_NAME] [PERSON_NAME]" at bounding box center [148, 559] width 276 height 17
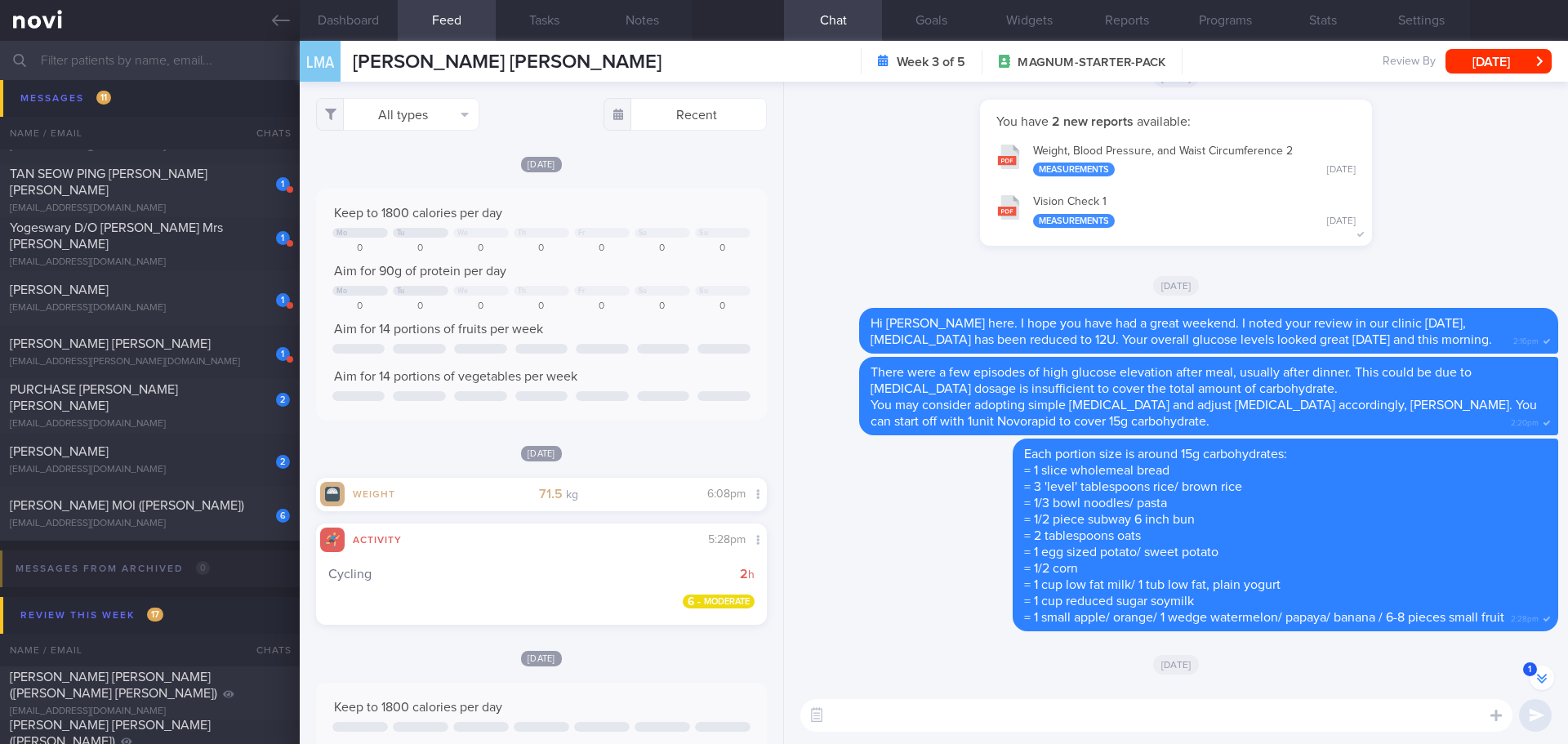
scroll to position [-2381, 0]
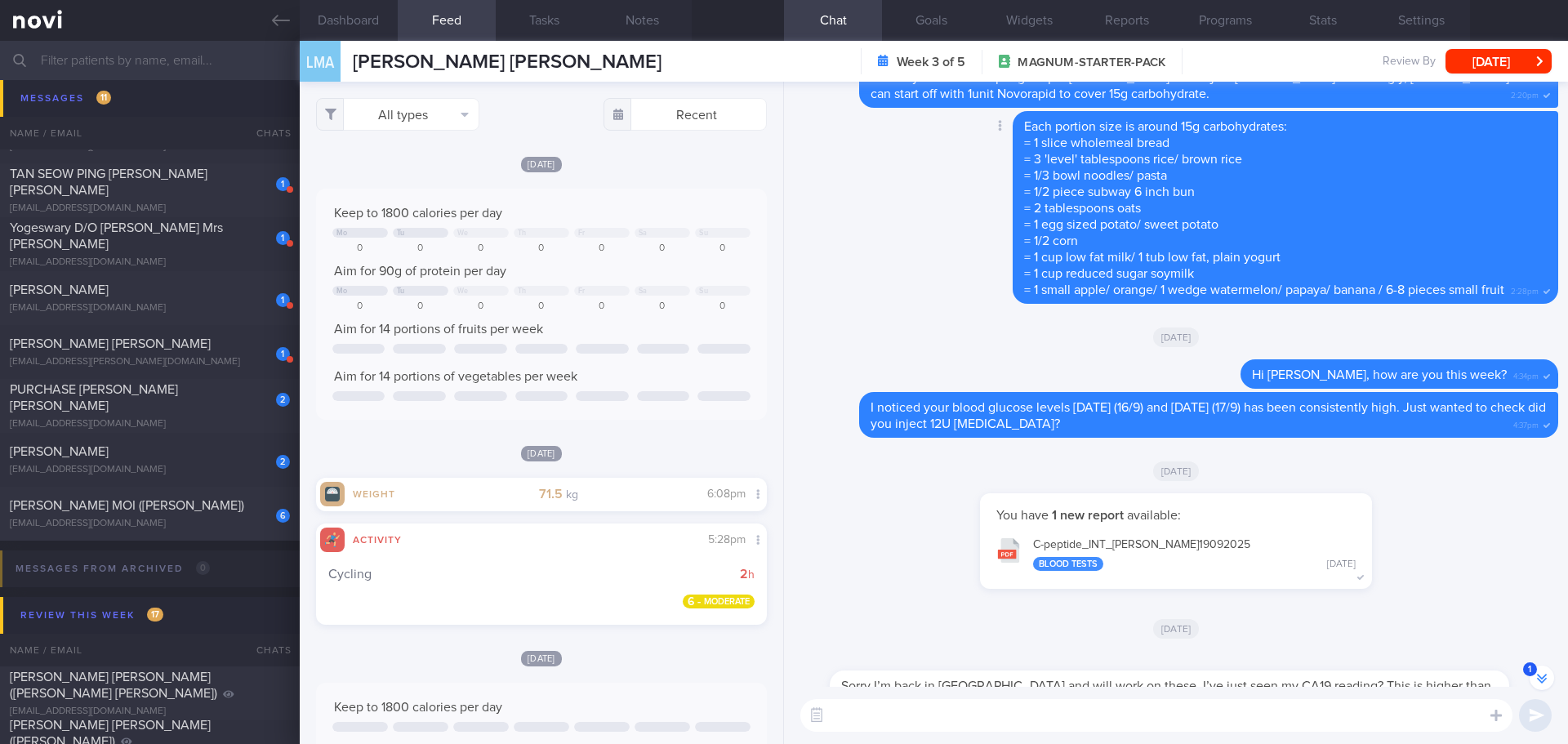
click at [966, 289] on div "Delete Each portion size is around 15g carbohydrates: = 1 slice wholemeal bread…" at bounding box center [1252, 207] width 611 height 192
